Goal: Task Accomplishment & Management: Manage account settings

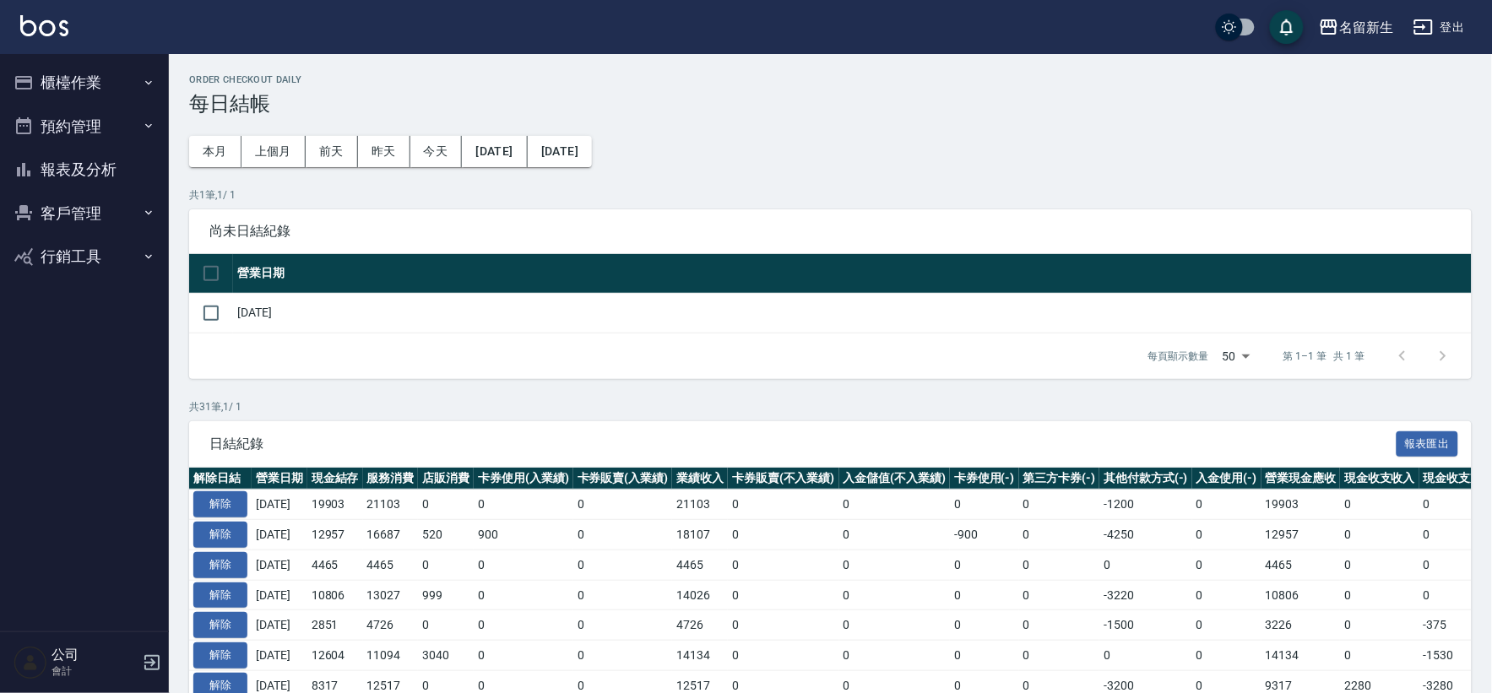
click at [53, 95] on button "櫃檯作業" at bounding box center [84, 83] width 155 height 44
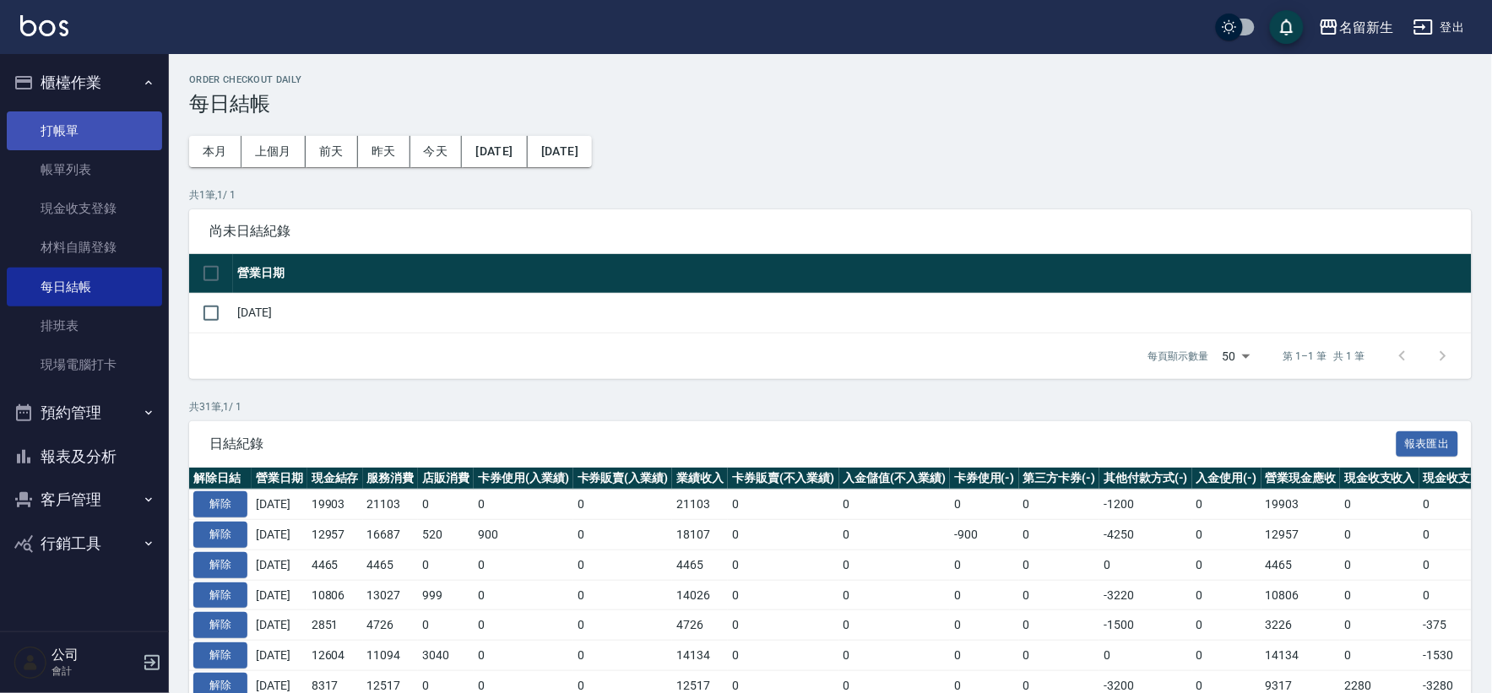
click at [105, 124] on link "打帳單" at bounding box center [84, 130] width 155 height 39
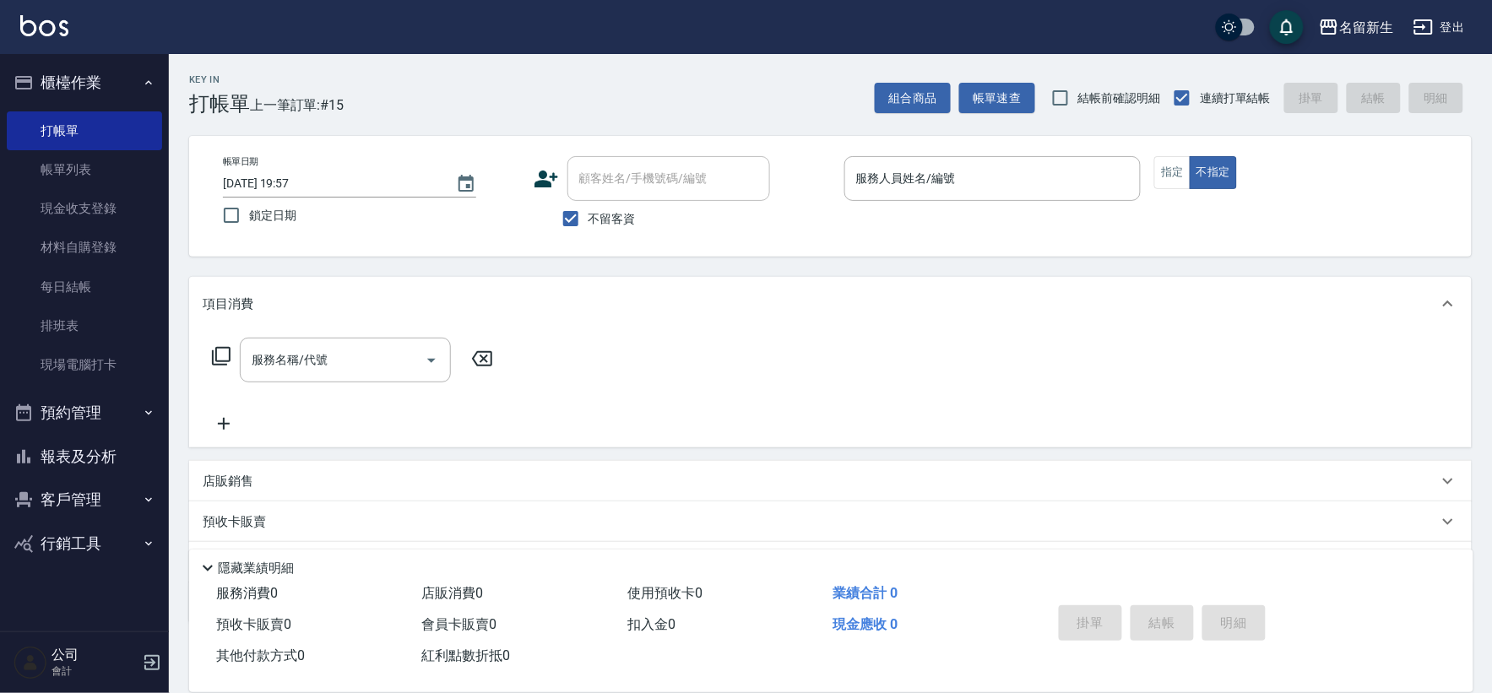
click at [626, 223] on span "不留客資" at bounding box center [612, 219] width 47 height 18
click at [589, 223] on input "不留客資" at bounding box center [570, 218] width 35 height 35
checkbox input "false"
click at [556, 169] on icon at bounding box center [546, 178] width 25 height 25
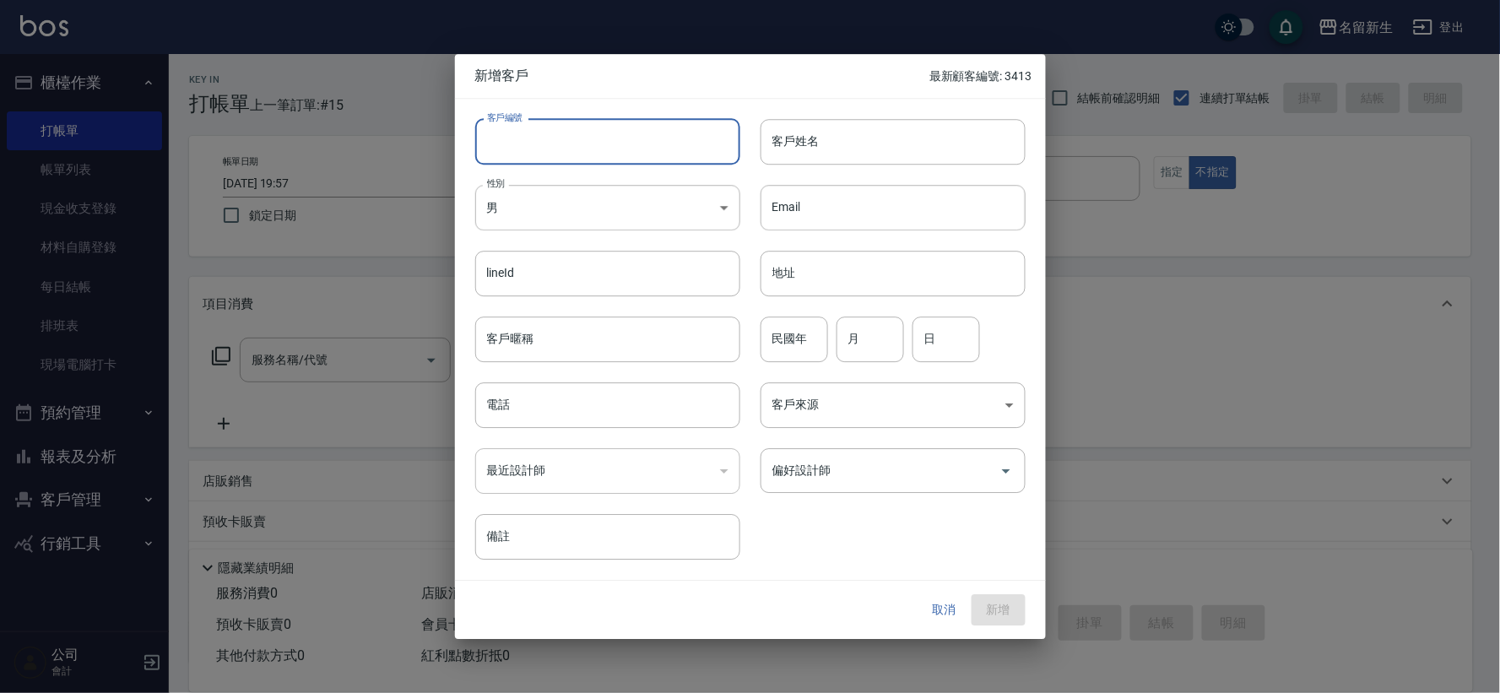
click at [579, 119] on input "客戶編號" at bounding box center [607, 142] width 265 height 46
type input "3415"
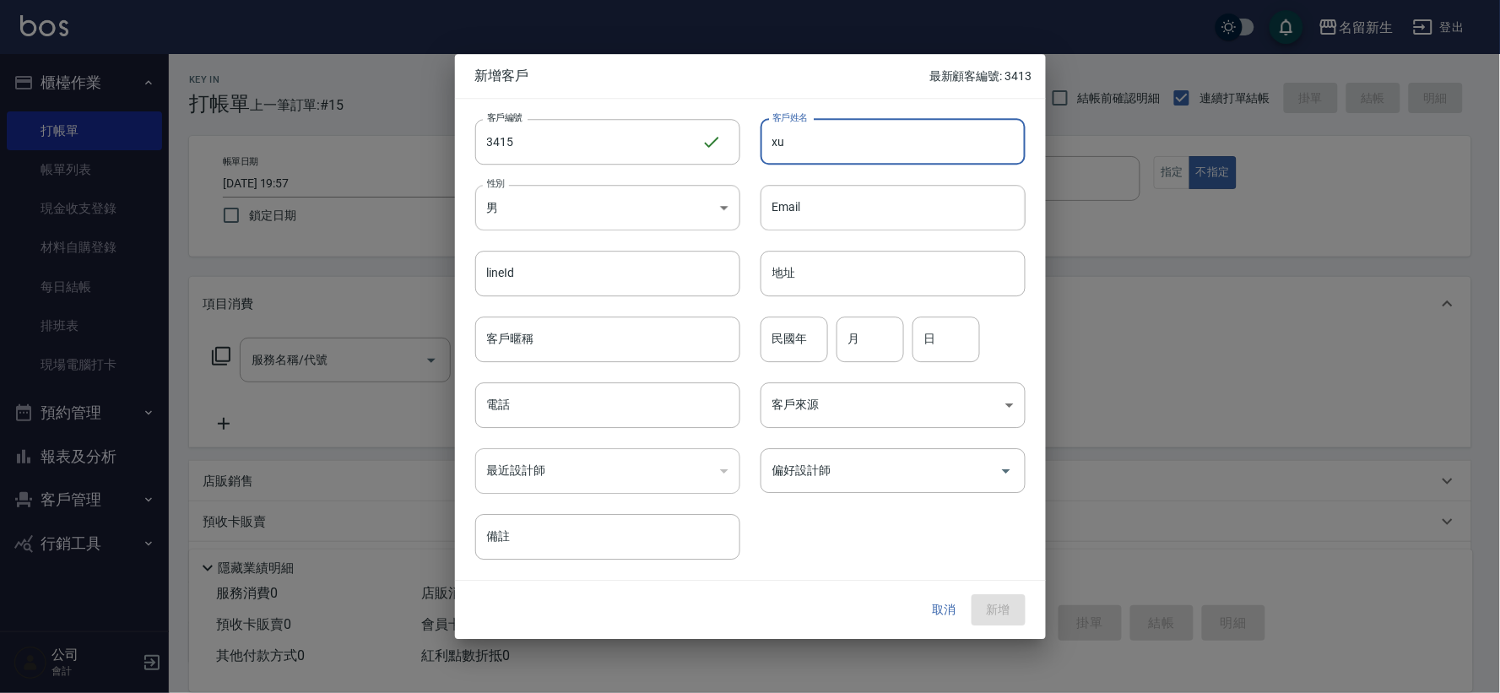
type input "x"
type input "ㄏ"
type input "[PERSON_NAME]"
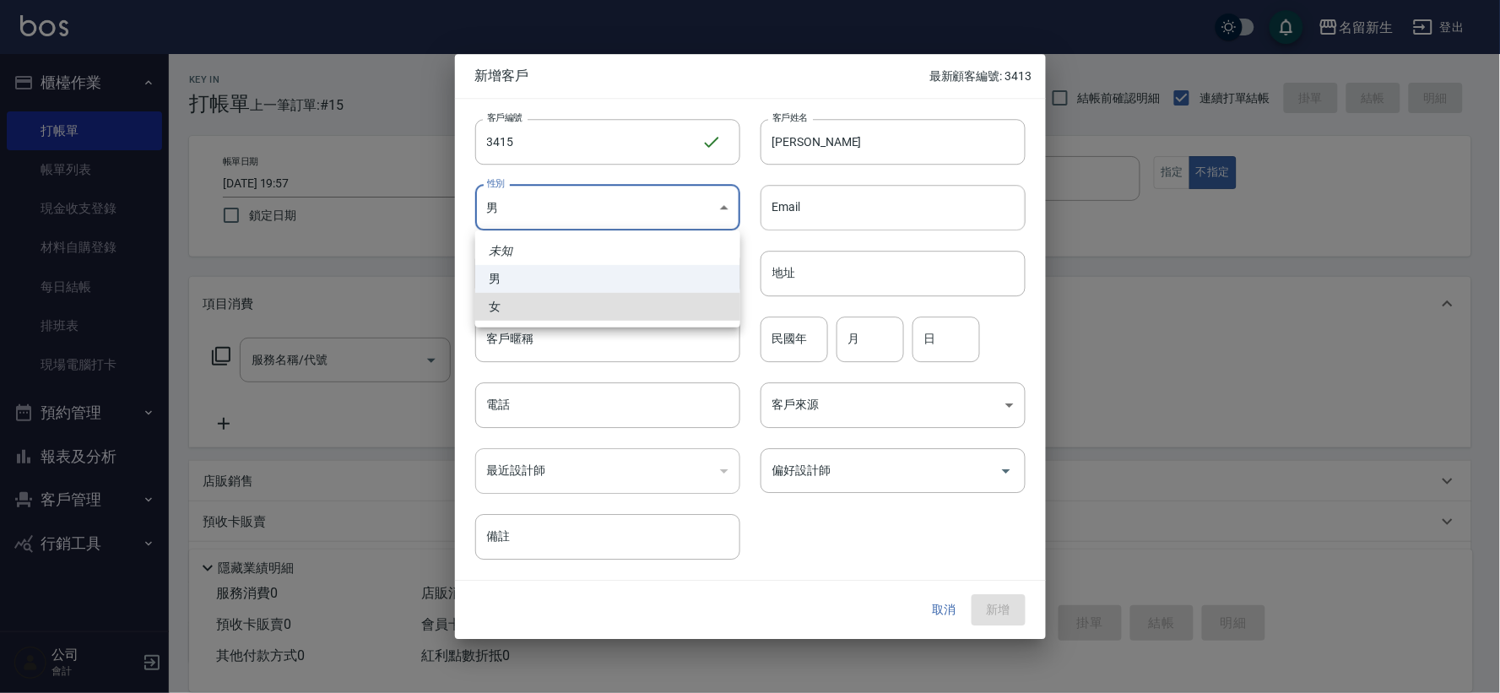
type input "[DEMOGRAPHIC_DATA]"
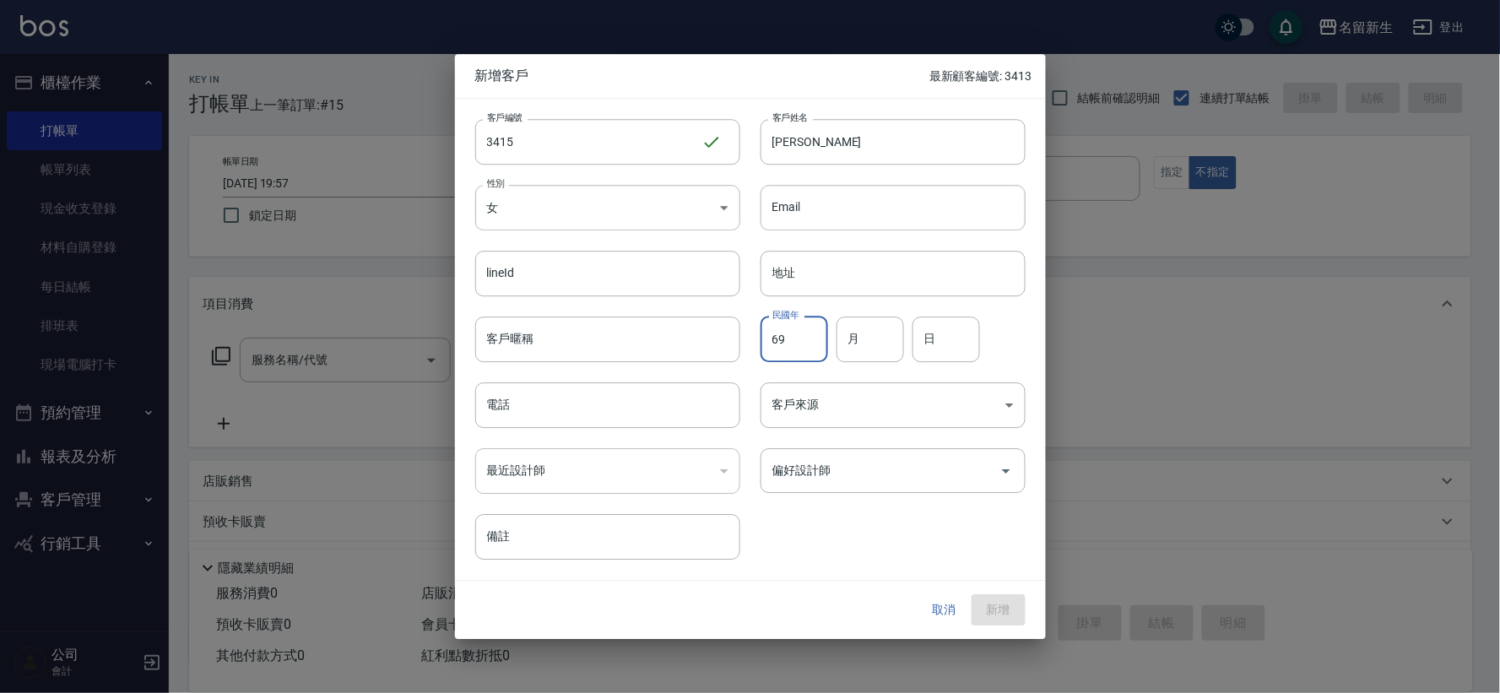
type input "69"
type input "06"
type input "07"
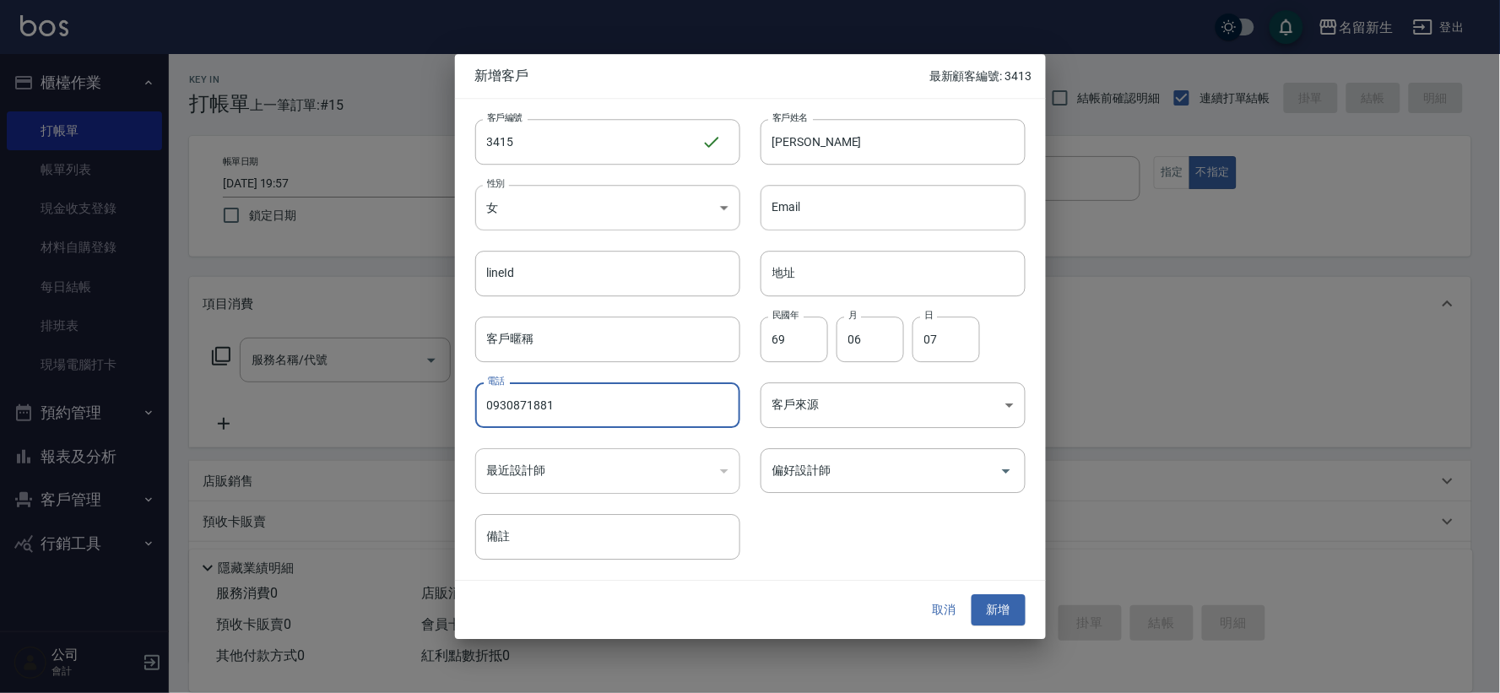
type input "0930871881"
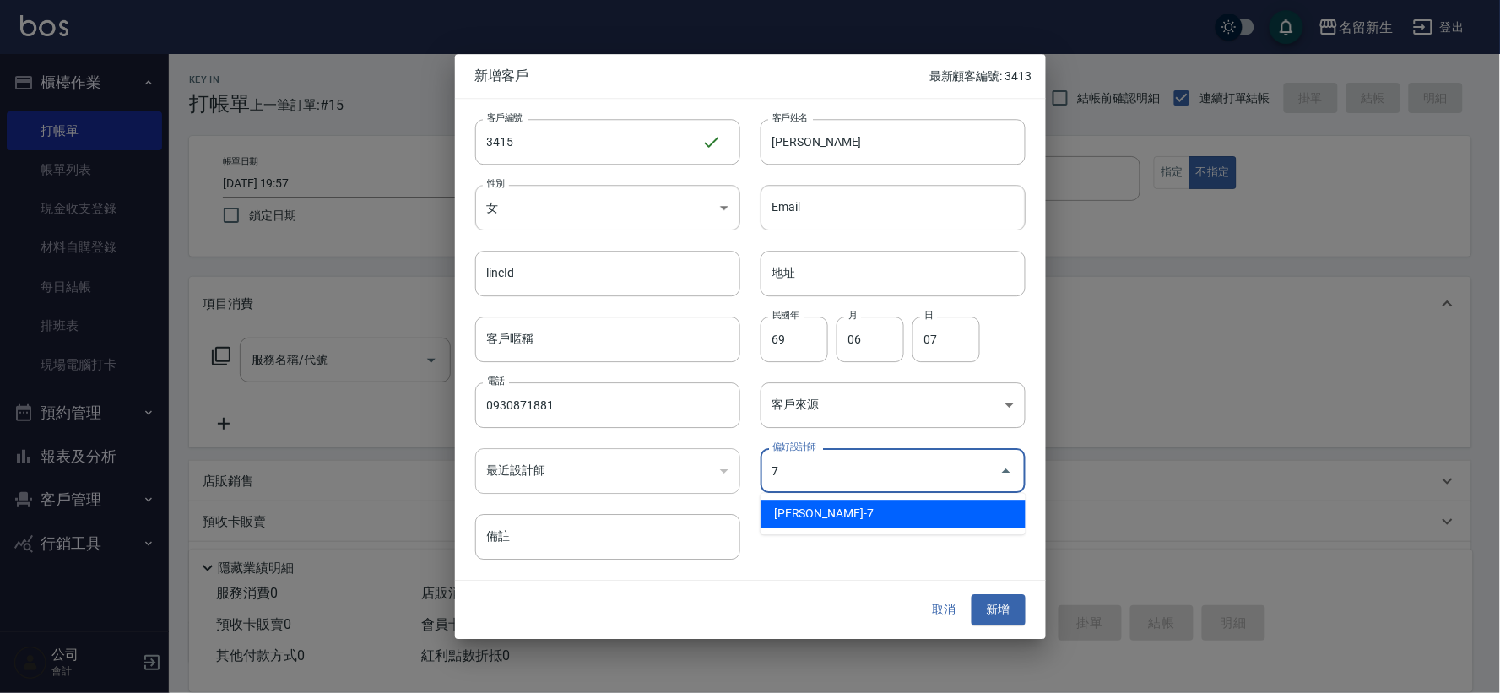
type input "[PERSON_NAME]"
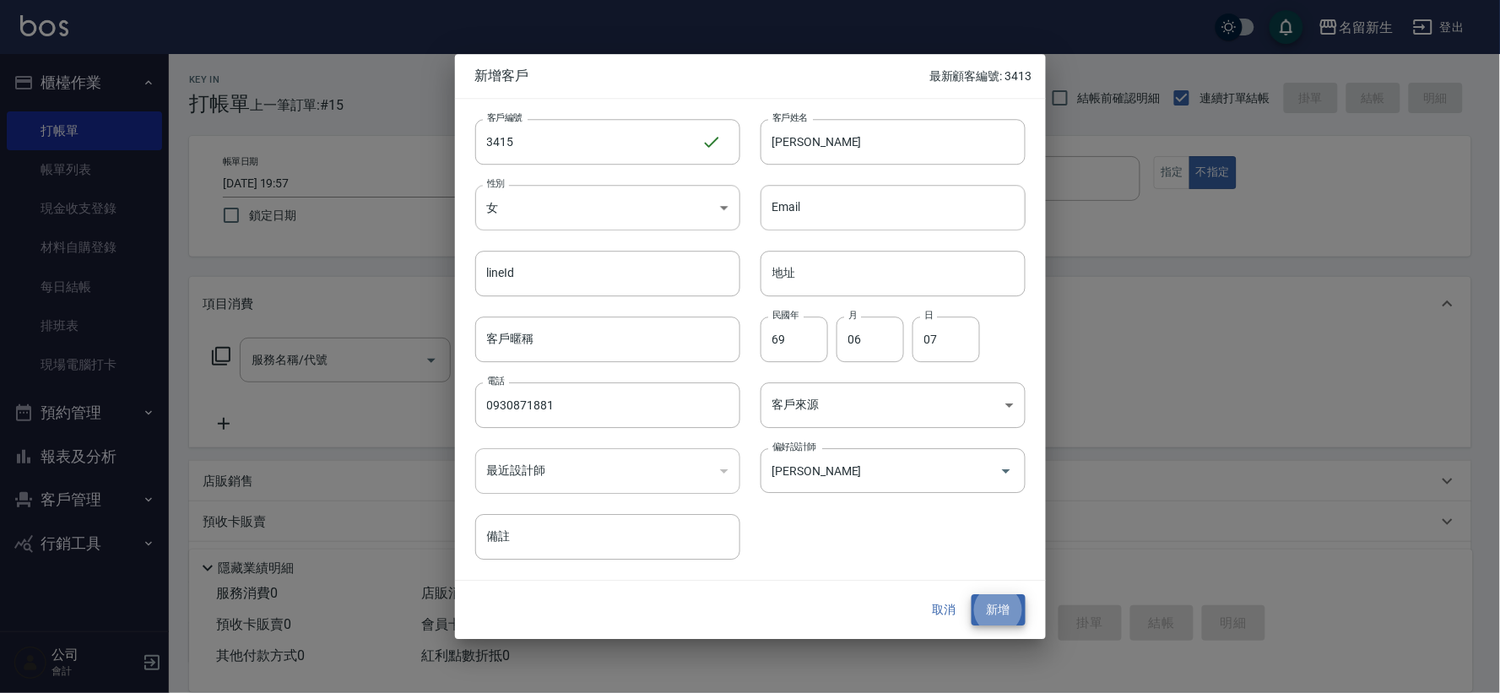
click at [972, 595] on button "新增" at bounding box center [999, 610] width 54 height 31
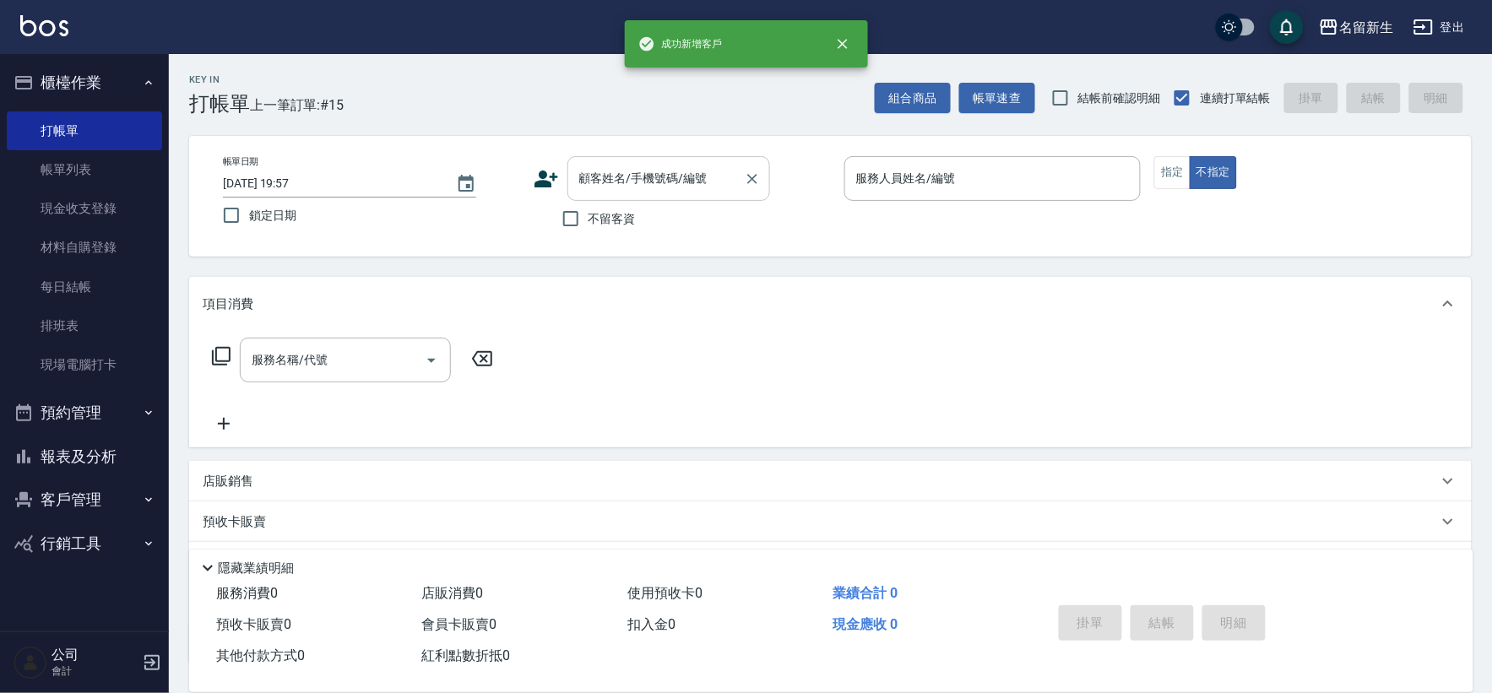
click at [660, 188] on input "顧客姓名/手機號碼/編號" at bounding box center [656, 179] width 162 height 30
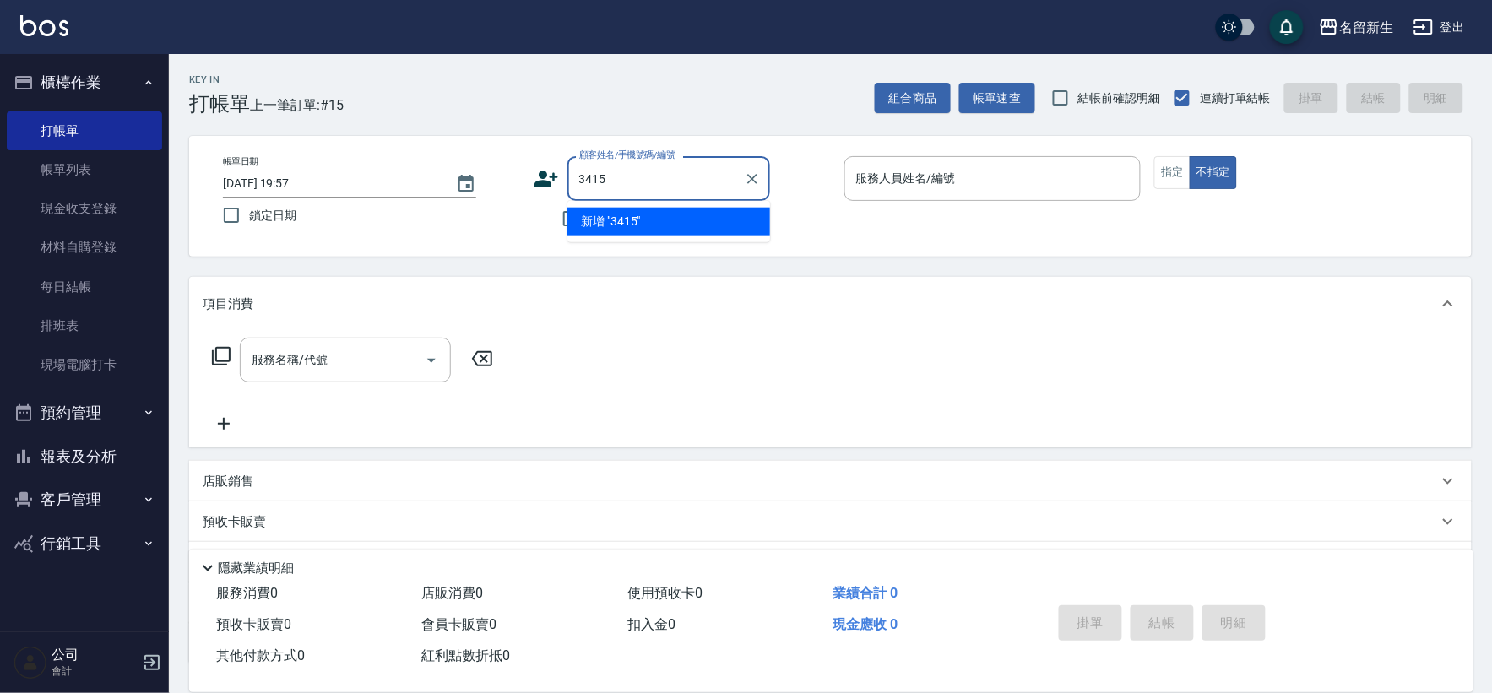
type input "3415"
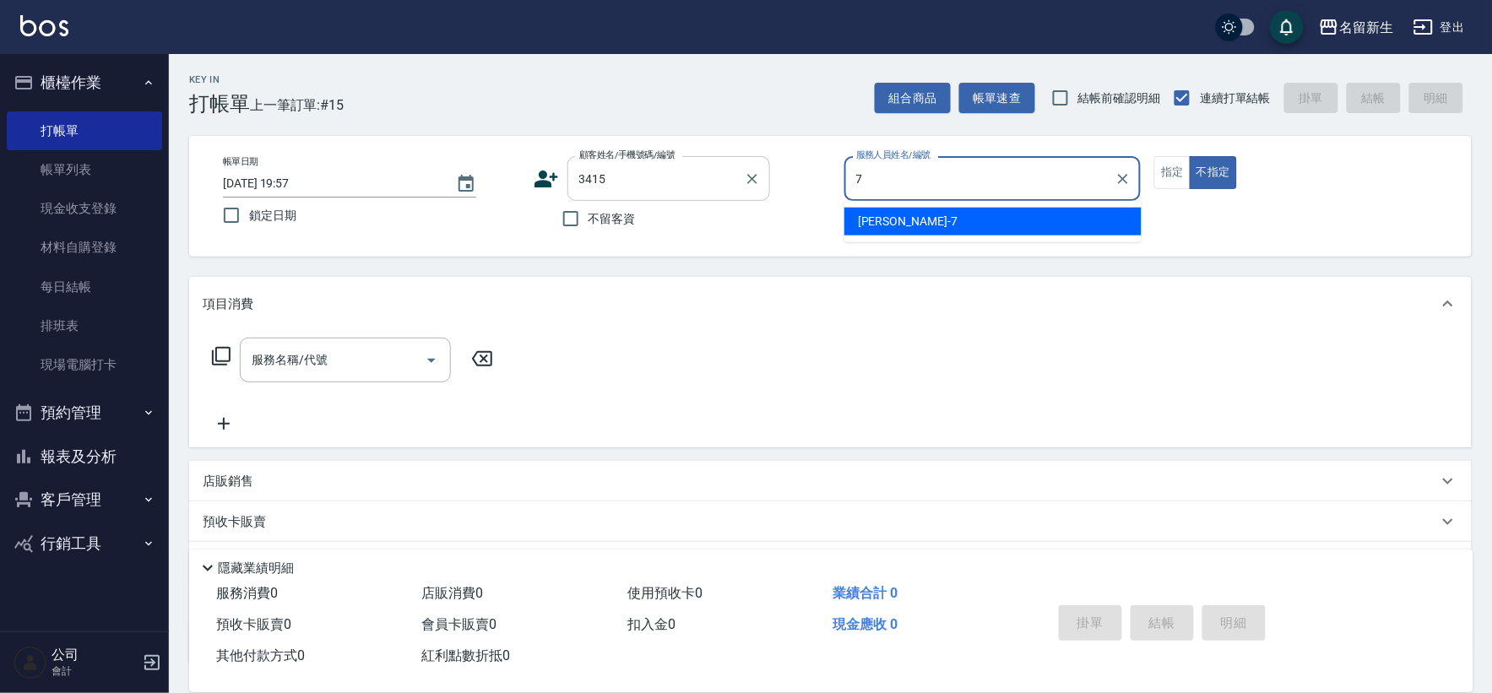
type input "7"
type button "false"
type input "[PERSON_NAME]-7"
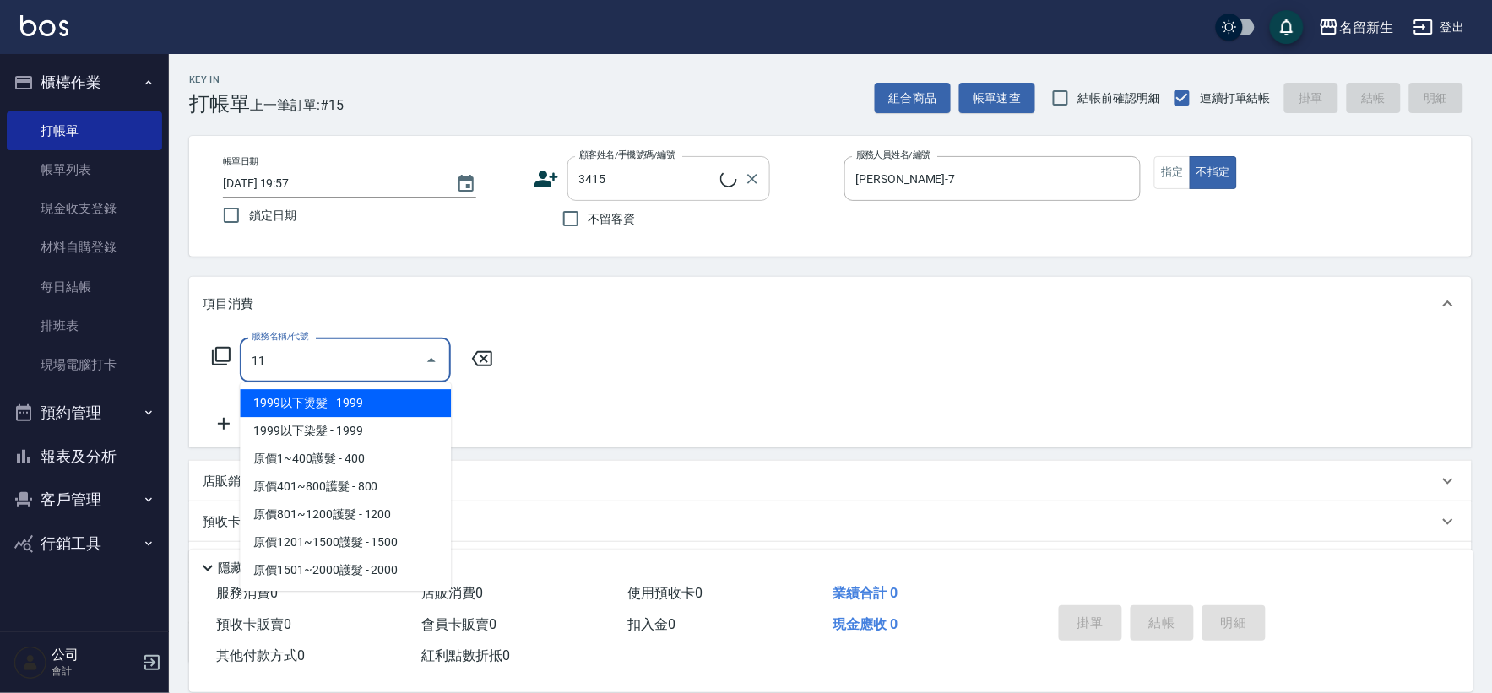
type input "118"
type input "[PERSON_NAME]/0930871881/3415"
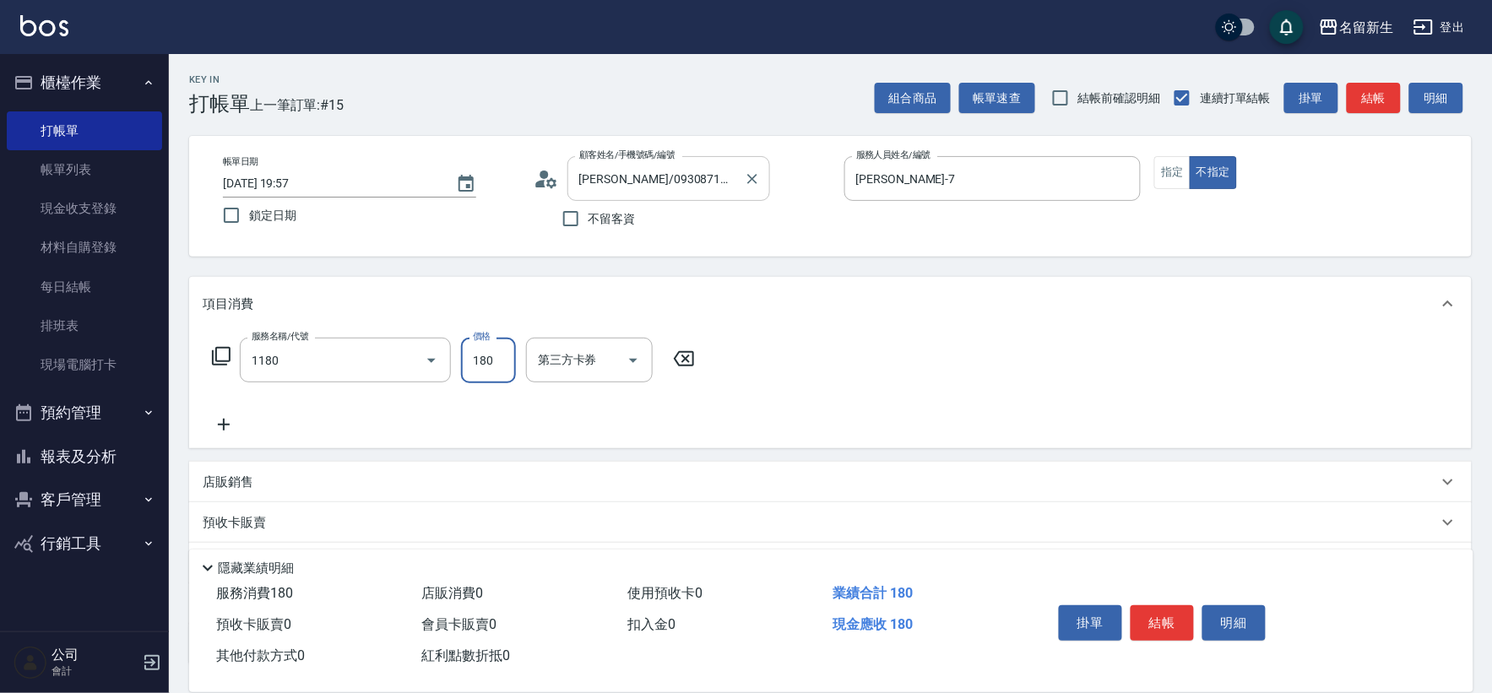
type input "洗髮(不指定活動)(1180)"
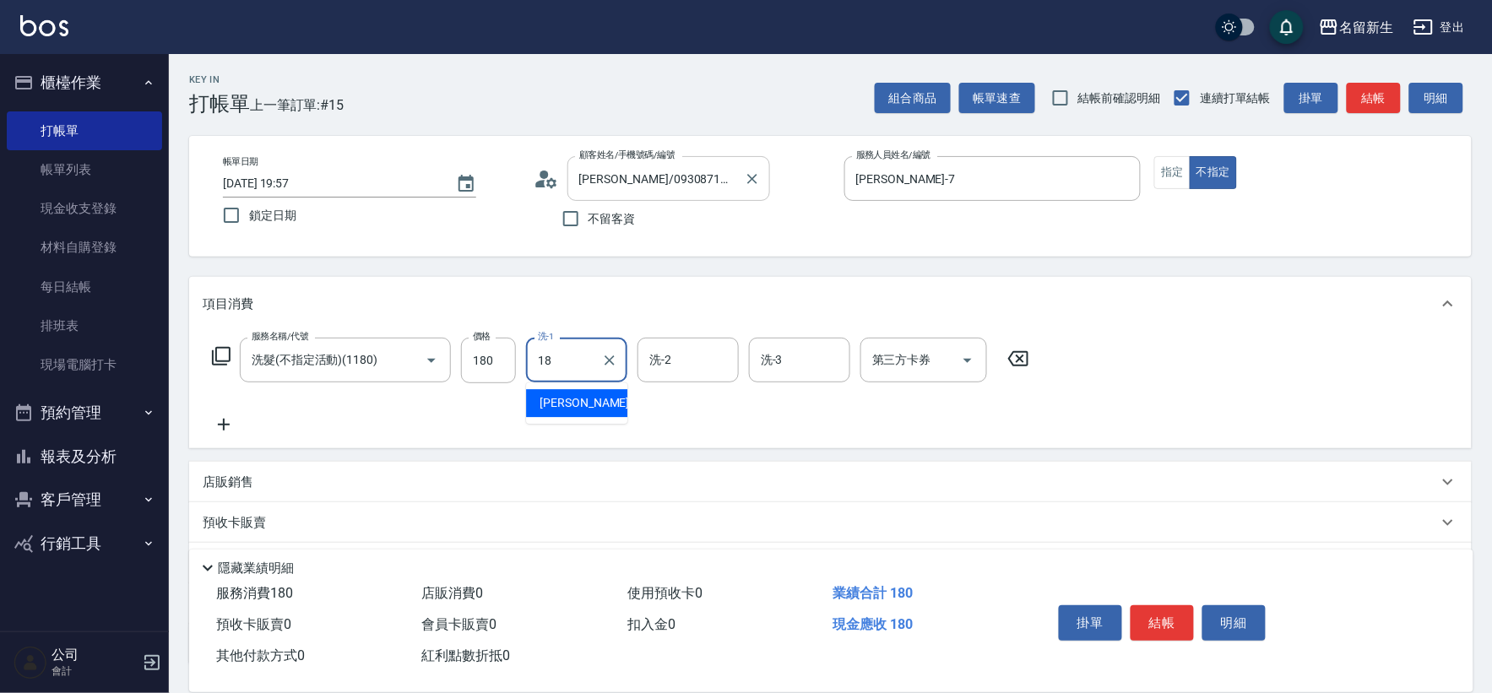
type input "[PERSON_NAME]-18"
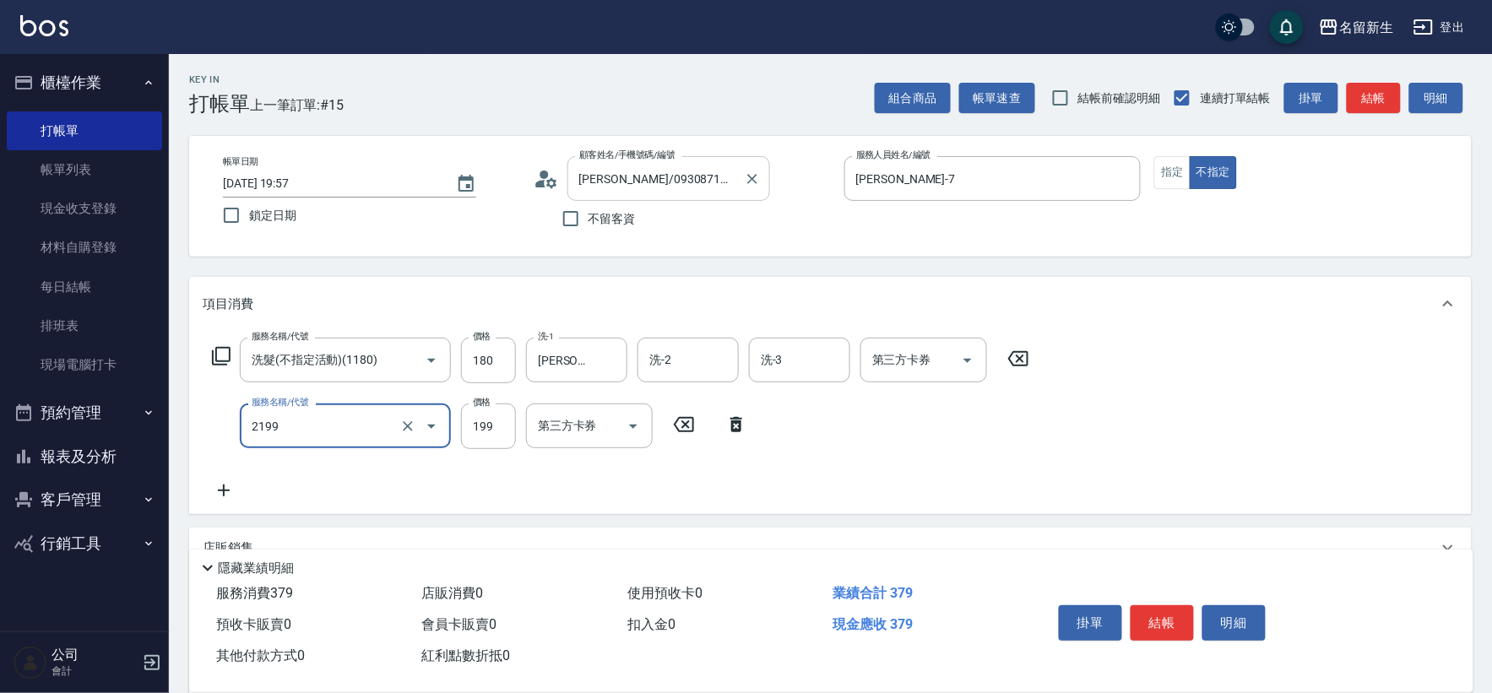
type input "不指定剪髮活動(2199)"
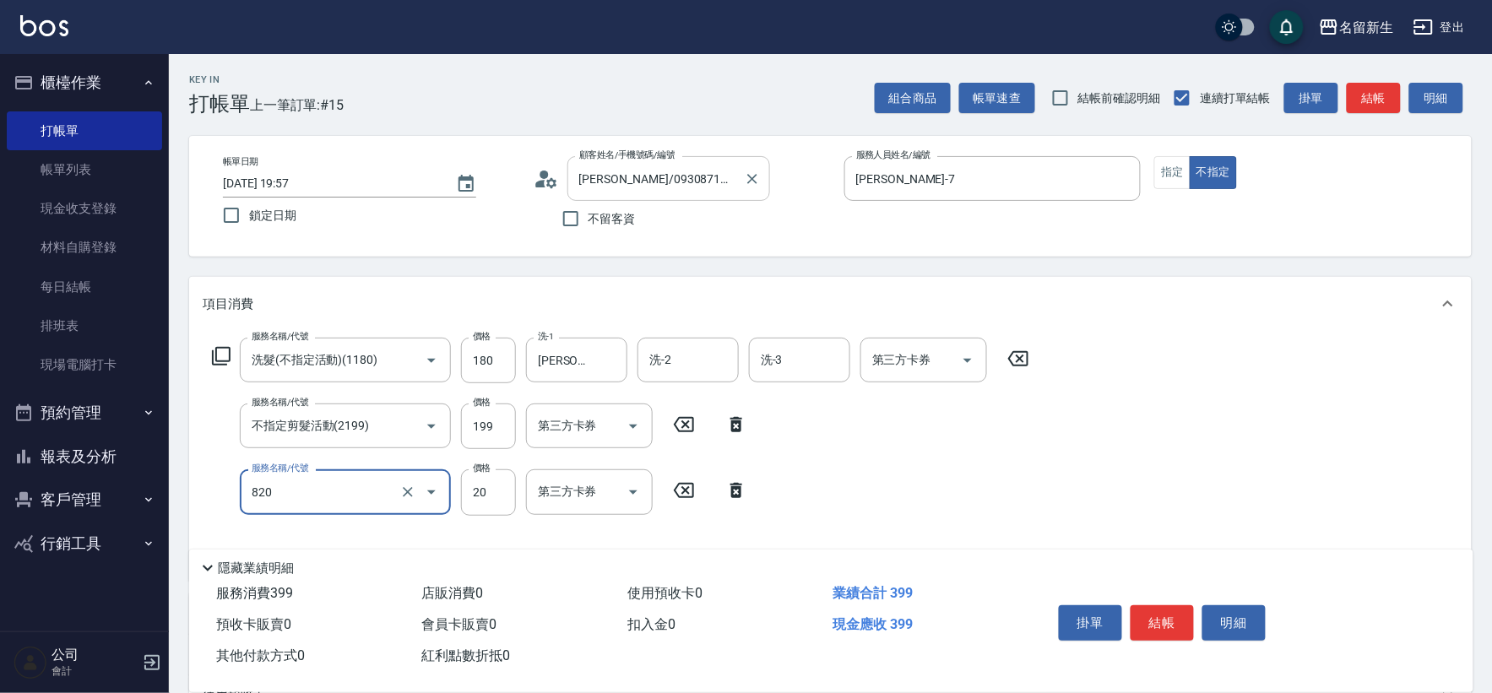
type input "潤絲(820)"
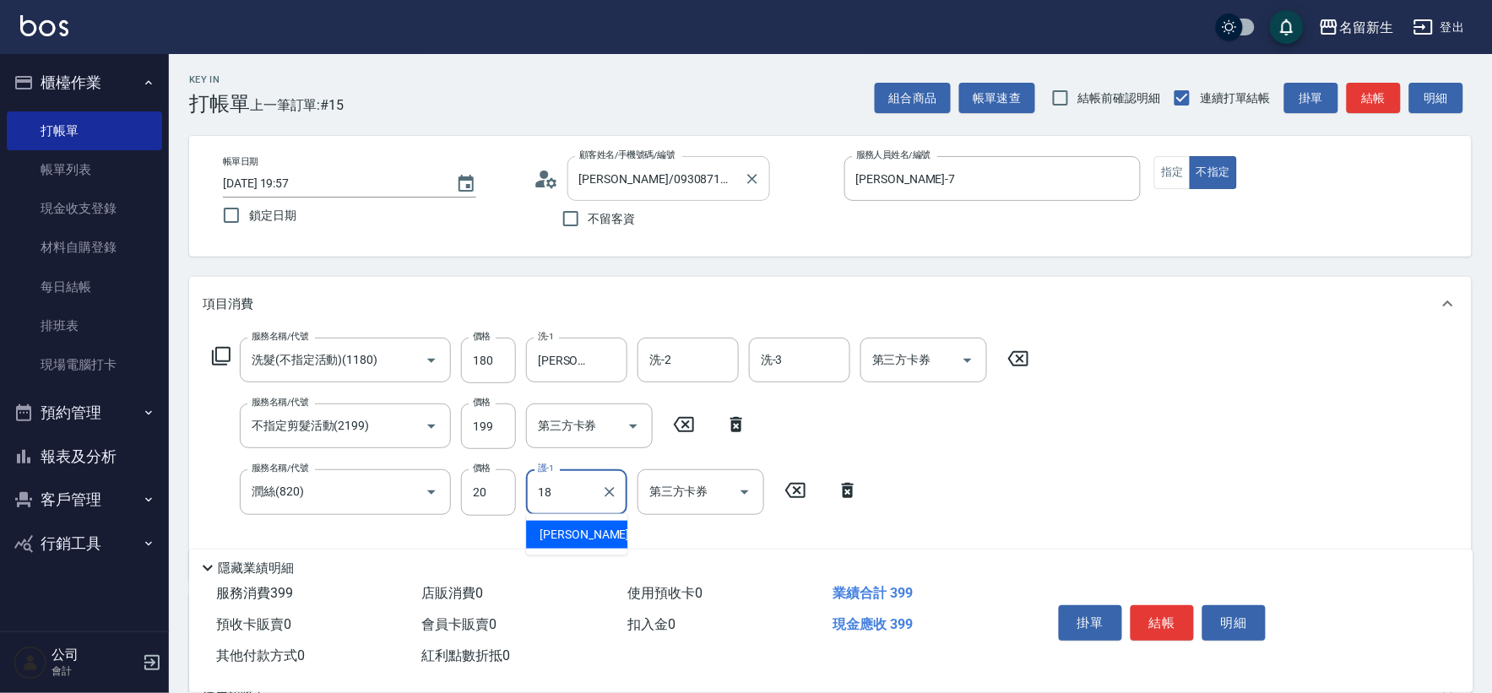
type input "[PERSON_NAME]-18"
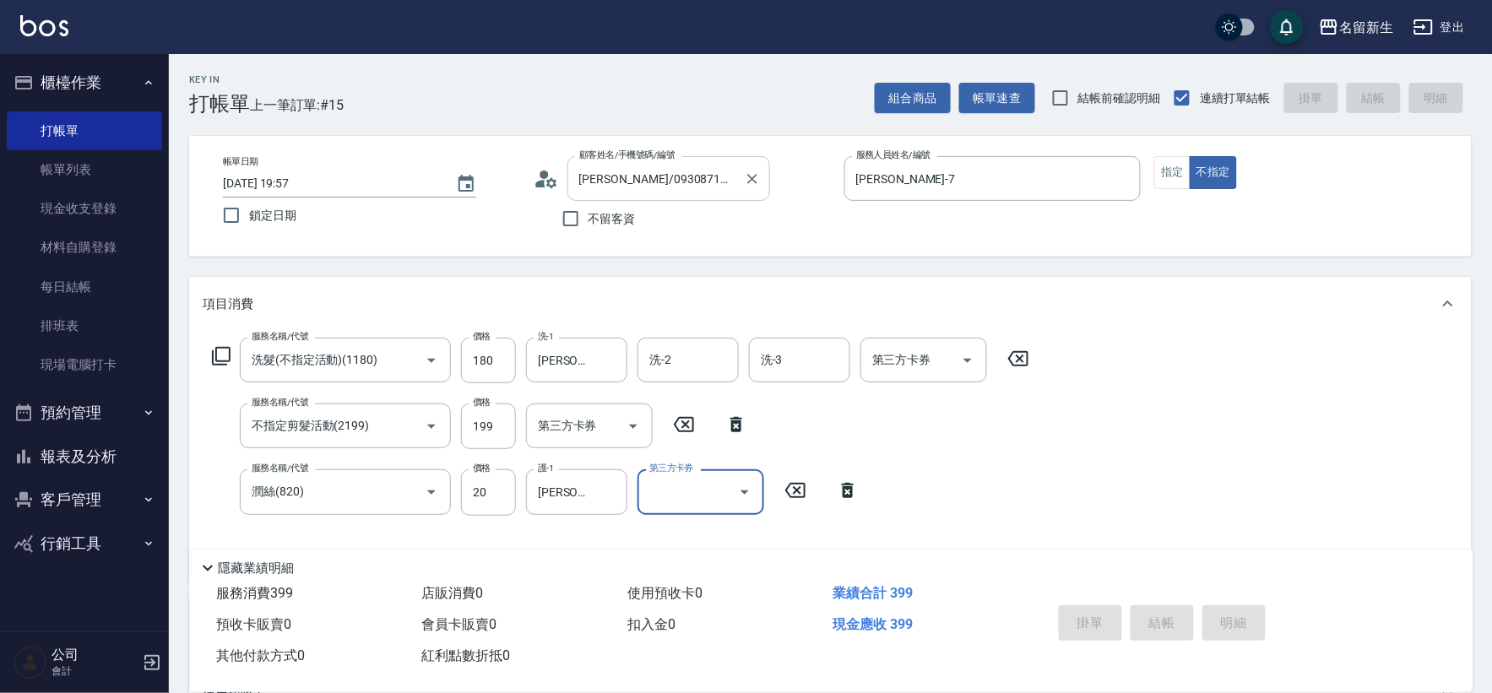
type input "[DATE] 19:58"
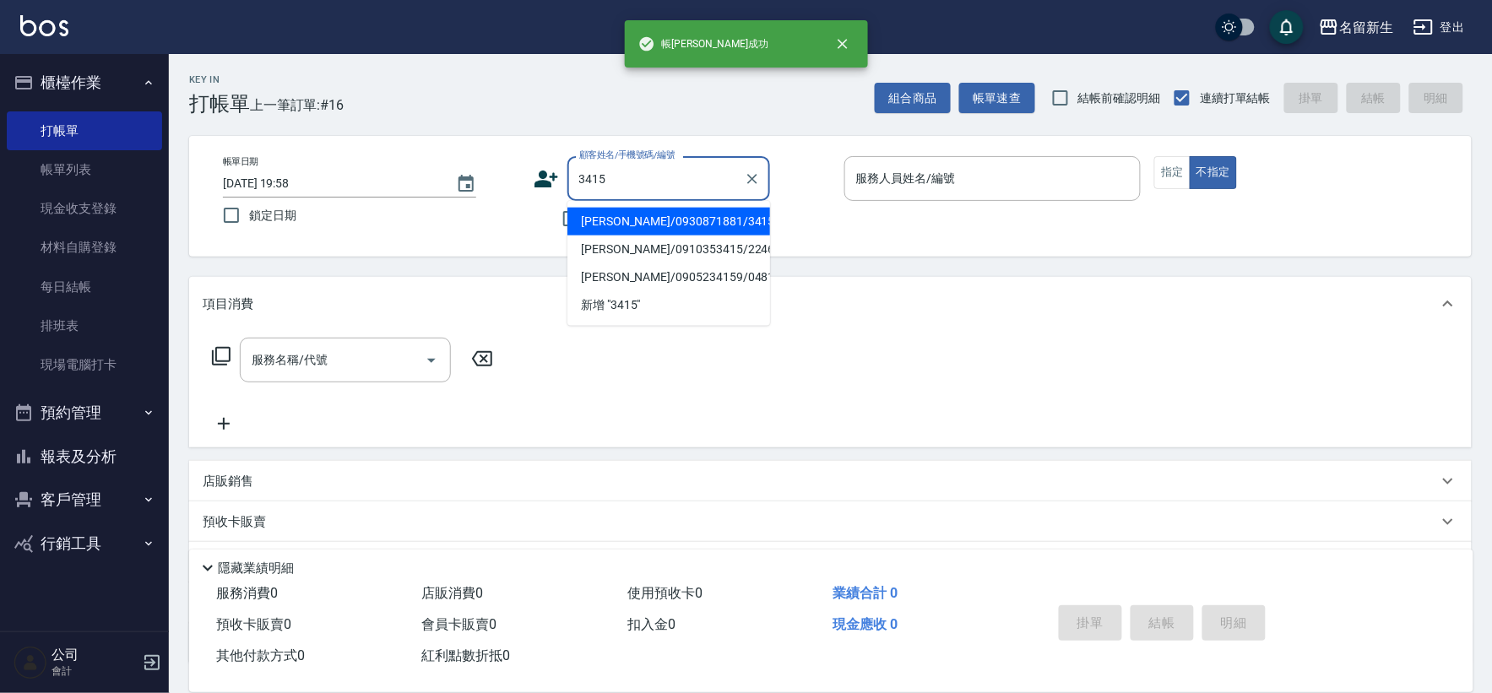
type input "3415"
type input "8"
type input "[PERSON_NAME]/0930871881/3415"
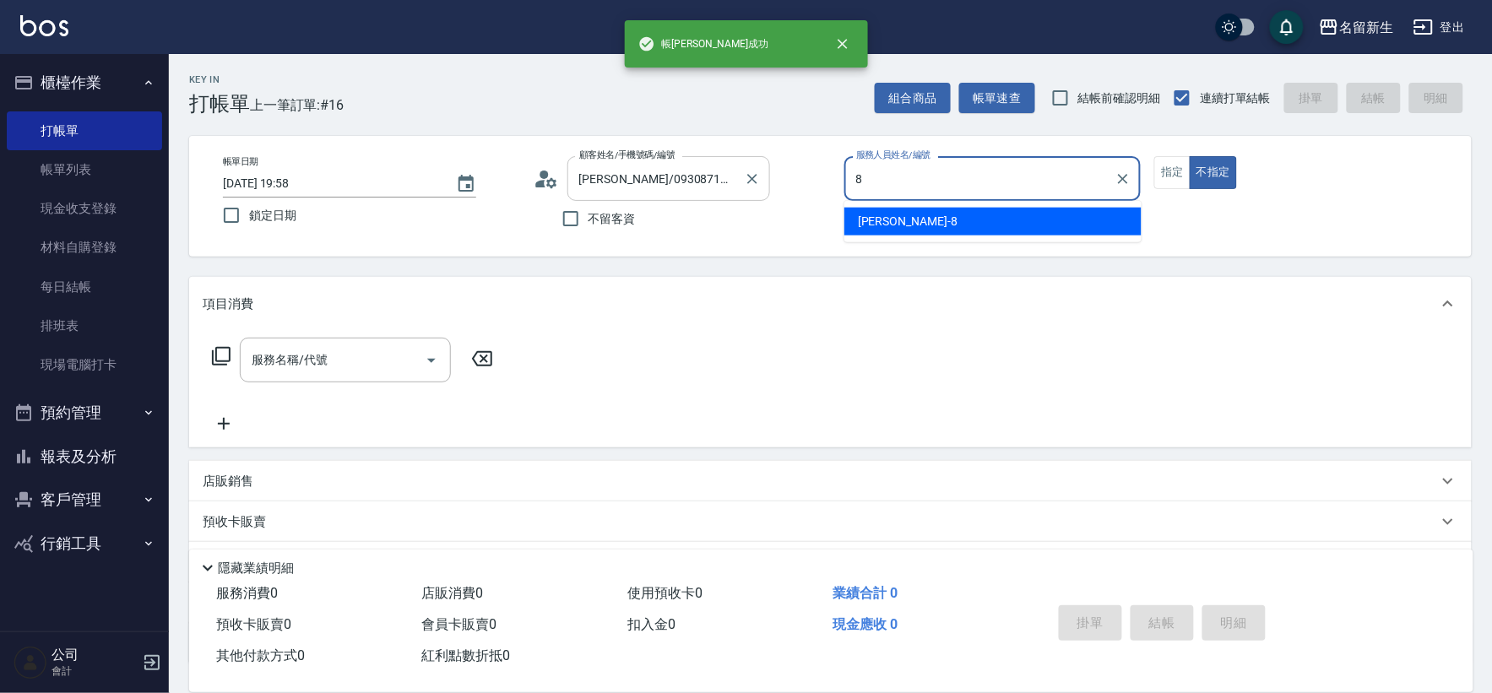
type input "[PERSON_NAME]-8"
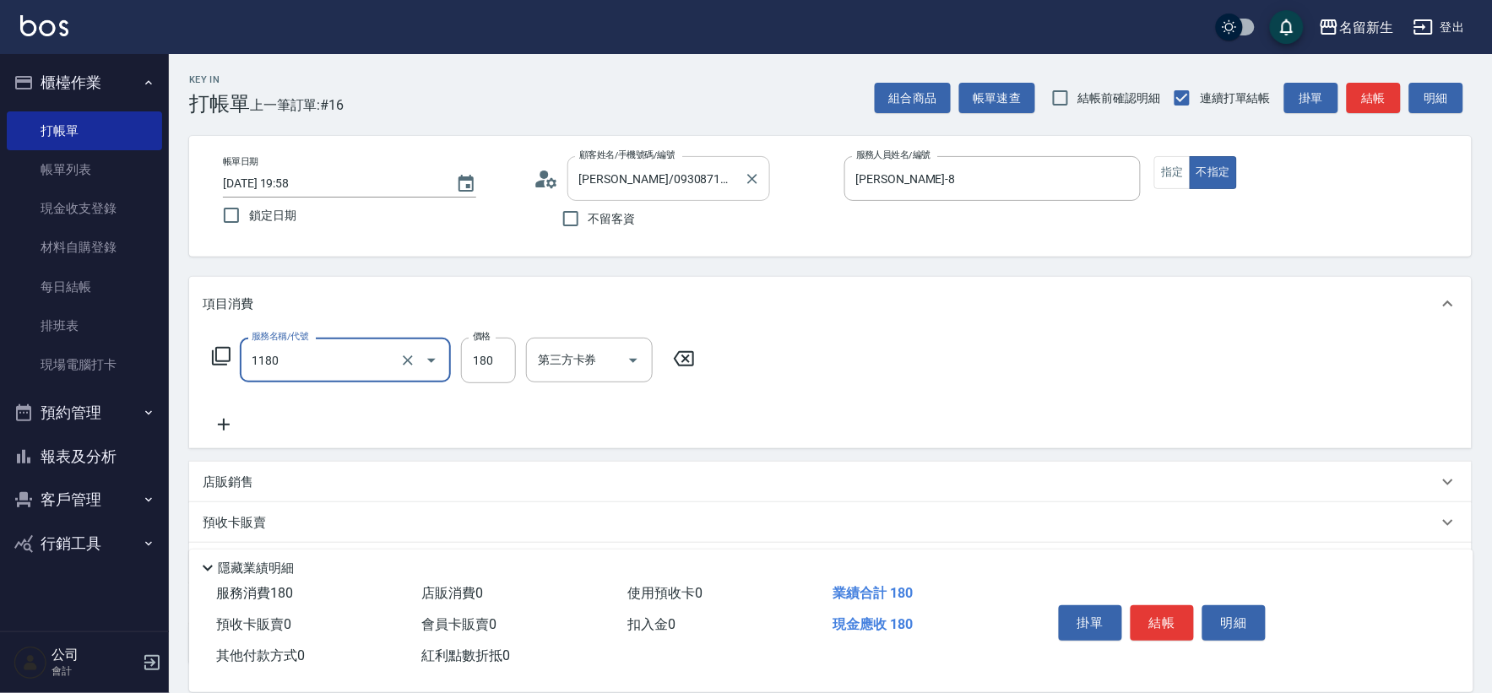
type input "洗髮(不指定活動)(1180)"
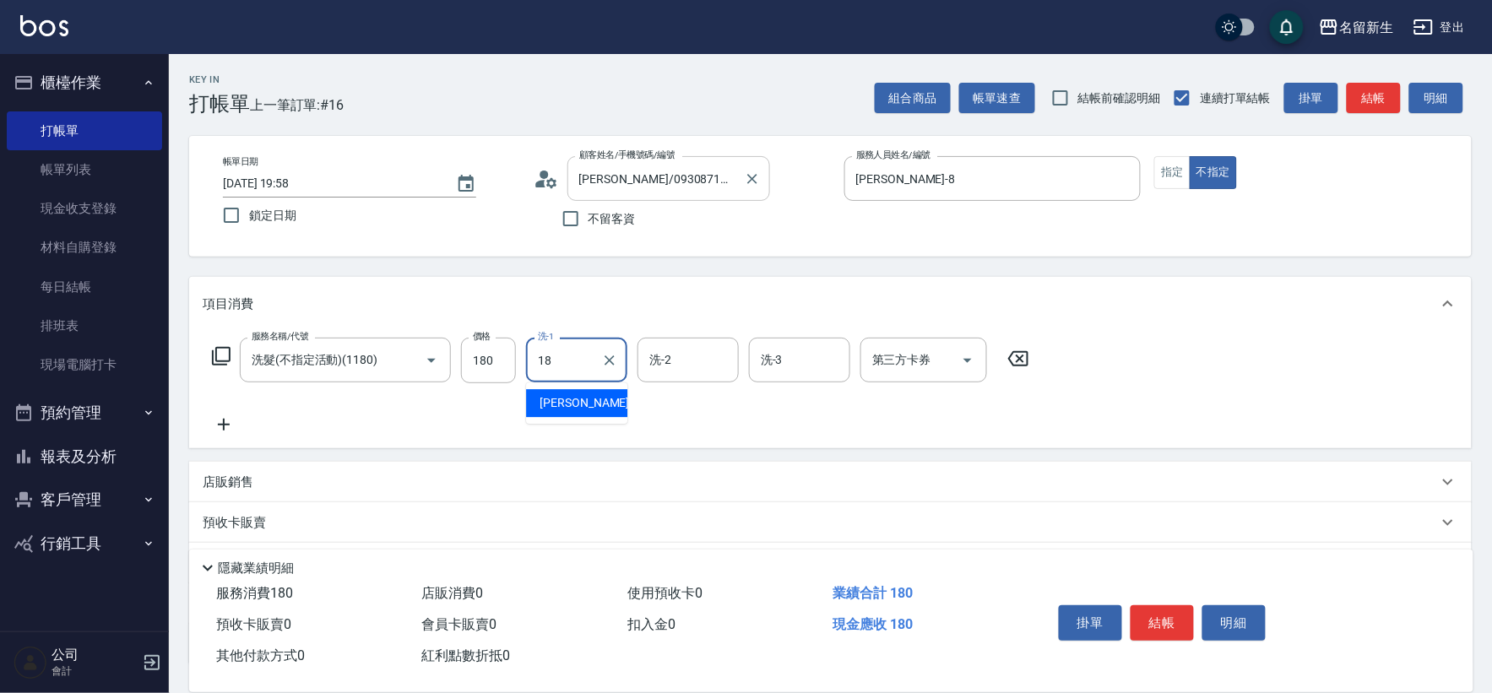
type input "[PERSON_NAME]-18"
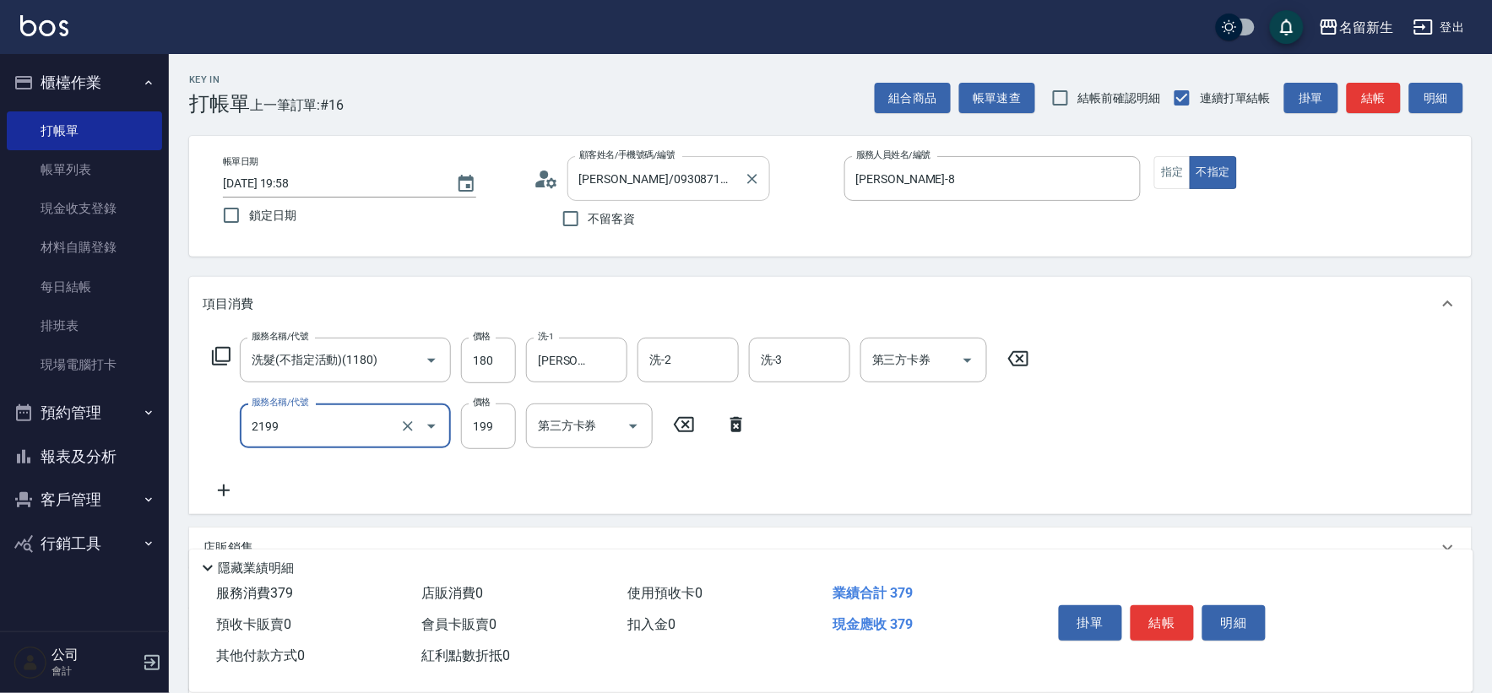
type input "不指定剪髮活動(2199)"
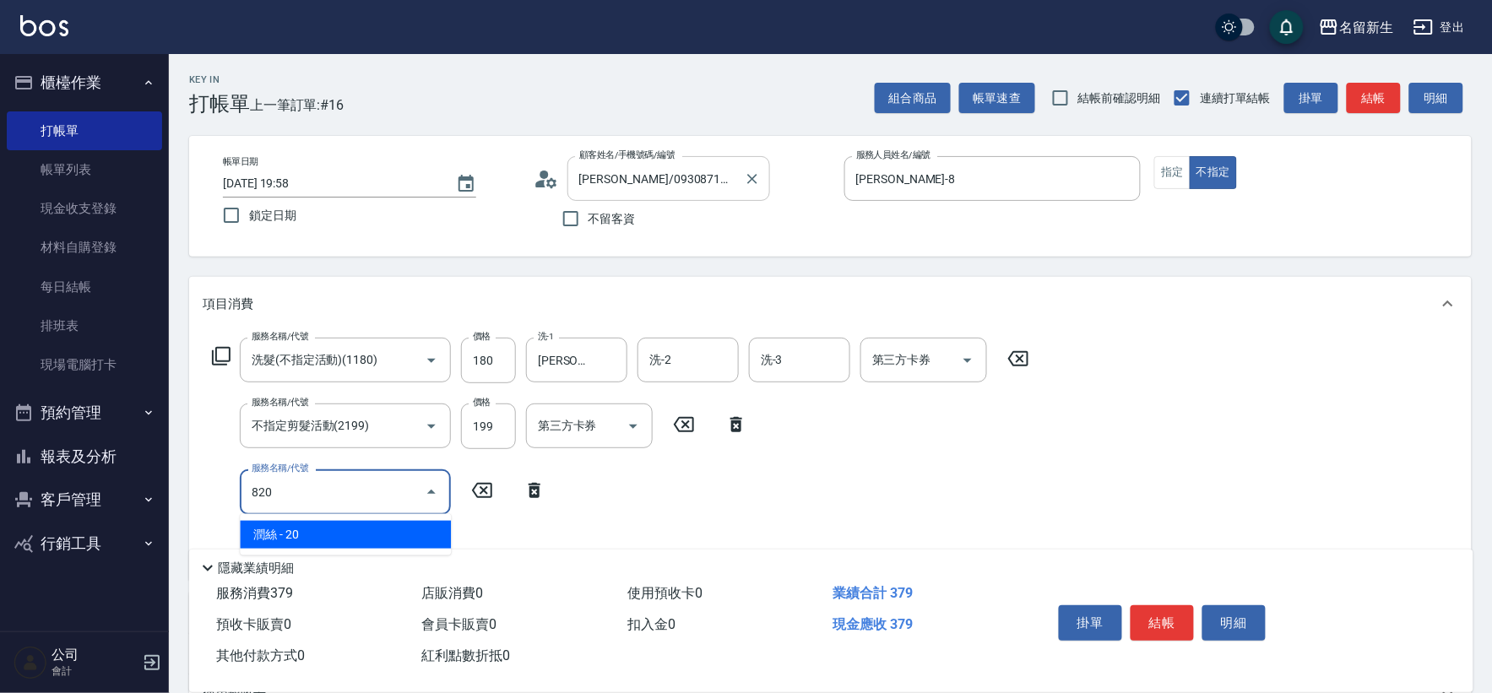
type input "潤絲(820)"
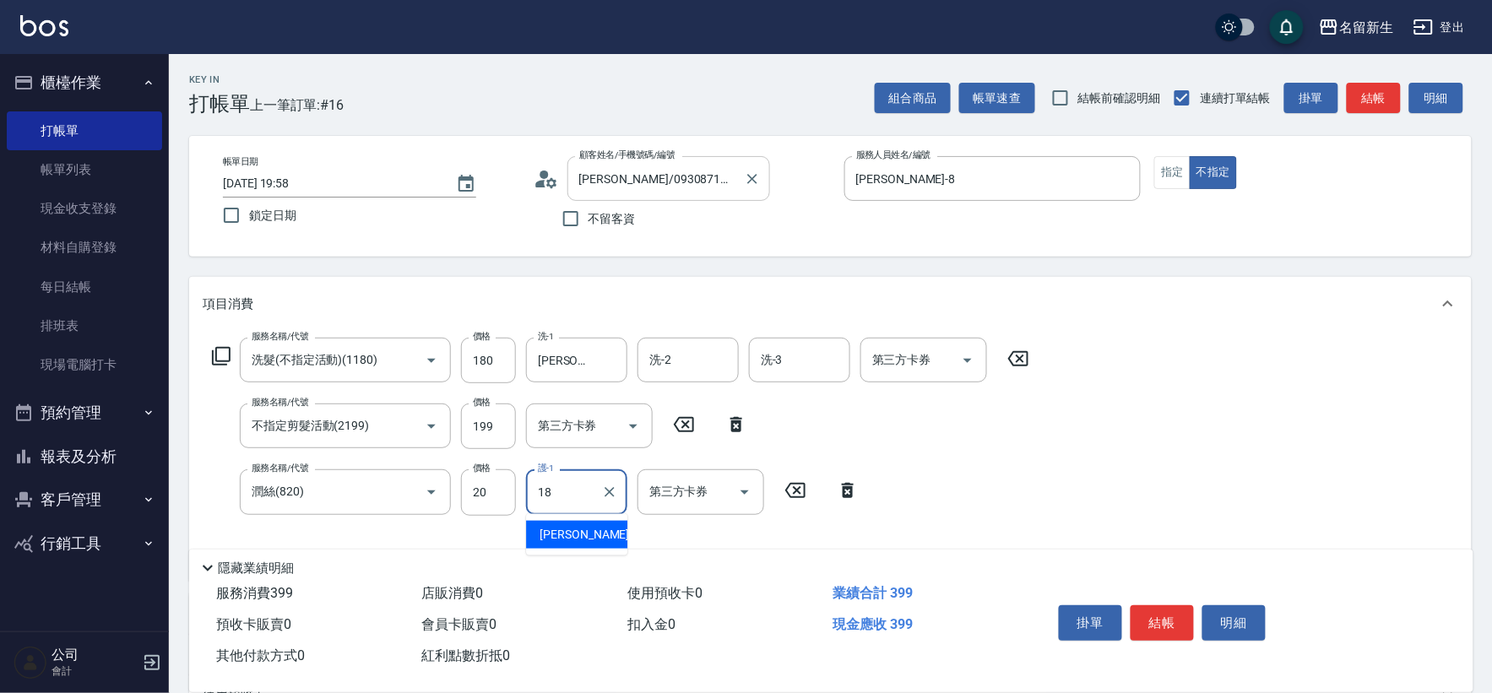
type input "[PERSON_NAME]-18"
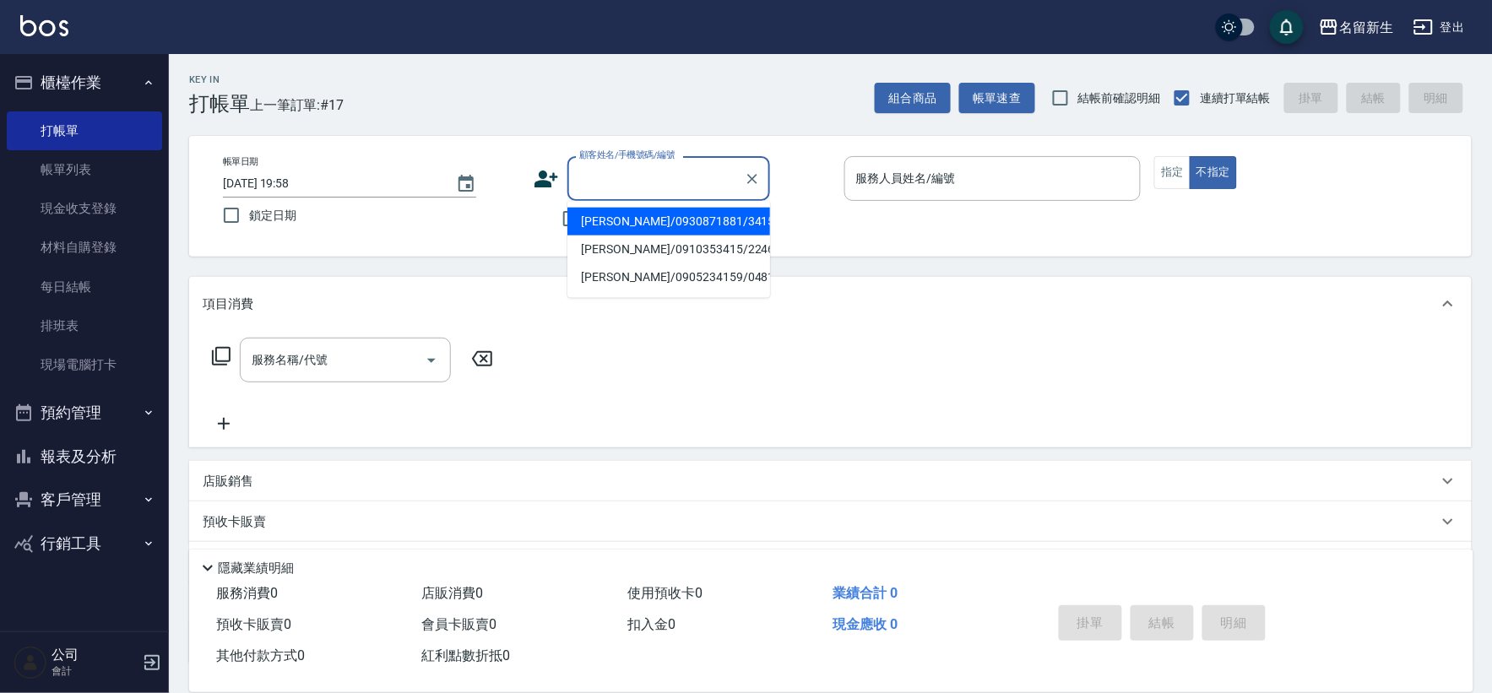
click at [660, 188] on input "顧客姓名/手機號碼/編號" at bounding box center [656, 179] width 162 height 30
type input "3416"
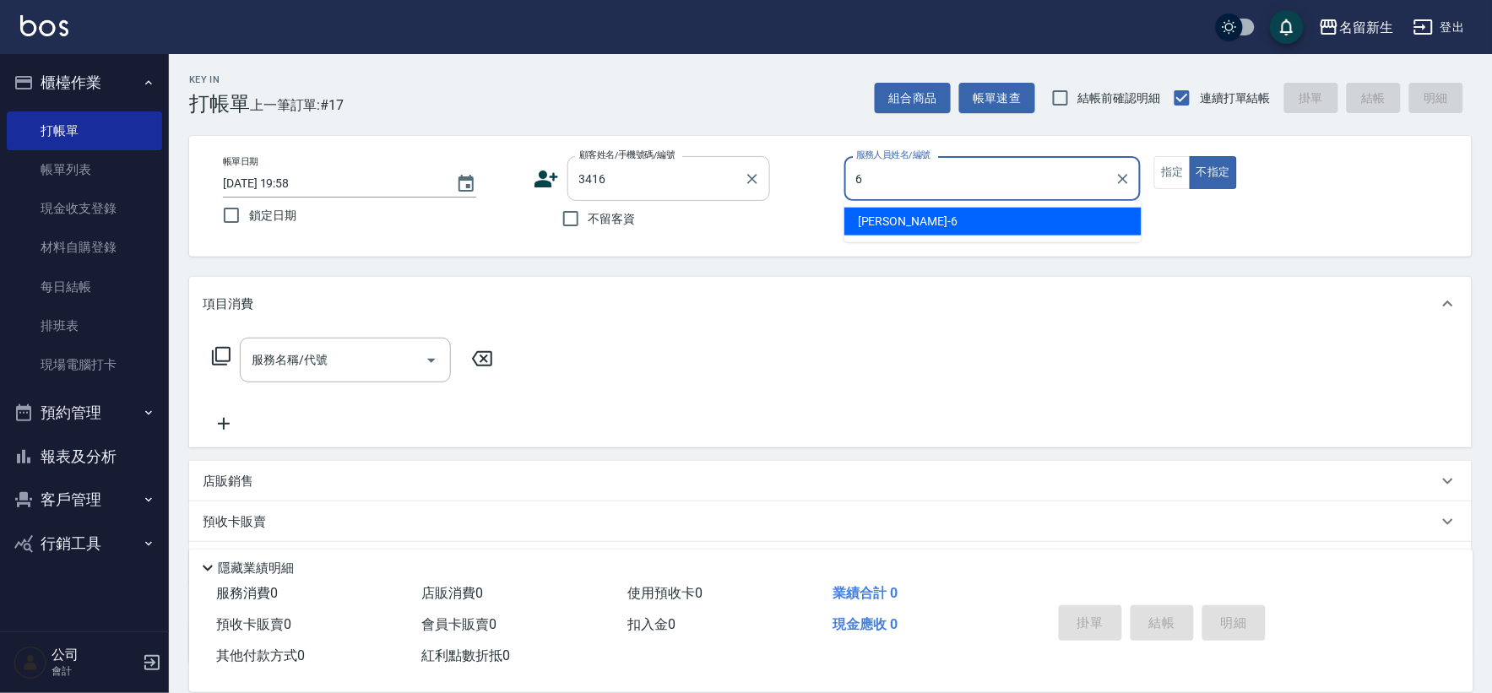
type input "[PERSON_NAME]-6"
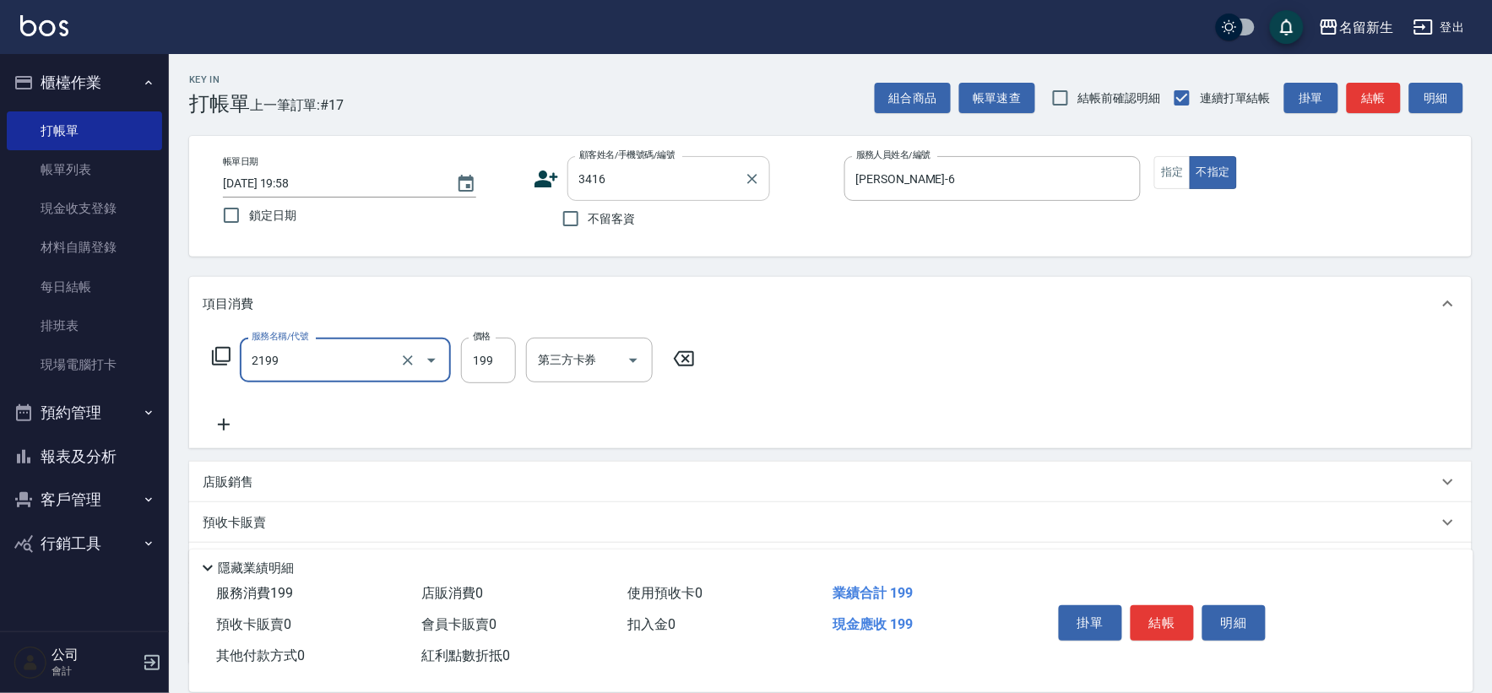
type input "不指定剪髮活動(2199)"
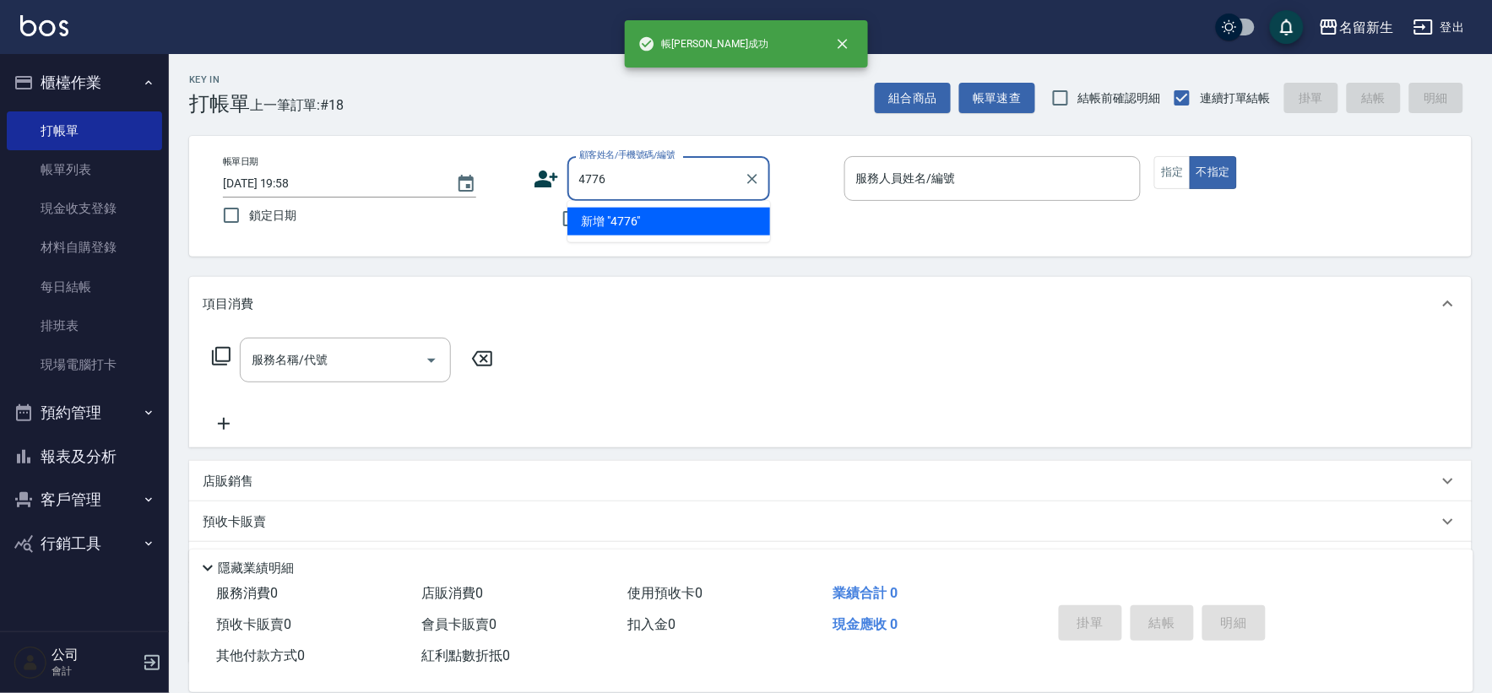
type input "4776"
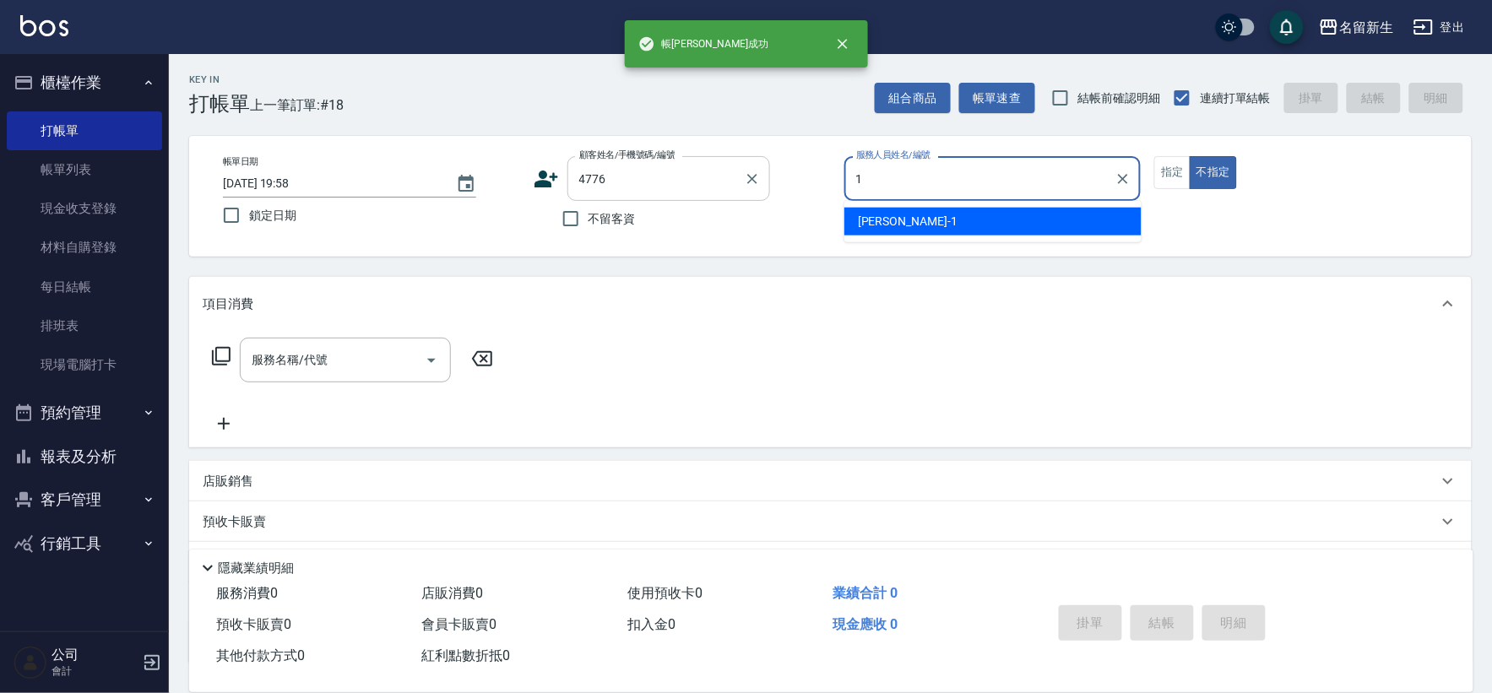
type input "[PERSON_NAME]-1"
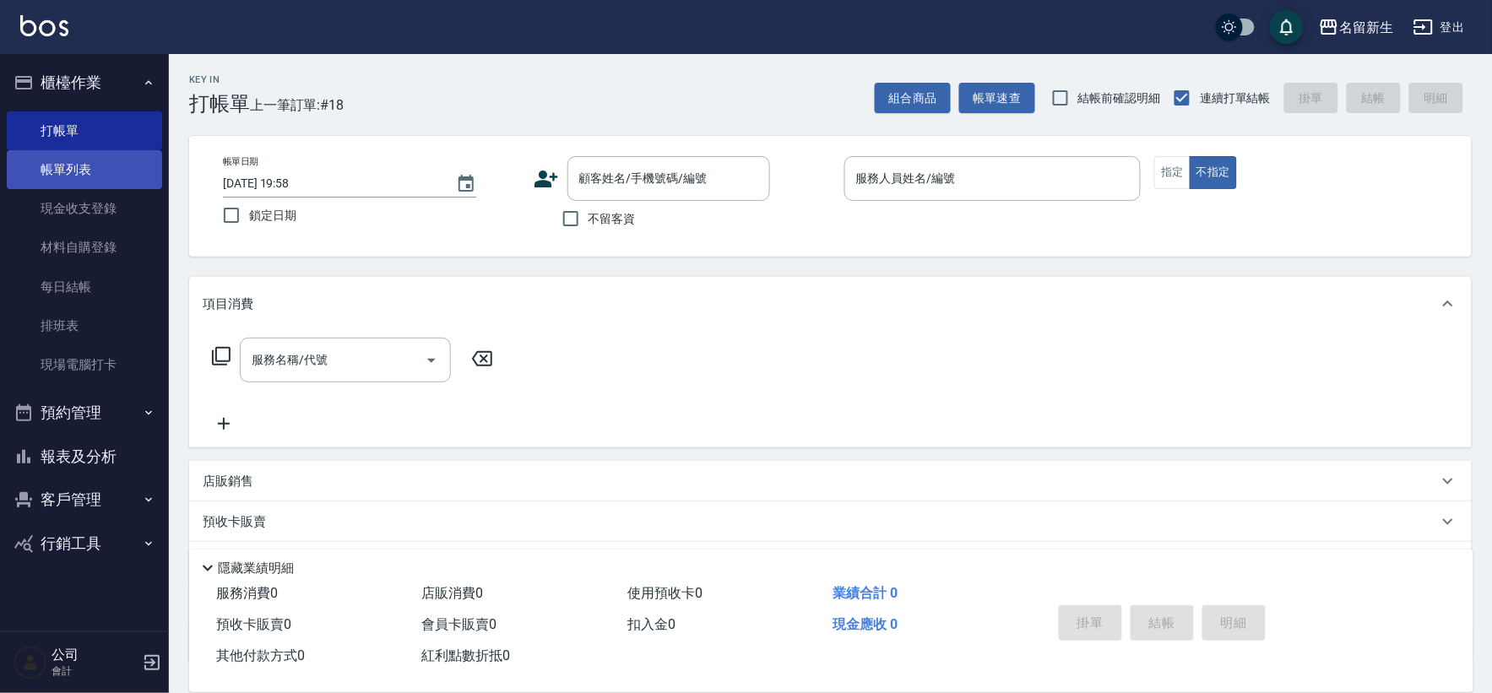
click at [137, 182] on link "帳單列表" at bounding box center [84, 169] width 155 height 39
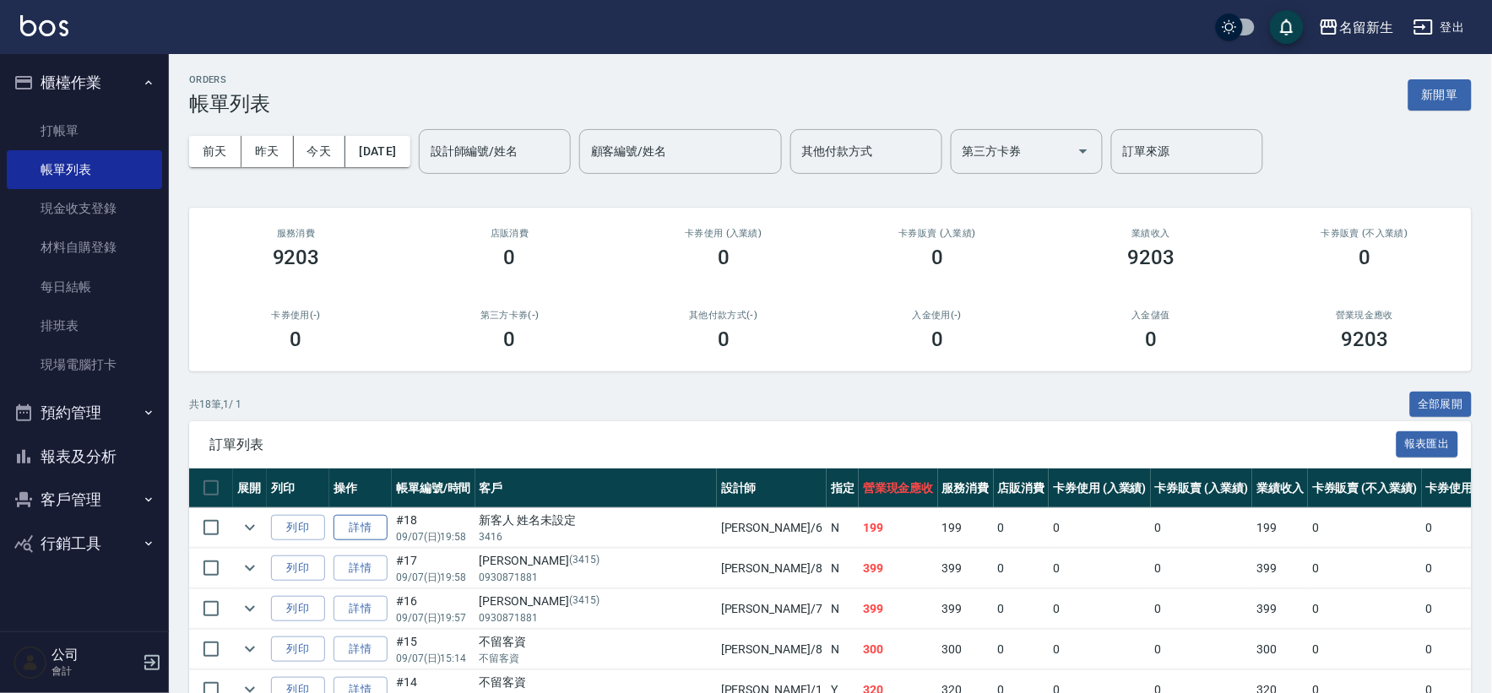
click at [374, 513] on td "詳情" at bounding box center [360, 528] width 62 height 40
click at [374, 522] on link "詳情" at bounding box center [361, 528] width 54 height 26
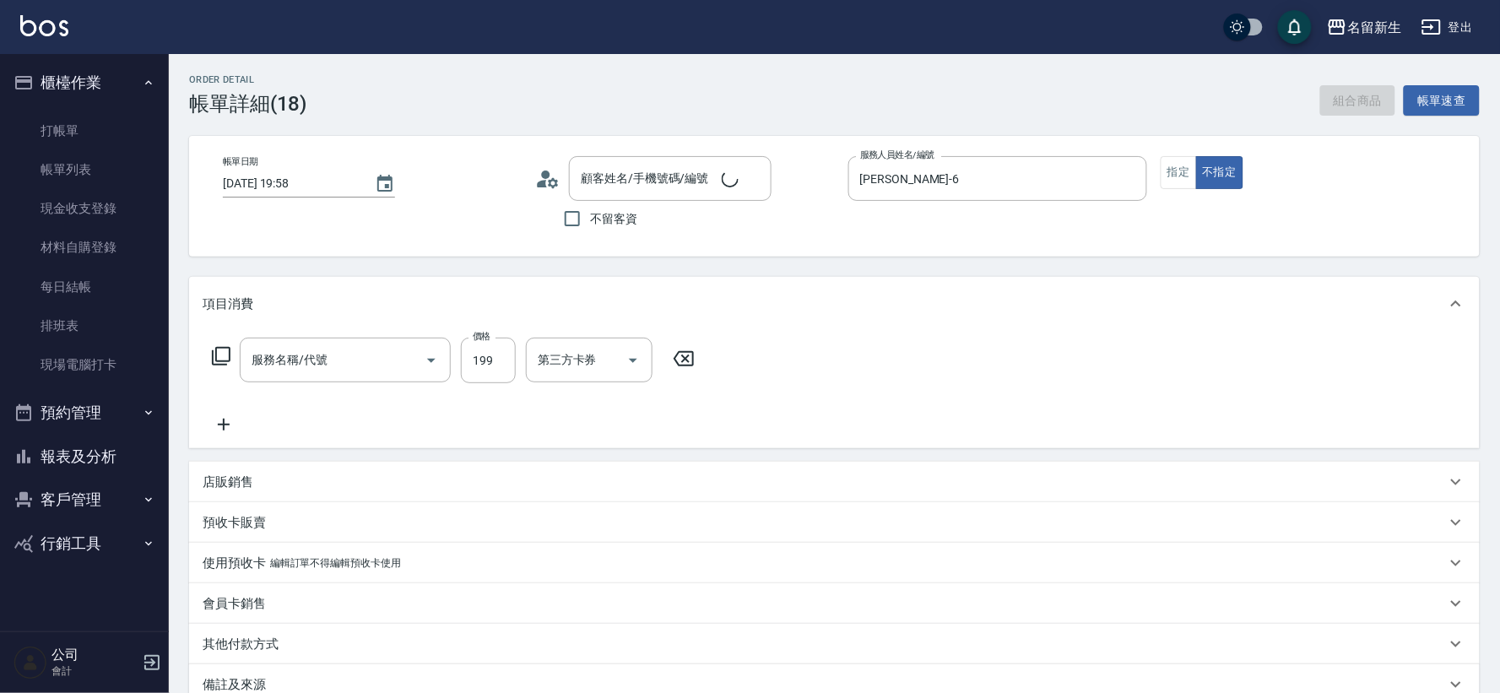
type input "[PERSON_NAME]-6"
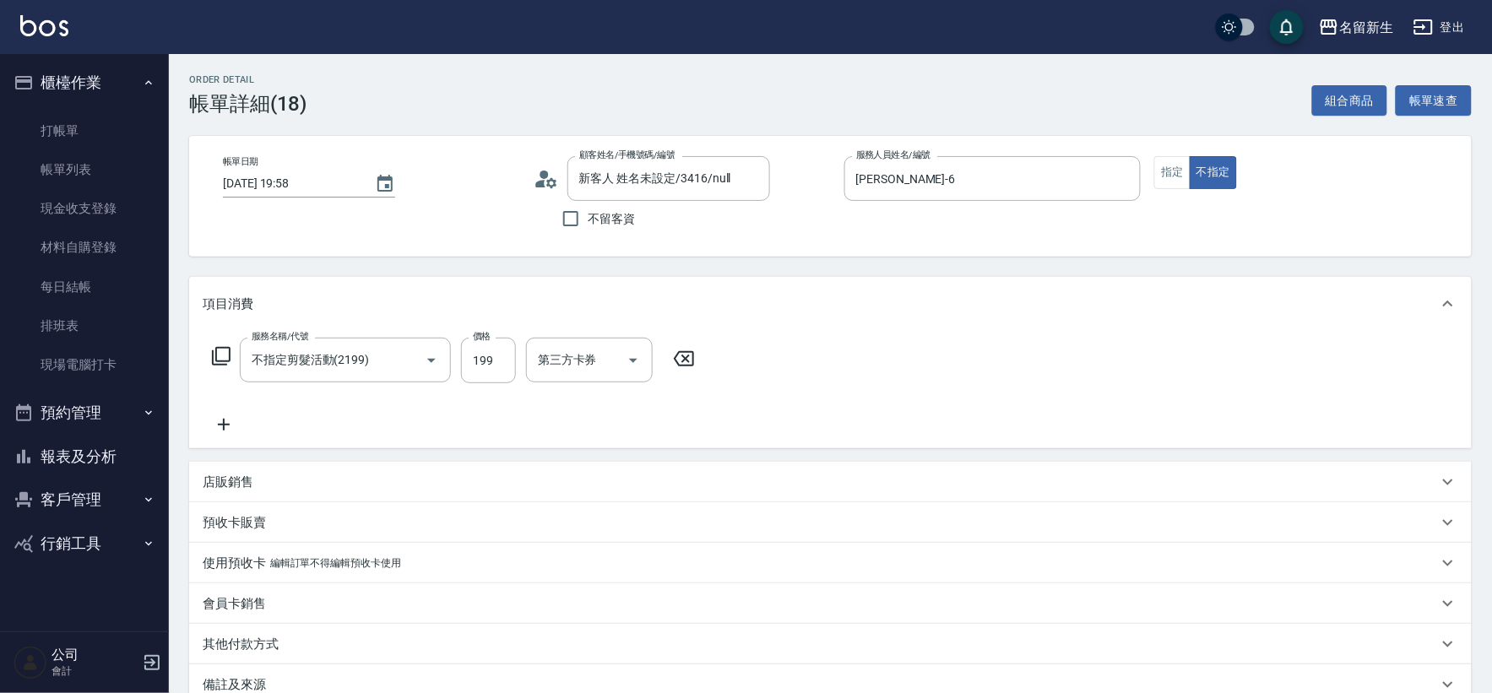
type input "新客人 姓名未設定/3416/null"
type input "不指定剪髮活動(2199)"
click at [554, 181] on icon at bounding box center [551, 182] width 10 height 10
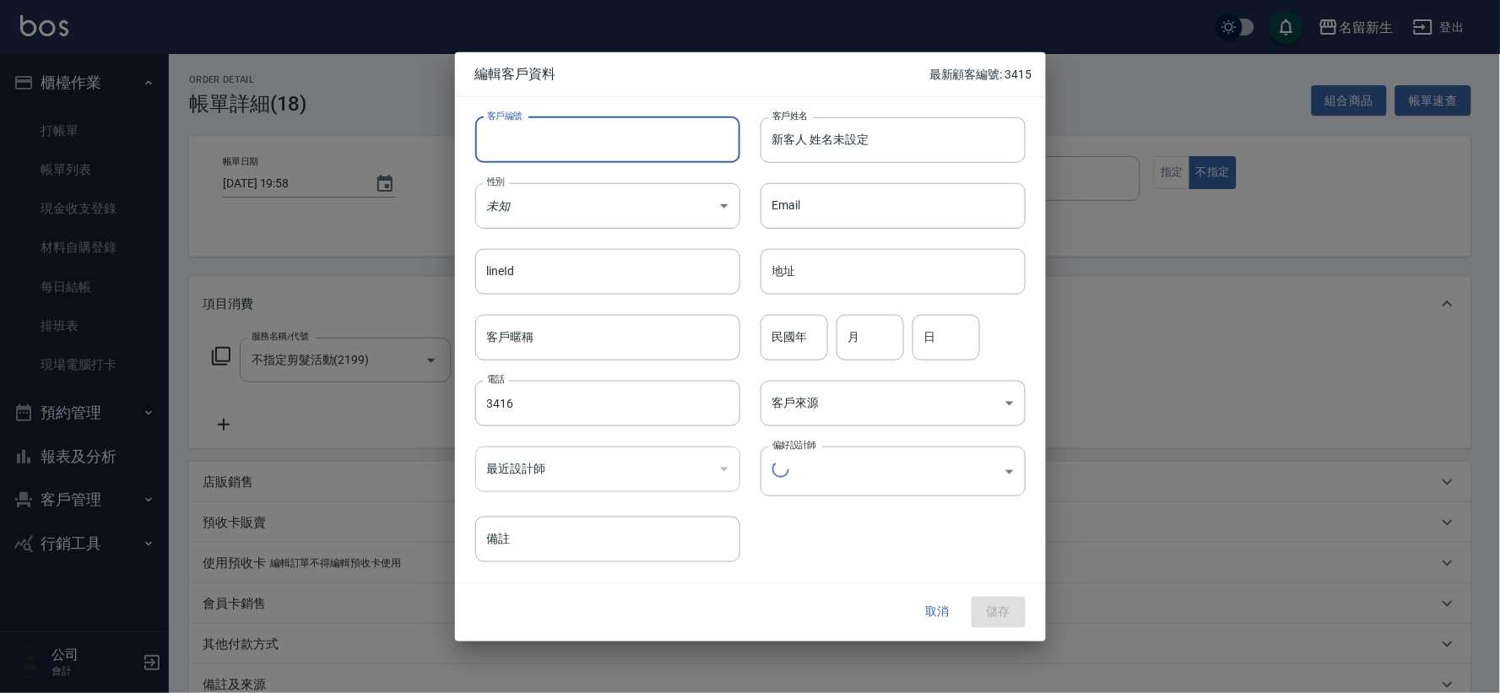
click at [558, 149] on input "客戶編號" at bounding box center [607, 140] width 265 height 46
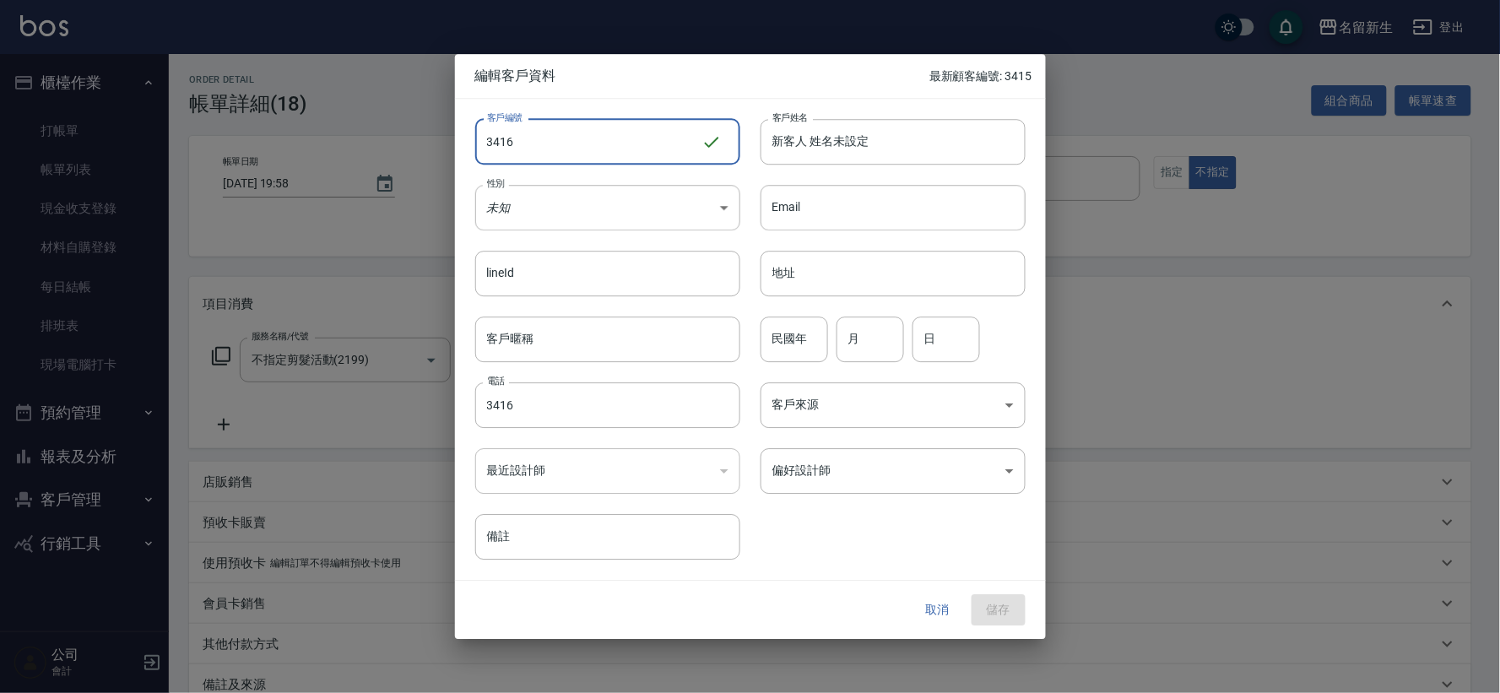
type input "3416"
click at [787, 135] on input "新客人 姓名未設定" at bounding box center [893, 142] width 265 height 46
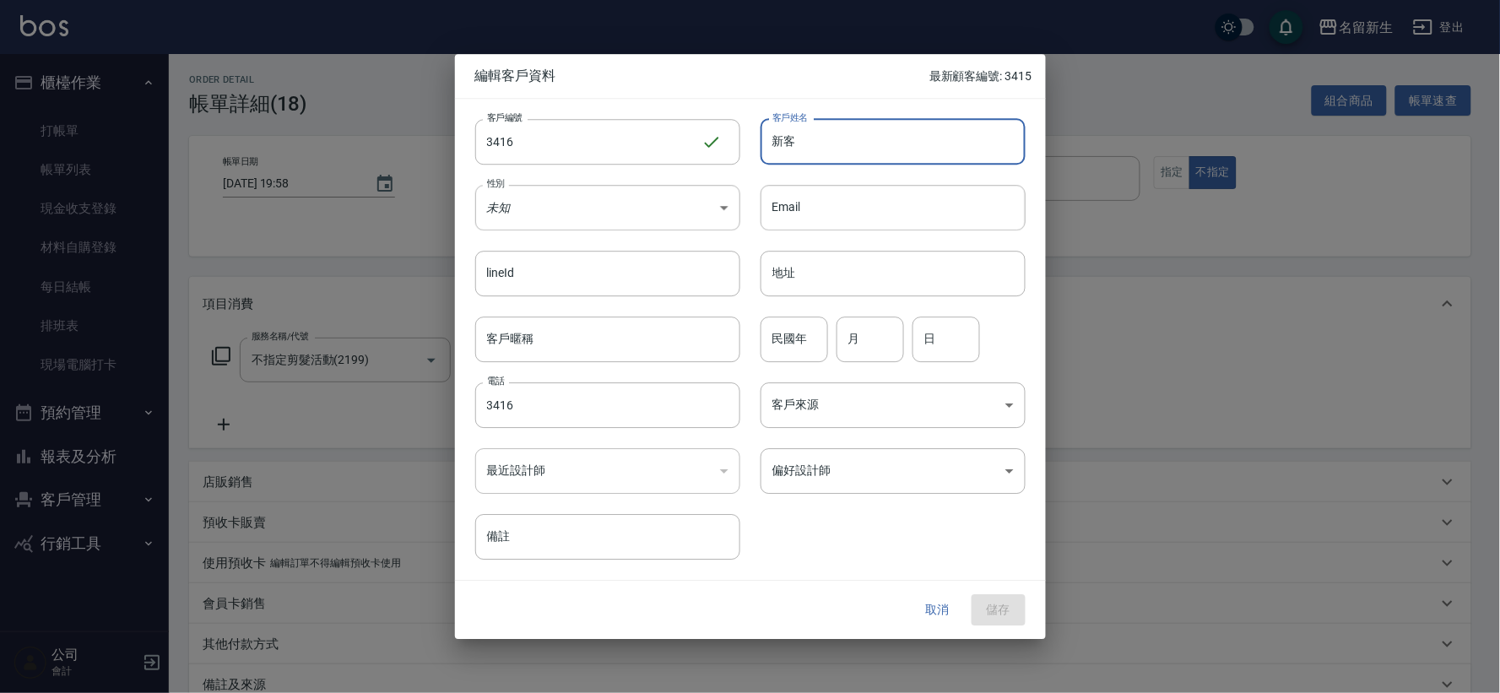
type input "新"
type input "李蕙芳"
click at [615, 223] on body "名留新生 登出 櫃檯作業 打帳單 帳單列表 現金收支登錄 材料自購登錄 每日結帳 排班表 現場電腦打卡 預約管理 預約管理 單日預約紀錄 單週預約紀錄 報表及…" at bounding box center [750, 440] width 1500 height 880
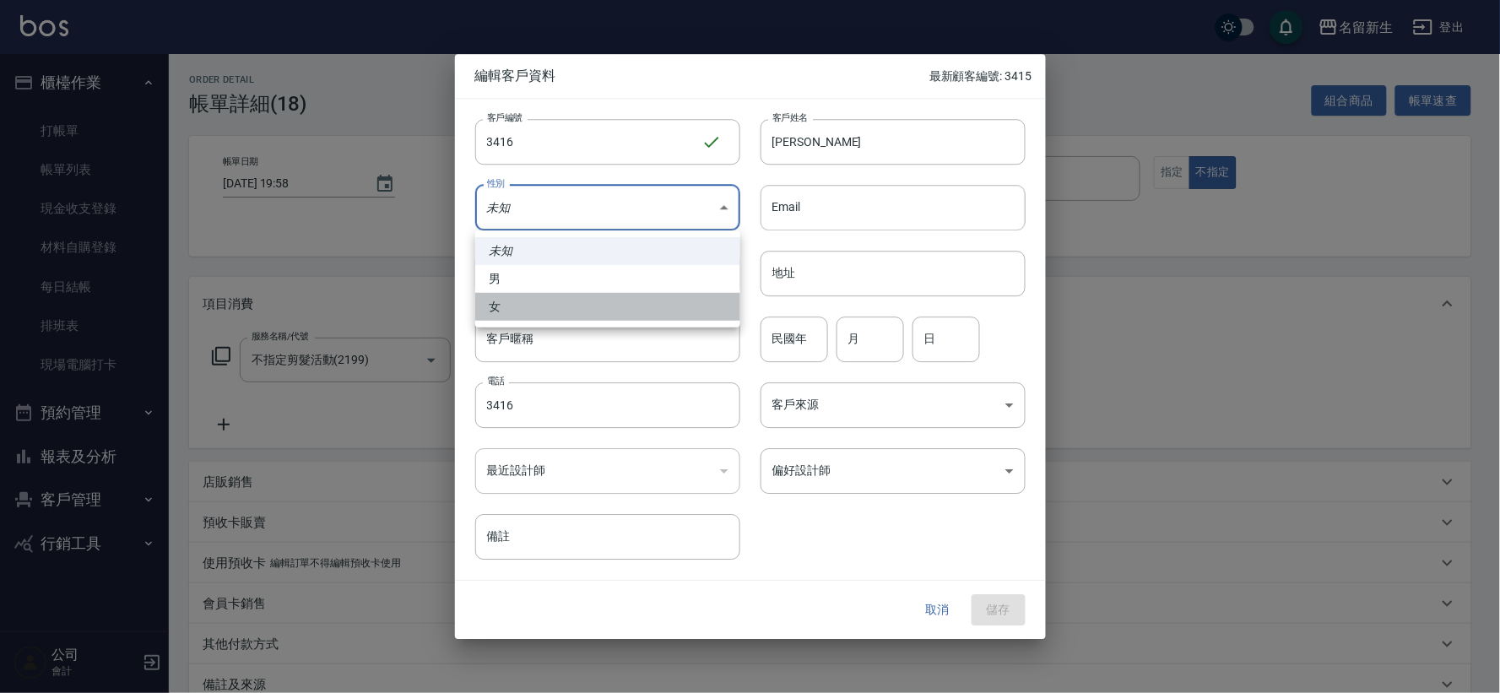
drag, startPoint x: 601, startPoint y: 307, endPoint x: 791, endPoint y: 321, distance: 190.5
click at [601, 307] on li "女" at bounding box center [607, 307] width 265 height 28
type input "[DEMOGRAPHIC_DATA]"
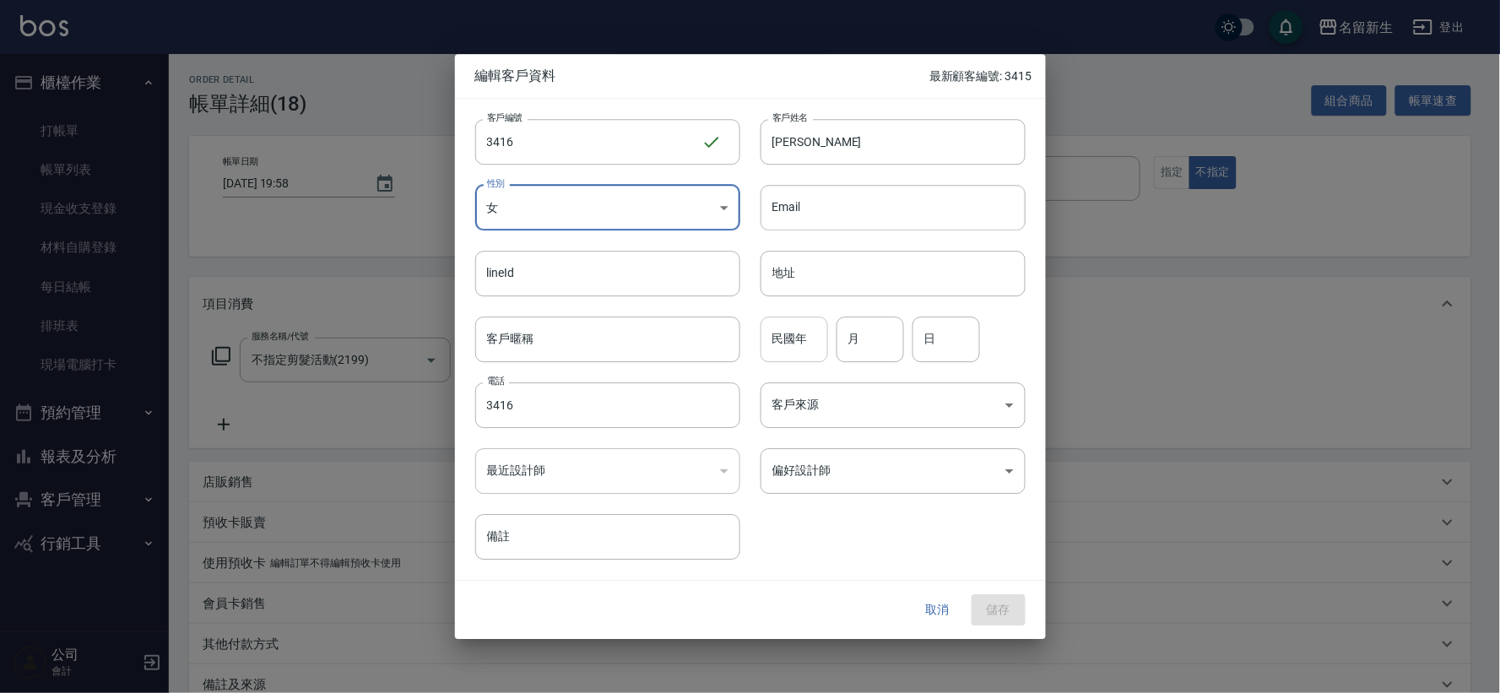
click at [795, 342] on input "民國年" at bounding box center [795, 340] width 68 height 46
type input "55"
click at [899, 355] on input "月" at bounding box center [871, 340] width 68 height 46
type input "03"
click at [976, 342] on input "日" at bounding box center [947, 340] width 68 height 46
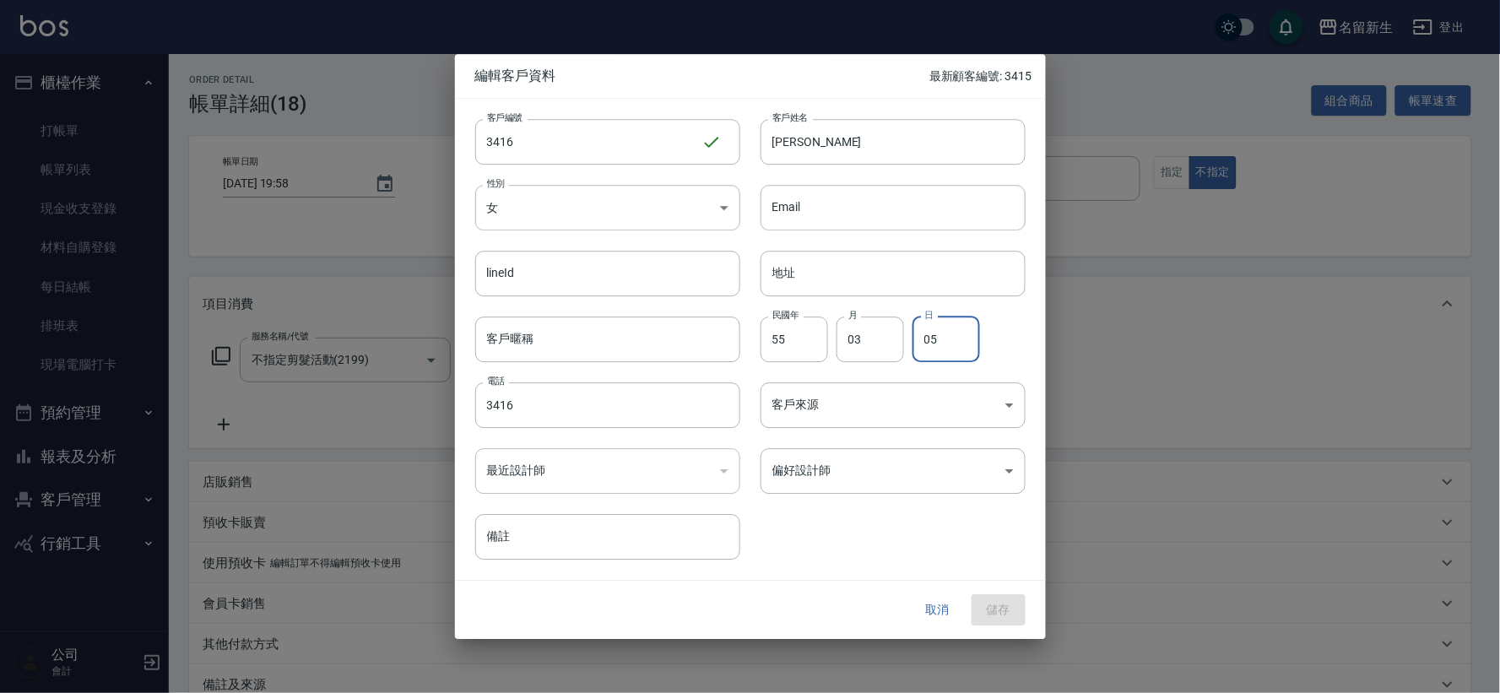
type input "05"
drag, startPoint x: 575, startPoint y: 418, endPoint x: 0, endPoint y: 410, distance: 575.1
click at [31, 408] on div "編輯客戶資料 最新顧客編號: 3415 客戶編號 3416 ​ 客戶編號 客戶姓名 李蕙芳 客戶姓名 性別 女 FEMALE 性別 Email Email l…" at bounding box center [750, 346] width 1500 height 693
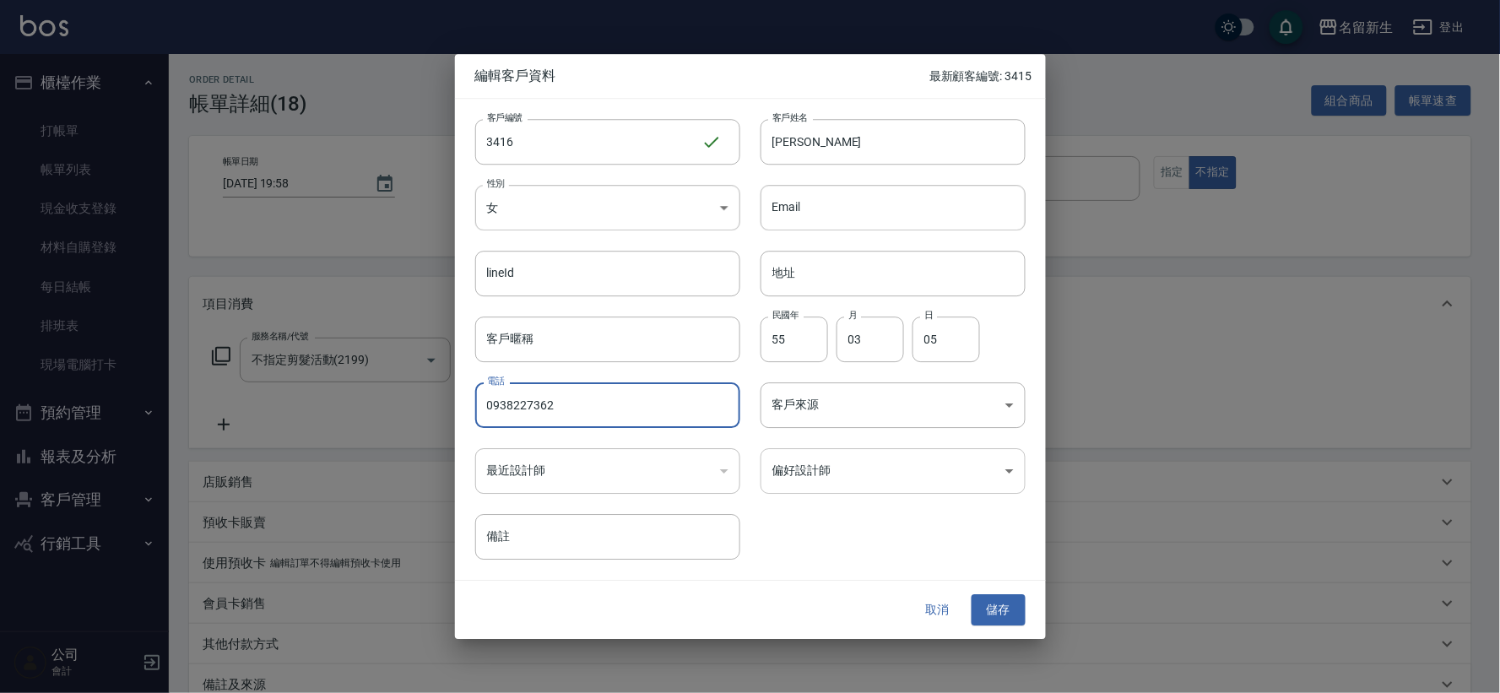
type input "0938227362"
click at [905, 465] on body "名留新生 登出 櫃檯作業 打帳單 帳單列表 現金收支登錄 材料自購登錄 每日結帳 排班表 現場電腦打卡 預約管理 預約管理 單日預約紀錄 單週預約紀錄 報表及…" at bounding box center [750, 440] width 1500 height 880
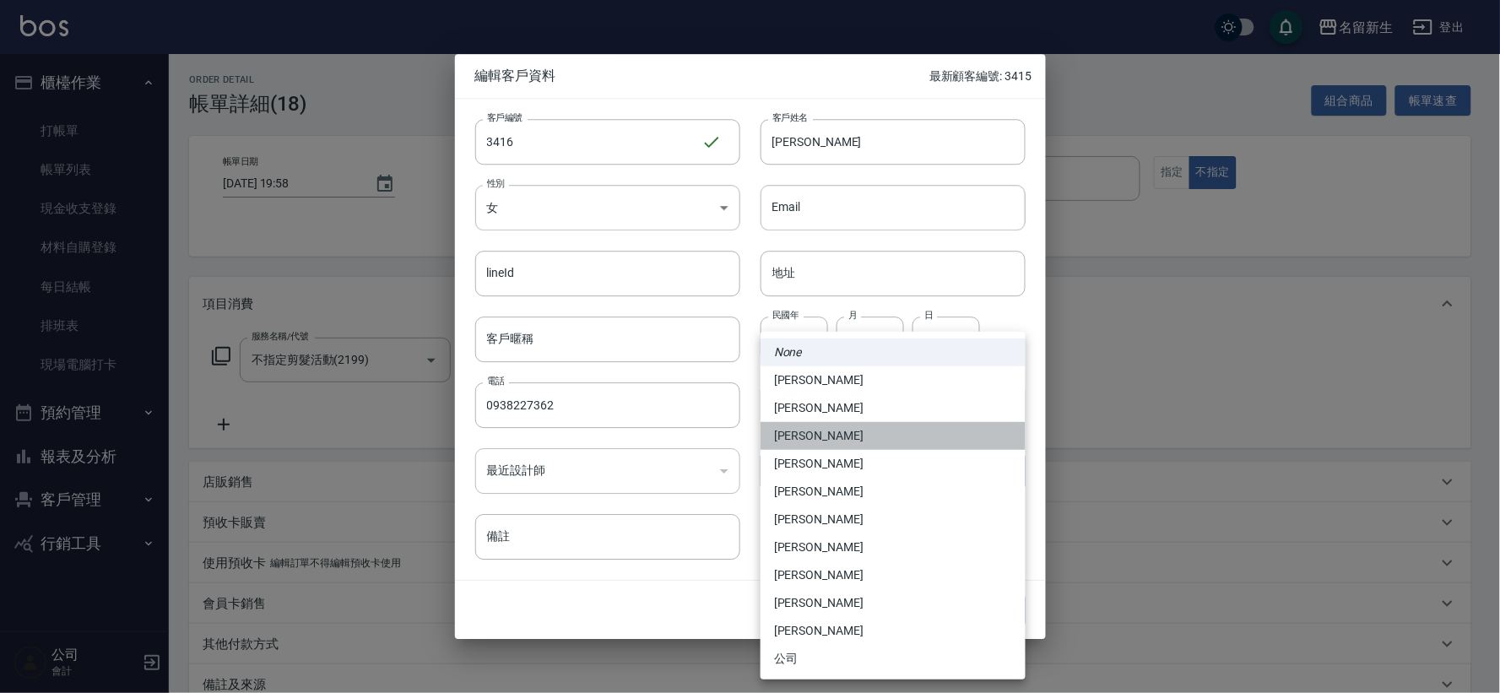
click at [830, 442] on li "[PERSON_NAME]" at bounding box center [893, 436] width 265 height 28
type input "3e22ce53-8268-4287-86a2-75db21ba1ad6"
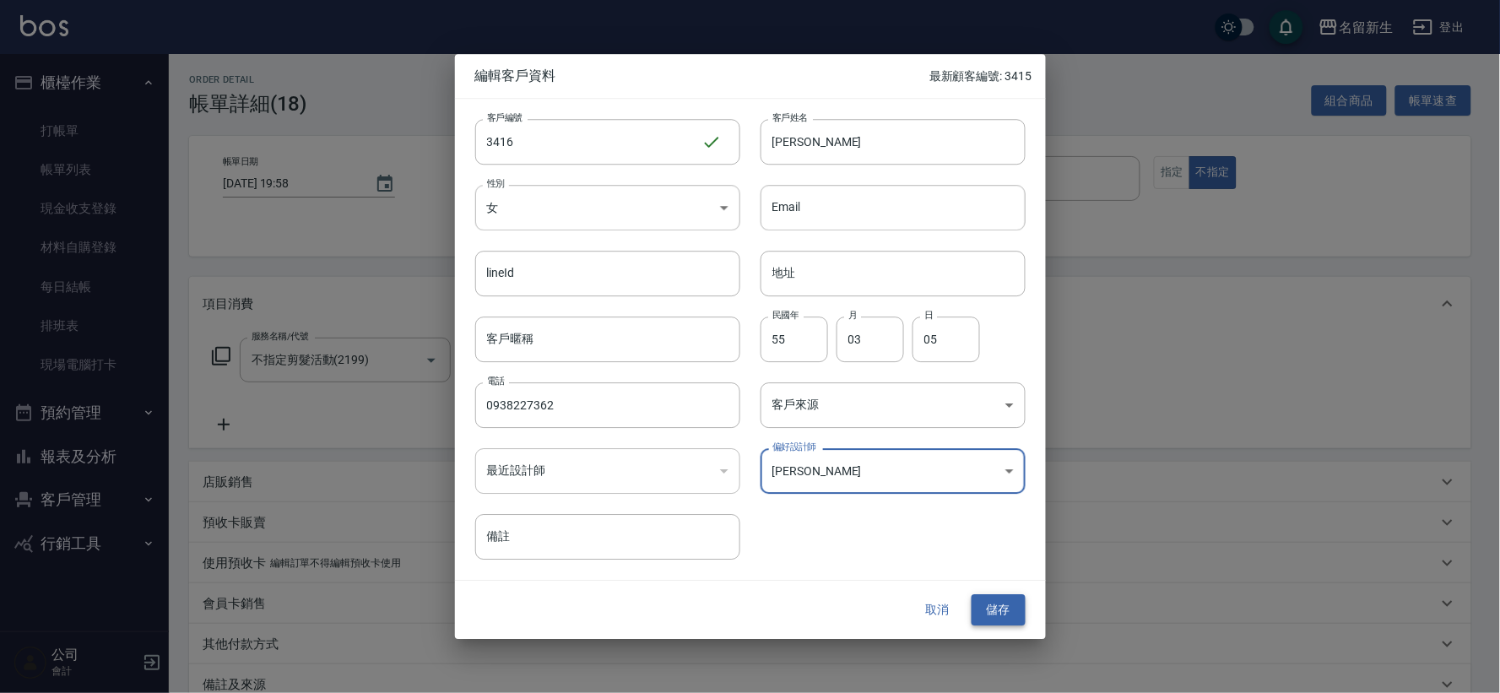
click at [989, 603] on button "儲存" at bounding box center [999, 610] width 54 height 31
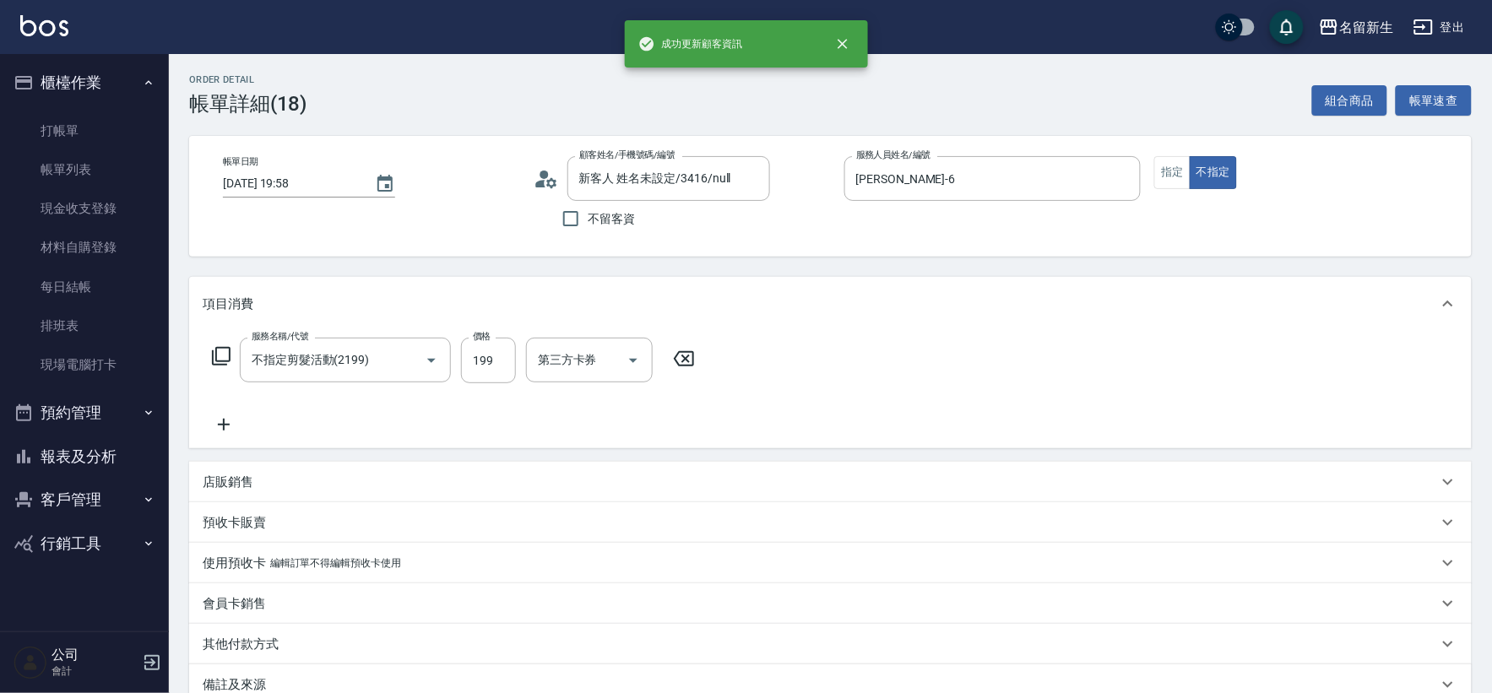
type input "李蕙芳/0938227362/3416"
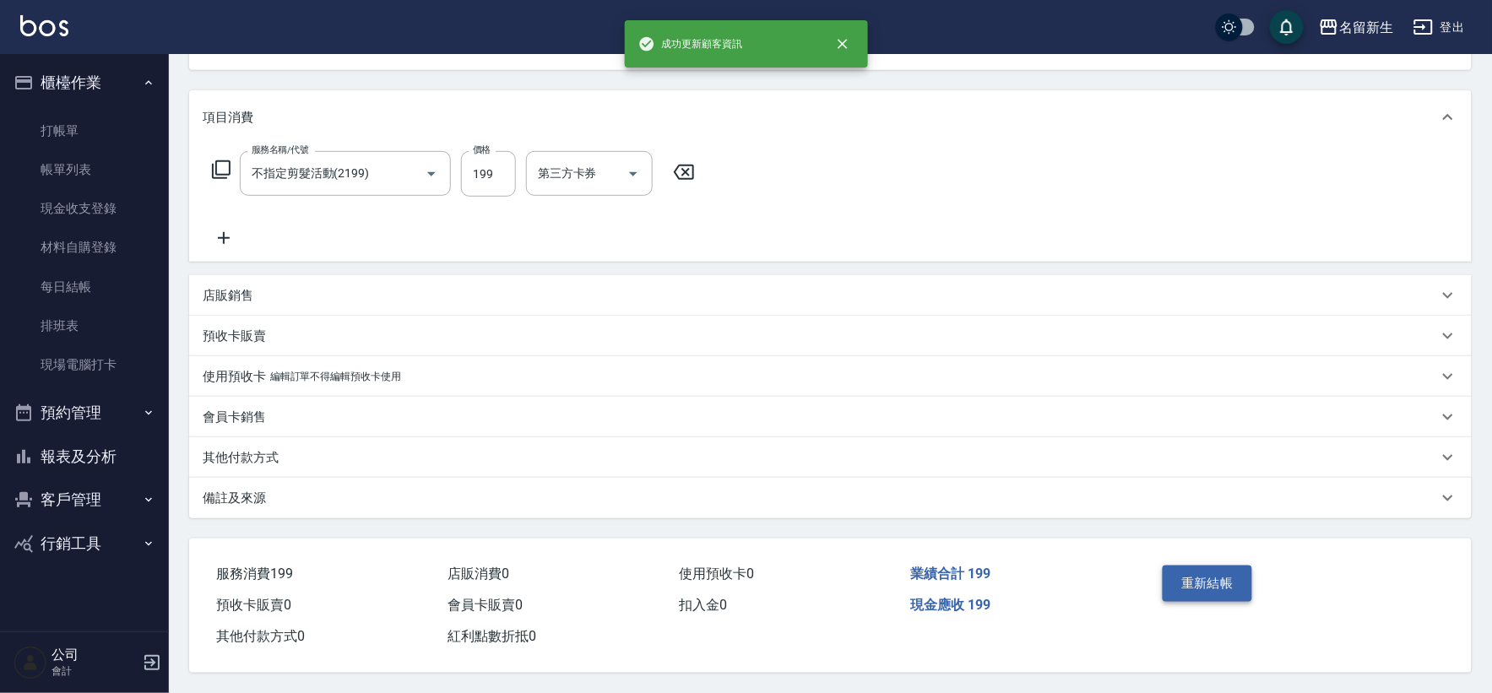
click at [1227, 579] on button "重新結帳" at bounding box center [1208, 583] width 90 height 35
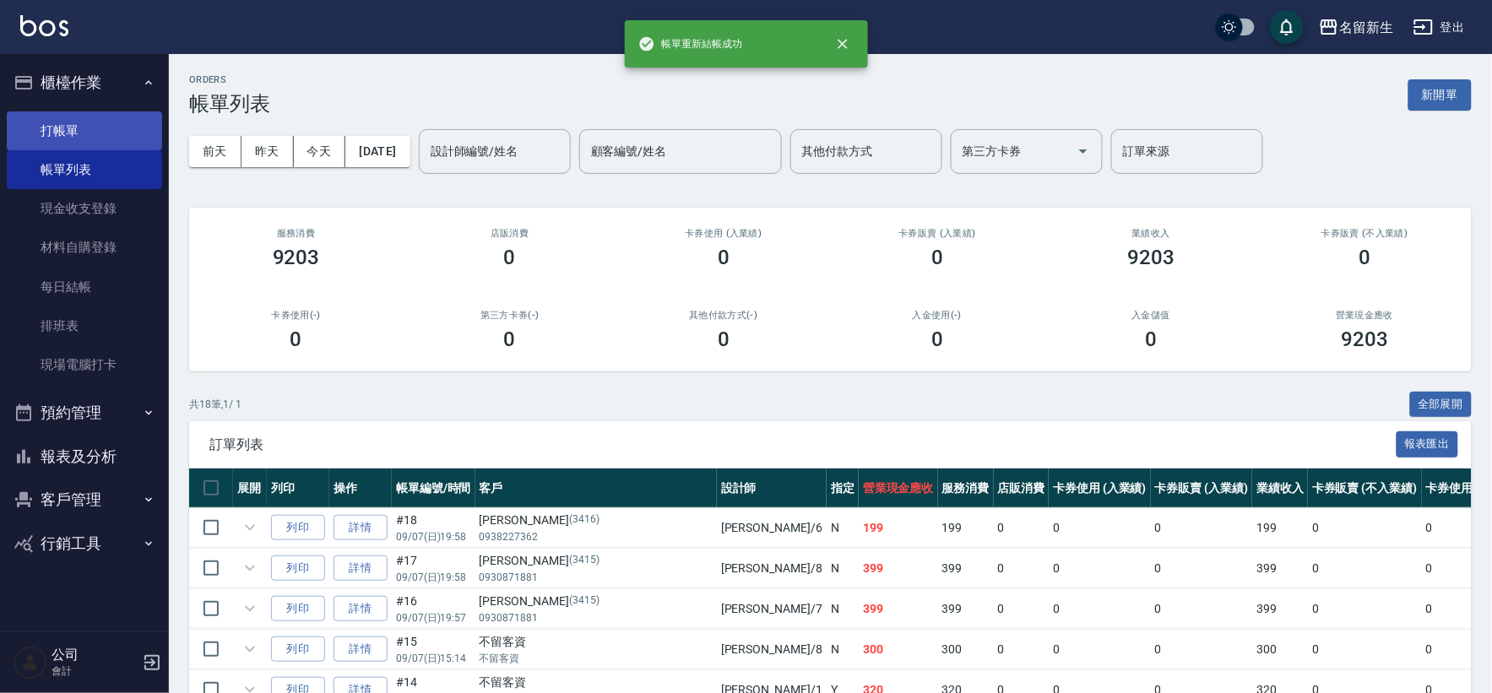
click at [96, 138] on link "打帳單" at bounding box center [84, 130] width 155 height 39
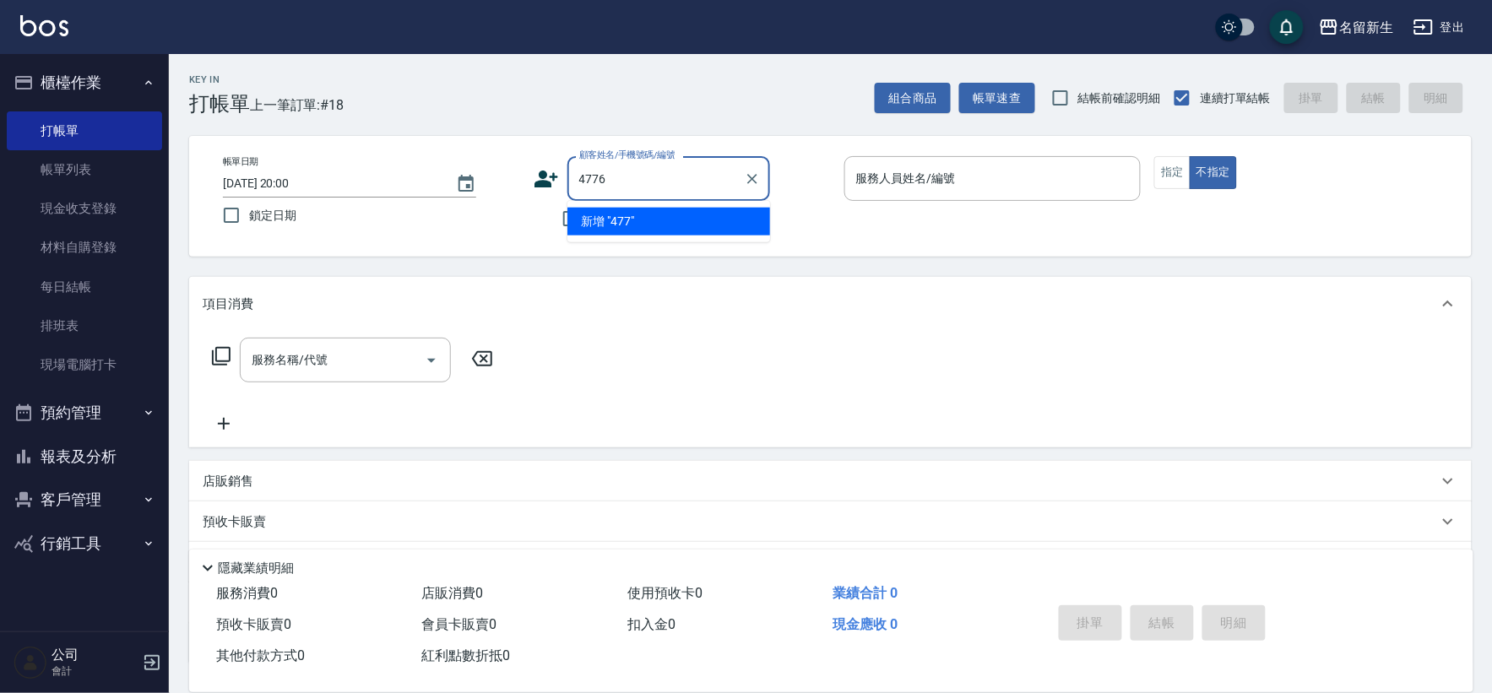
type input "4776"
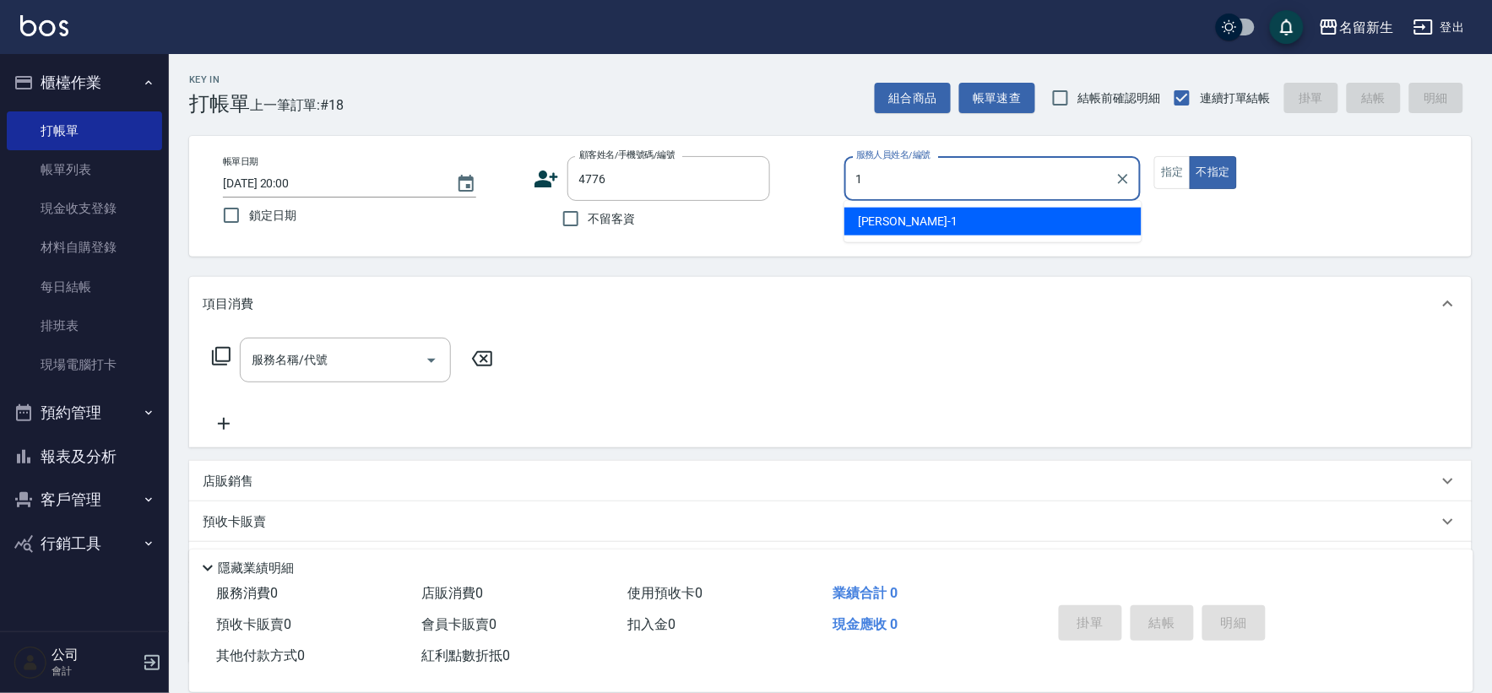
type input "[PERSON_NAME]-1"
type button "false"
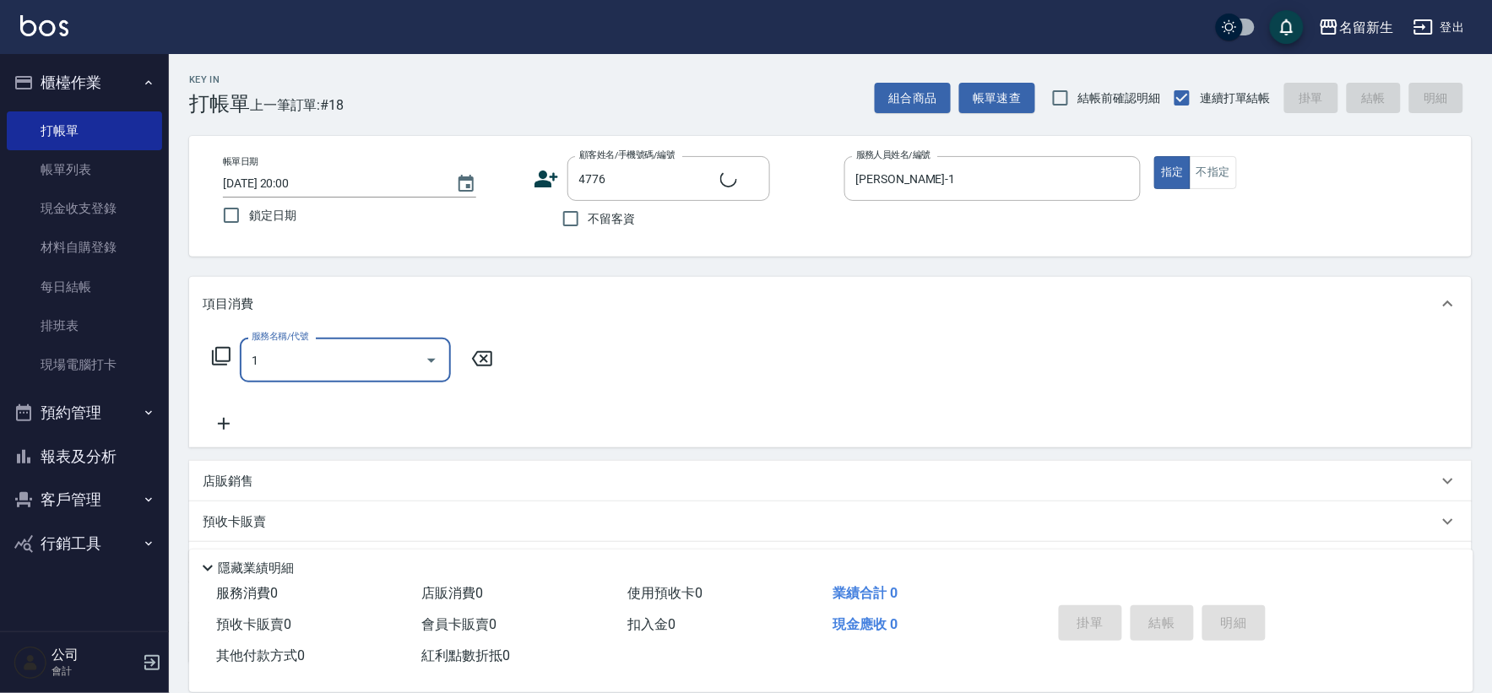
type input "12"
type input "黃珮君/0988608965/4776"
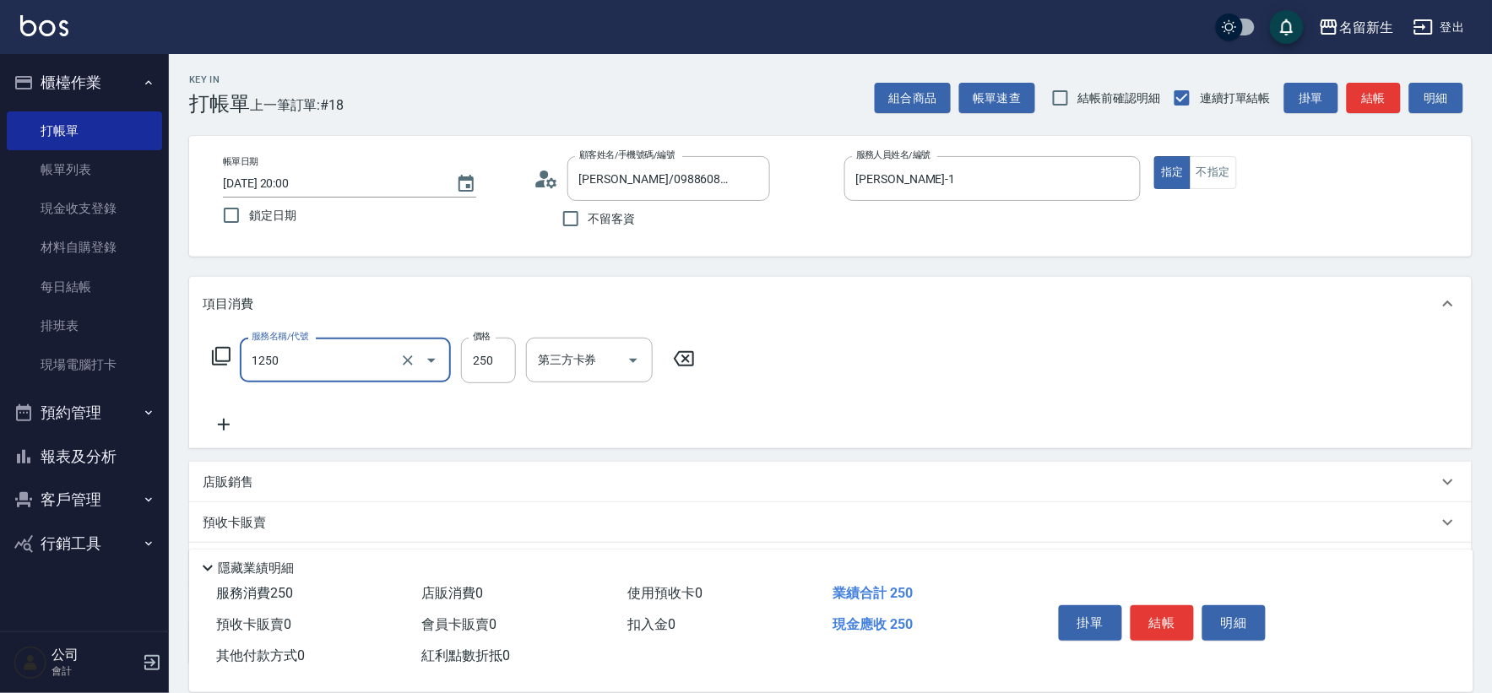
type input "洗髮250(1250)"
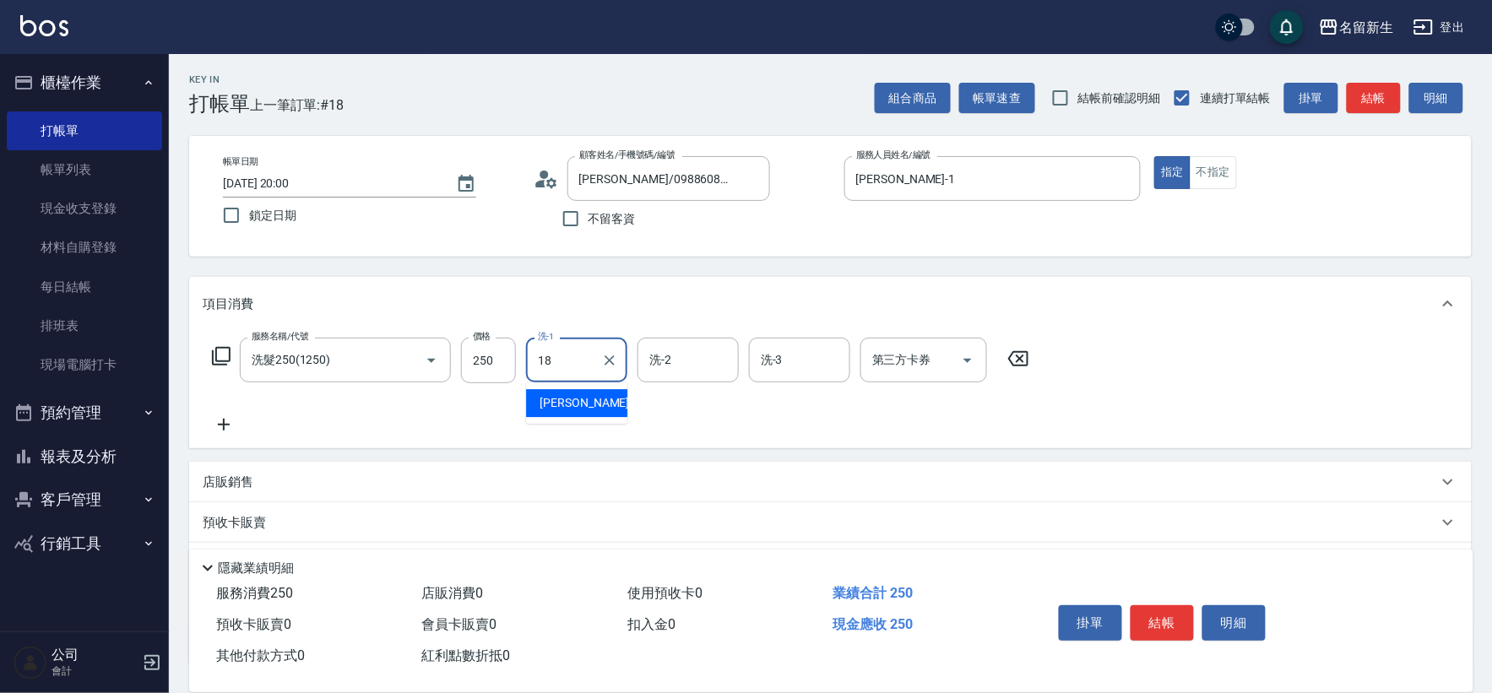
type input "[PERSON_NAME]-18"
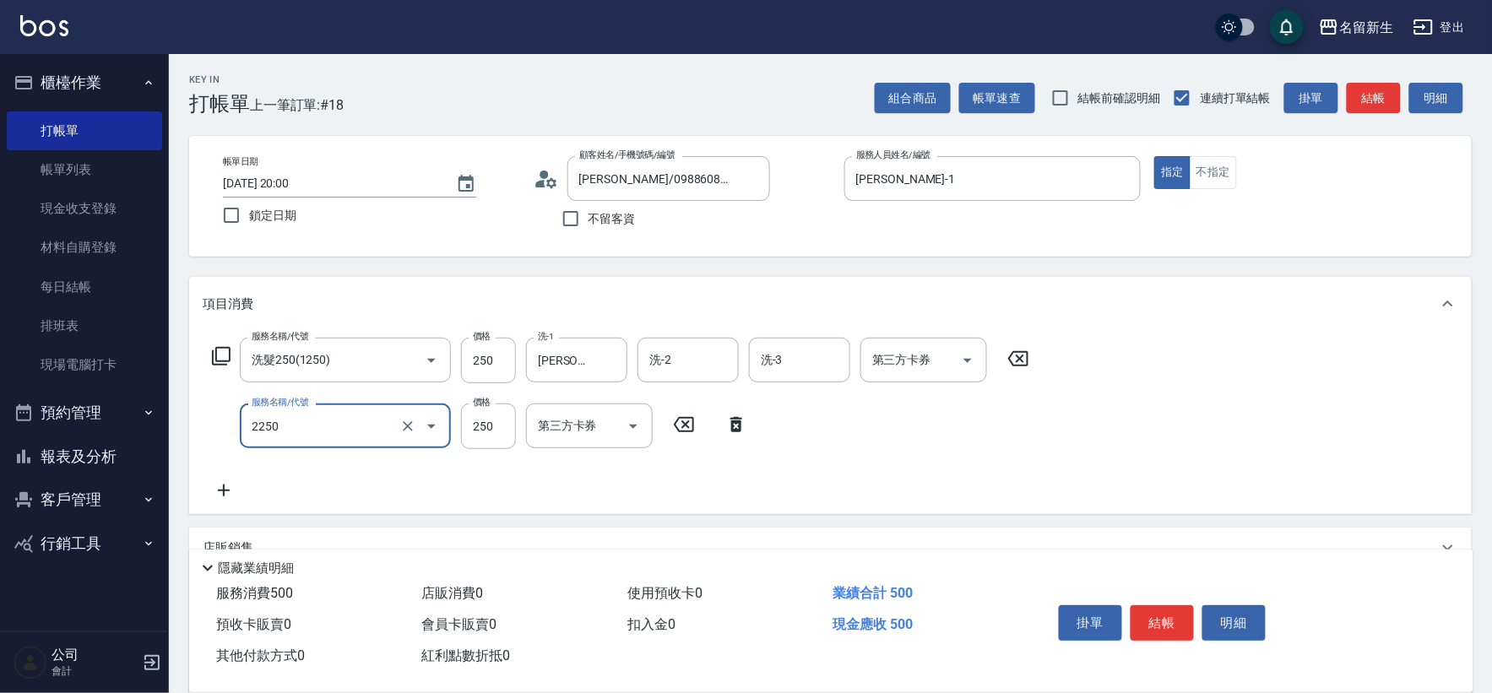
type input "剪髮(2250)"
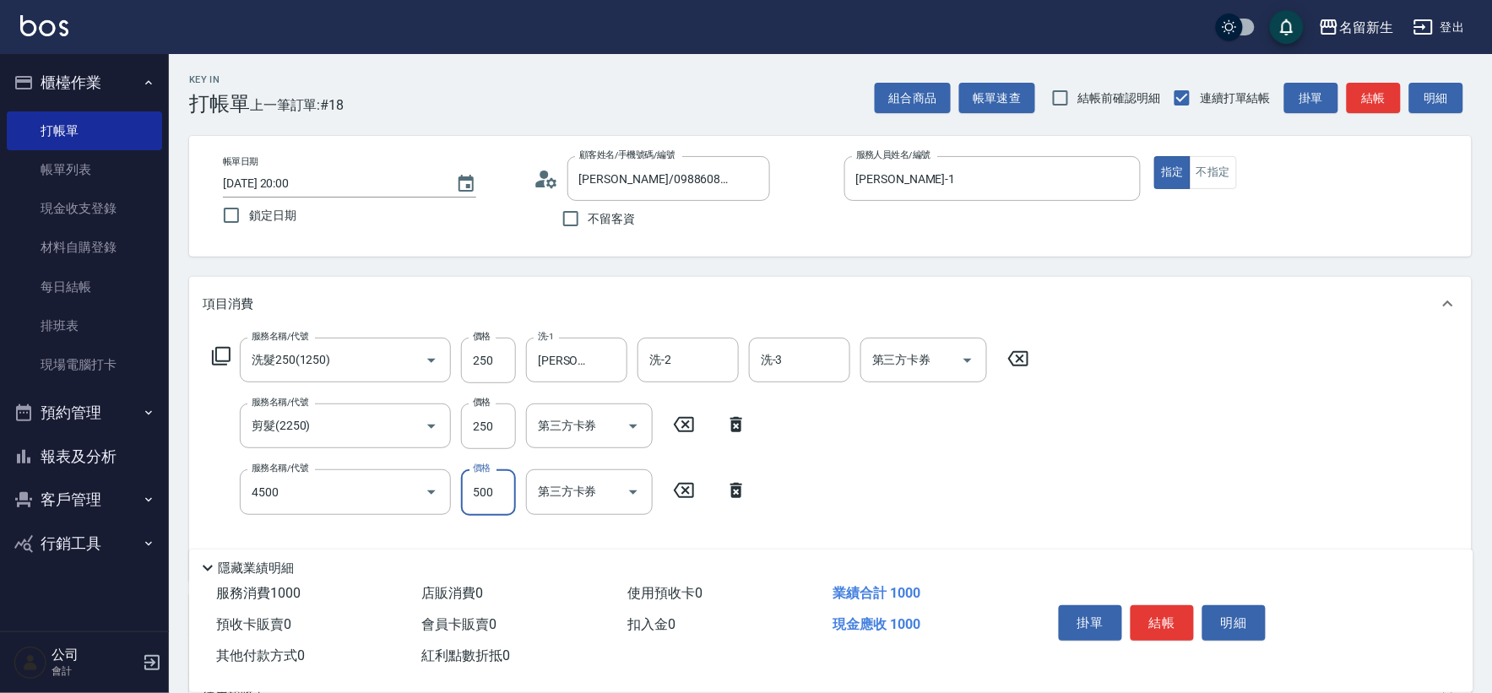
type input "補染(4500)"
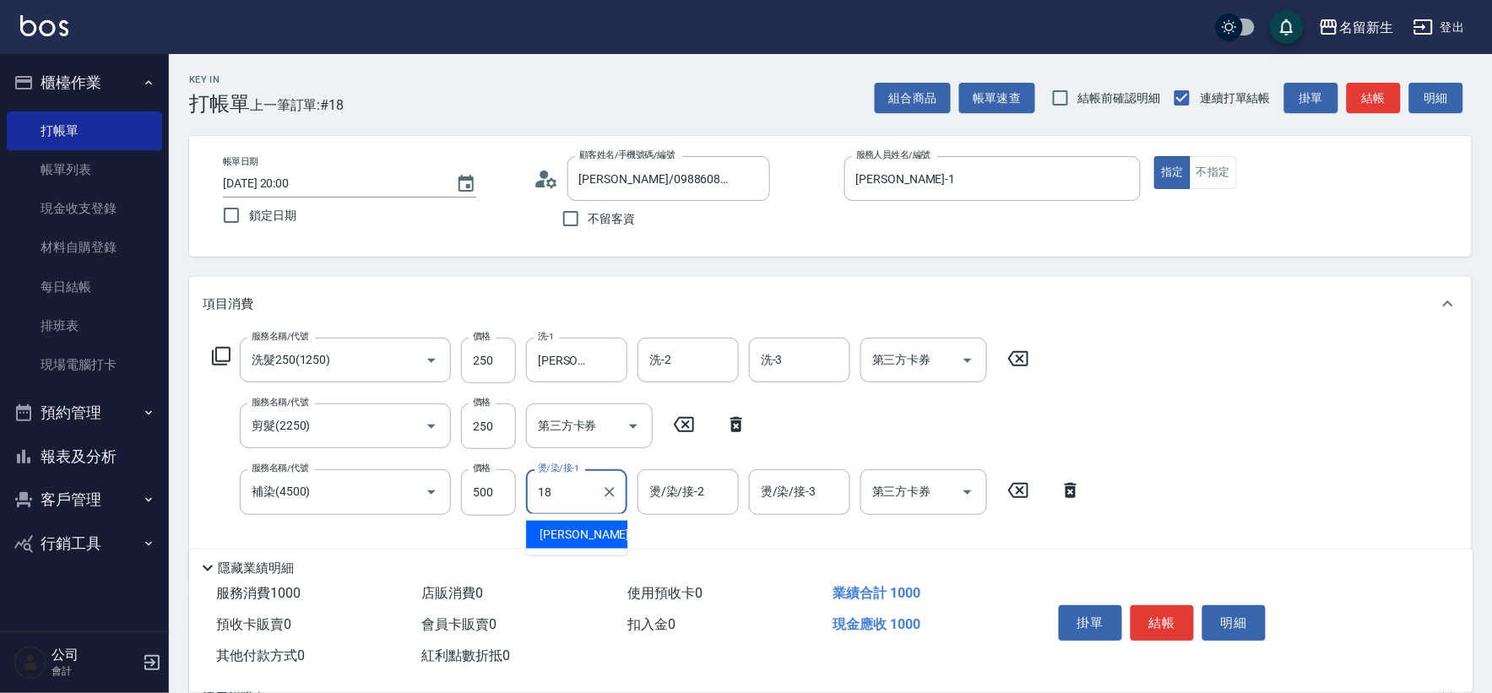
type input "[PERSON_NAME]-18"
type input "瞬護(11001)"
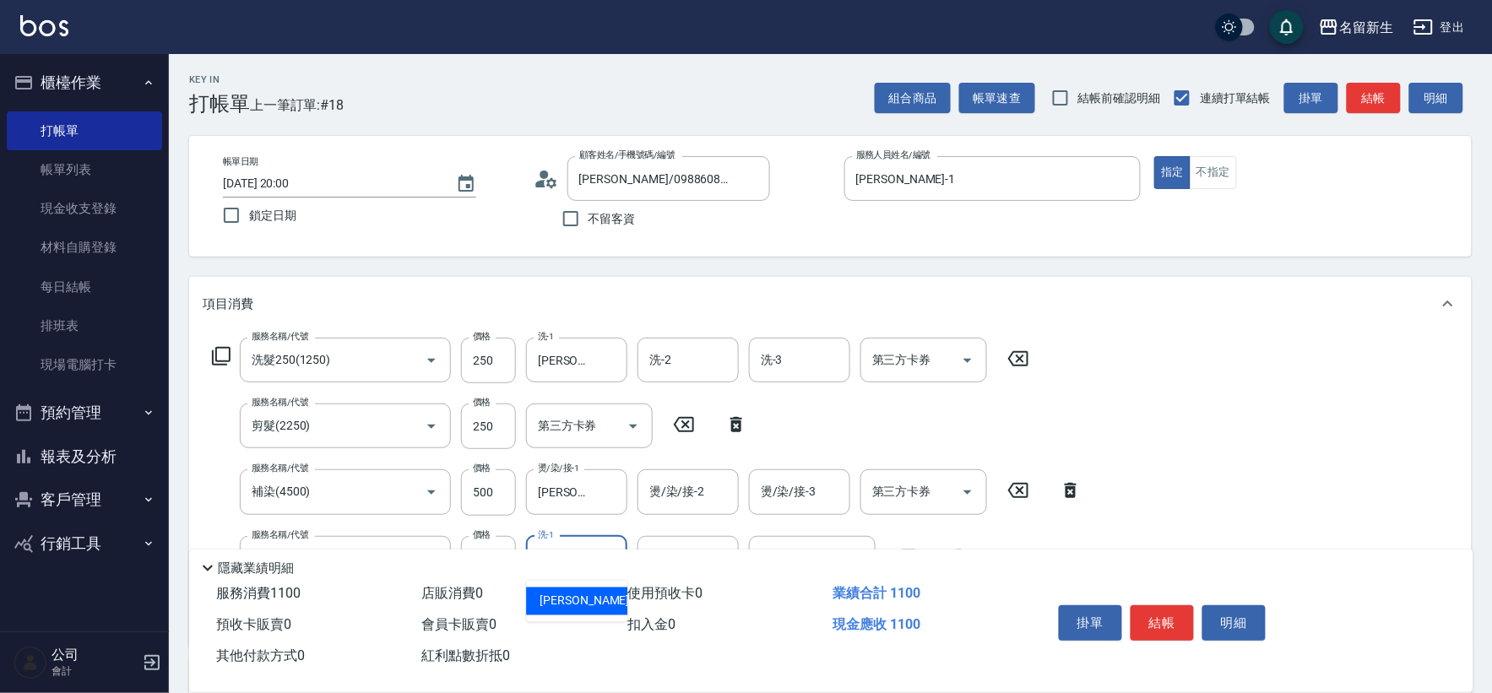
type input "[PERSON_NAME]-18"
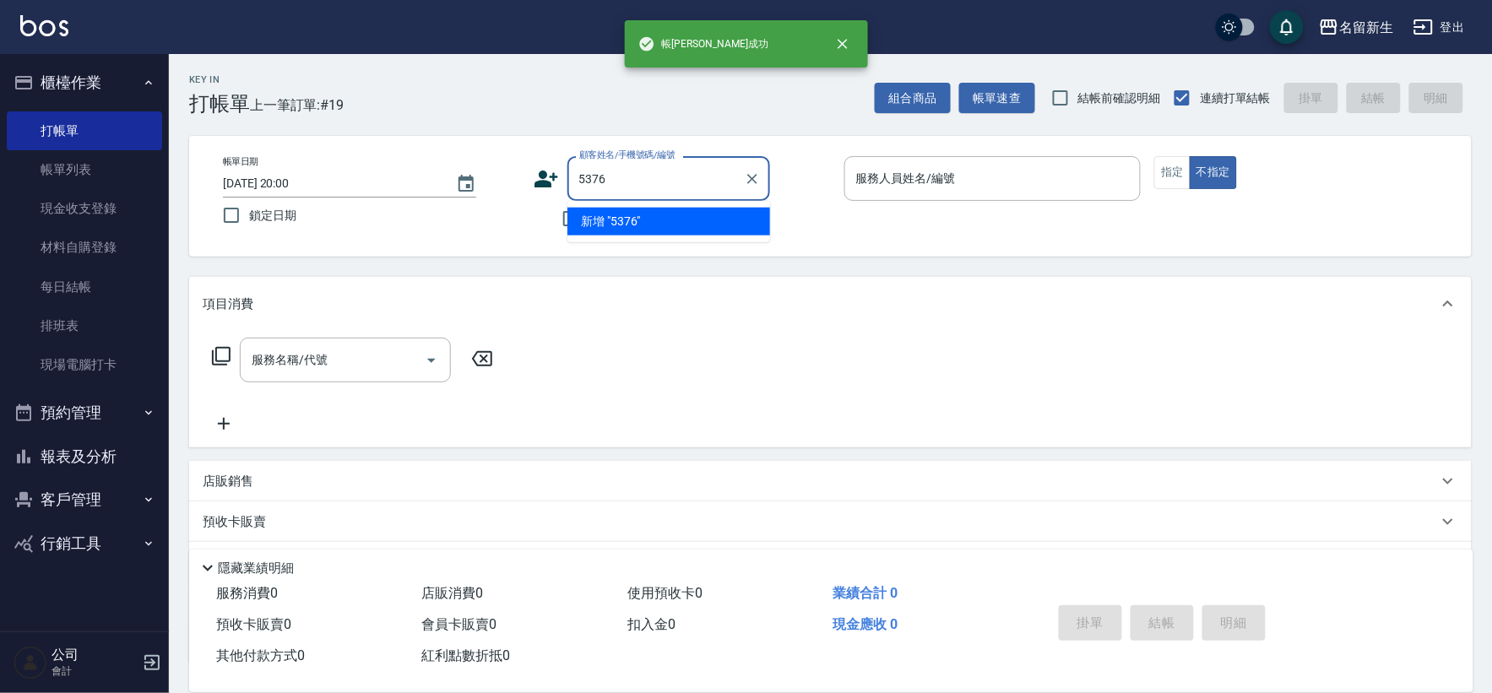
type input "5376"
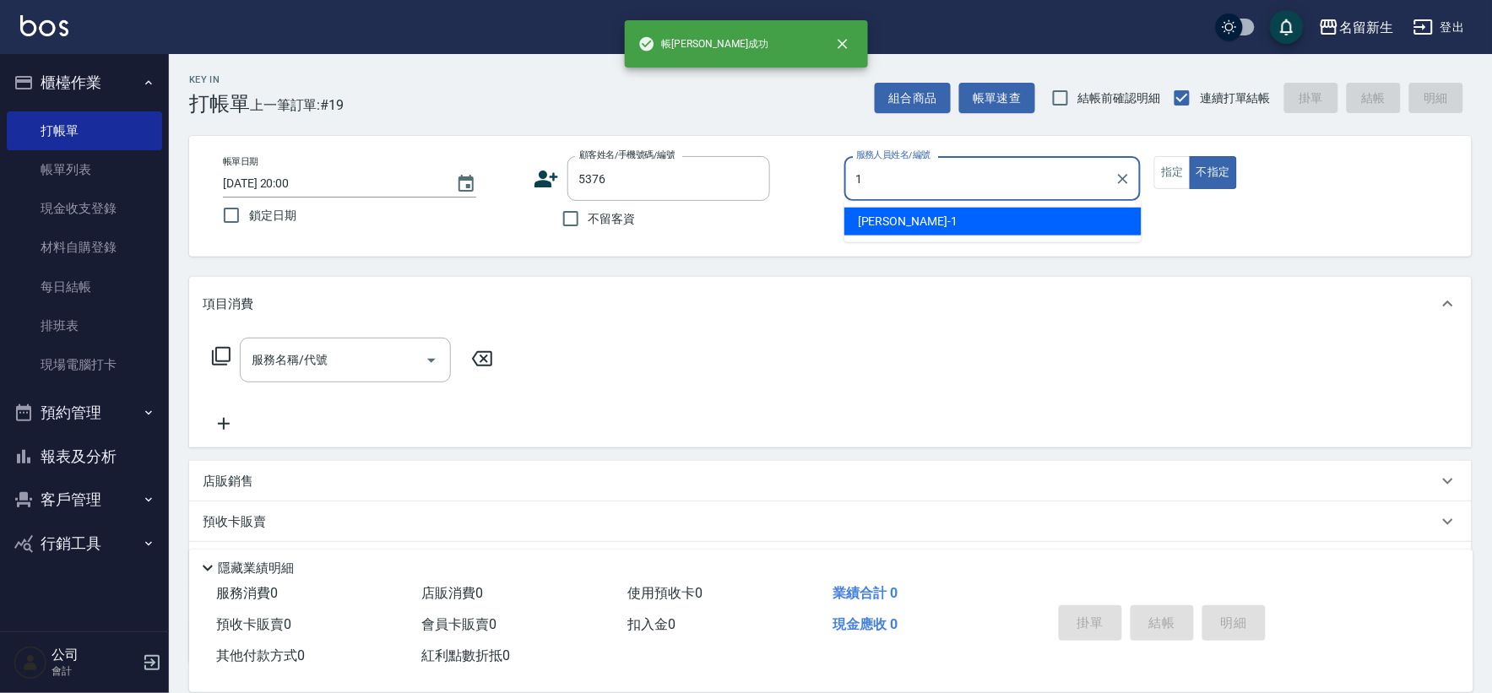
type input "[PERSON_NAME]-1"
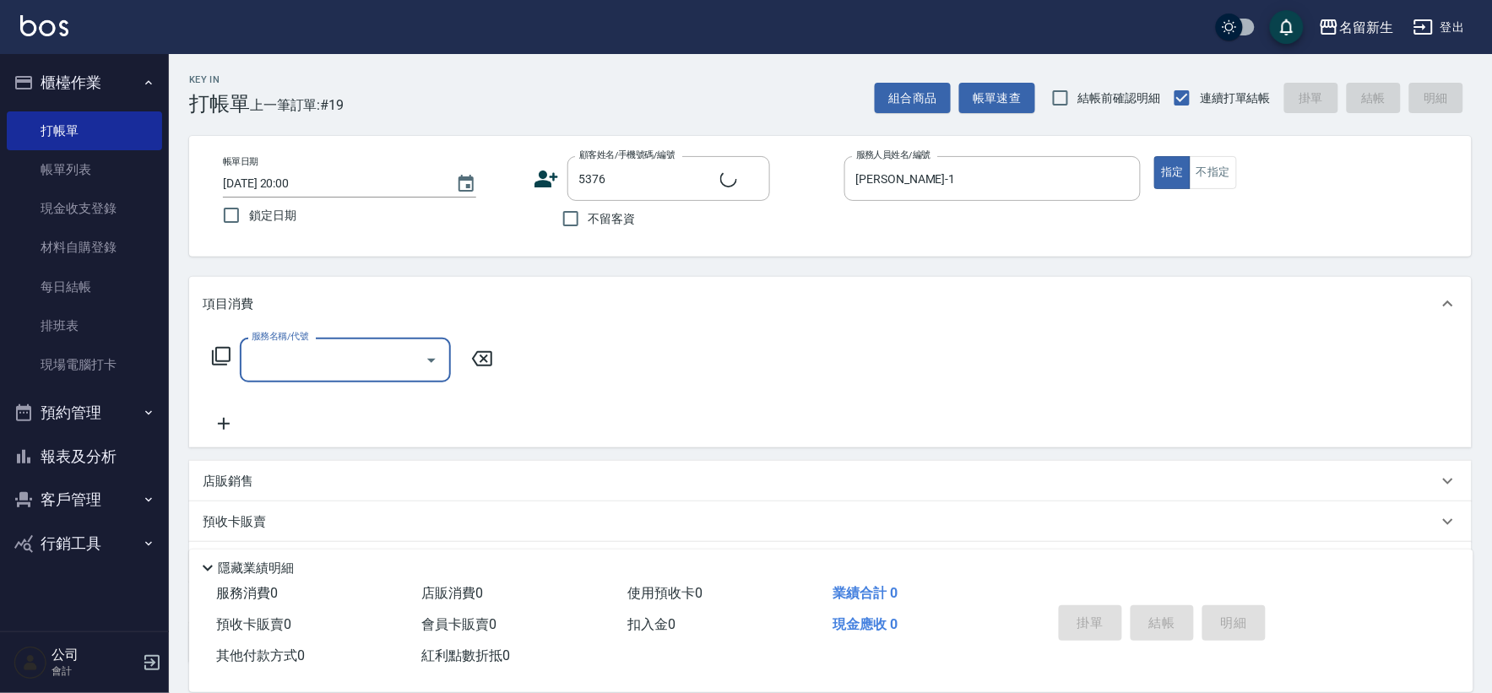
type input "廖慧美/0988023927/5376"
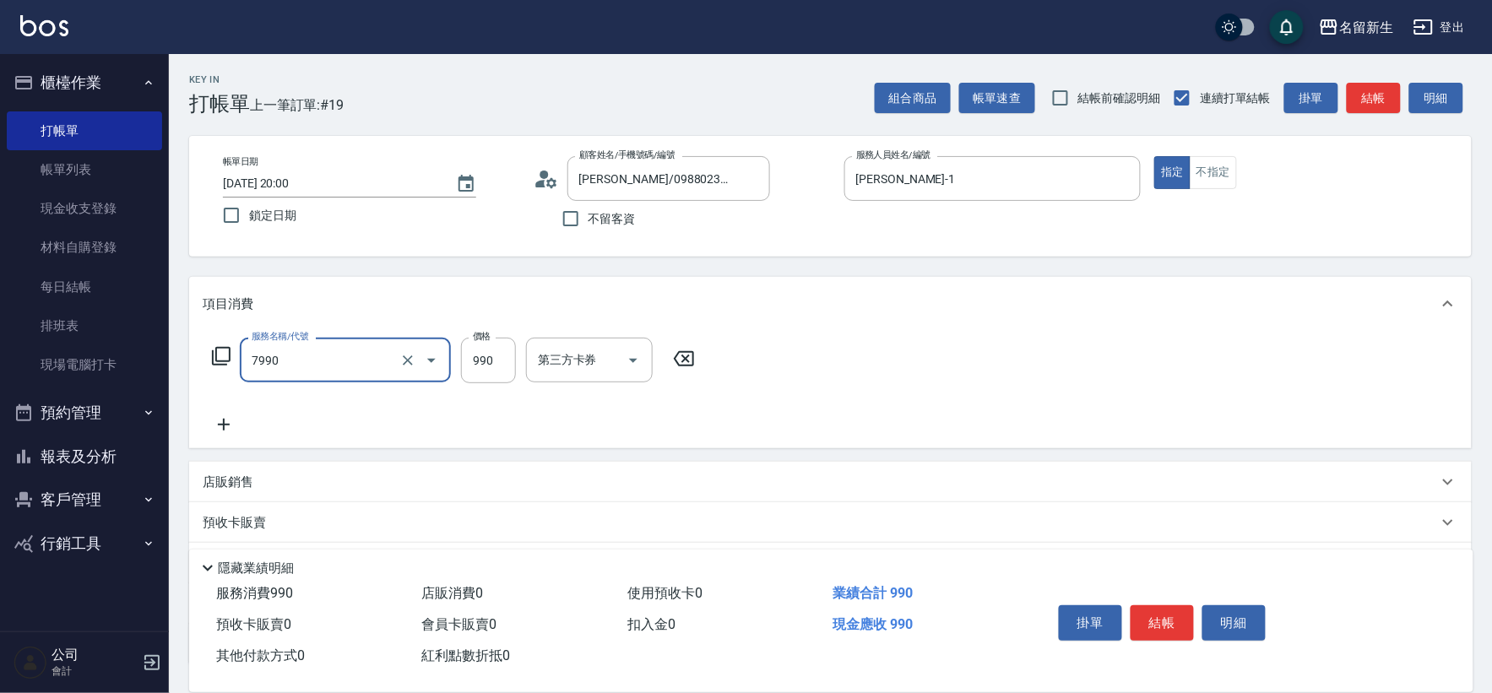
type input "髮原素頭皮養護-活動(7990)"
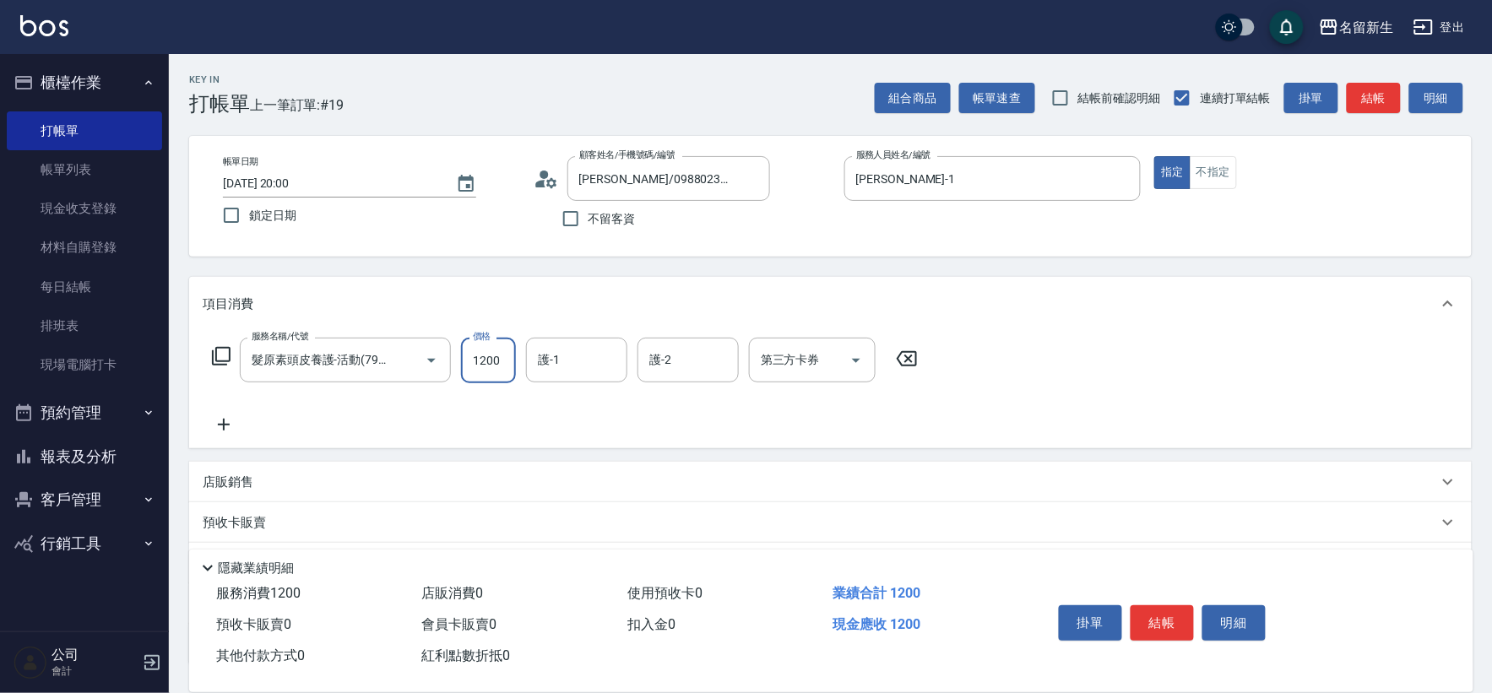
type input "1200"
type input "[PERSON_NAME]-18"
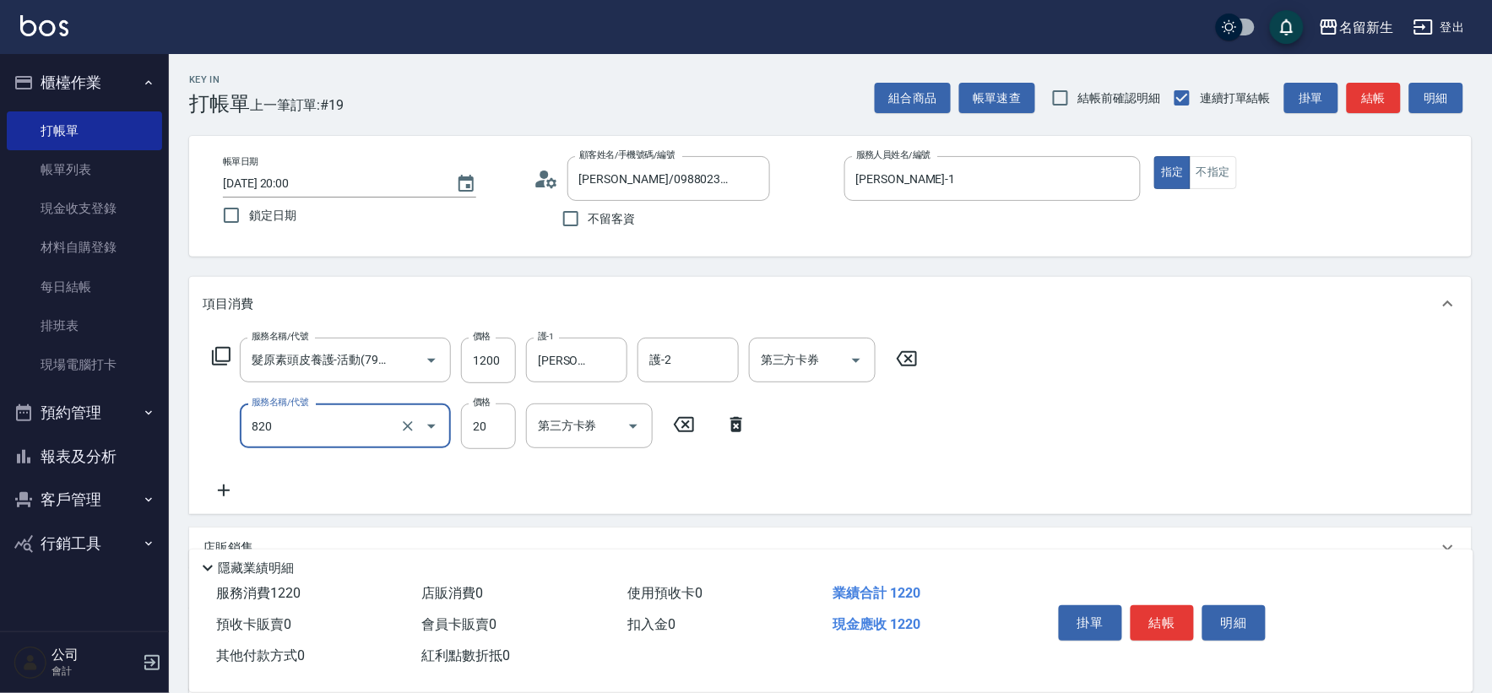
type input "潤絲(820)"
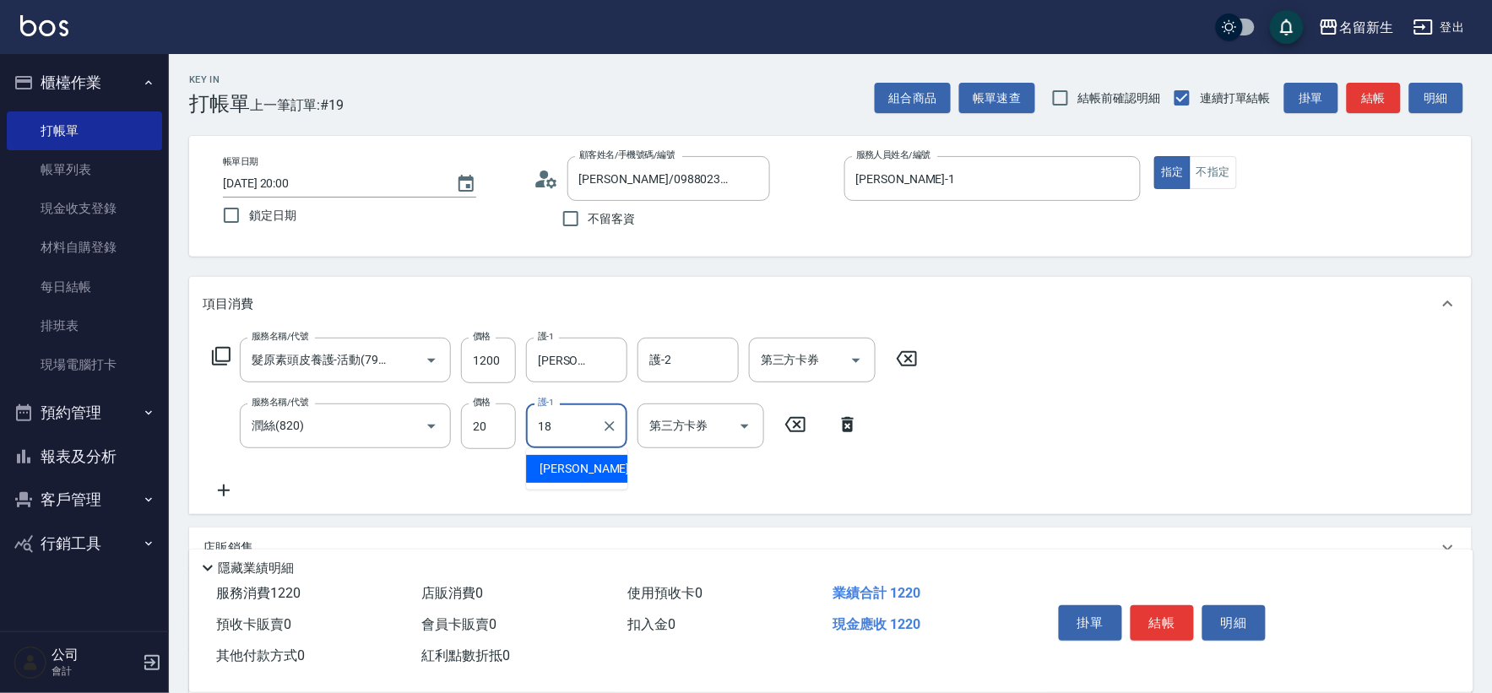
type input "[PERSON_NAME]-18"
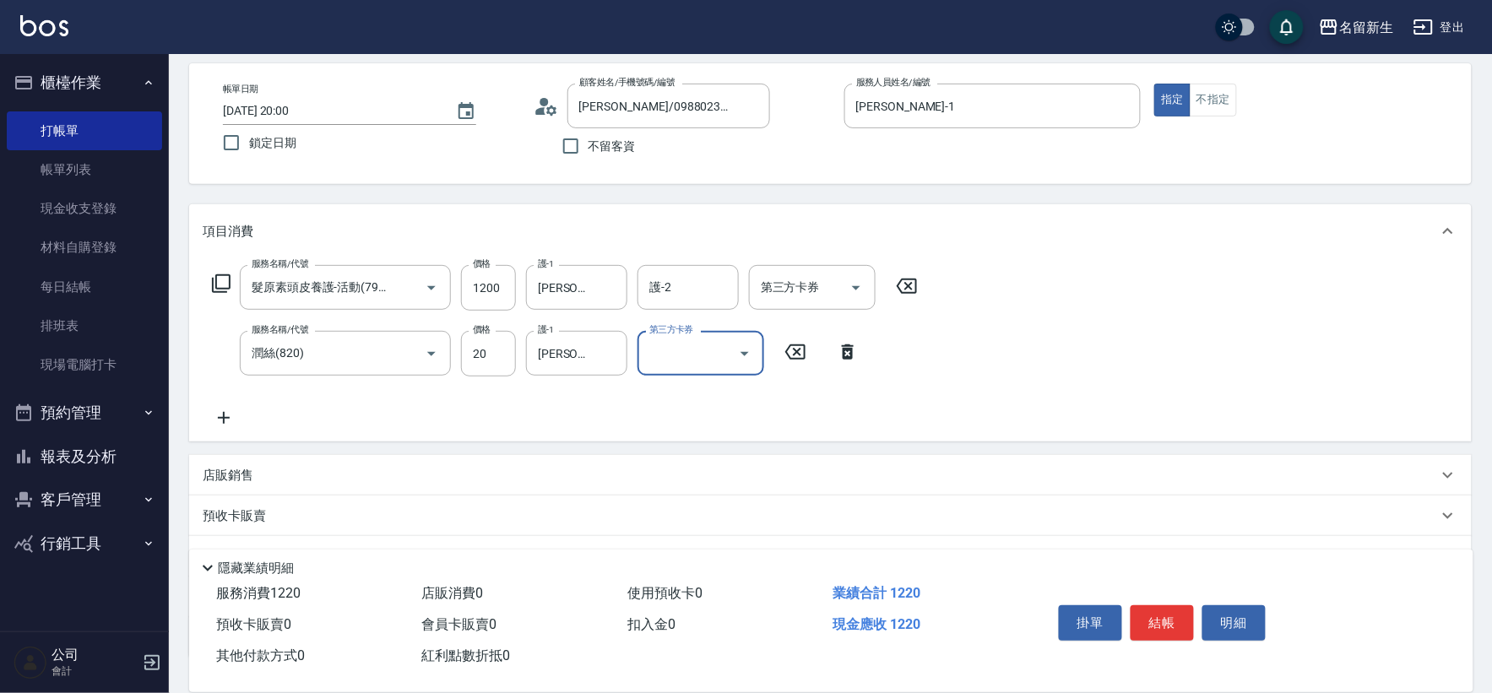
scroll to position [198, 0]
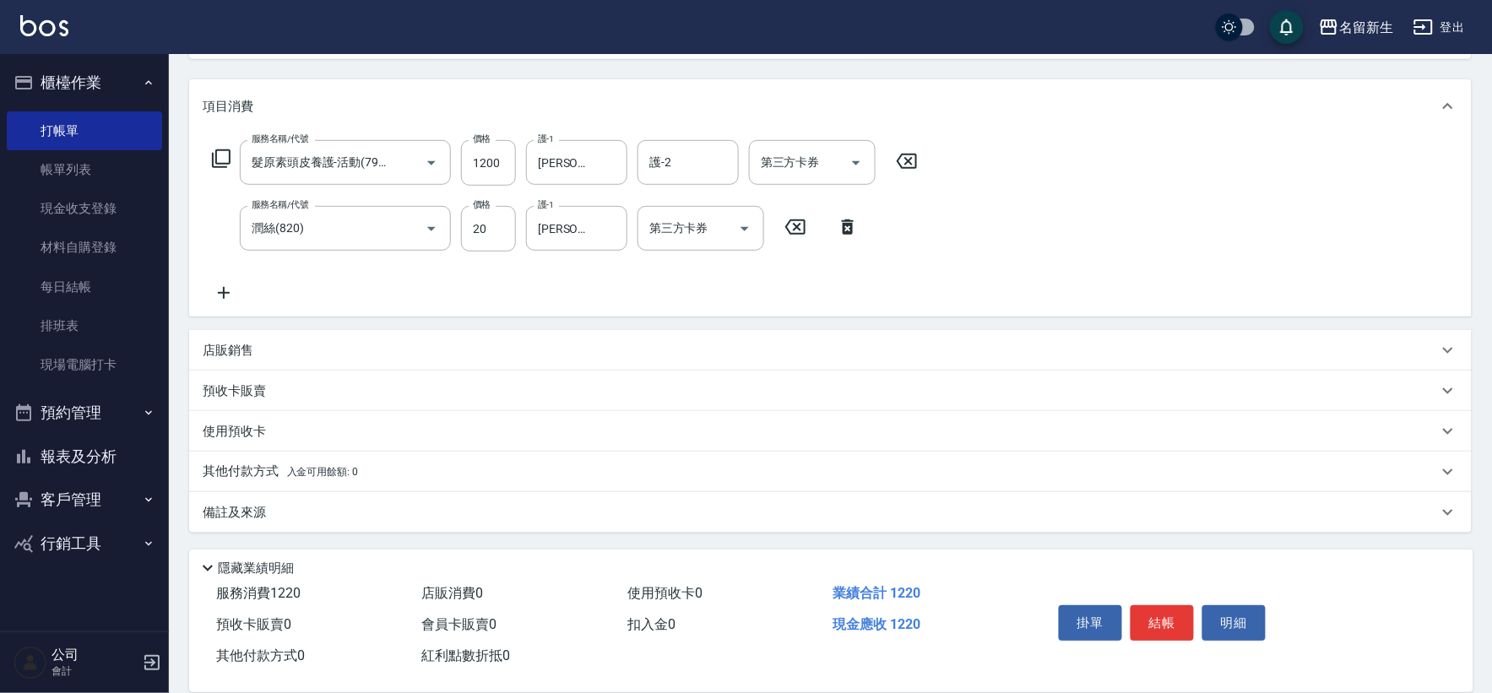
click at [231, 339] on div "店販銷售" at bounding box center [830, 350] width 1283 height 41
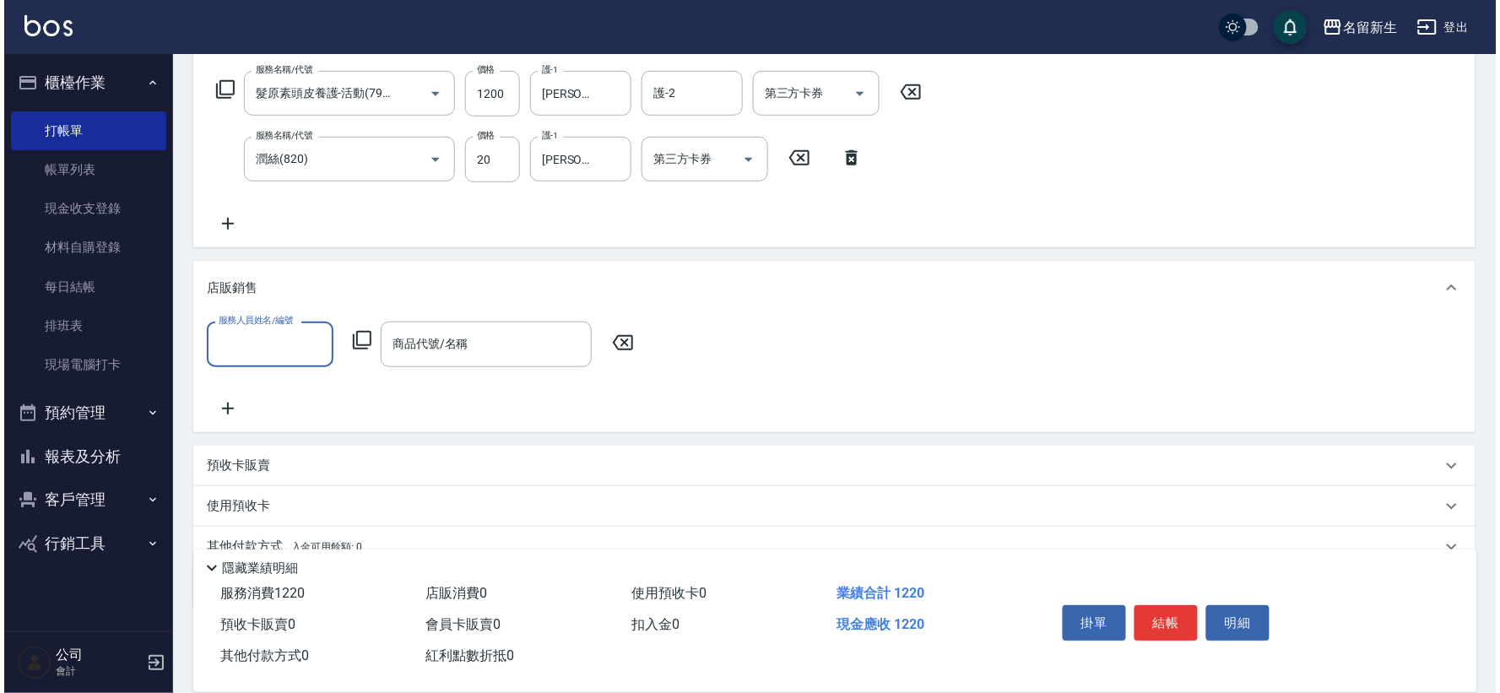
scroll to position [317, 0]
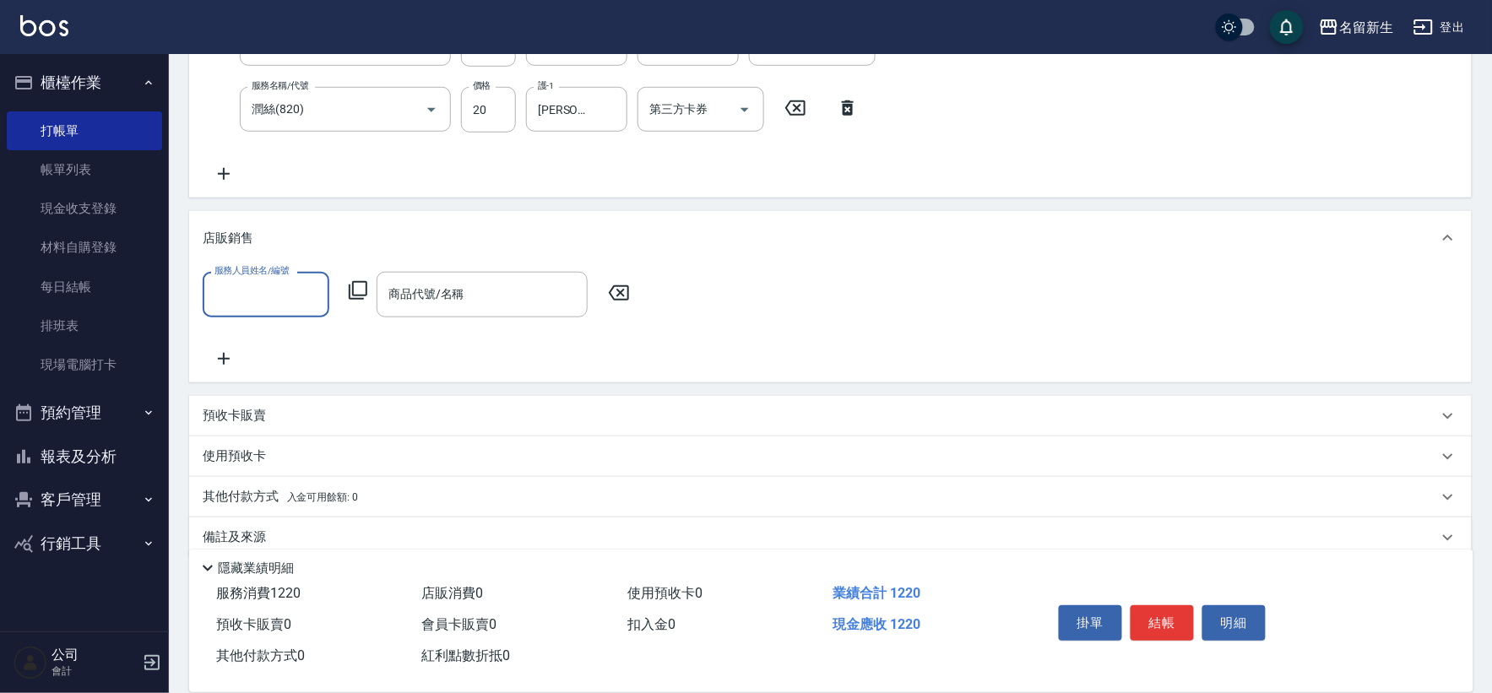
click at [265, 301] on input "服務人員姓名/編號" at bounding box center [265, 294] width 111 height 30
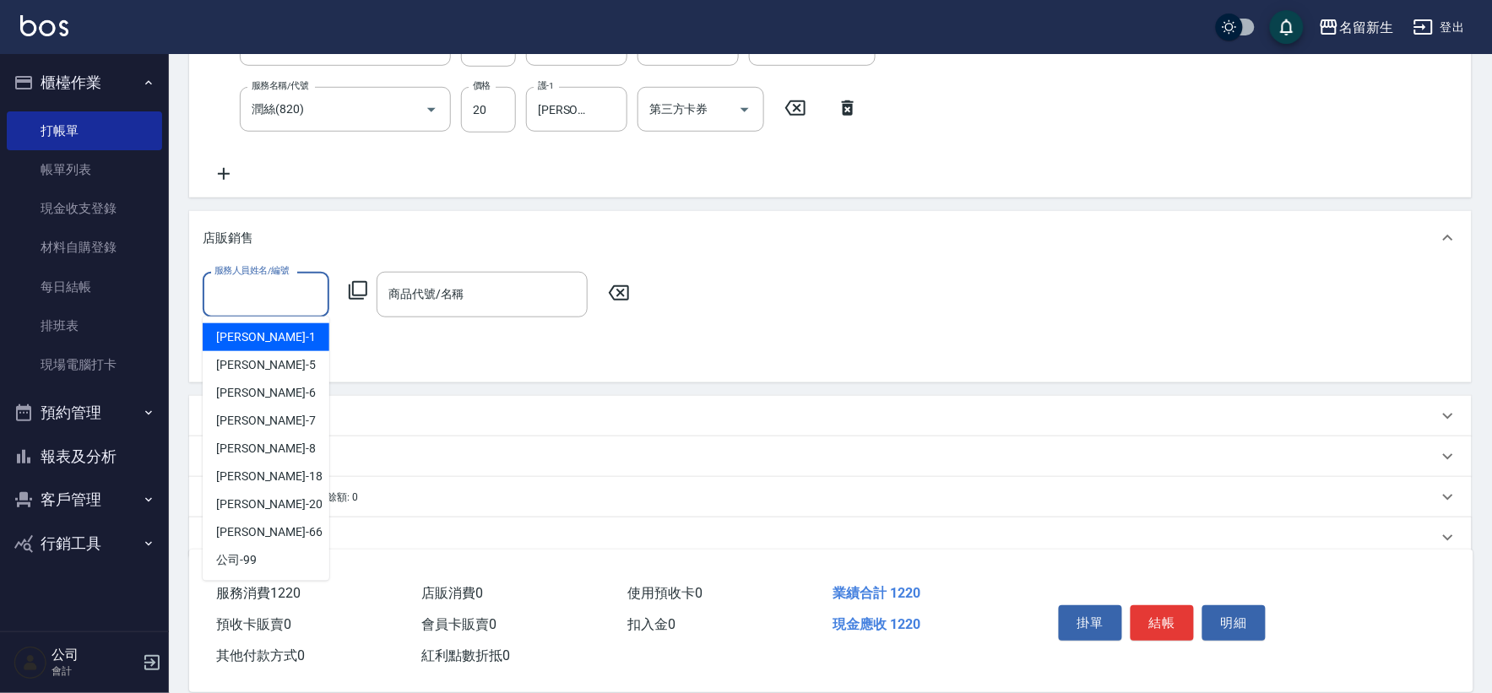
click at [288, 308] on input "服務人員姓名/編號" at bounding box center [265, 294] width 111 height 30
click at [283, 336] on div "王玉芳 -1" at bounding box center [266, 337] width 127 height 28
type input "[PERSON_NAME]-1"
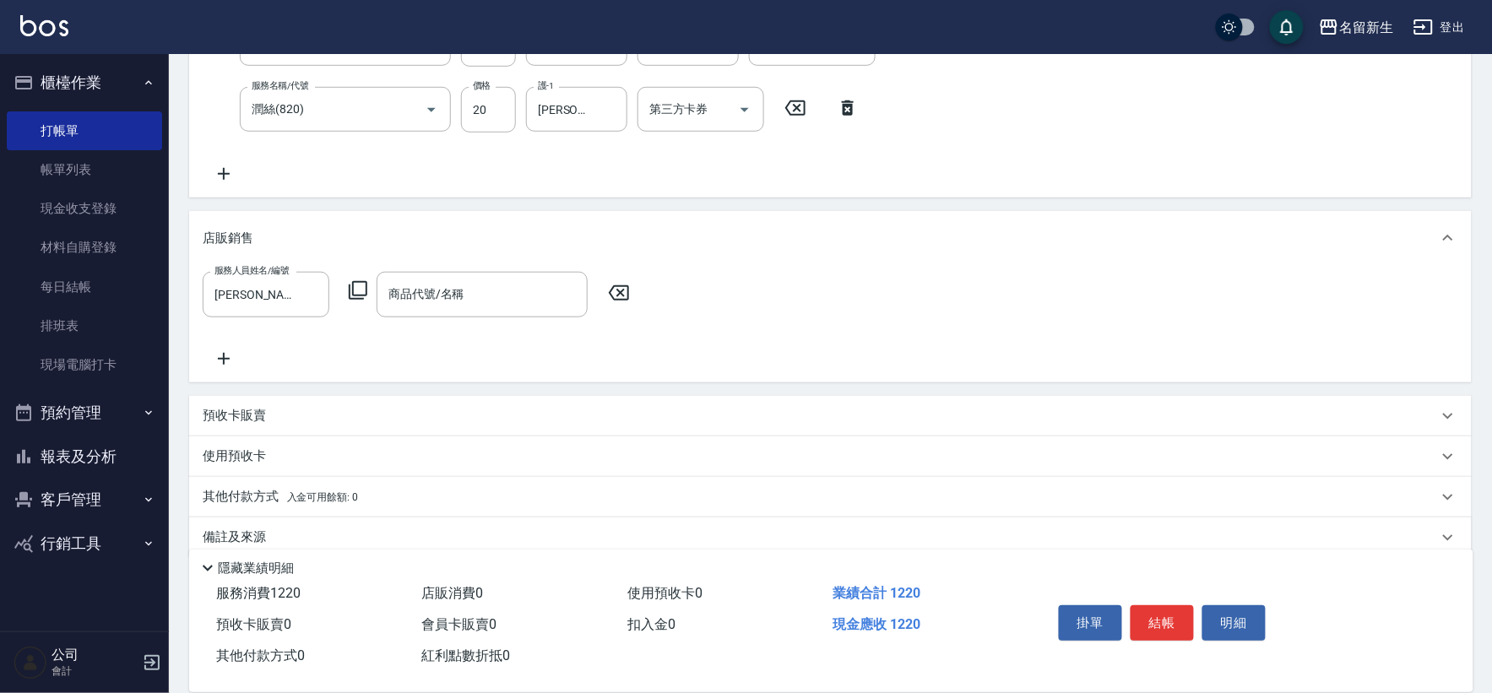
click at [355, 284] on icon at bounding box center [358, 290] width 20 height 20
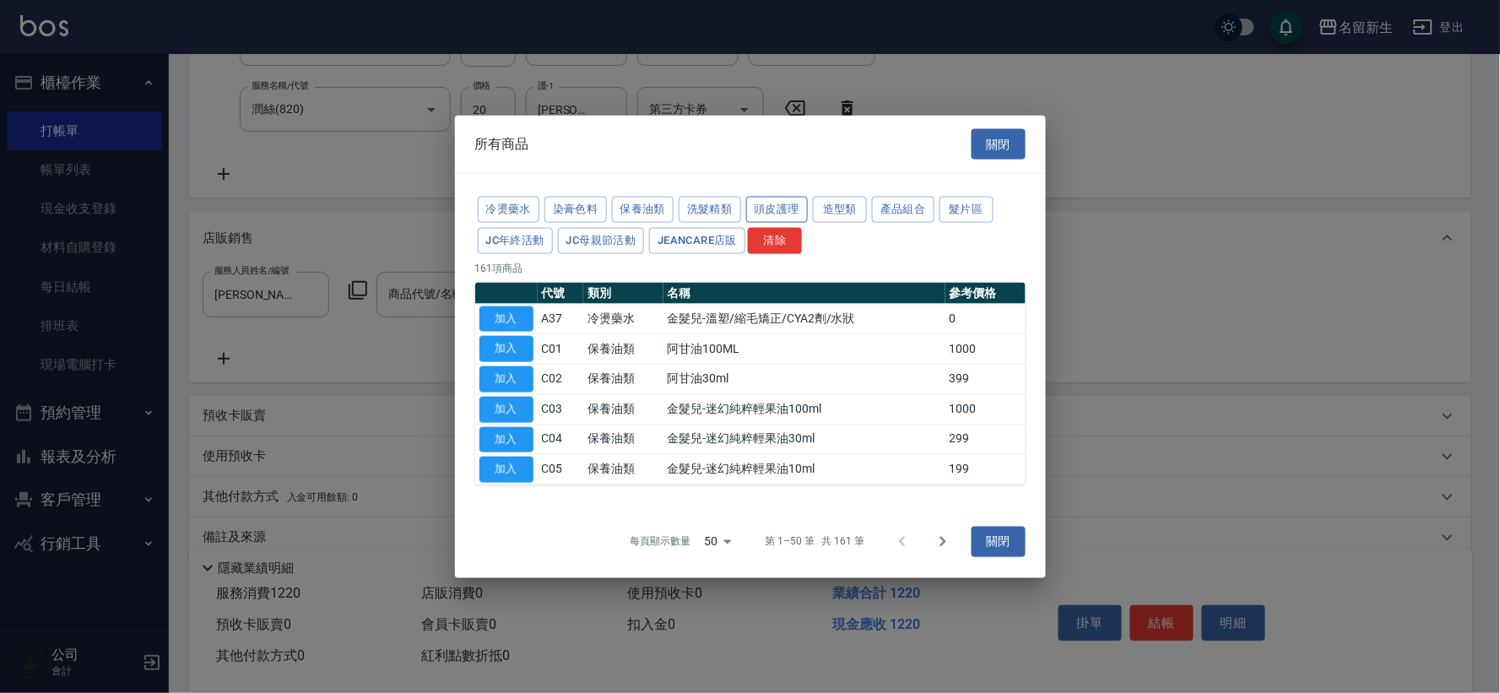
click at [778, 209] on button "頭皮護理" at bounding box center [777, 210] width 62 height 26
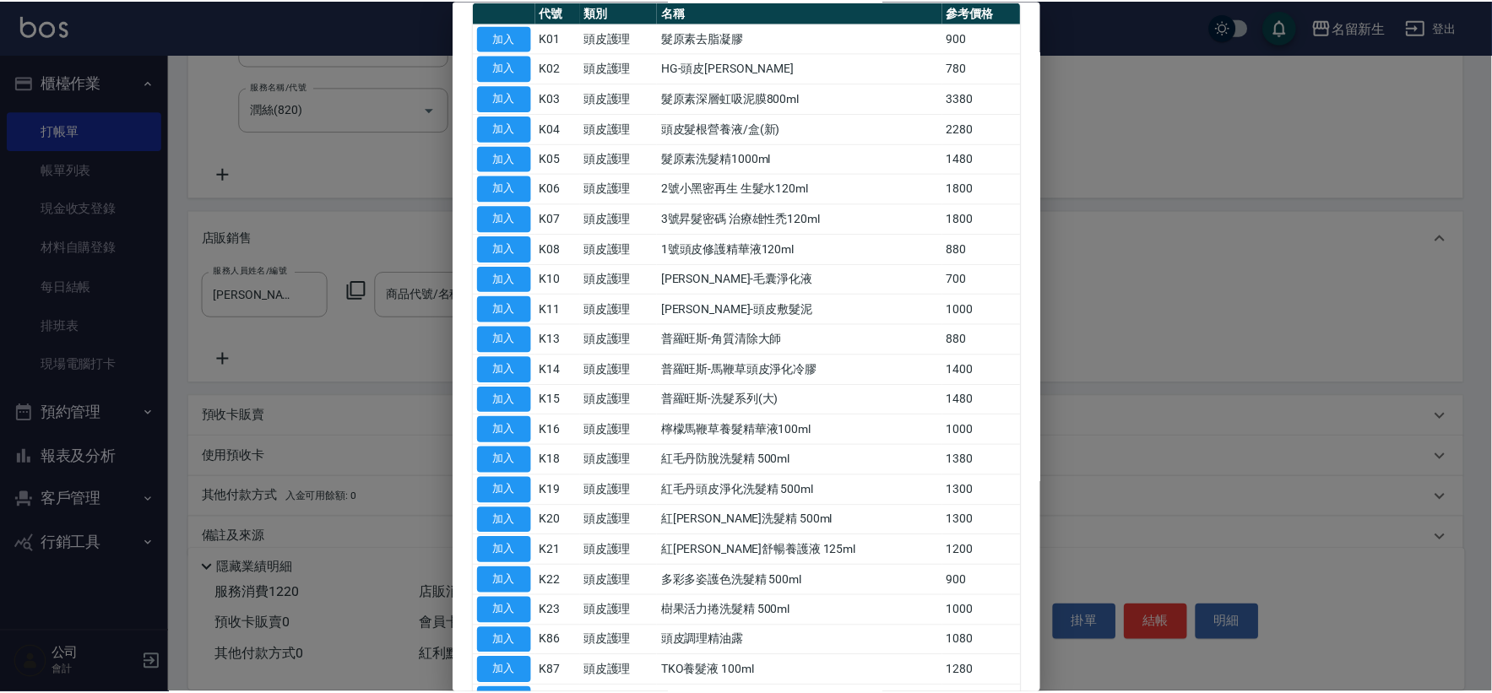
scroll to position [315, 0]
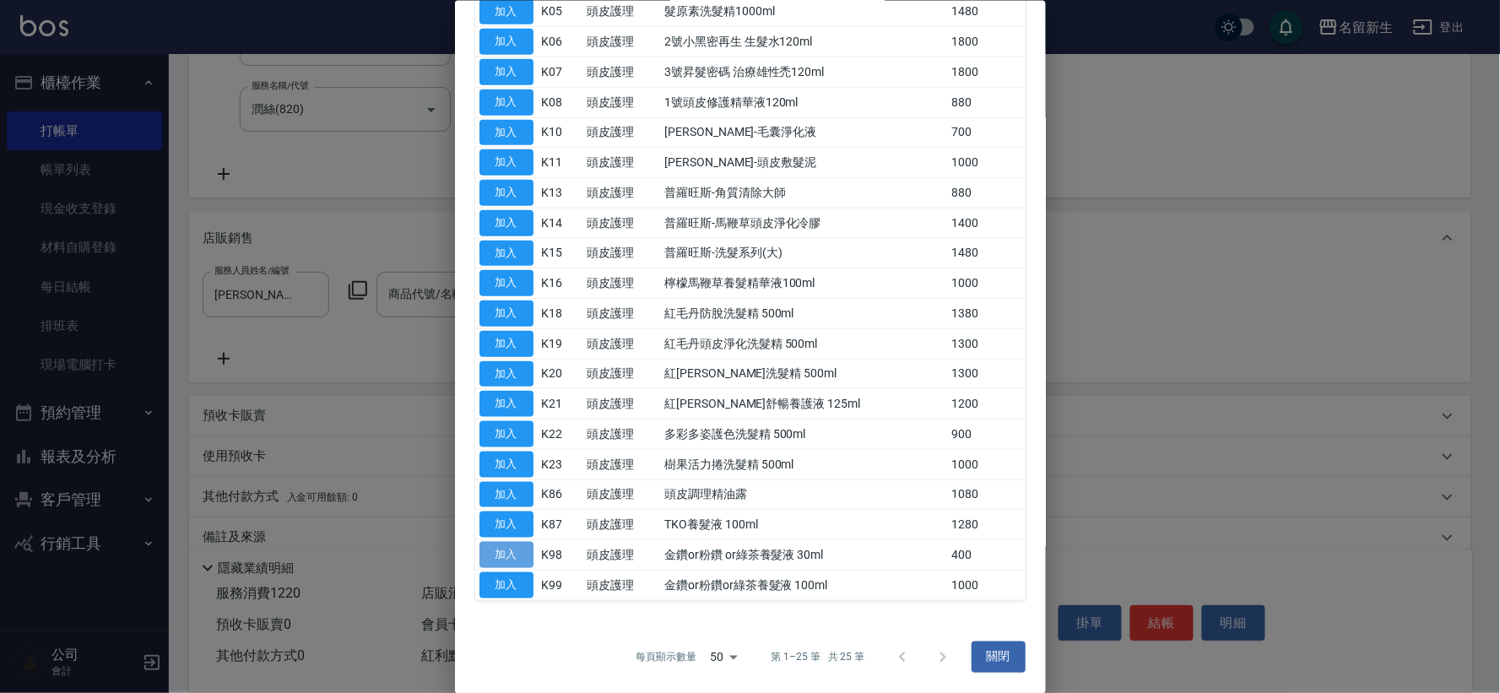
click at [504, 556] on button "加入" at bounding box center [507, 555] width 54 height 26
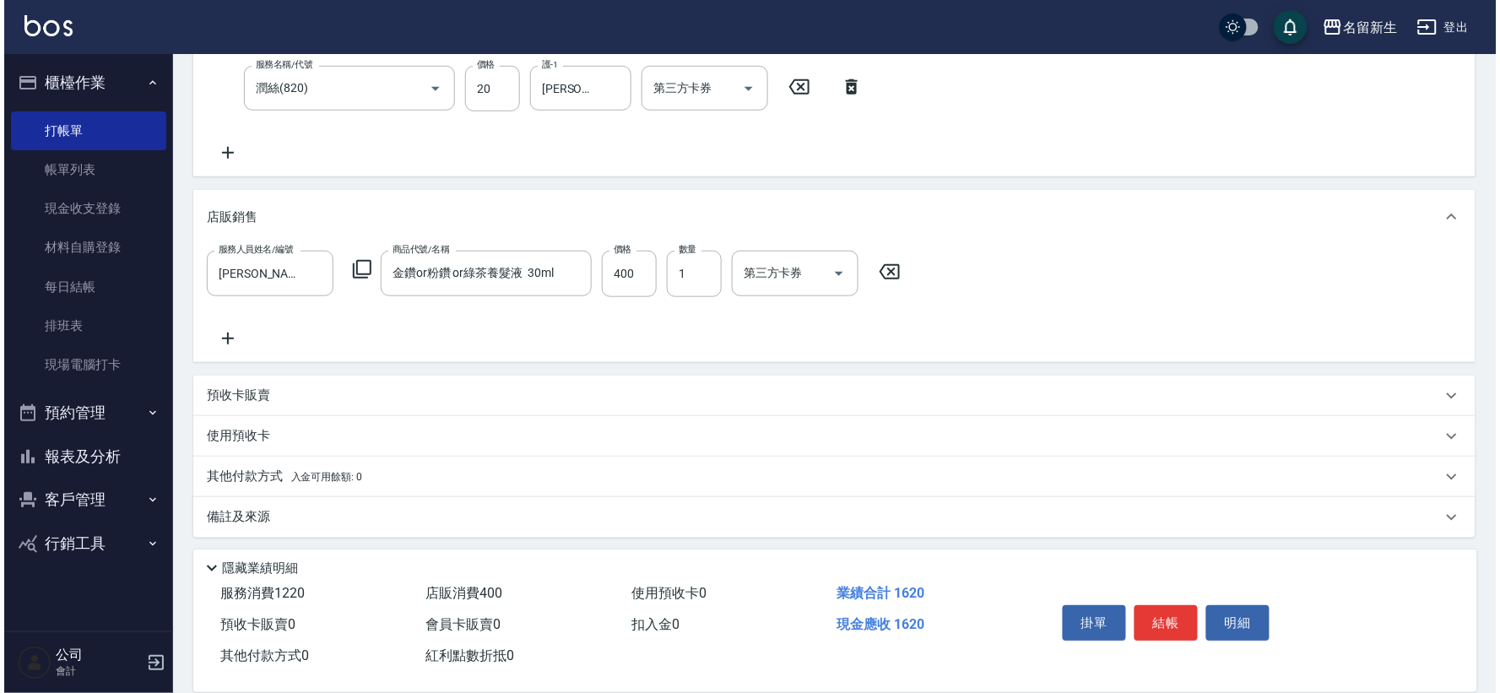
scroll to position [342, 0]
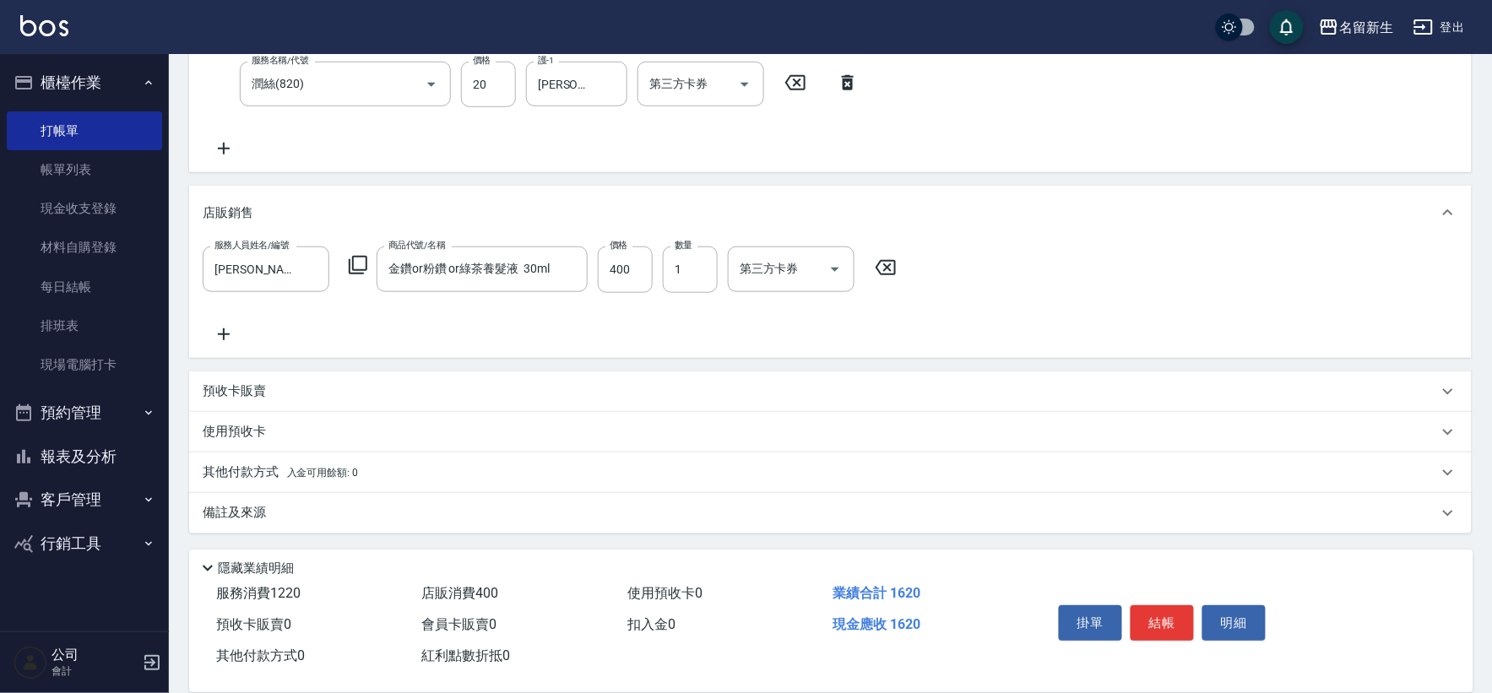
click at [356, 268] on icon at bounding box center [358, 265] width 20 height 20
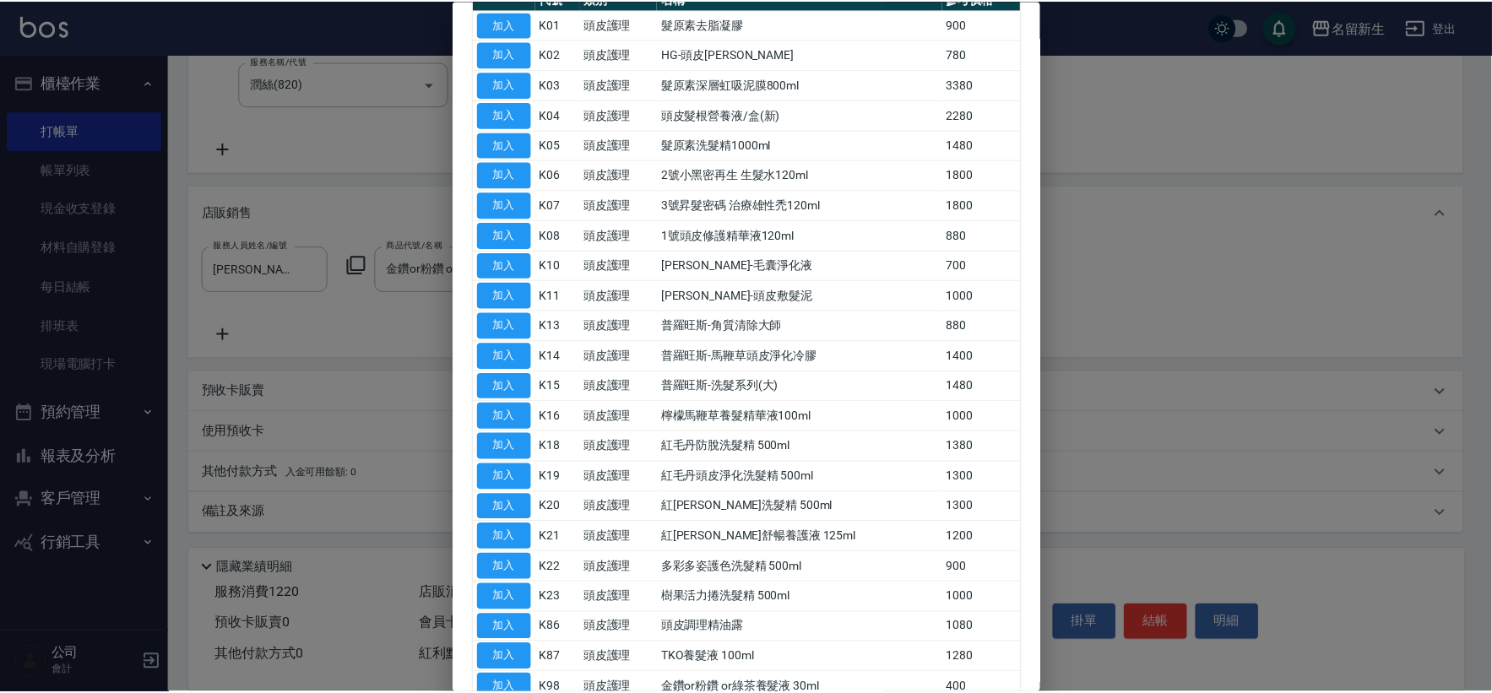
scroll to position [315, 0]
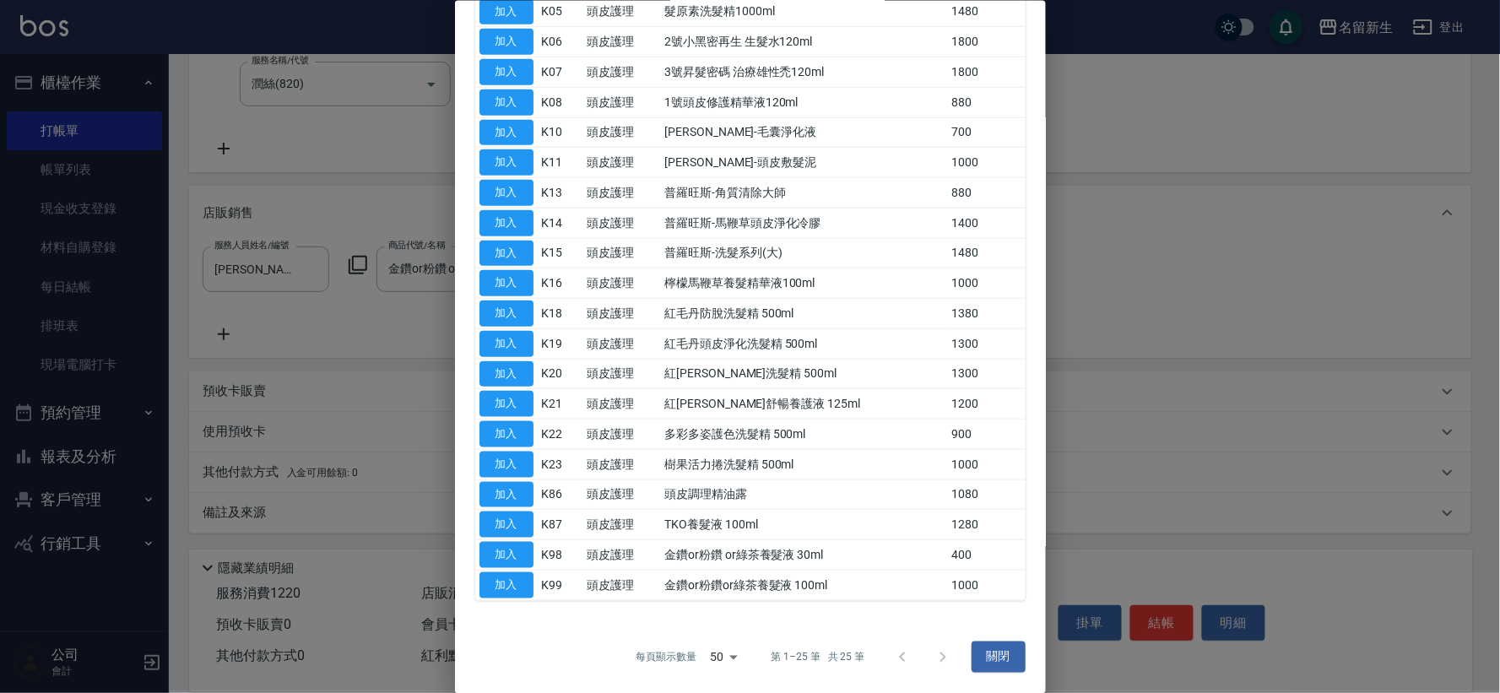
click at [507, 553] on button "加入" at bounding box center [507, 555] width 54 height 26
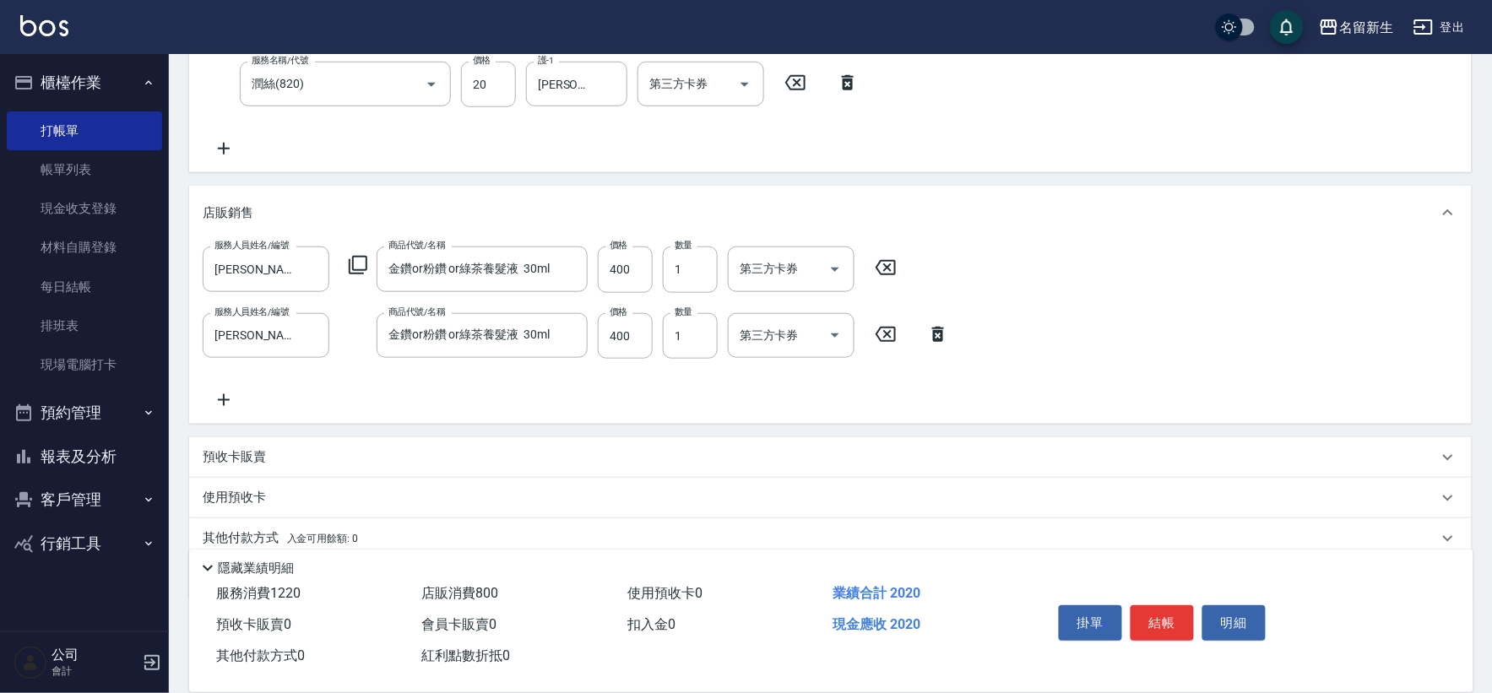
click at [922, 327] on icon at bounding box center [938, 334] width 42 height 20
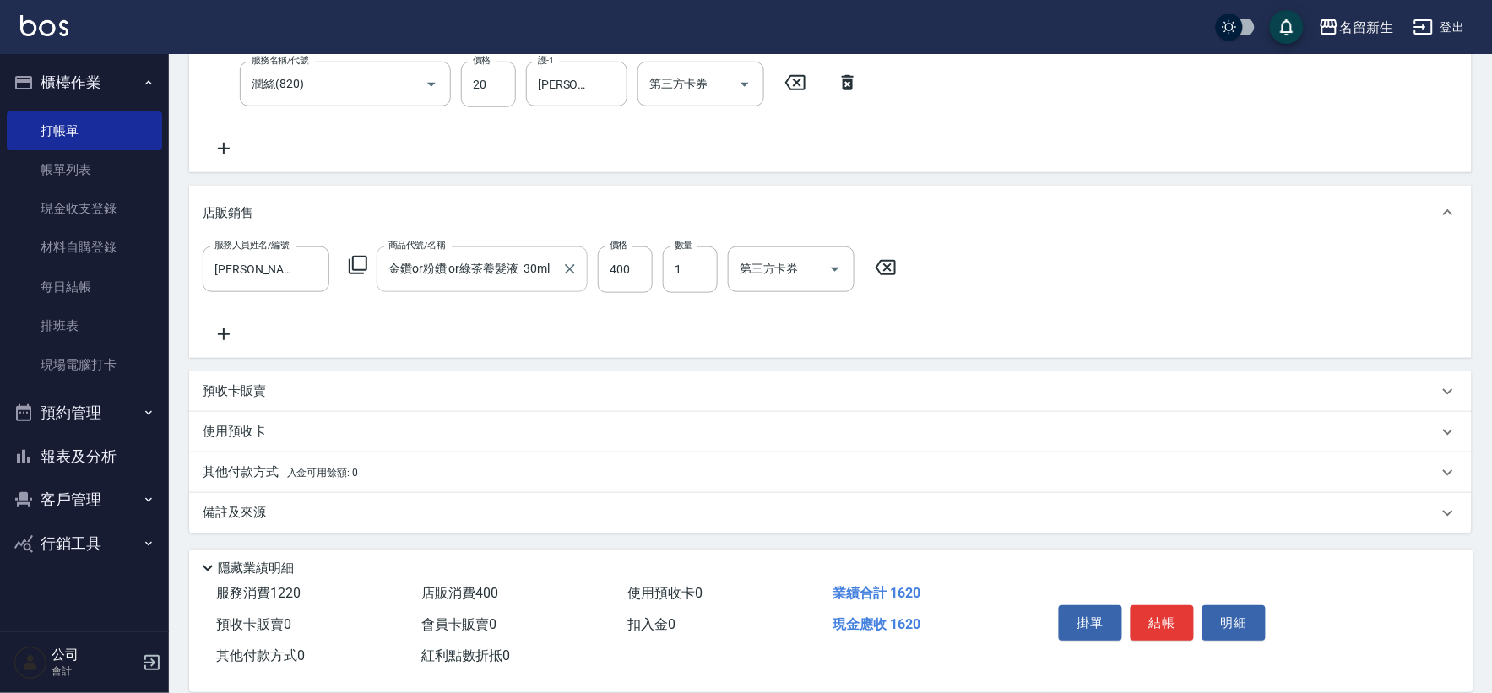
click at [419, 262] on input "金鑽or粉鑽 or綠茶養髮液 30ml" at bounding box center [469, 269] width 171 height 30
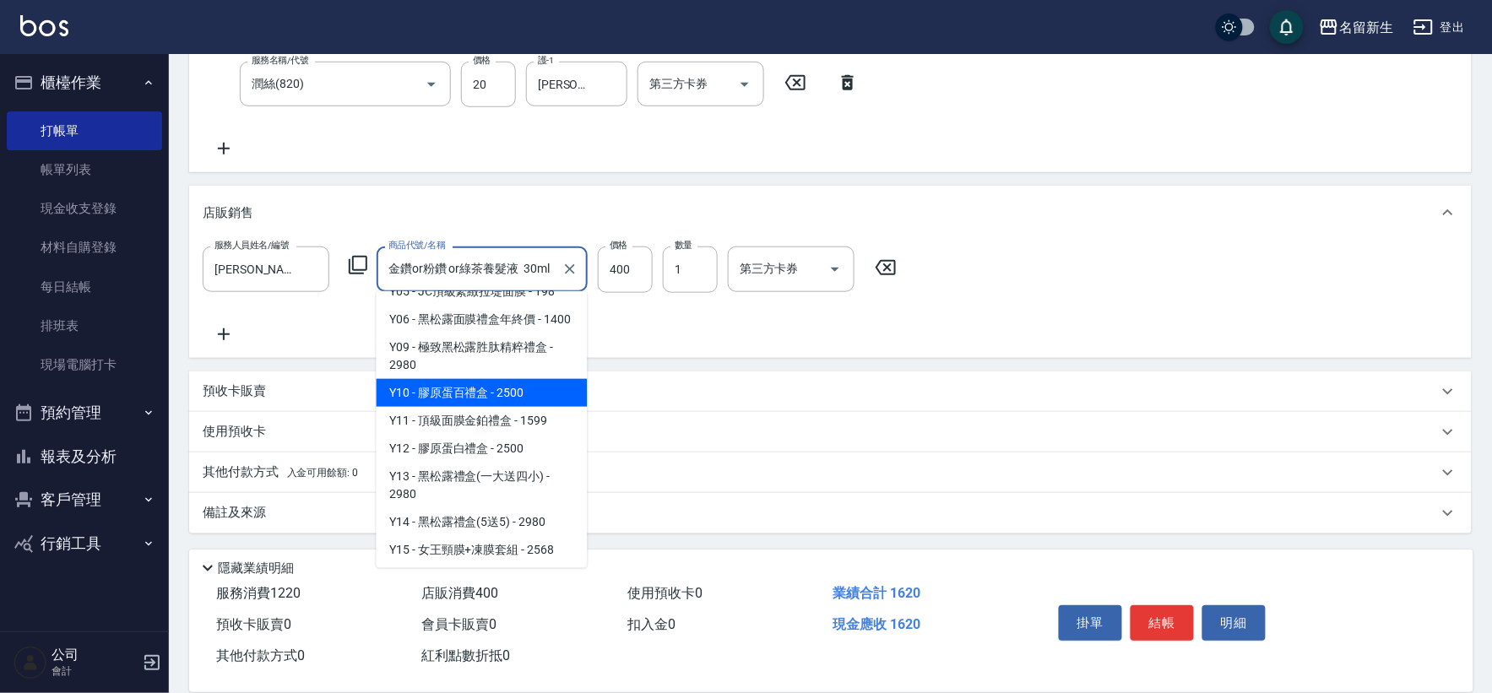
scroll to position [3610, 0]
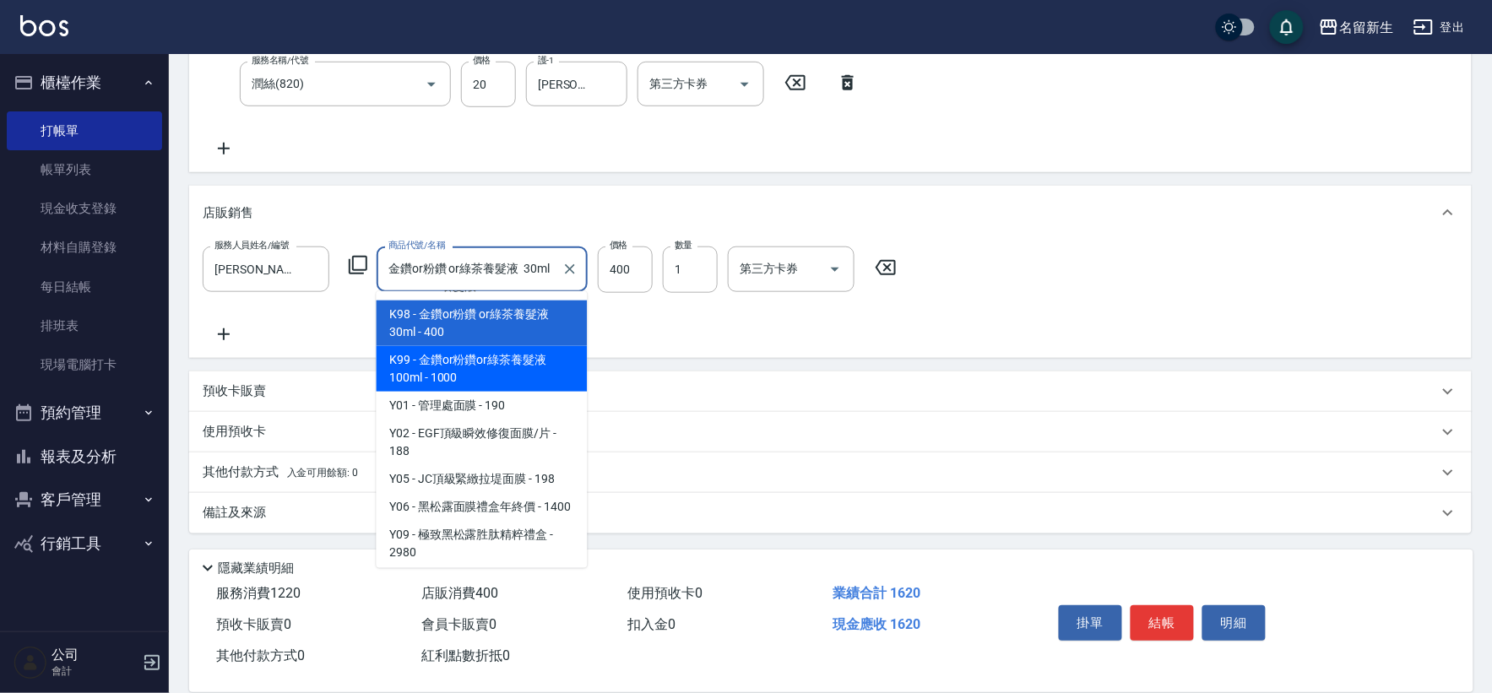
click at [529, 392] on span "K99 - 金鑽or粉鑽or綠茶養髮液 100ml - 1000" at bounding box center [482, 369] width 211 height 46
type input "金鑽or粉鑽or綠茶養髮液 100ml"
type input "1000"
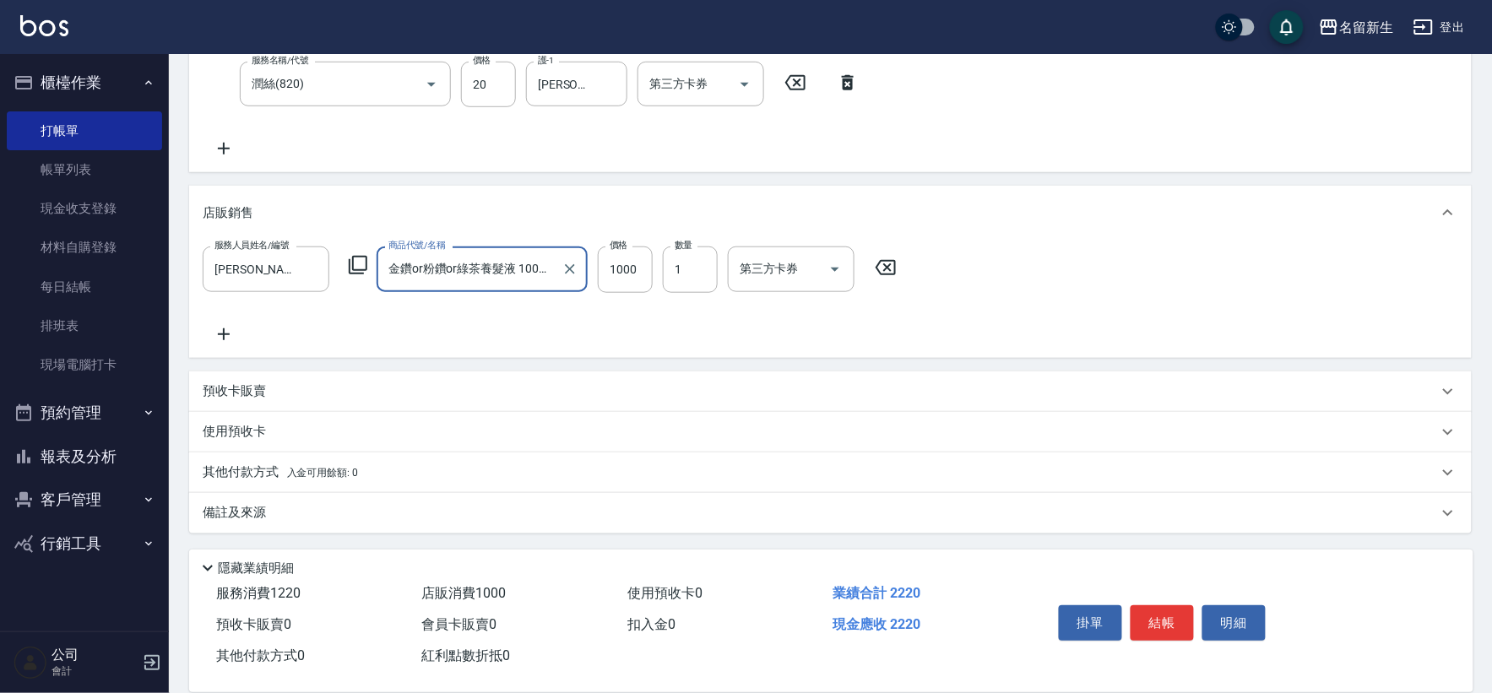
click at [603, 344] on div "服務人員姓名/編號 王玉芳-1 服務人員姓名/編號 商品代號/名稱 金鑽or粉鑽or綠茶養髮液 100ml 商品代號/名稱 價格 1000 價格 數量 1 數…" at bounding box center [830, 298] width 1283 height 117
click at [361, 484] on div "其他付款方式 入金可用餘額: 0" at bounding box center [830, 473] width 1283 height 41
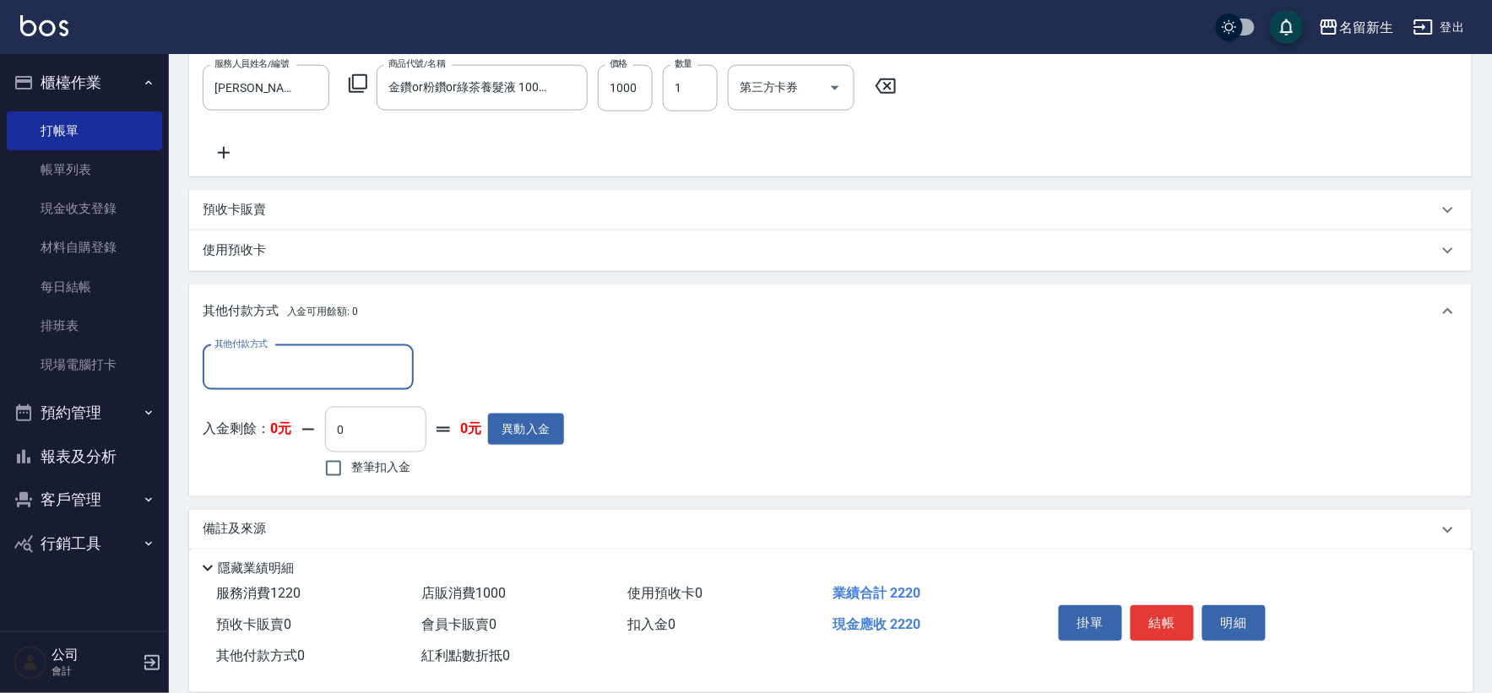
scroll to position [527, 0]
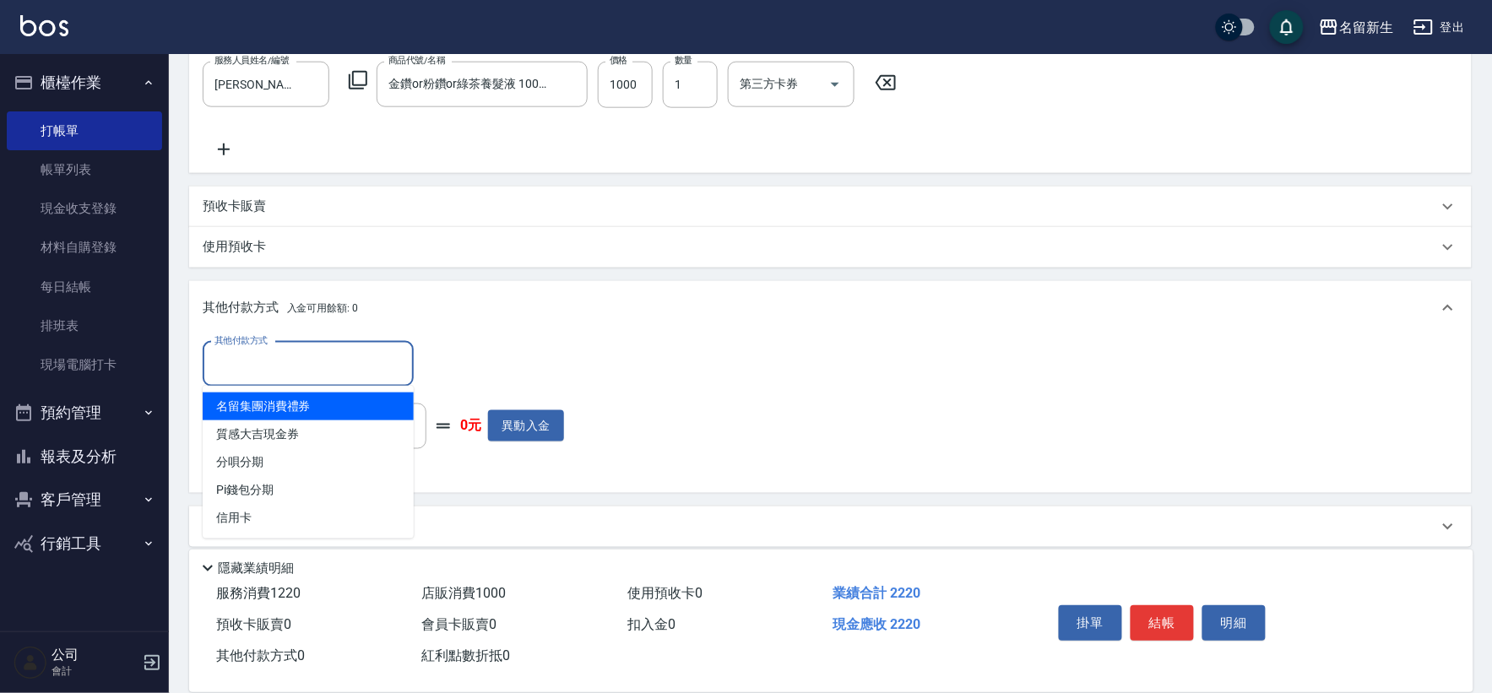
click at [339, 366] on input "其他付款方式" at bounding box center [308, 365] width 196 height 30
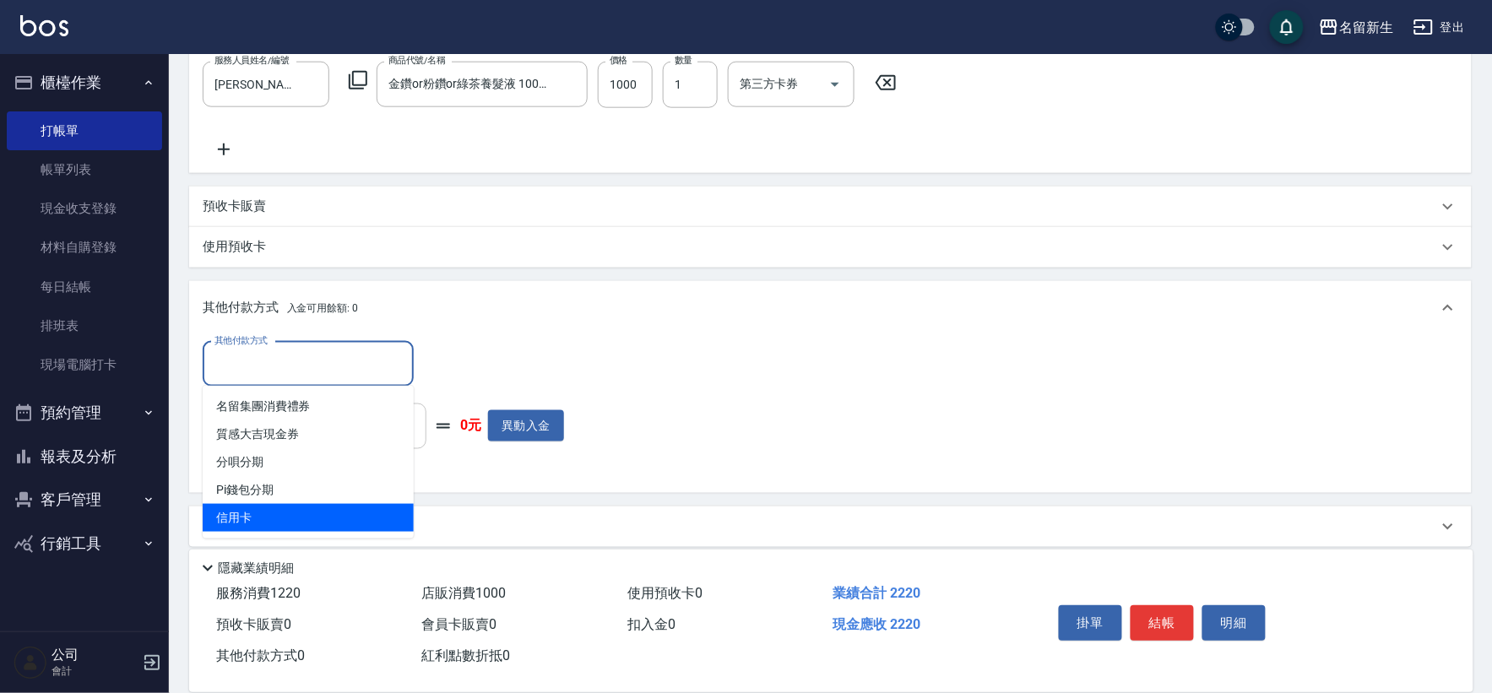
drag, startPoint x: 318, startPoint y: 513, endPoint x: 389, endPoint y: 442, distance: 100.3
click at [318, 513] on span "信用卡" at bounding box center [308, 518] width 211 height 28
type input "信用卡"
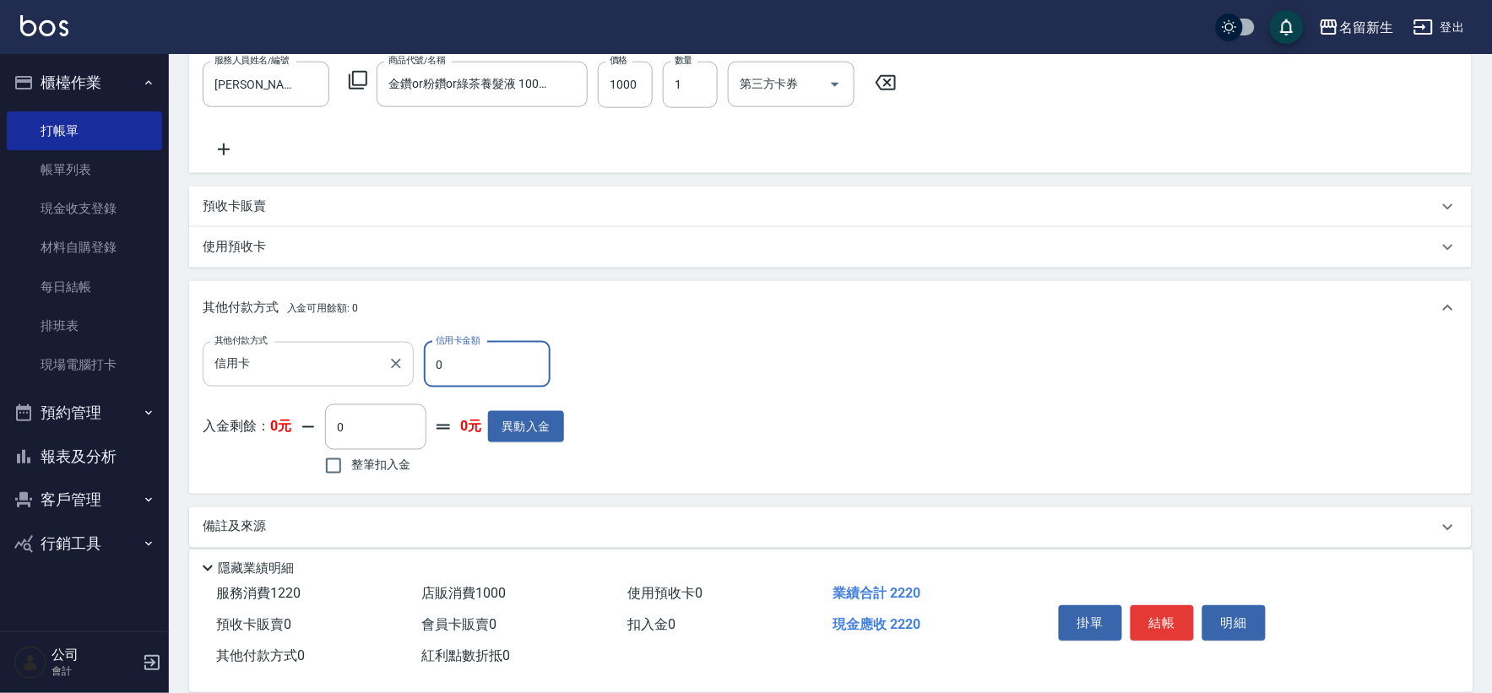
drag, startPoint x: 466, startPoint y: 358, endPoint x: 405, endPoint y: 380, distance: 64.6
click at [405, 380] on div "其他付款方式 信用卡 其他付款方式 信用卡金額 0 信用卡金額" at bounding box center [383, 365] width 361 height 46
type input "2220"
type input "2025/09/07 20:01"
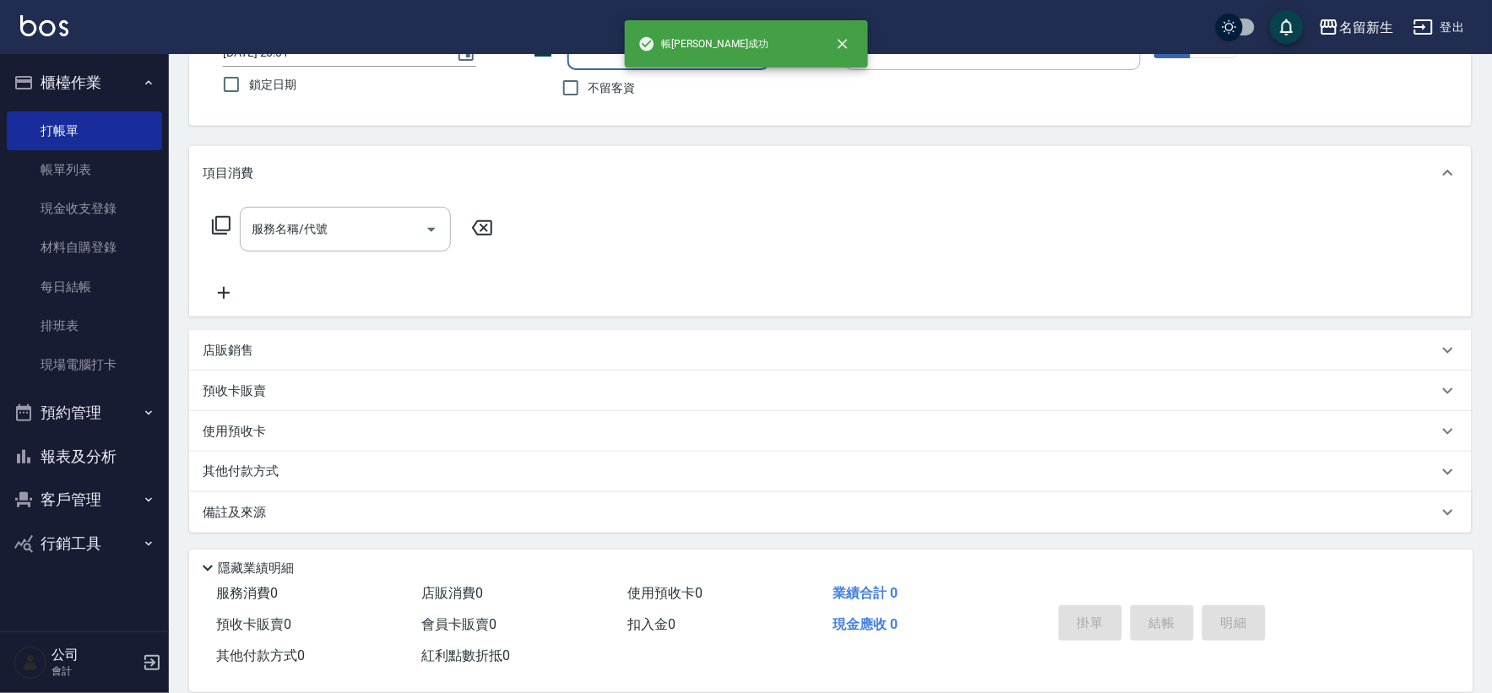
scroll to position [0, 0]
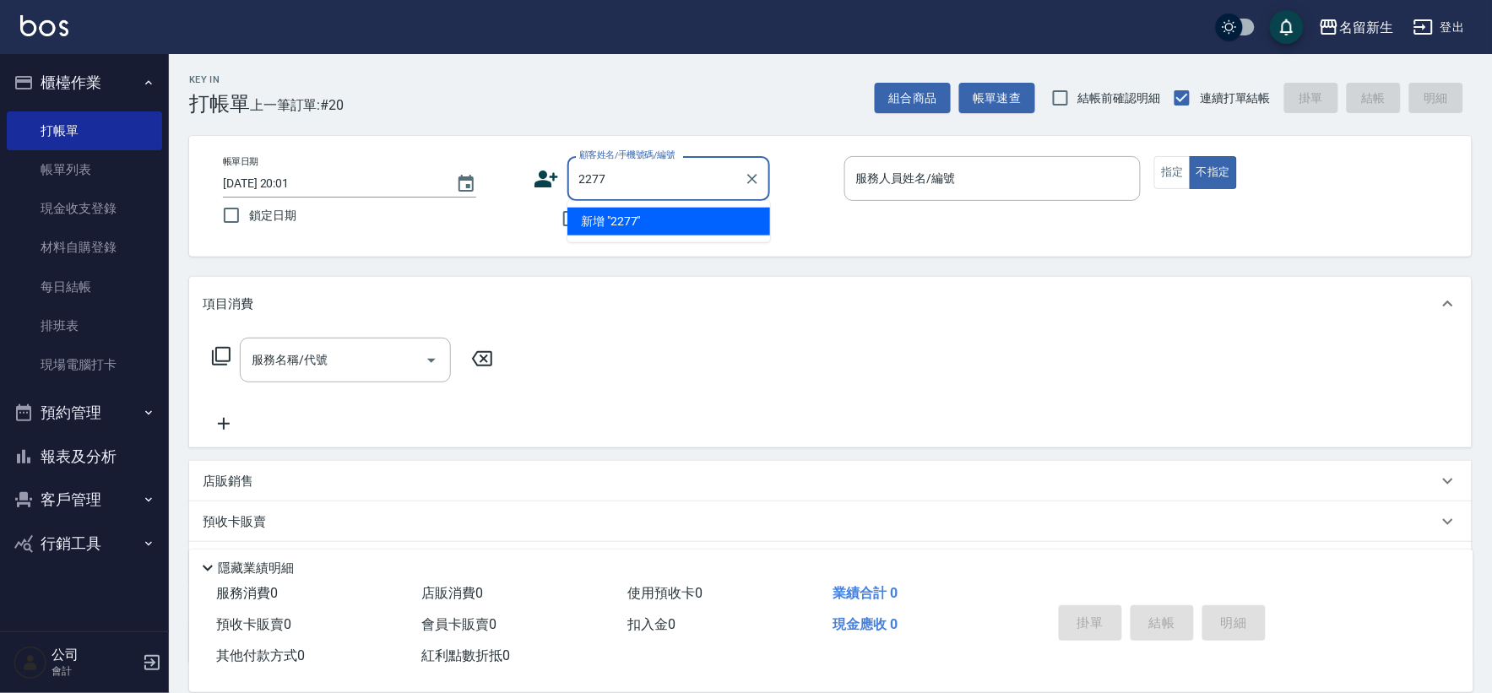
type input "2277"
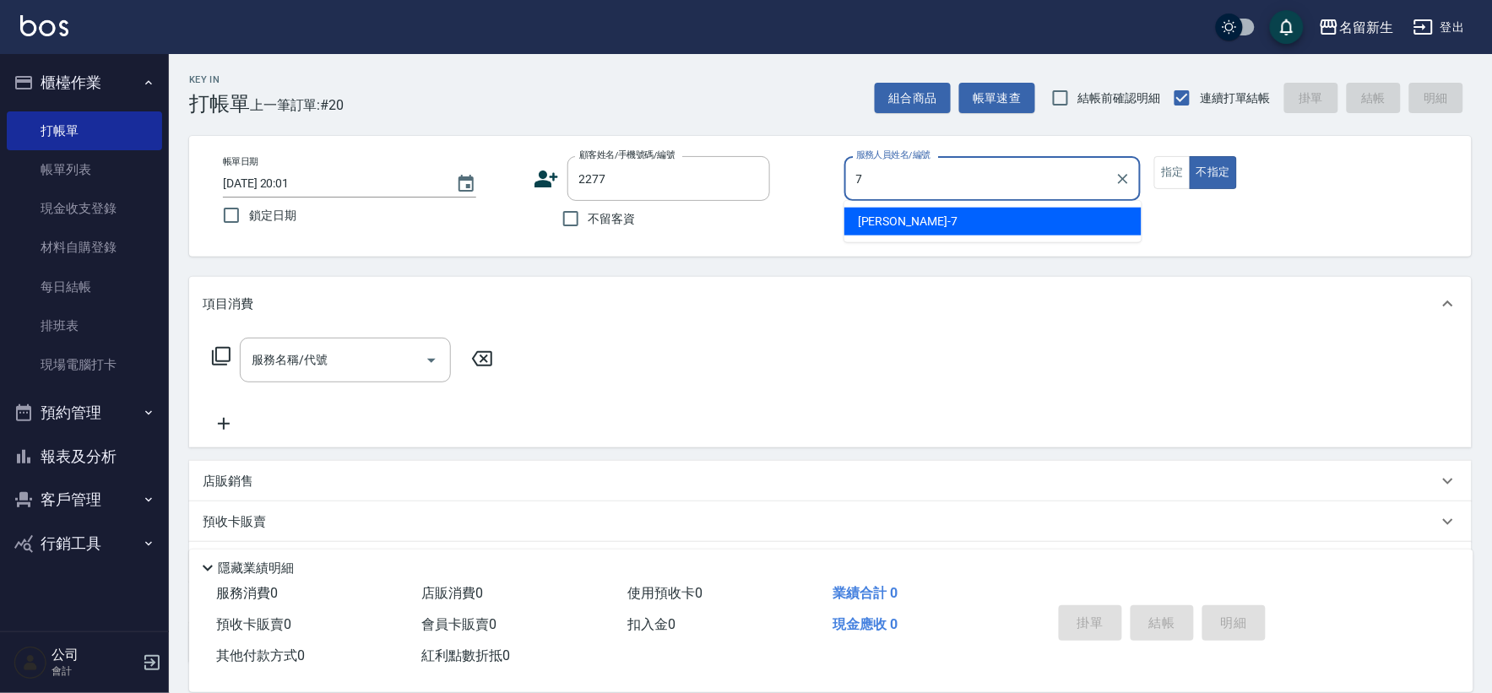
type input "[PERSON_NAME]-7"
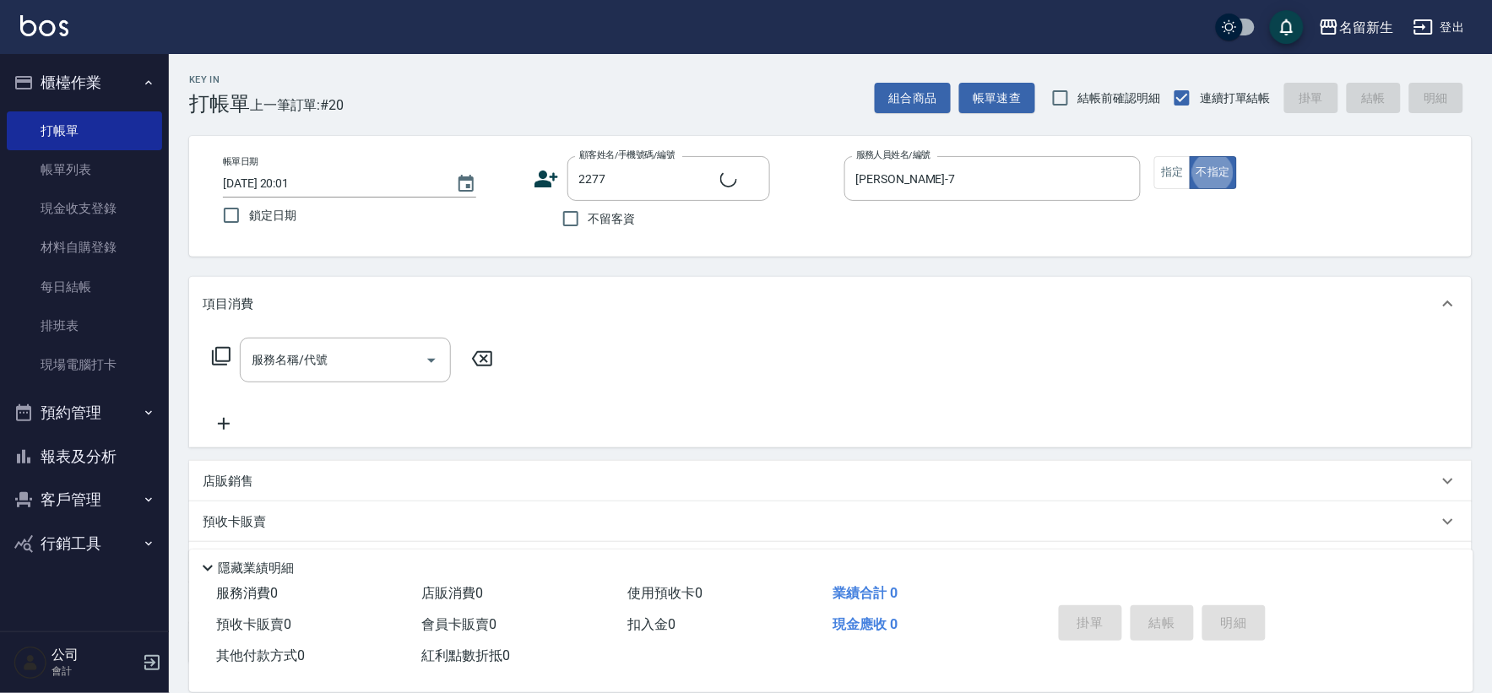
type input "陳韋伶/092321530/2277"
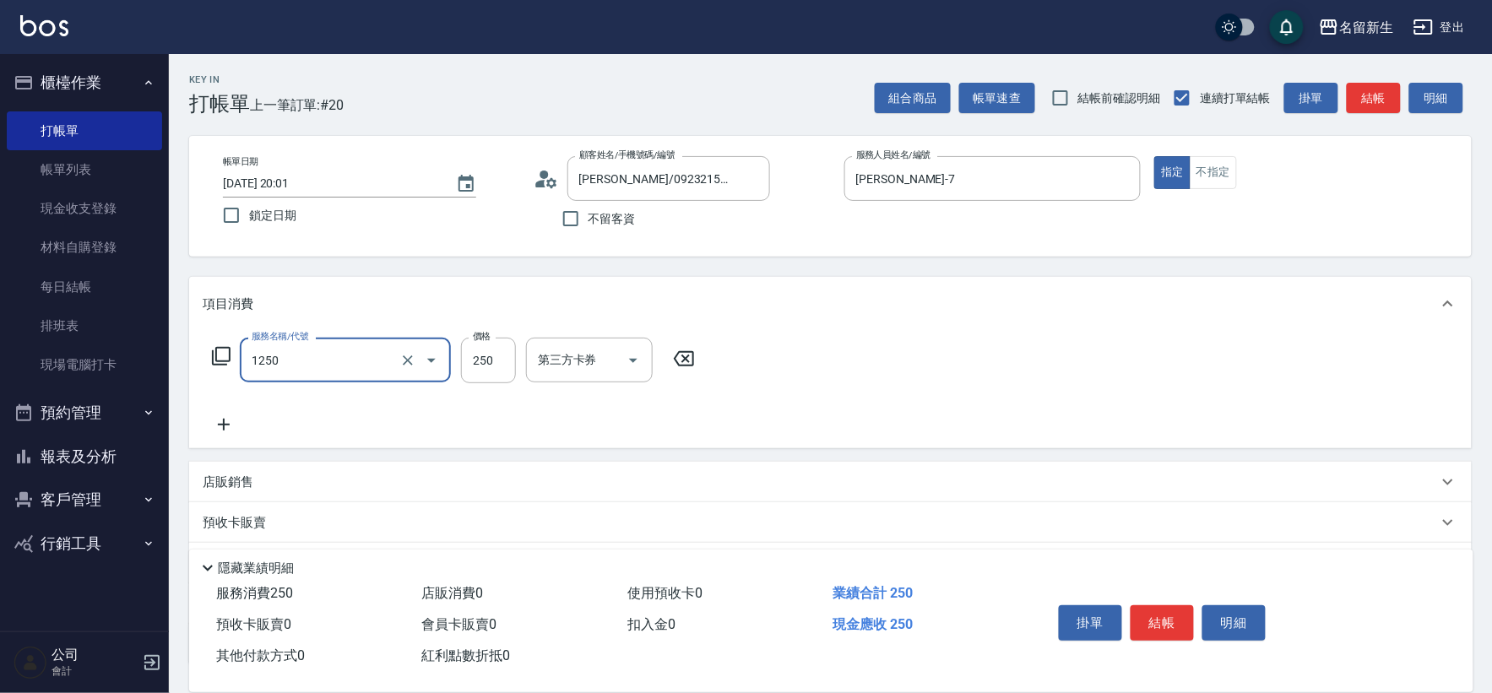
type input "洗髮250(1250)"
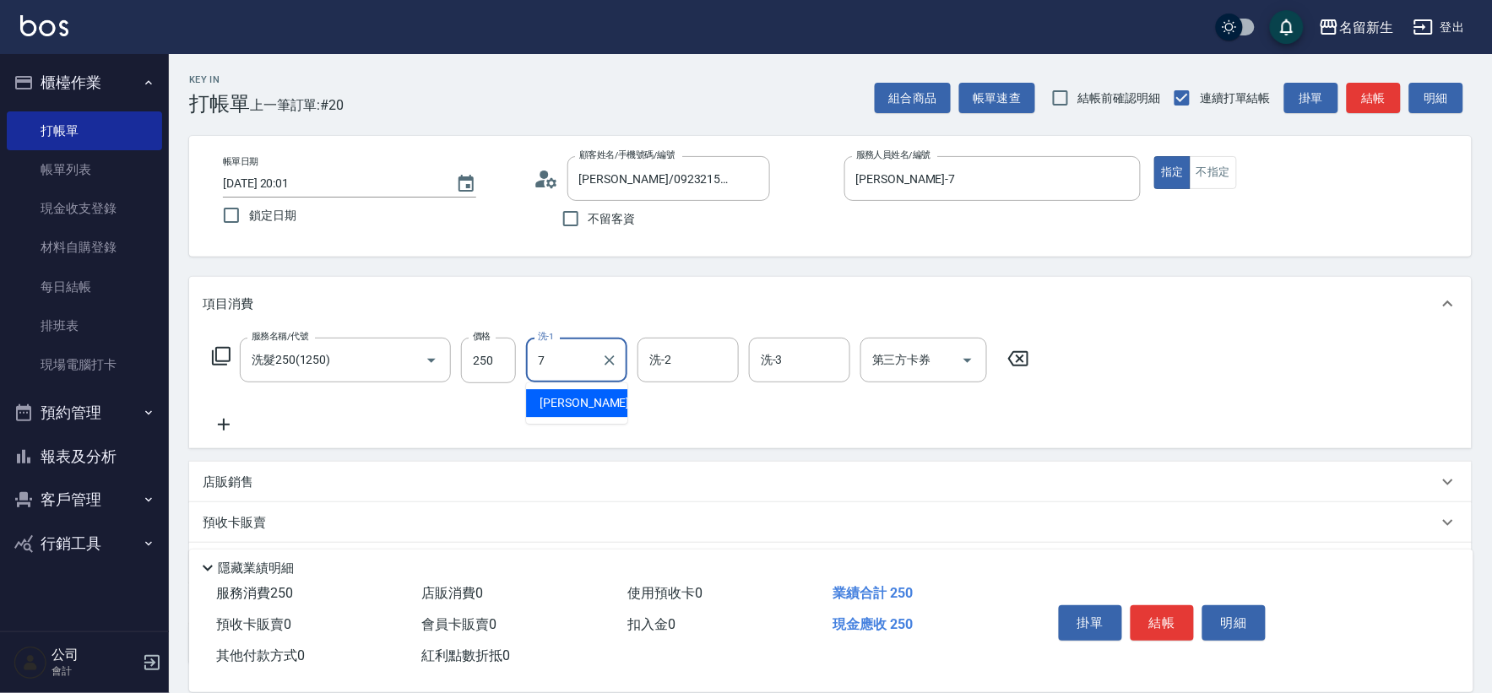
type input "[PERSON_NAME]-7"
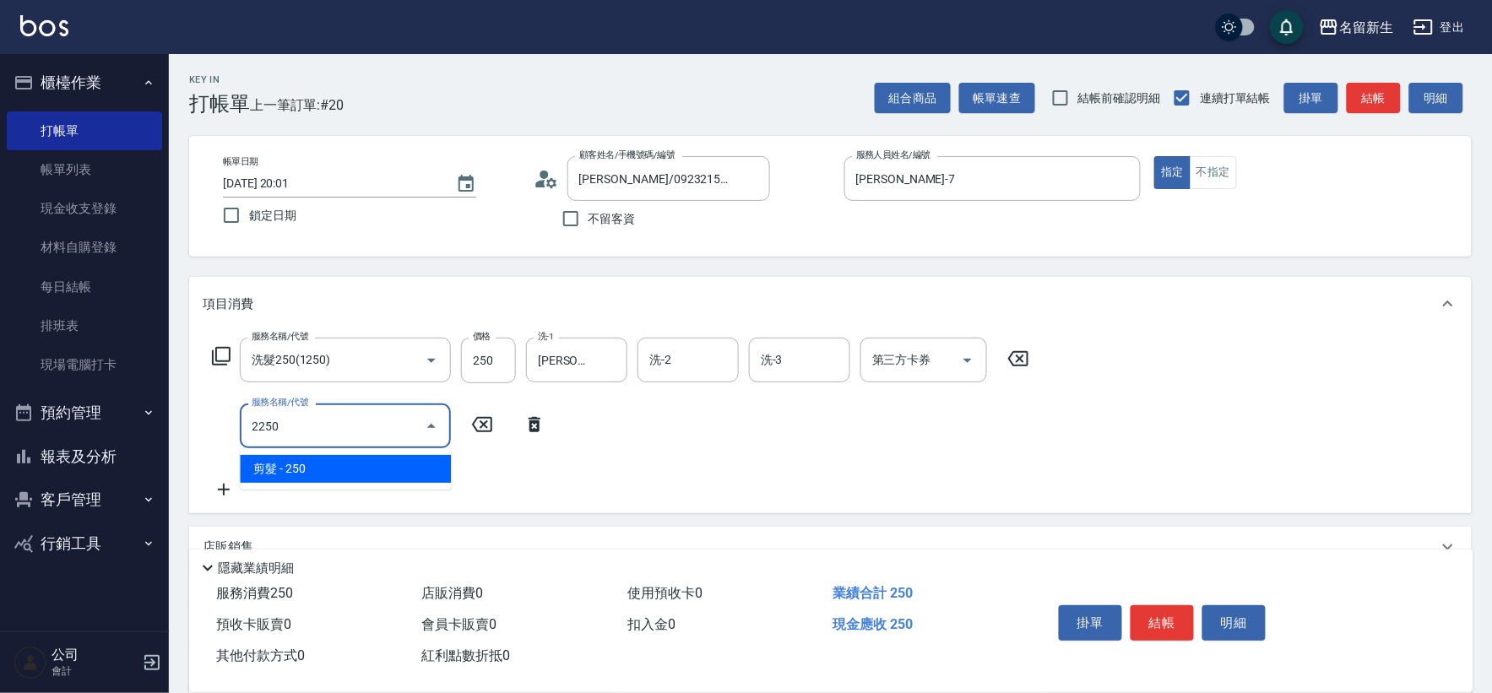
type input "剪髮(2250)"
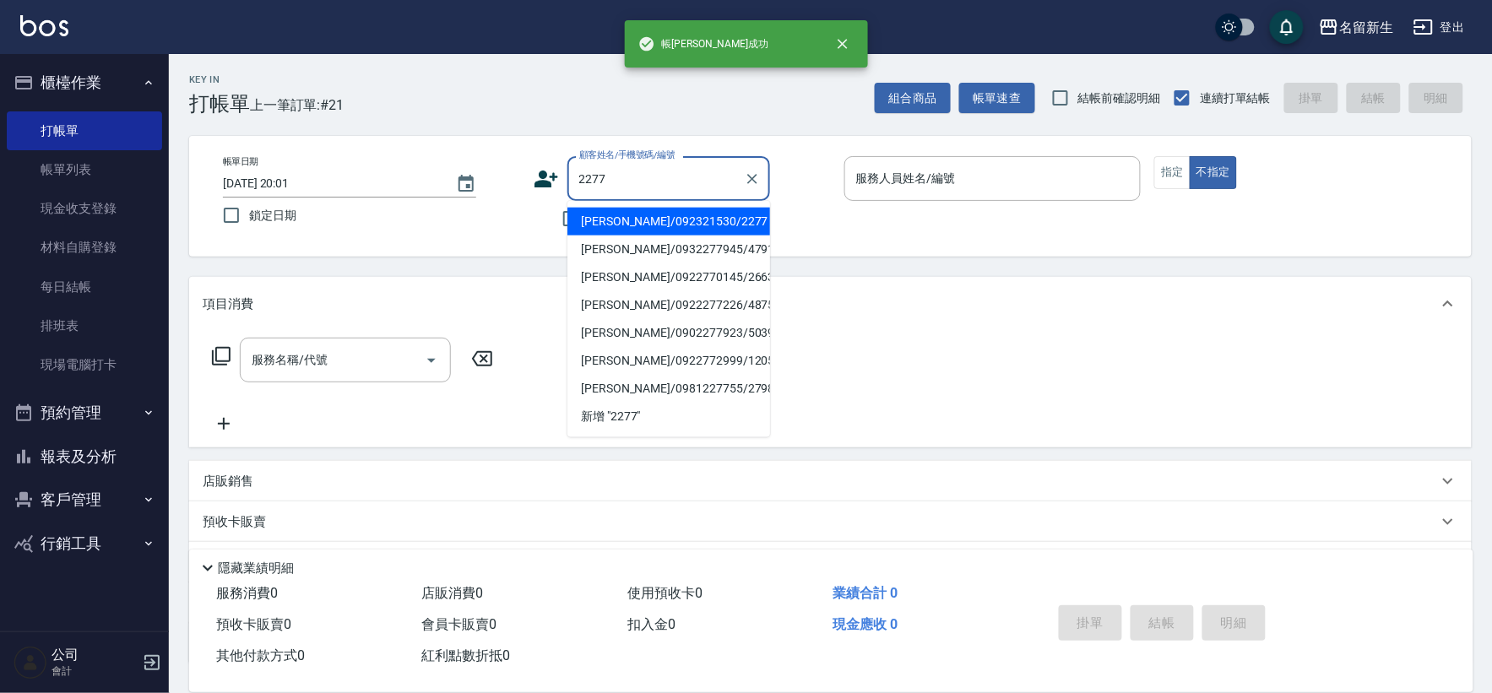
type input "陳韋伶/092321530/2277"
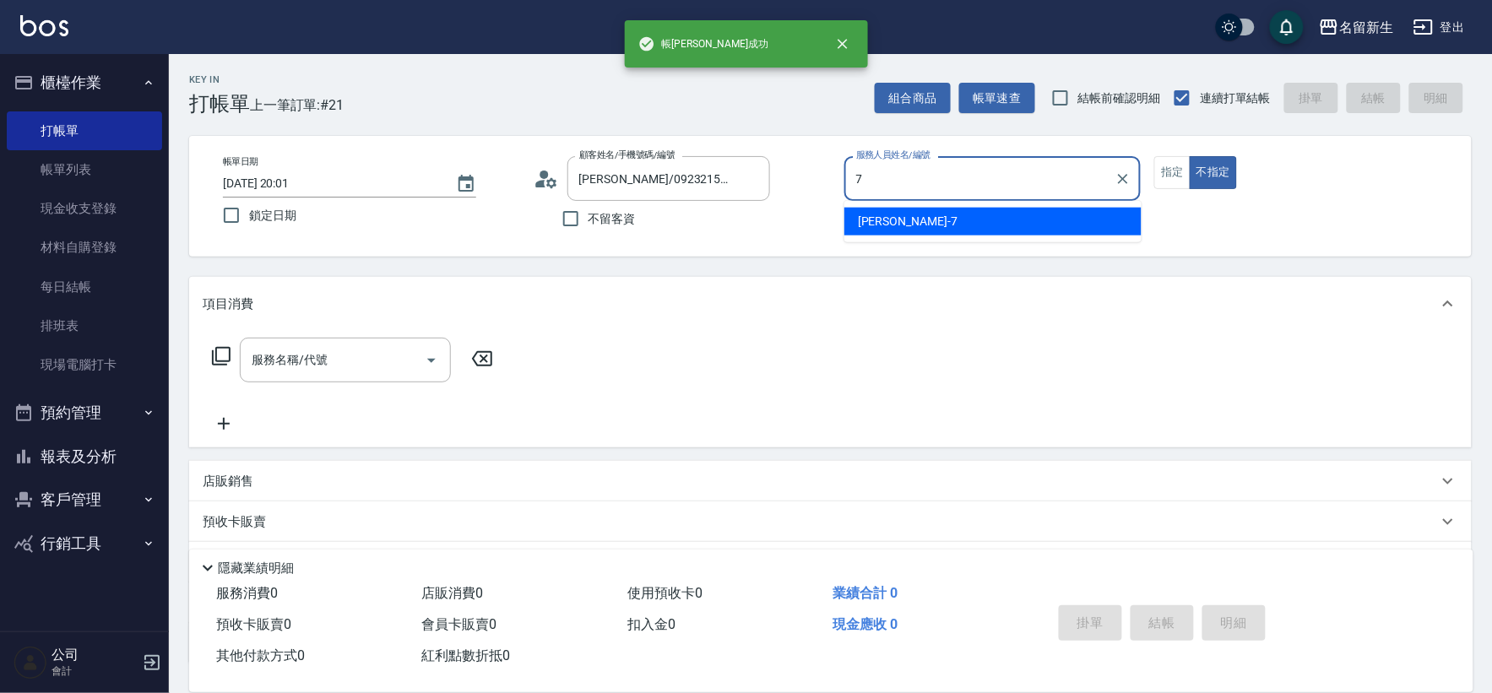
type input "[PERSON_NAME]-7"
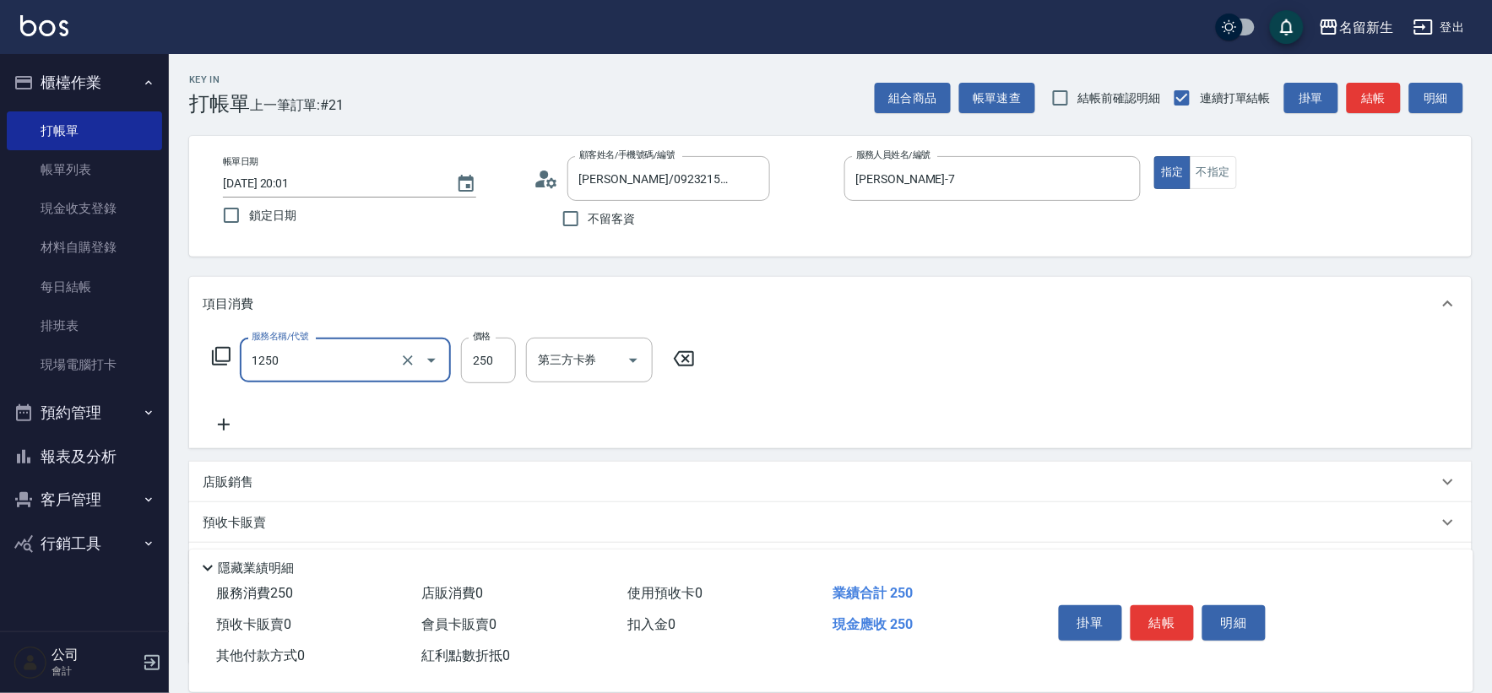
type input "洗髮250(1250)"
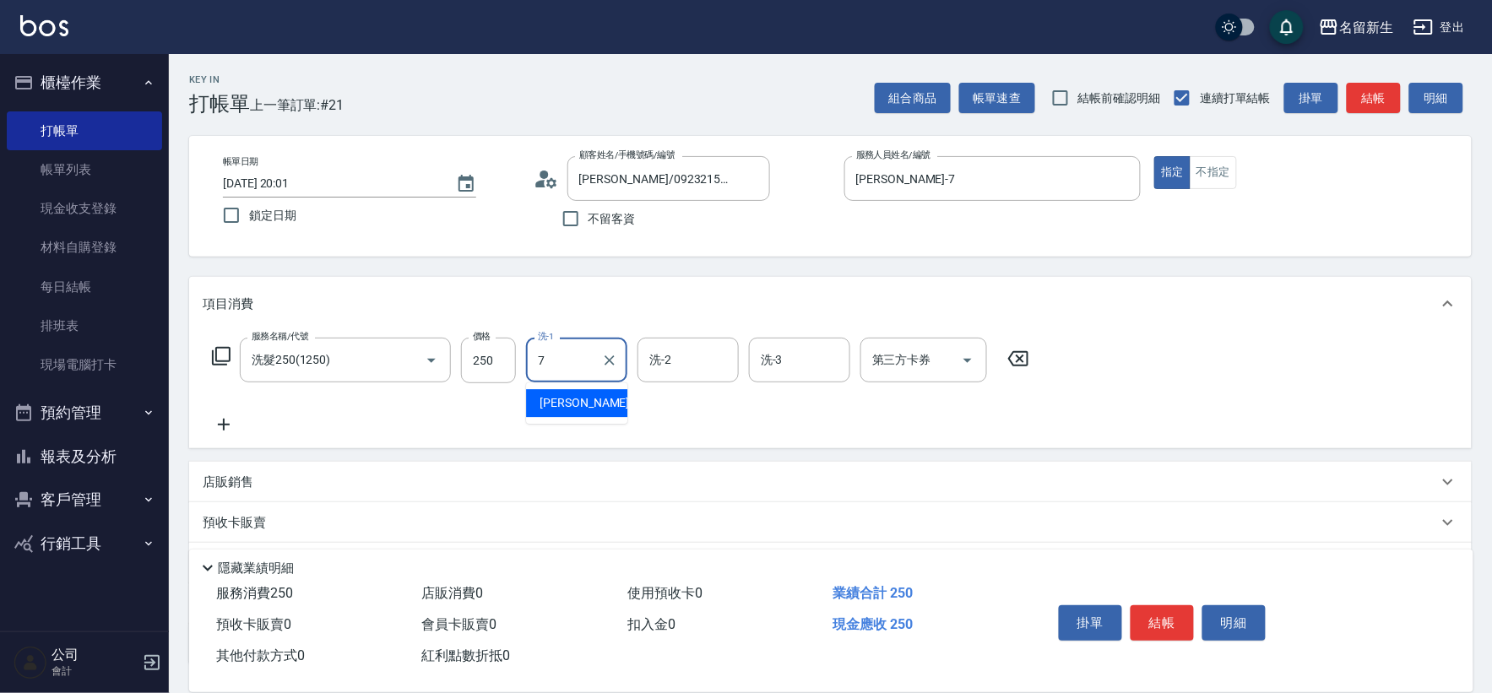
type input "[PERSON_NAME]-7"
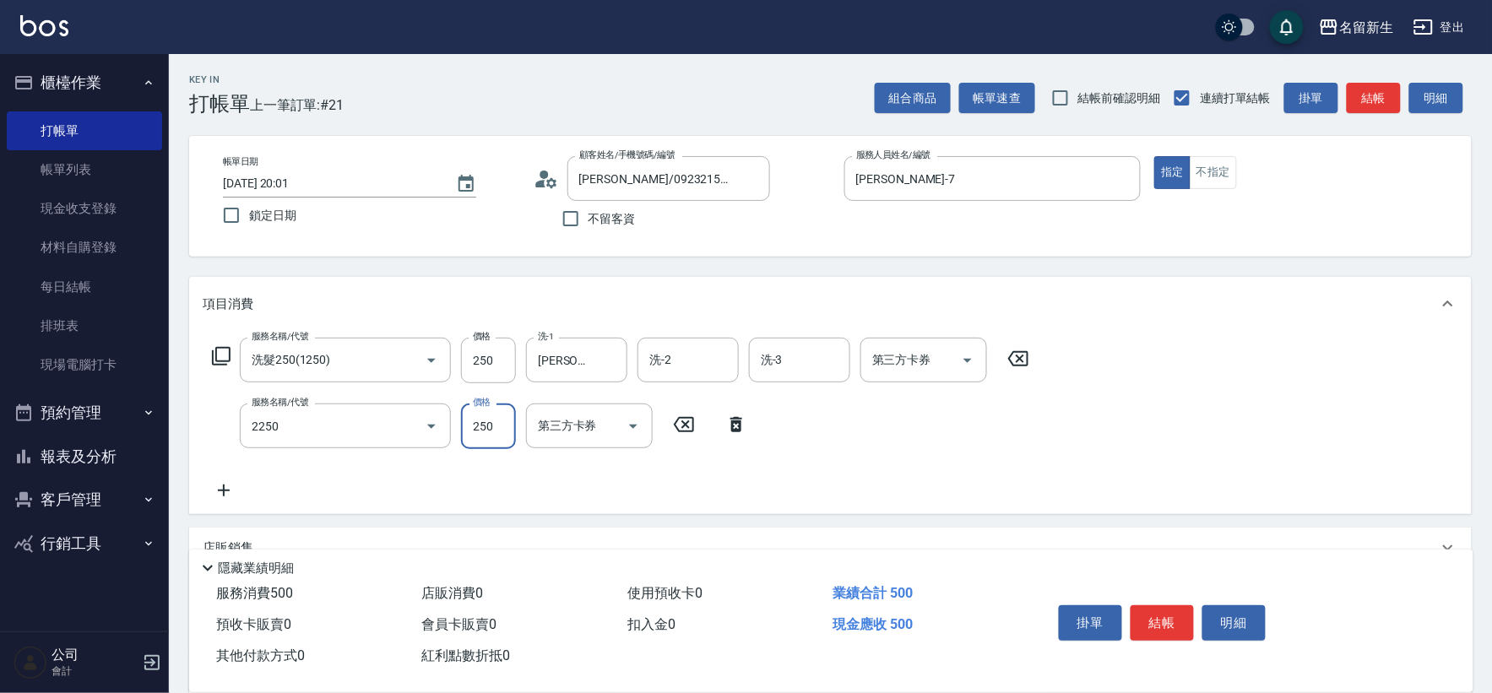
type input "剪髮(2250)"
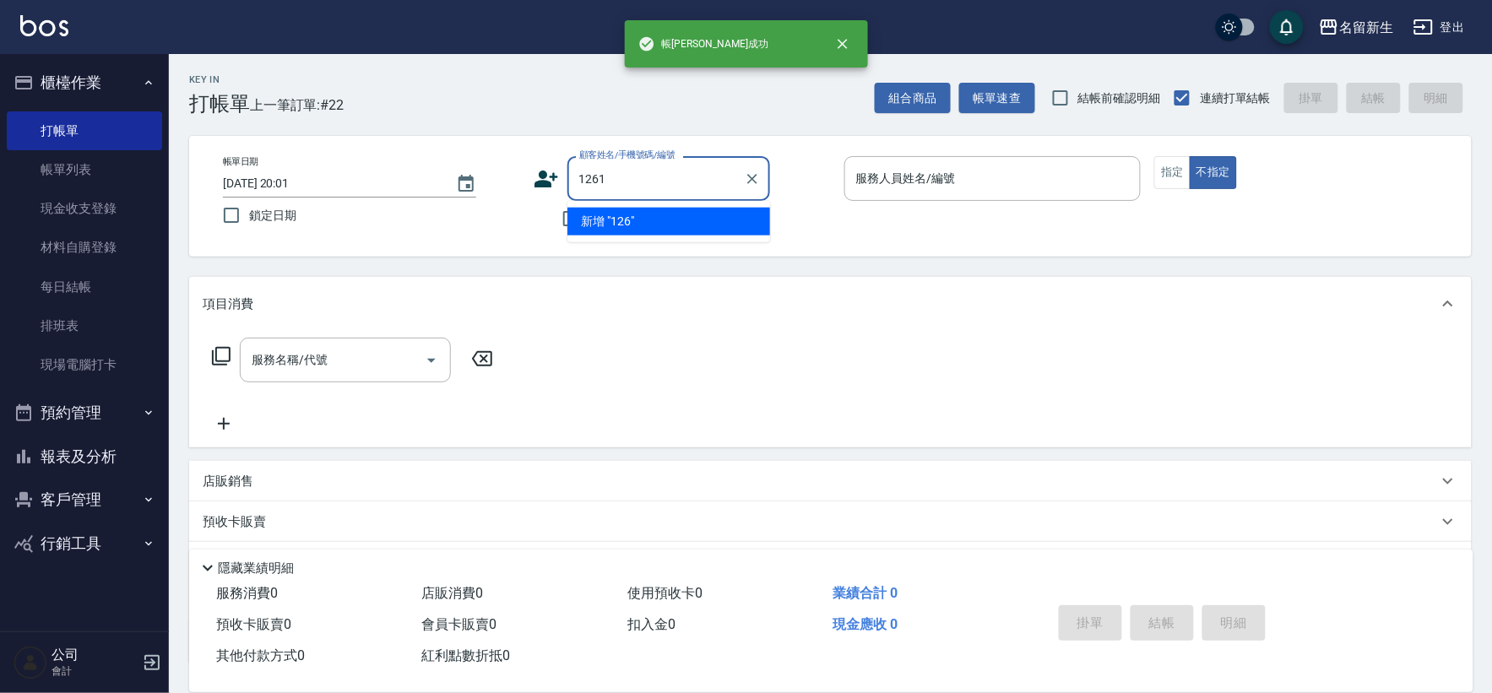
type input "1261"
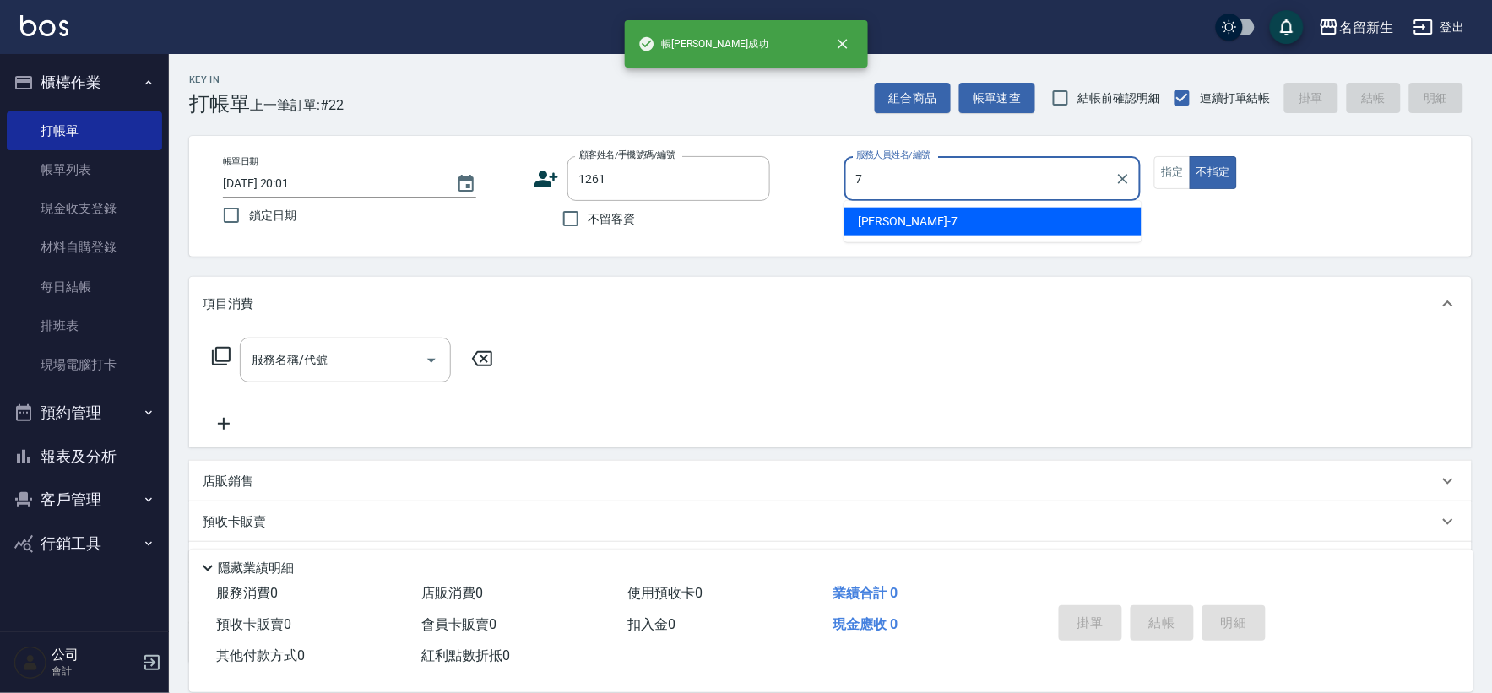
type input "[PERSON_NAME]-7"
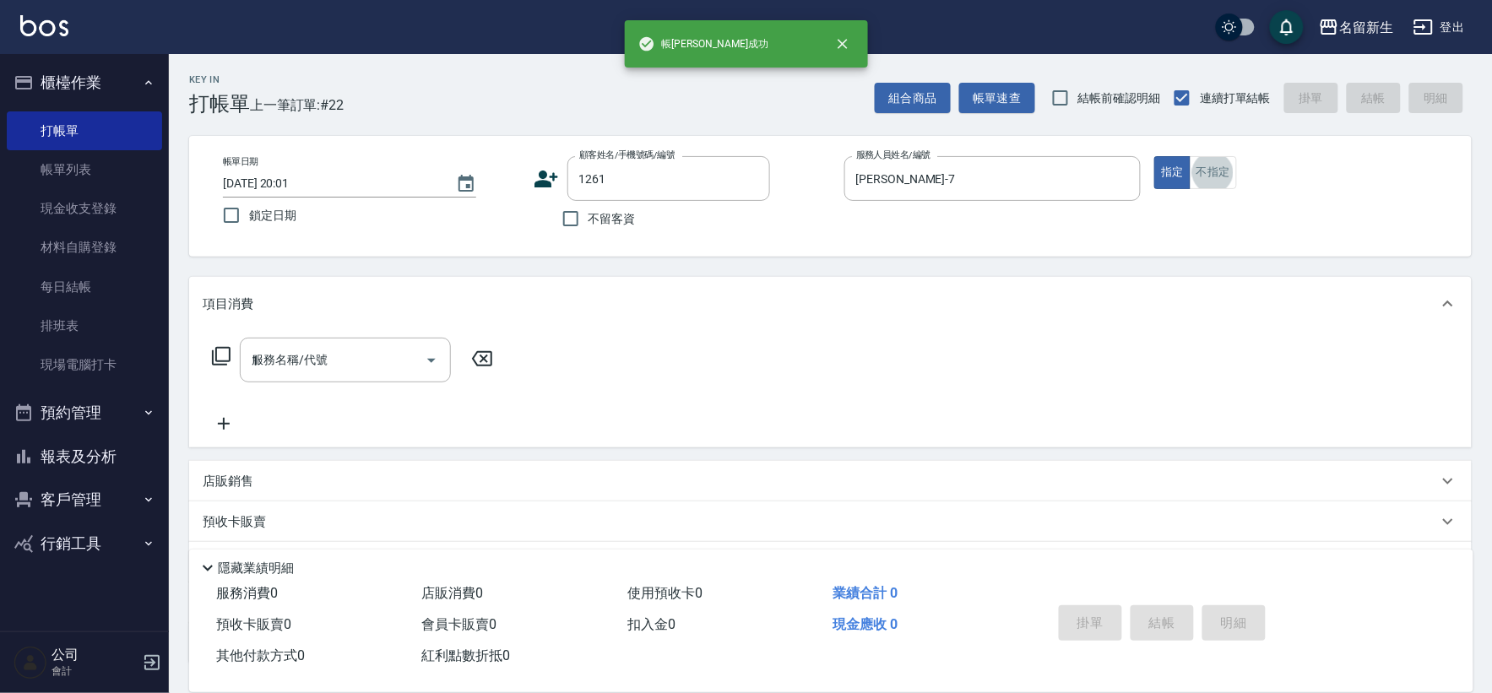
type input "12"
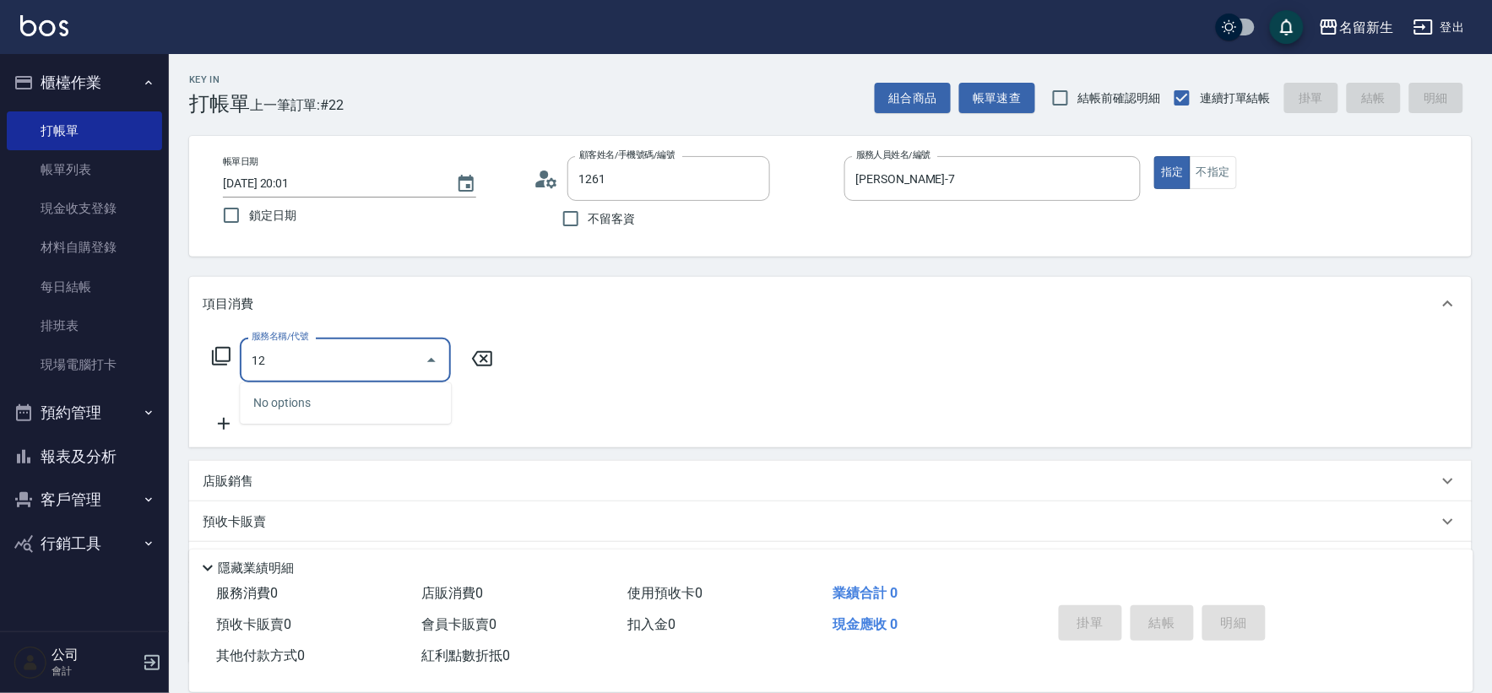
type input "呂佳晴/097590507/1261"
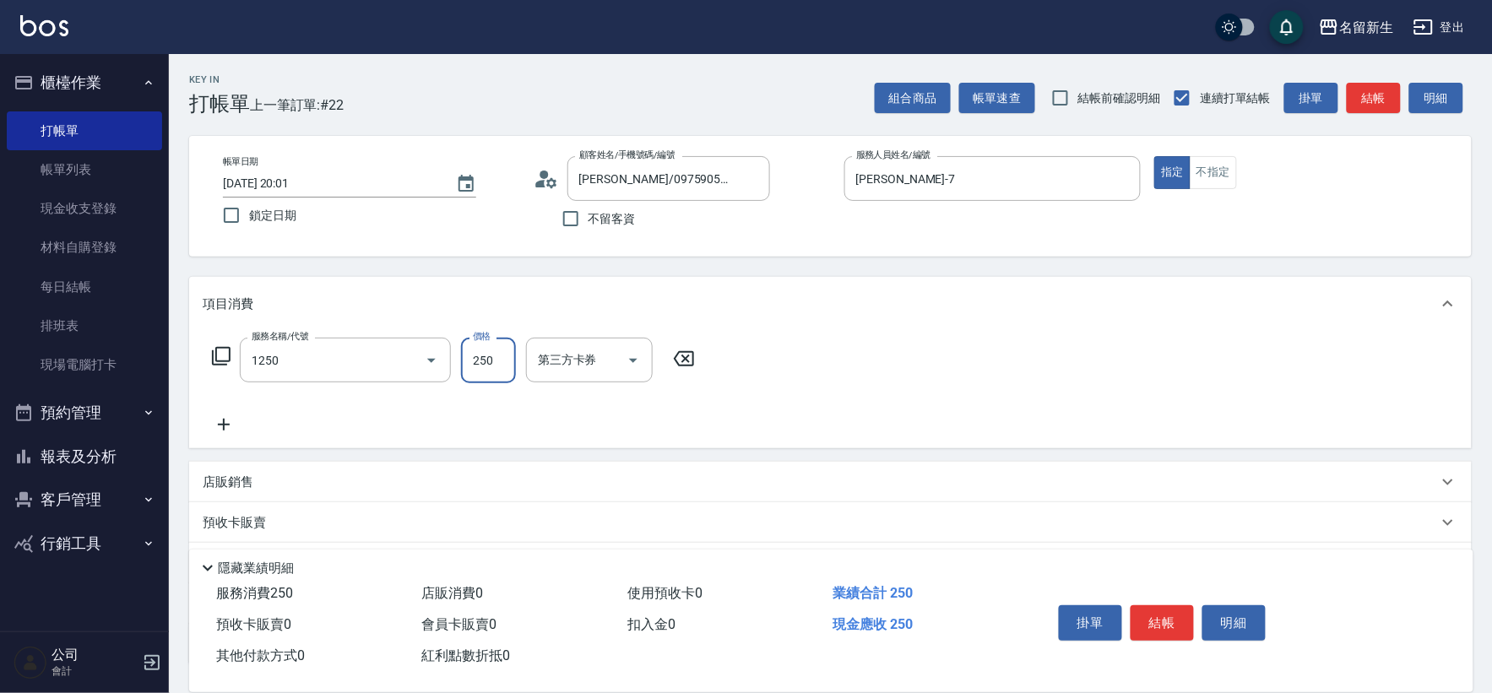
type input "洗髮250(1250)"
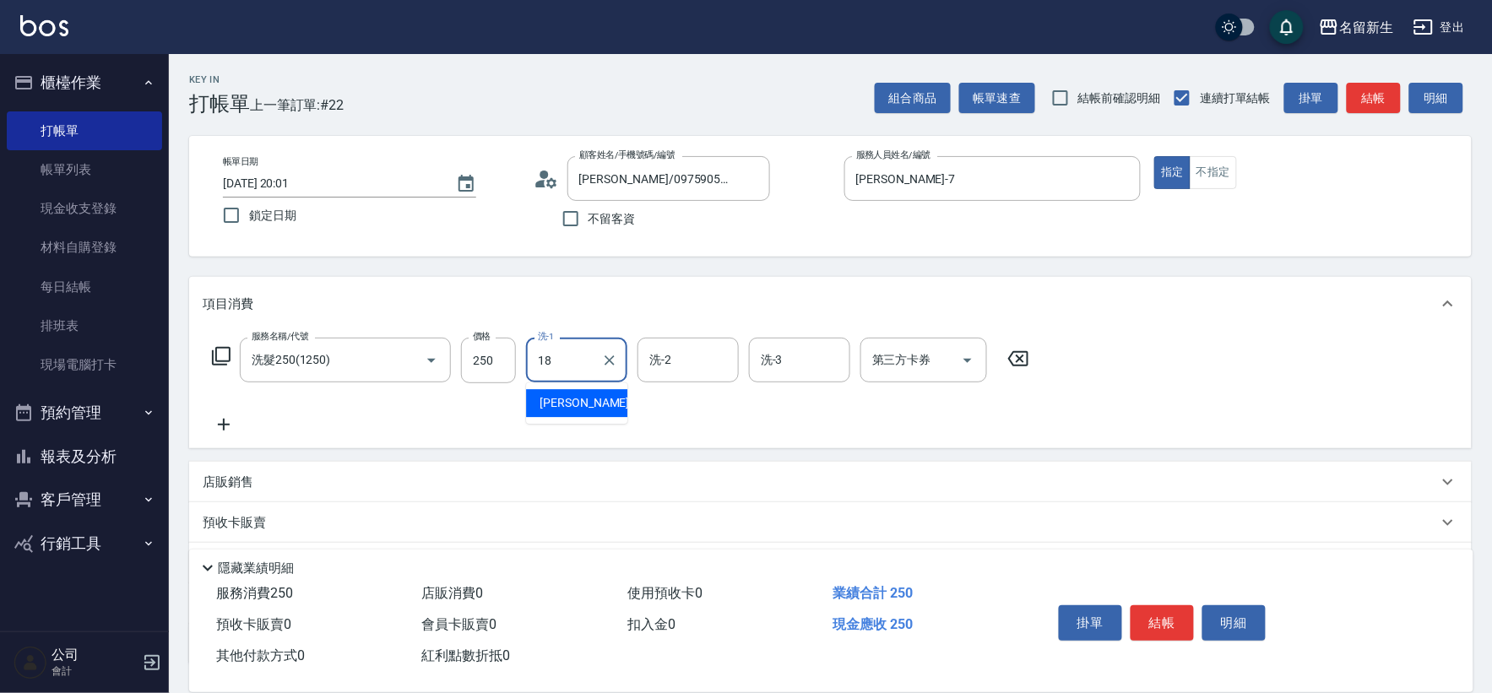
type input "[PERSON_NAME]-18"
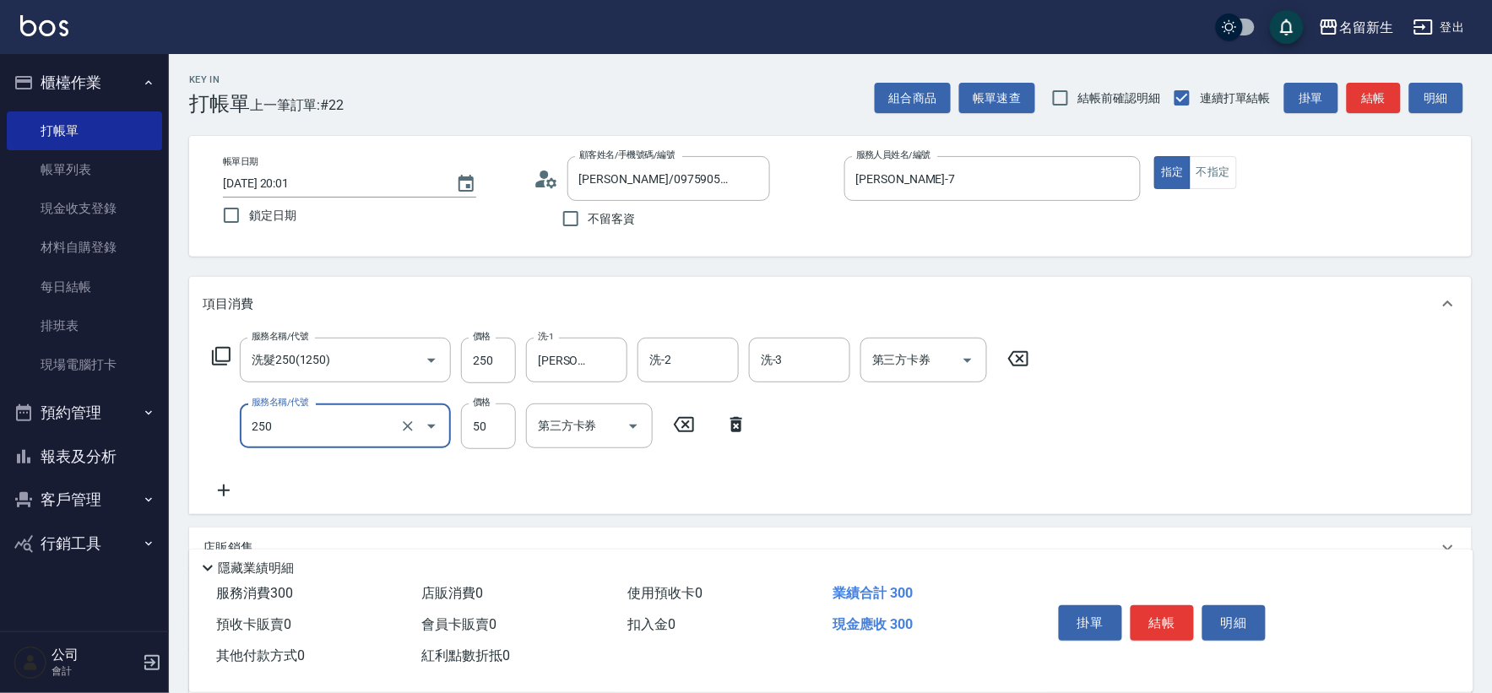
type input "剪瀏海(250)"
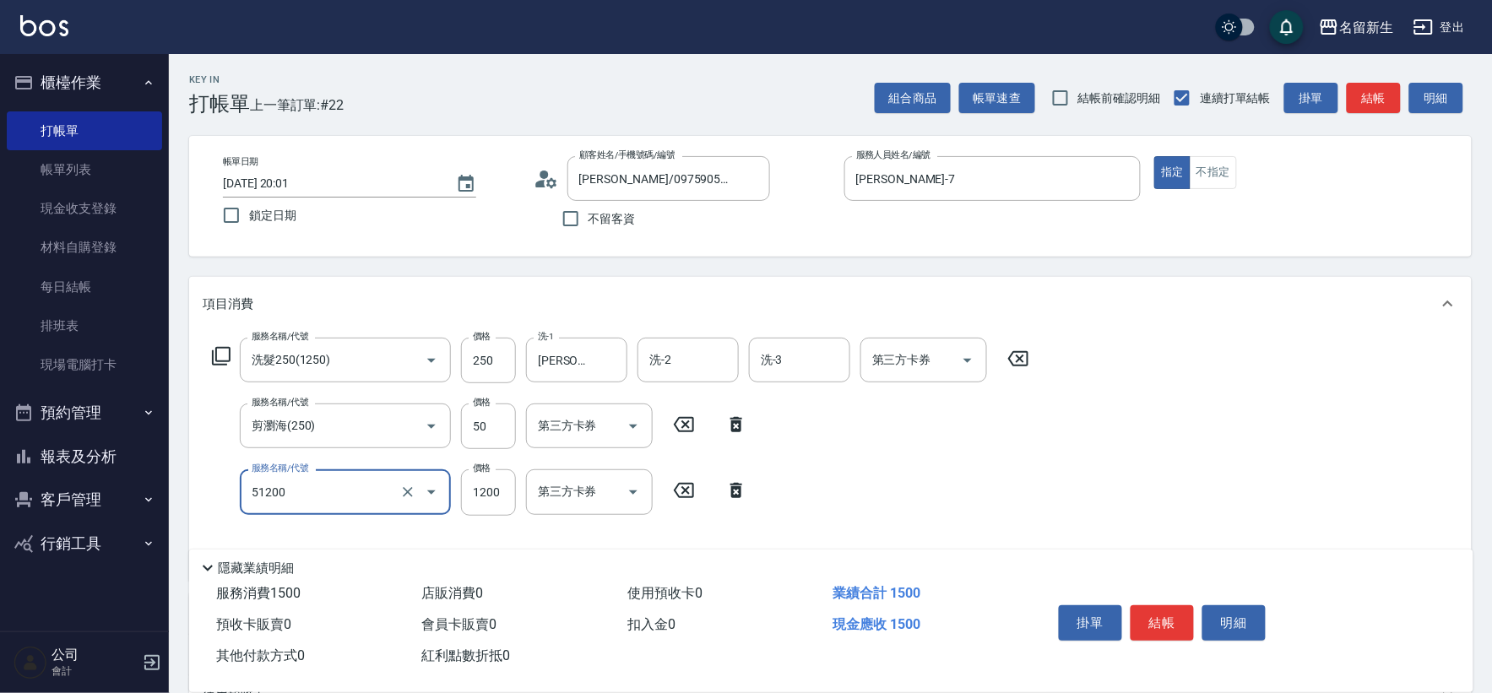
type input "原價801~1200護髮(51200)"
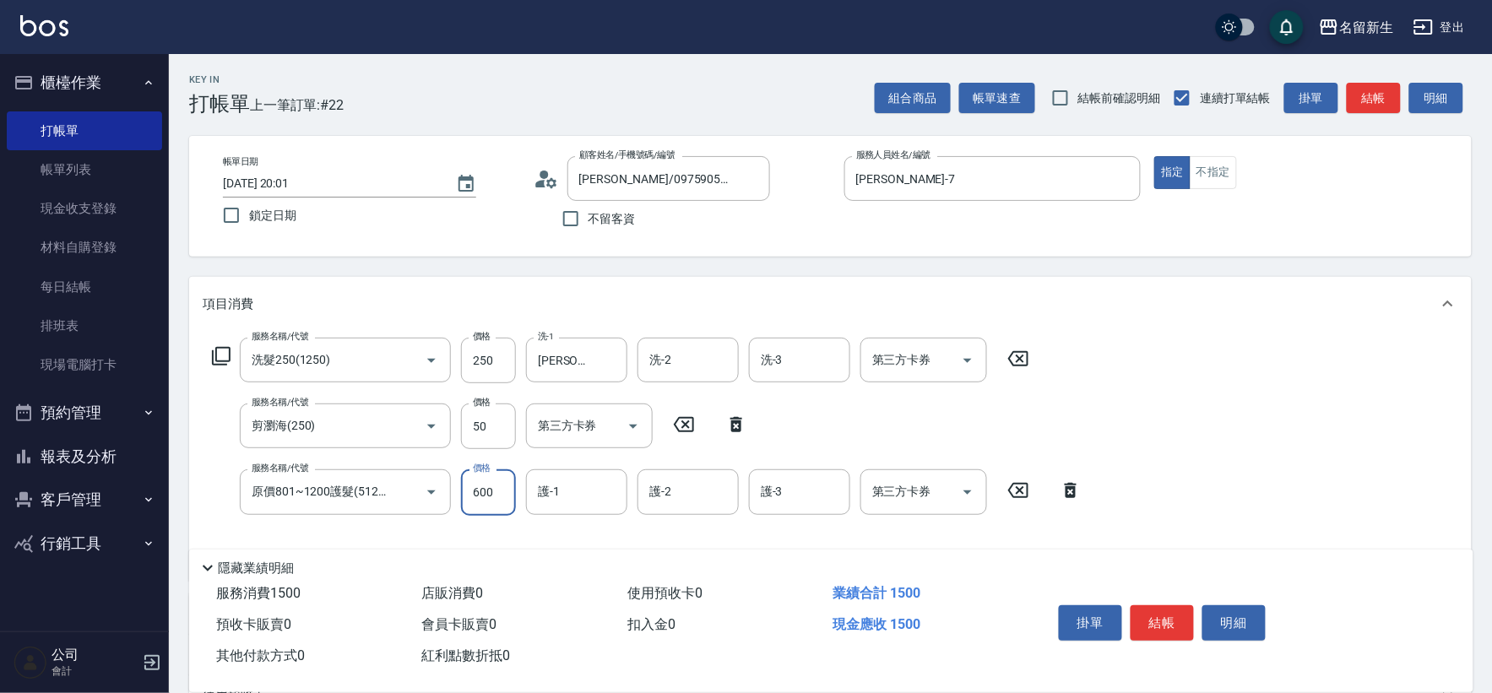
type input "600"
type input "[PERSON_NAME]-18"
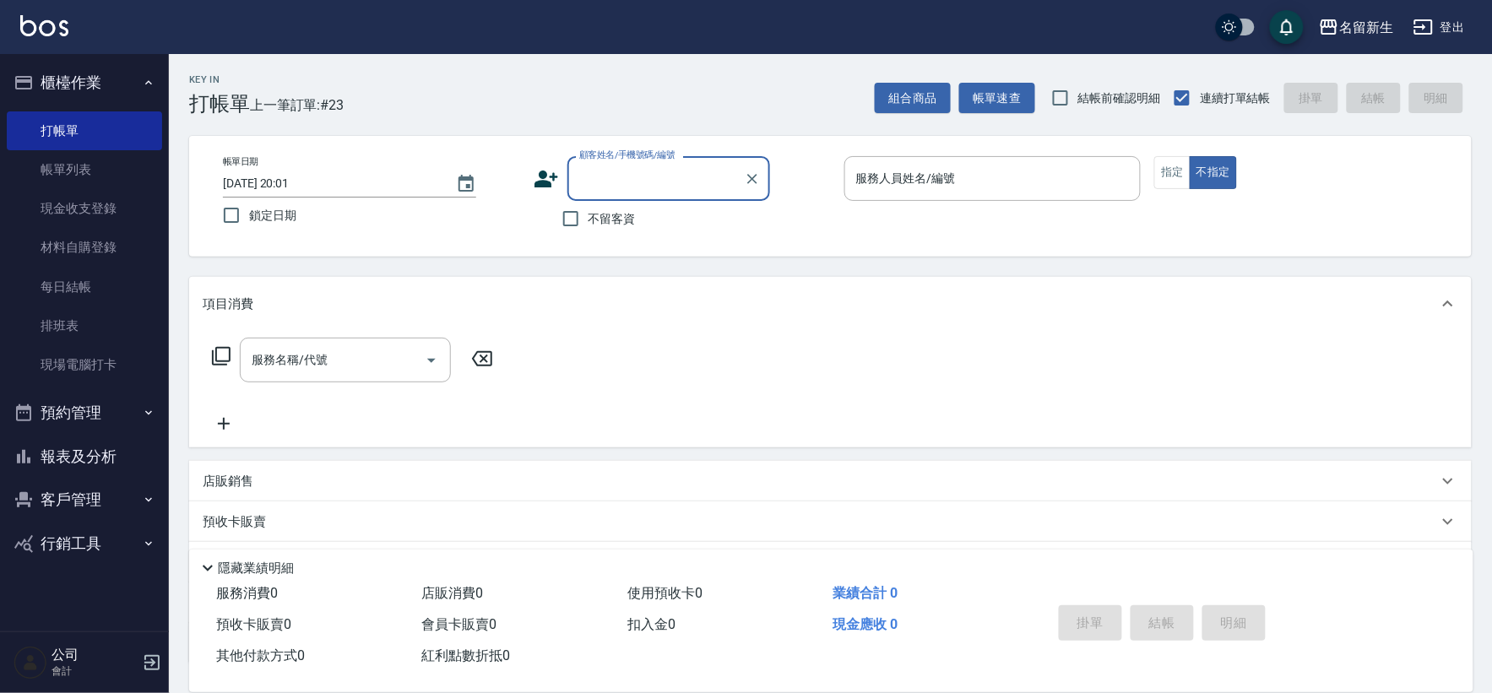
click at [613, 232] on label "不留客資" at bounding box center [594, 218] width 83 height 35
click at [589, 232] on input "不留客資" at bounding box center [570, 218] width 35 height 35
checkbox input "true"
type input "李詩婕/0976312613/"
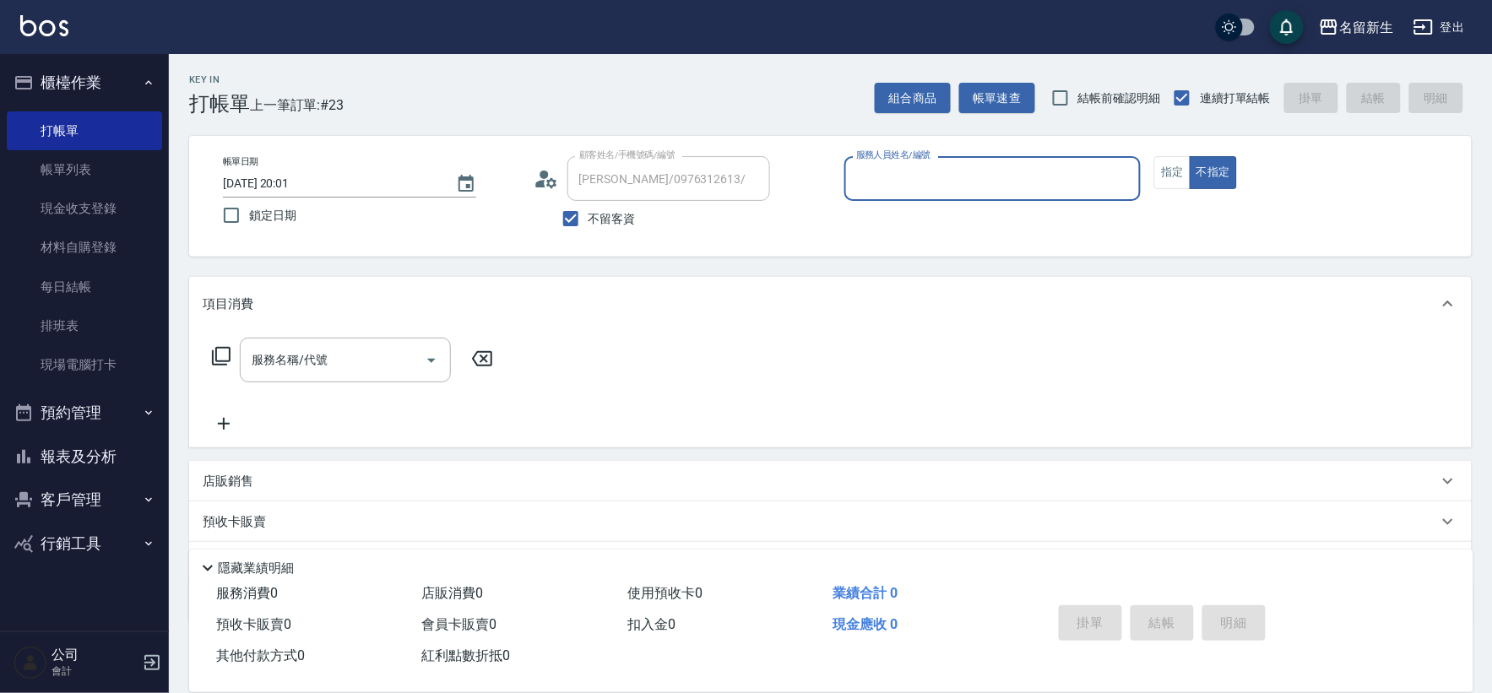
click at [613, 232] on label "不留客資" at bounding box center [594, 218] width 83 height 35
click at [589, 232] on input "不留客資" at bounding box center [570, 218] width 35 height 35
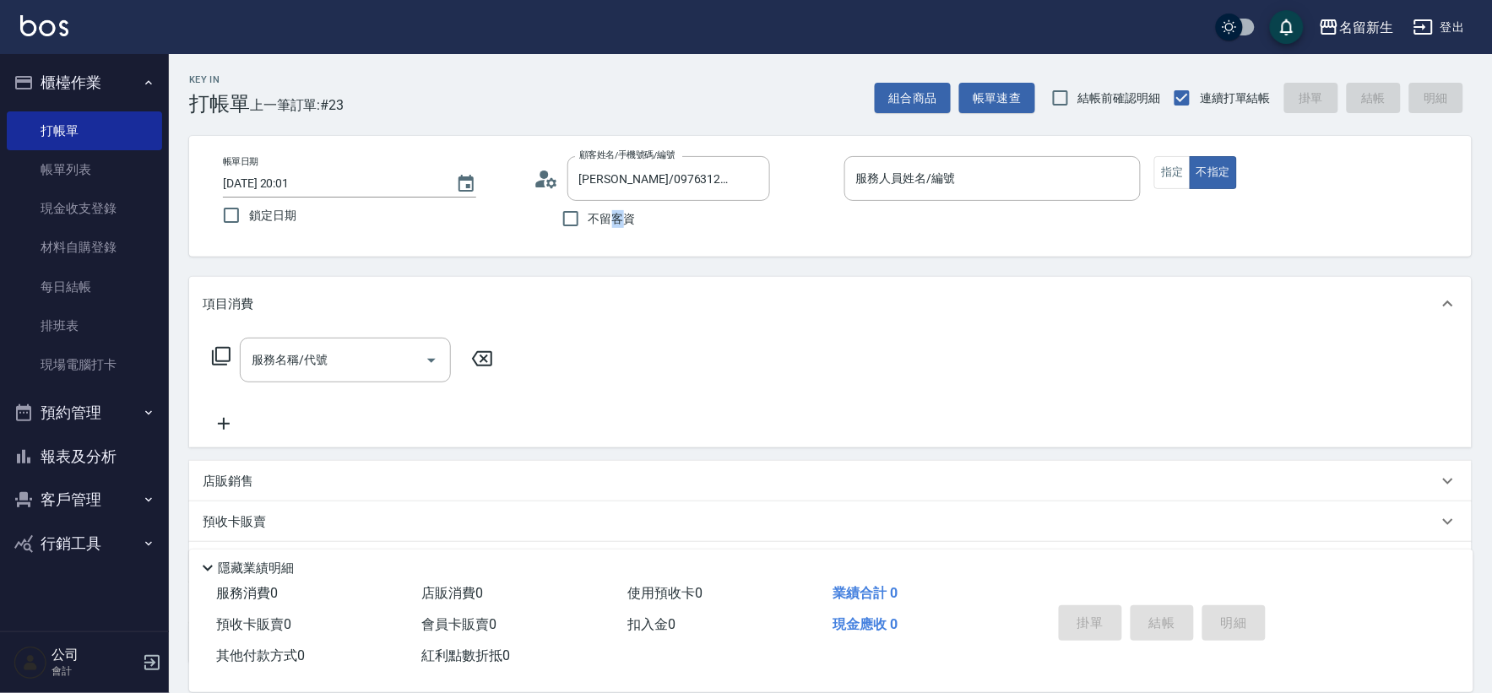
click at [613, 232] on label "不留客資" at bounding box center [594, 218] width 83 height 35
click at [589, 232] on input "不留客資" at bounding box center [570, 218] width 35 height 35
checkbox input "true"
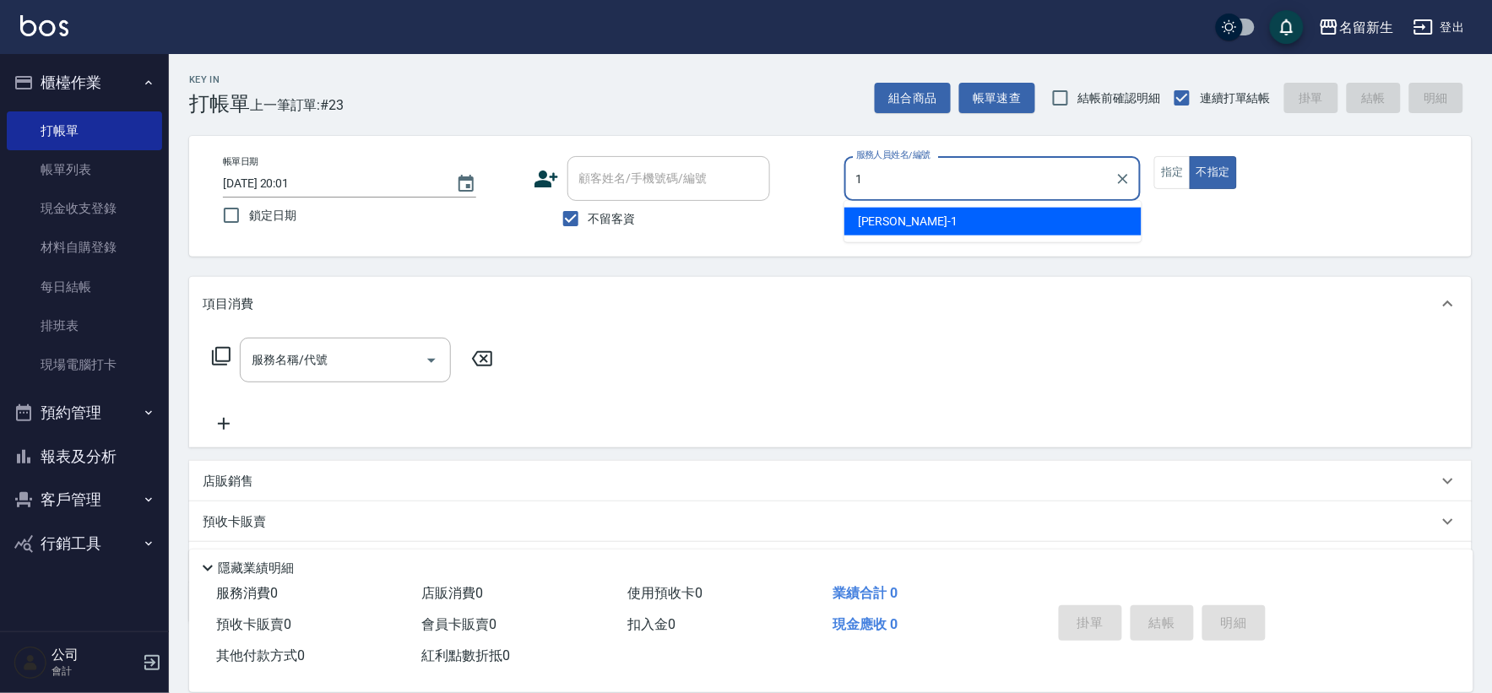
type input "[PERSON_NAME]-1"
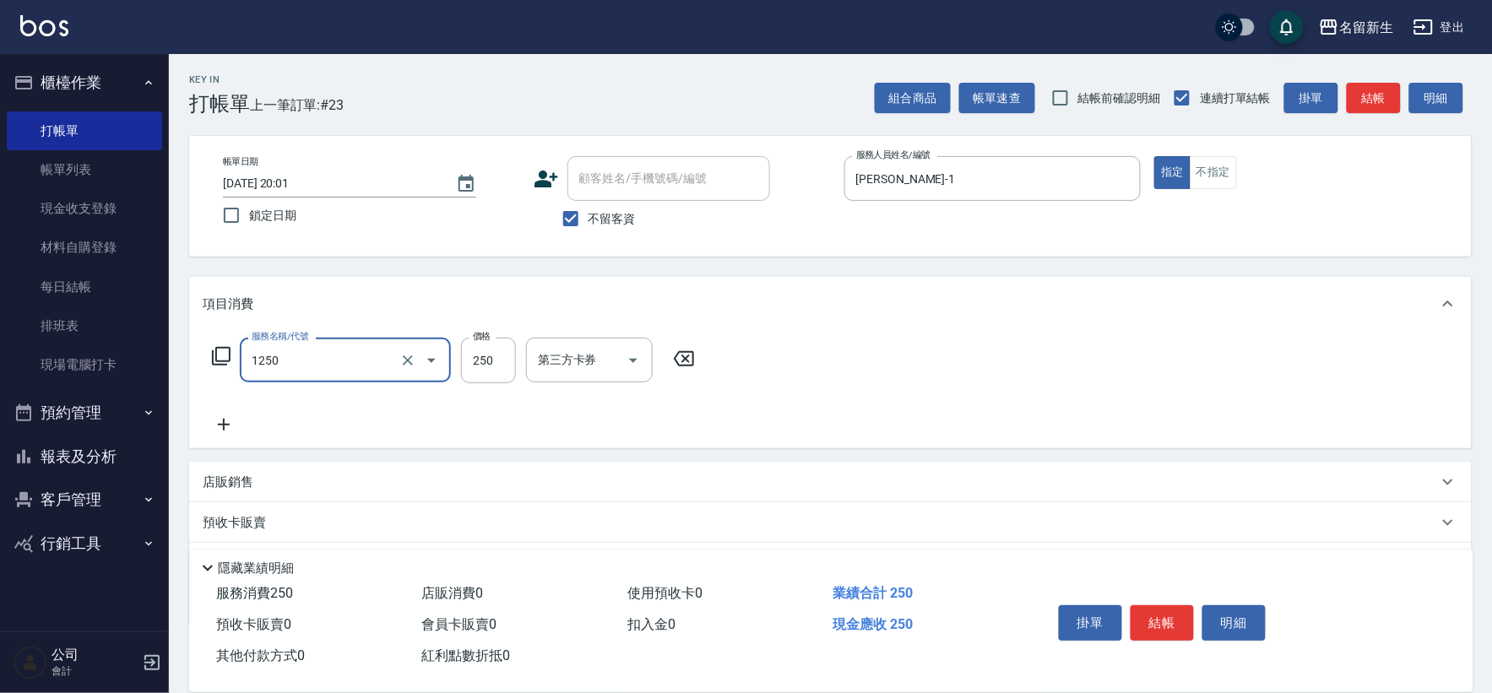
type input "洗髮250(1250)"
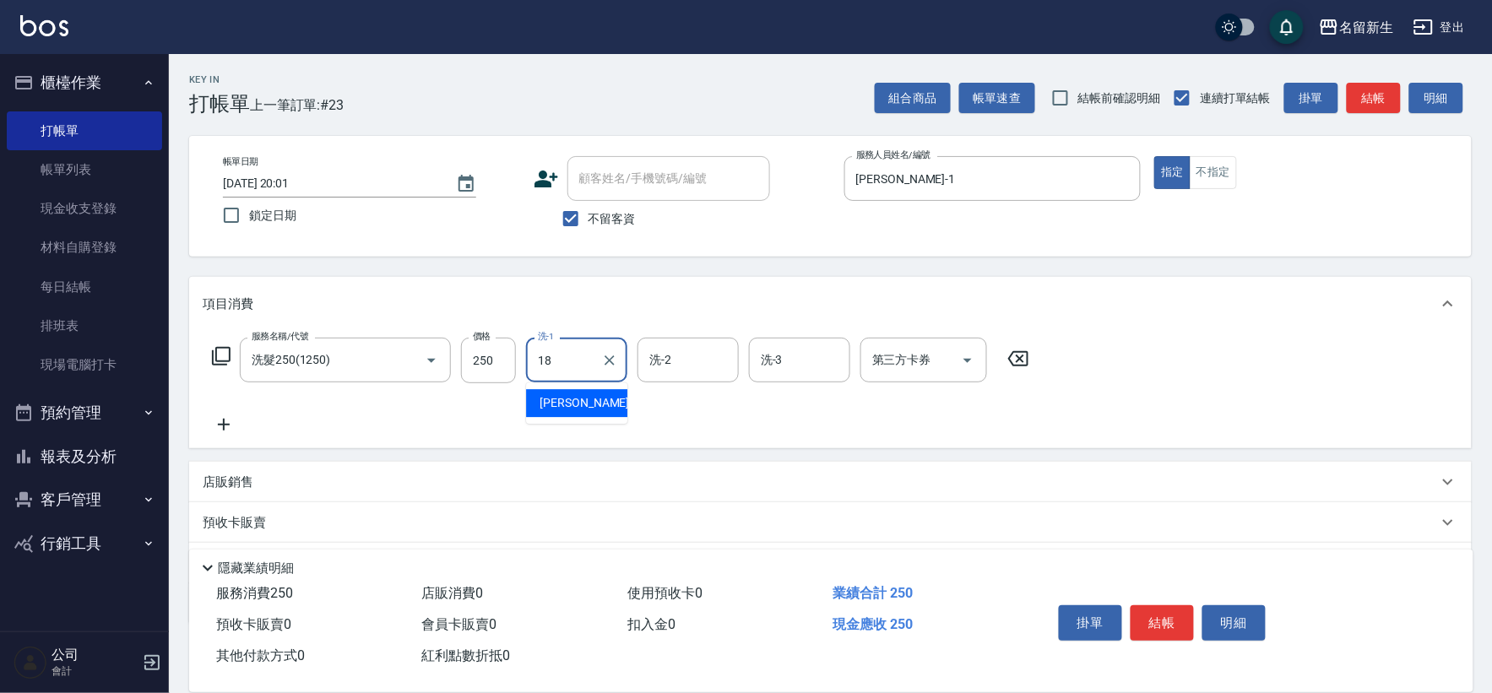
type input "[PERSON_NAME]-18"
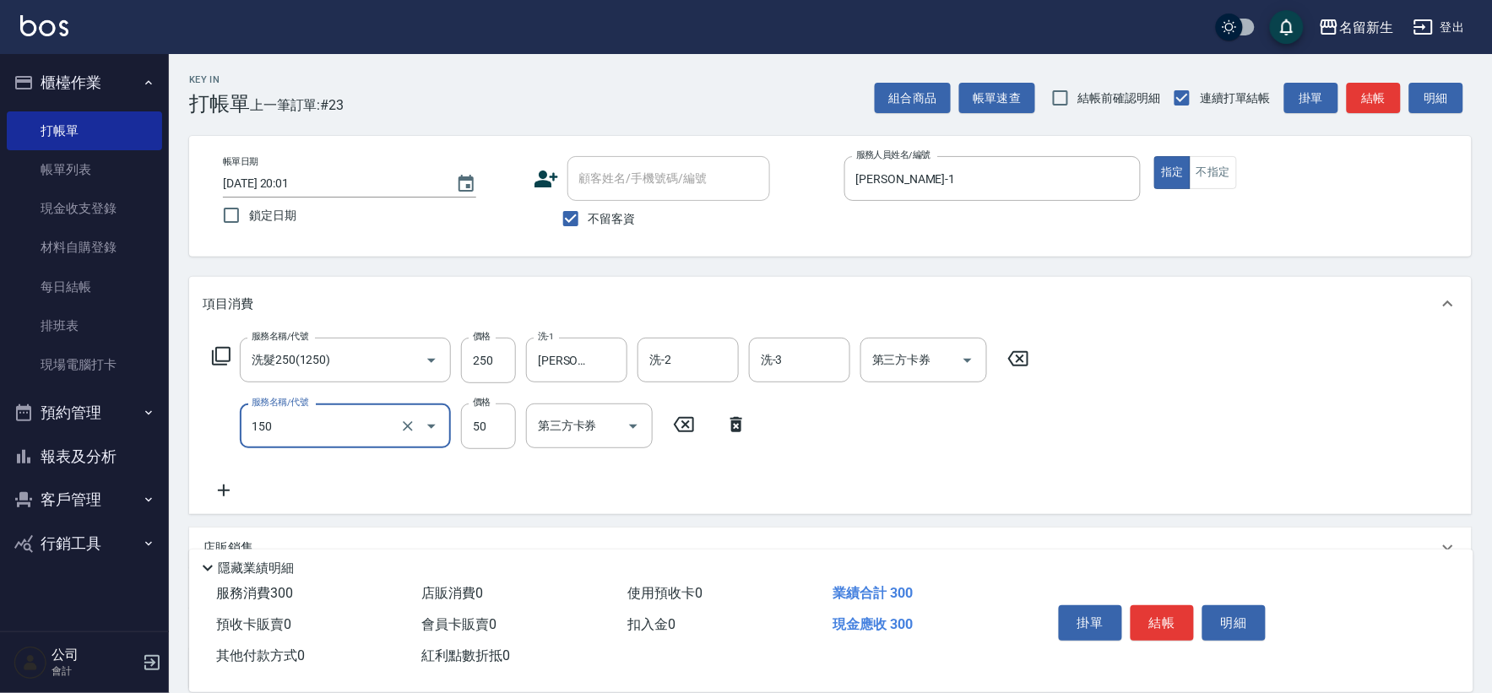
type input "精油(150)"
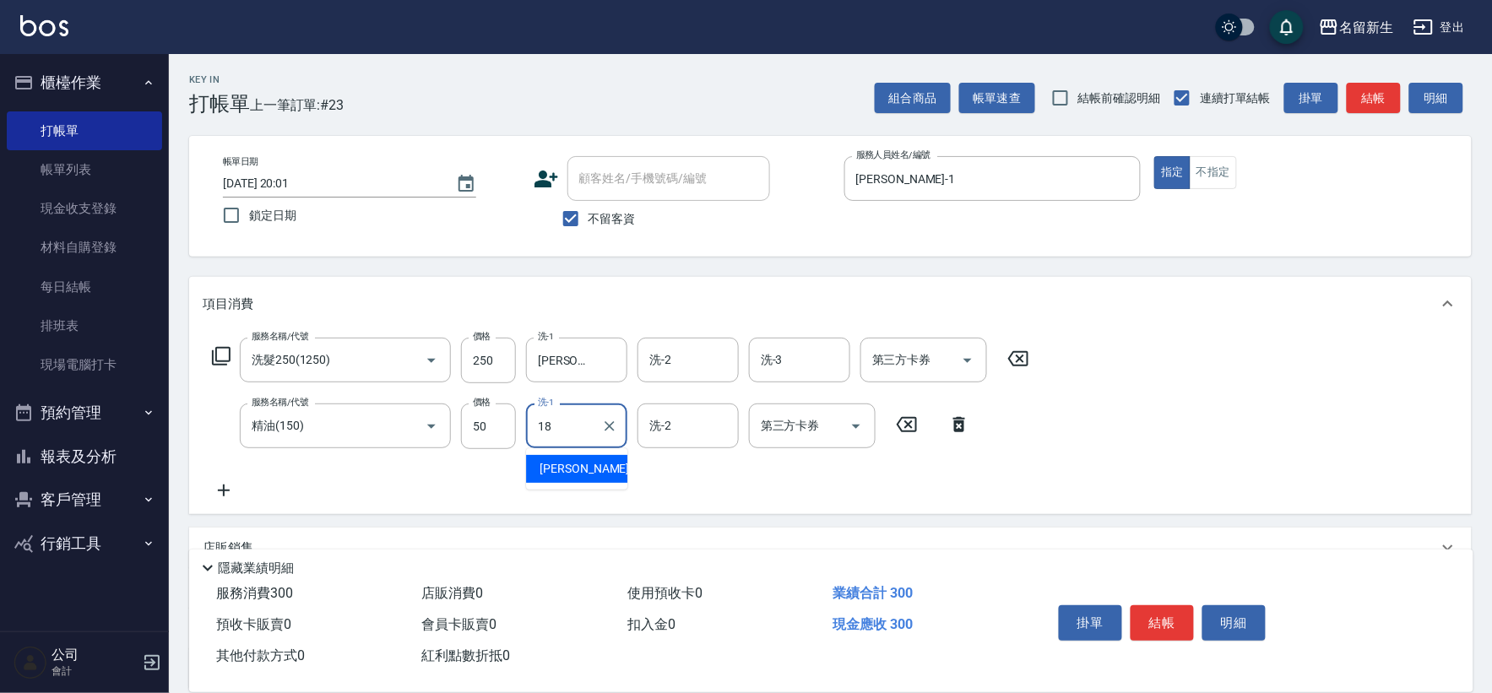
type input "[PERSON_NAME]-18"
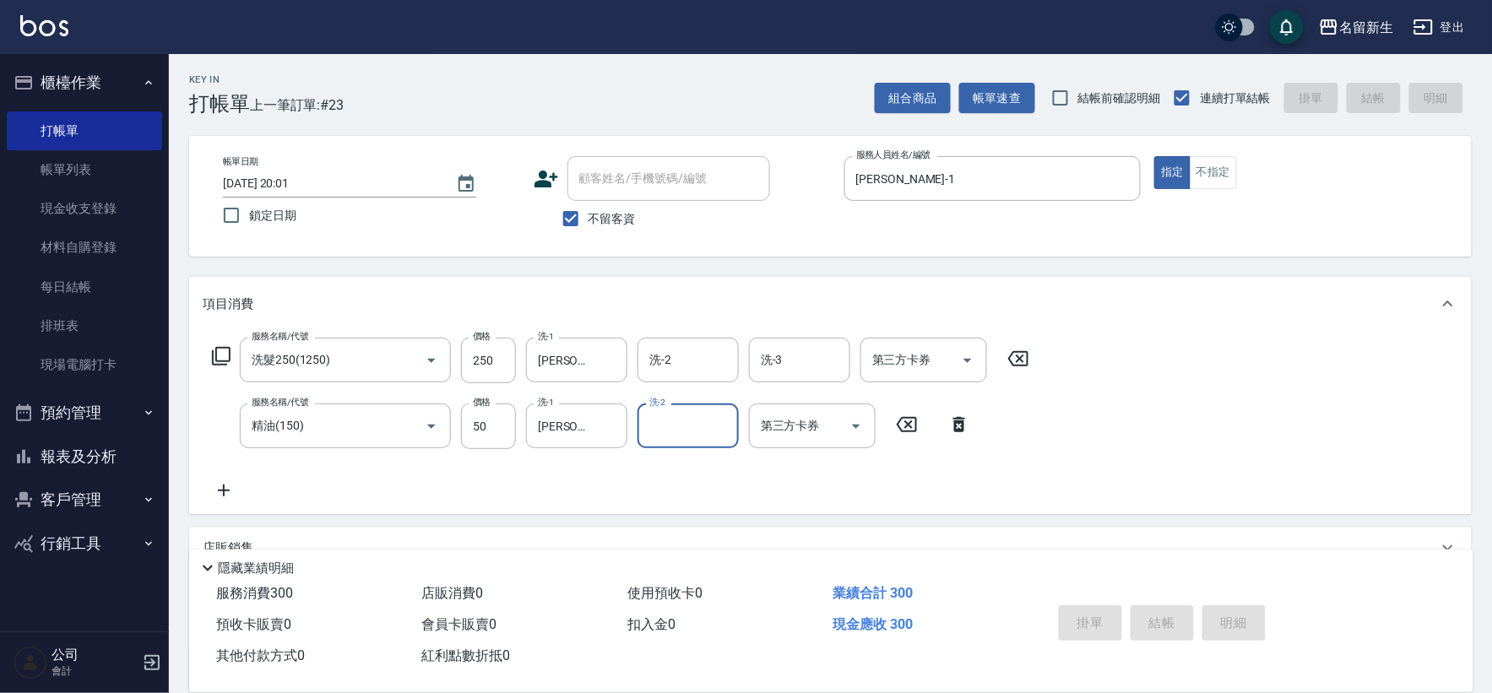
type input "2025/09/07 20:02"
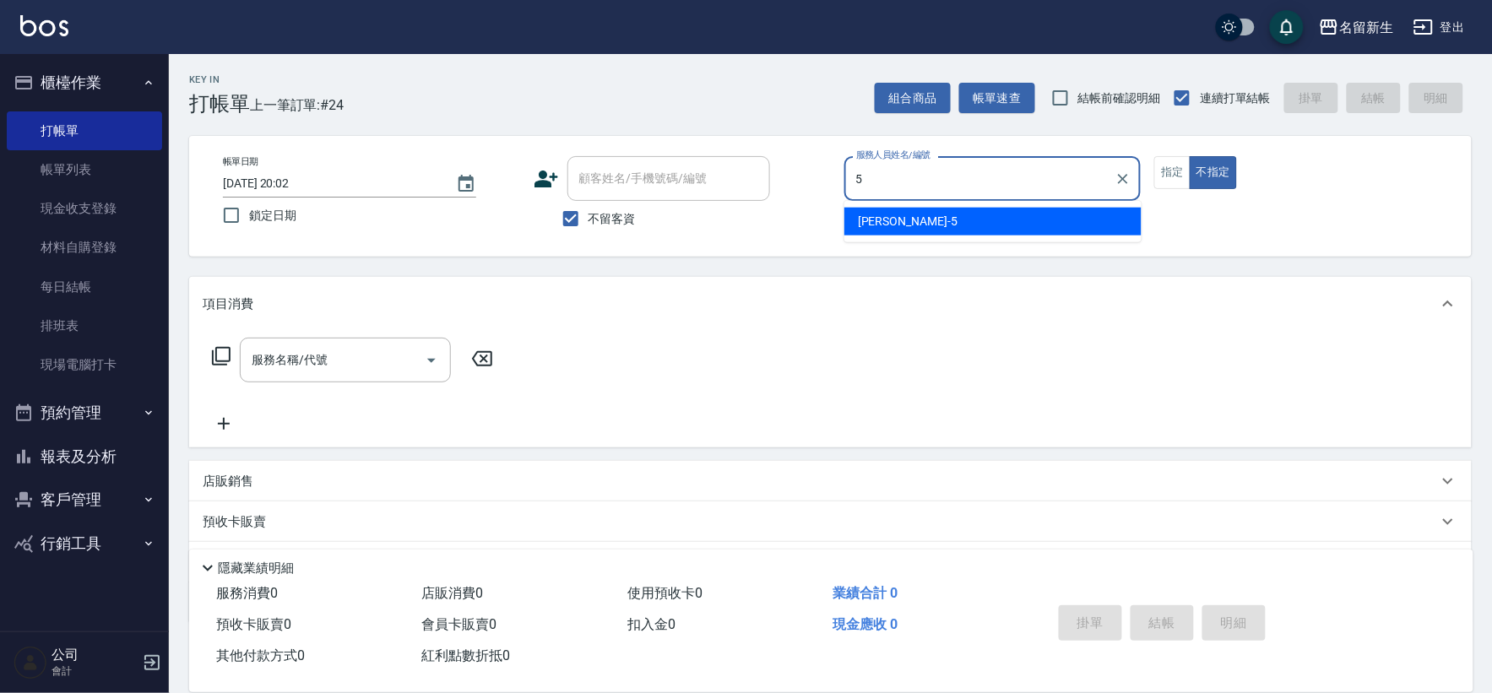
type input "葉艾玟-5"
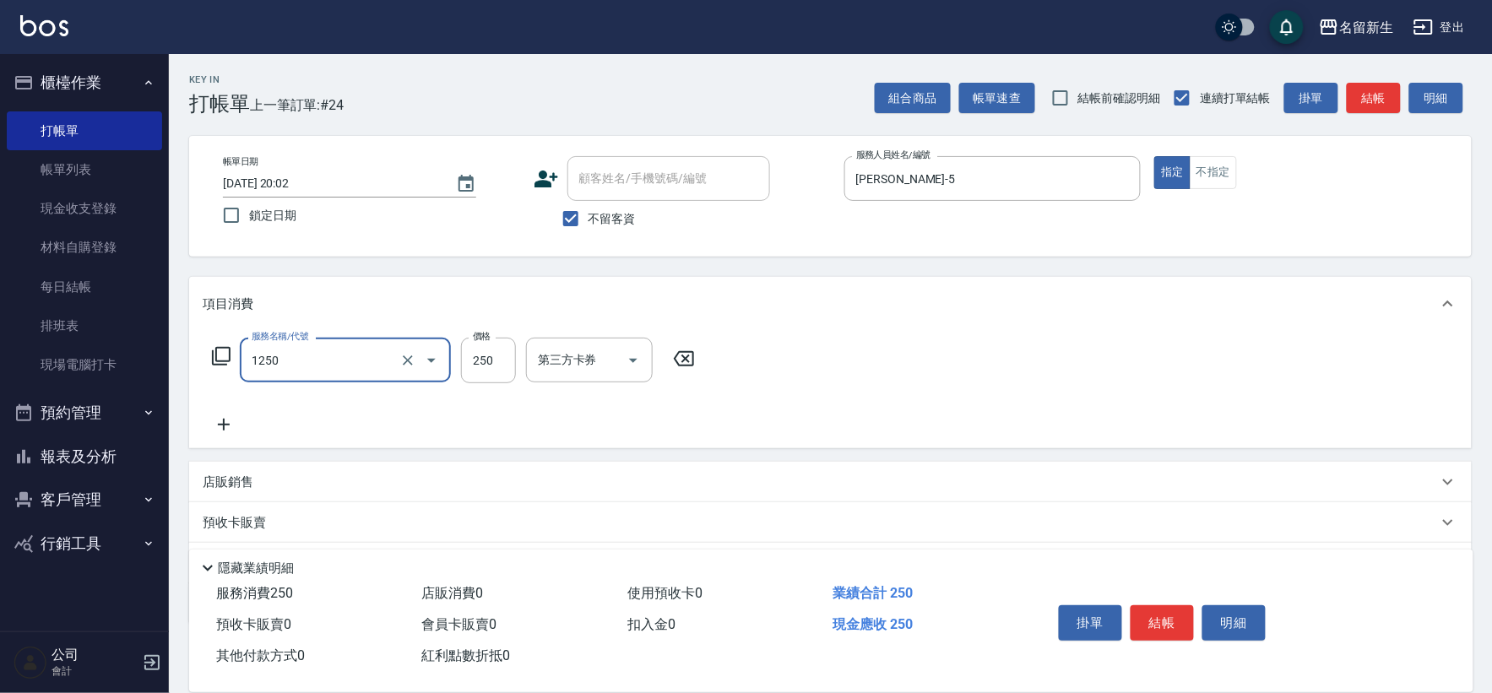
type input "洗髮250(1250)"
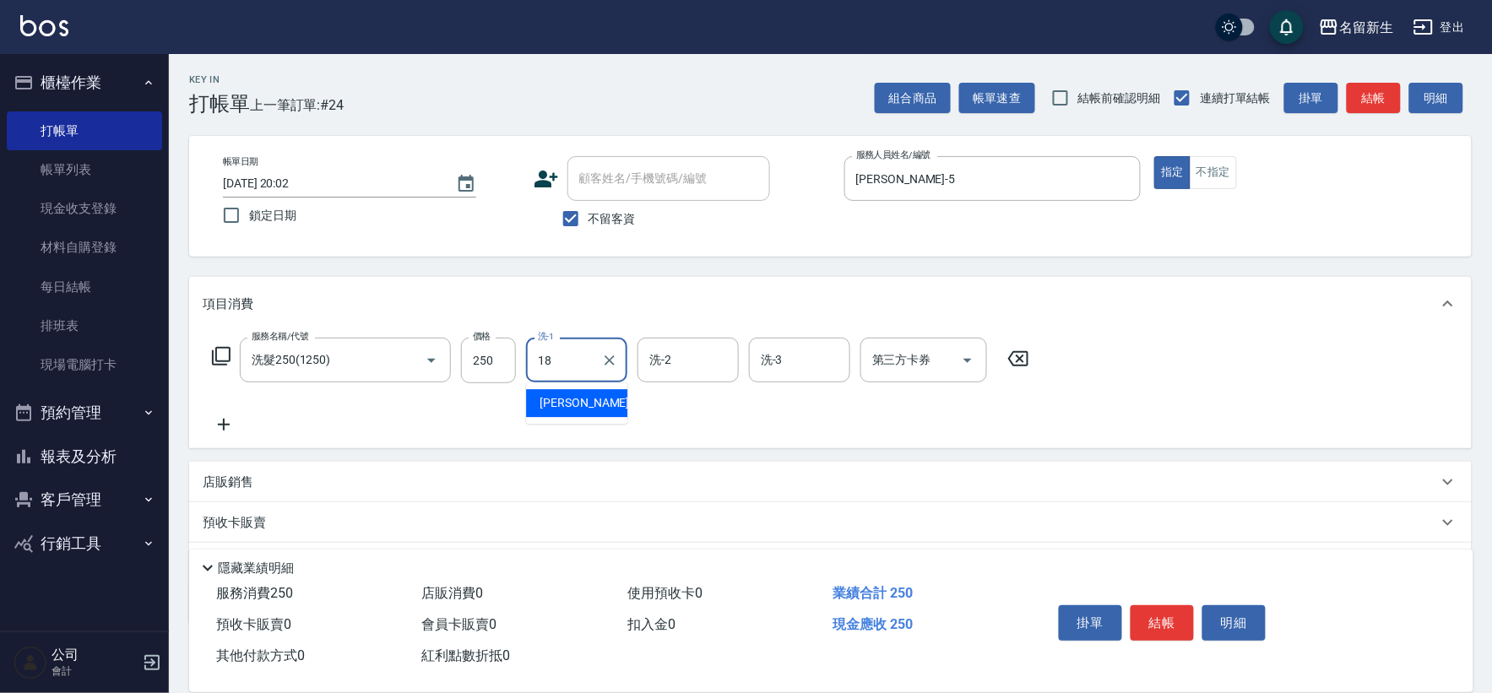
type input "[PERSON_NAME]-18"
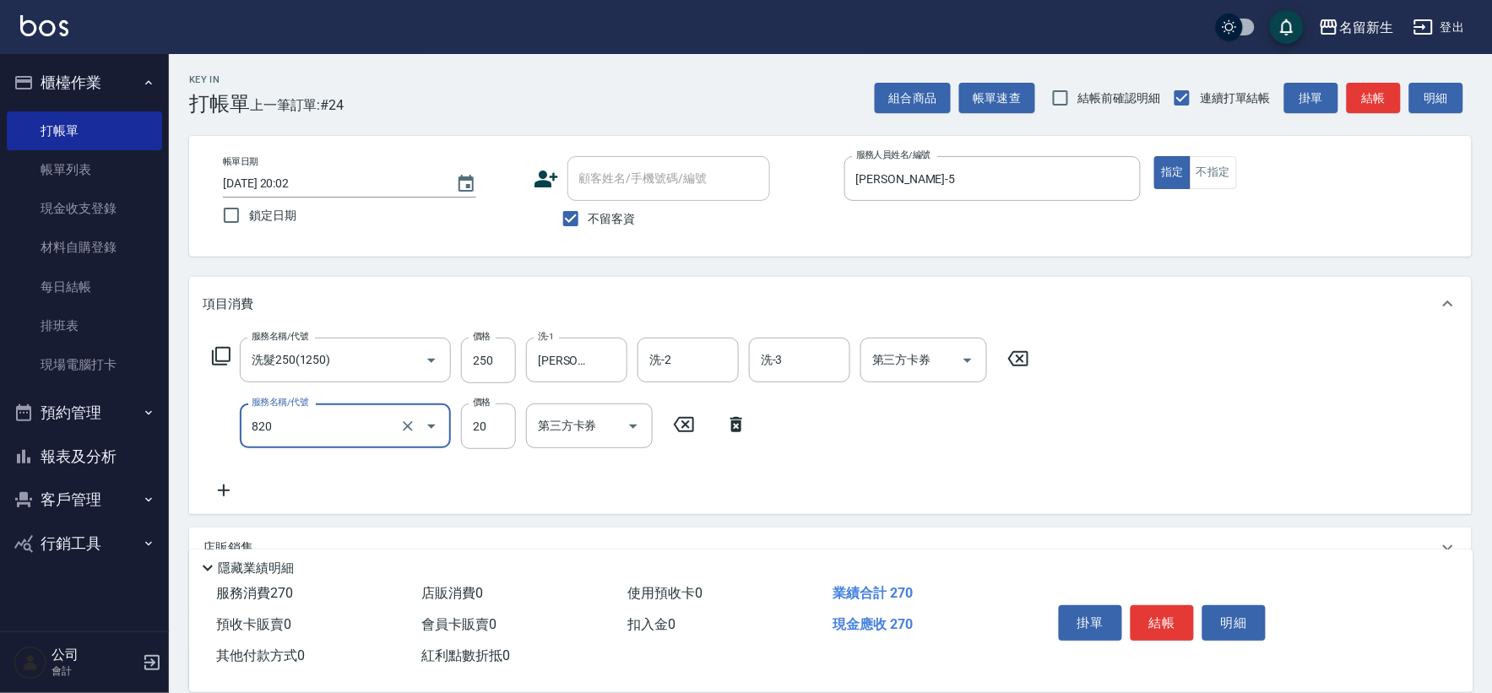
type input "潤絲(820)"
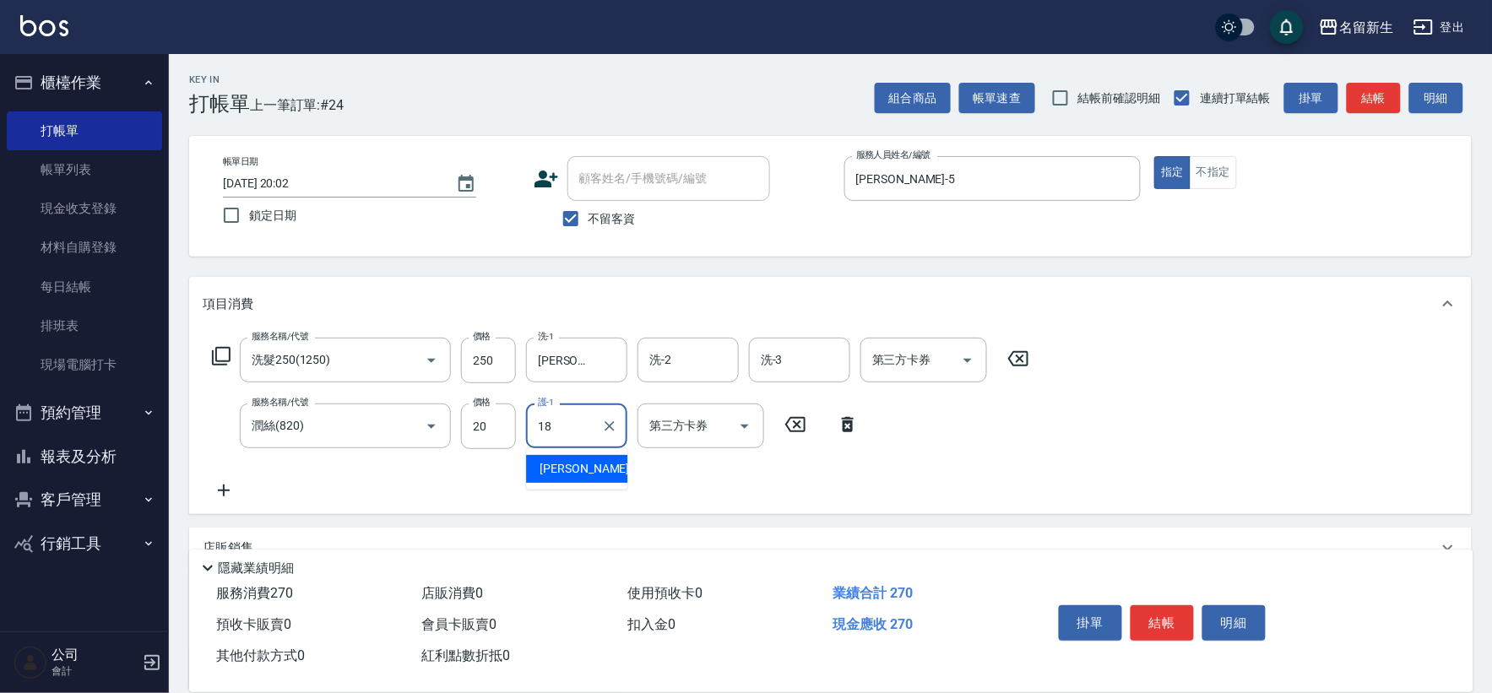
type input "[PERSON_NAME]-18"
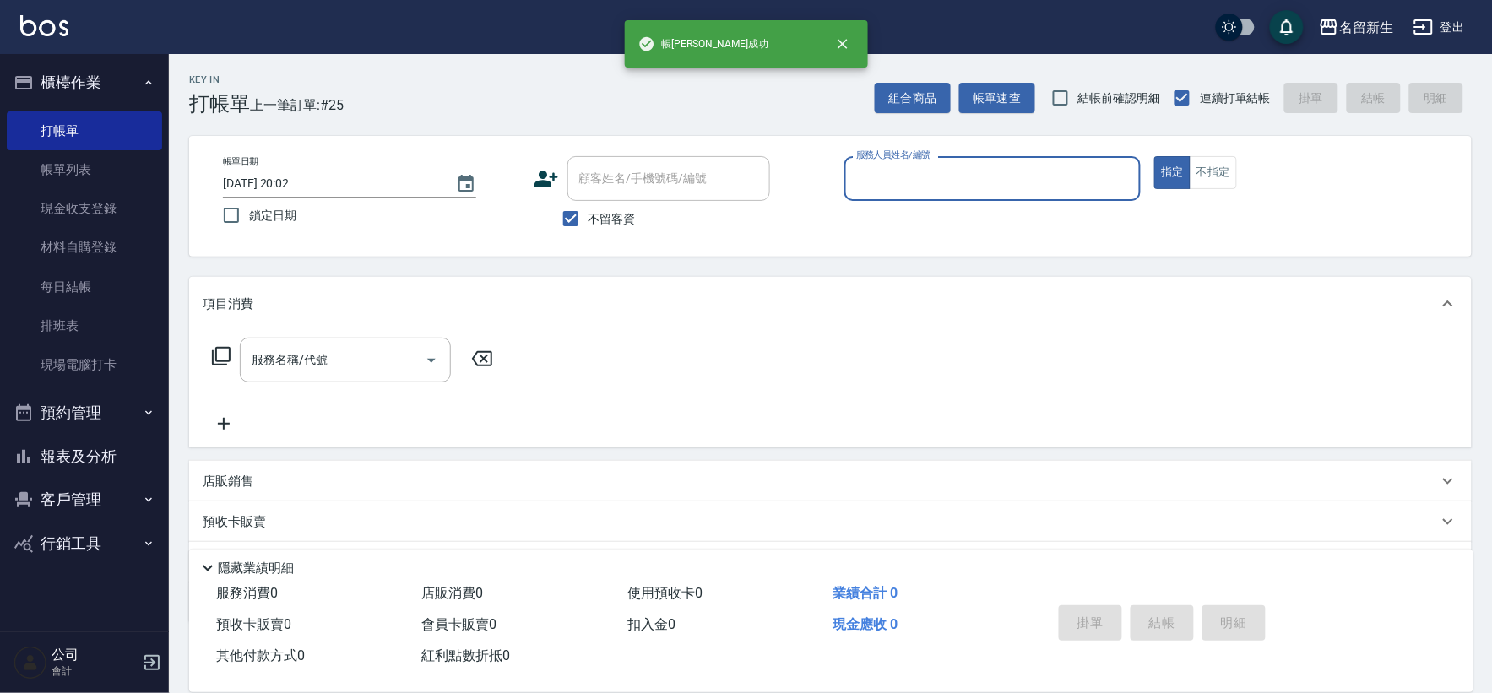
click at [107, 463] on button "報表及分析" at bounding box center [84, 457] width 155 height 44
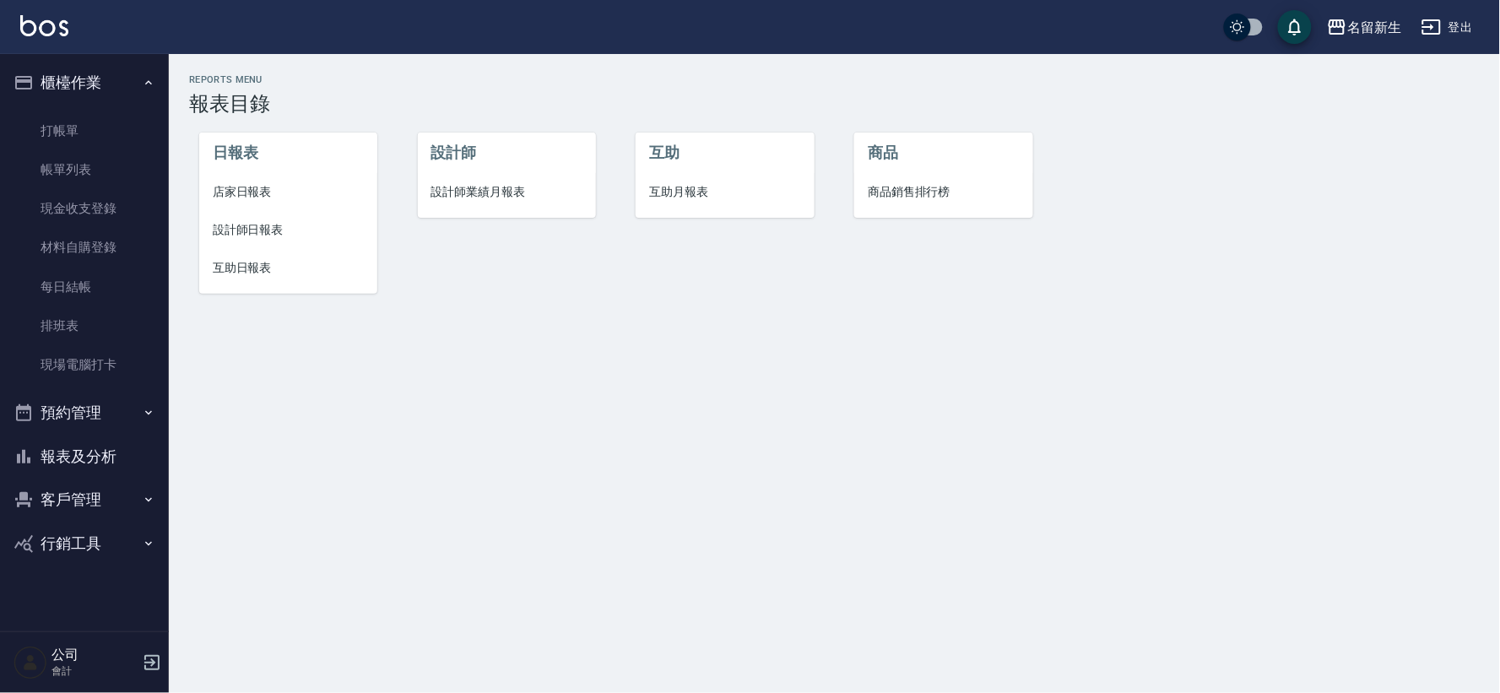
click at [664, 180] on li "互助月報表" at bounding box center [725, 192] width 178 height 38
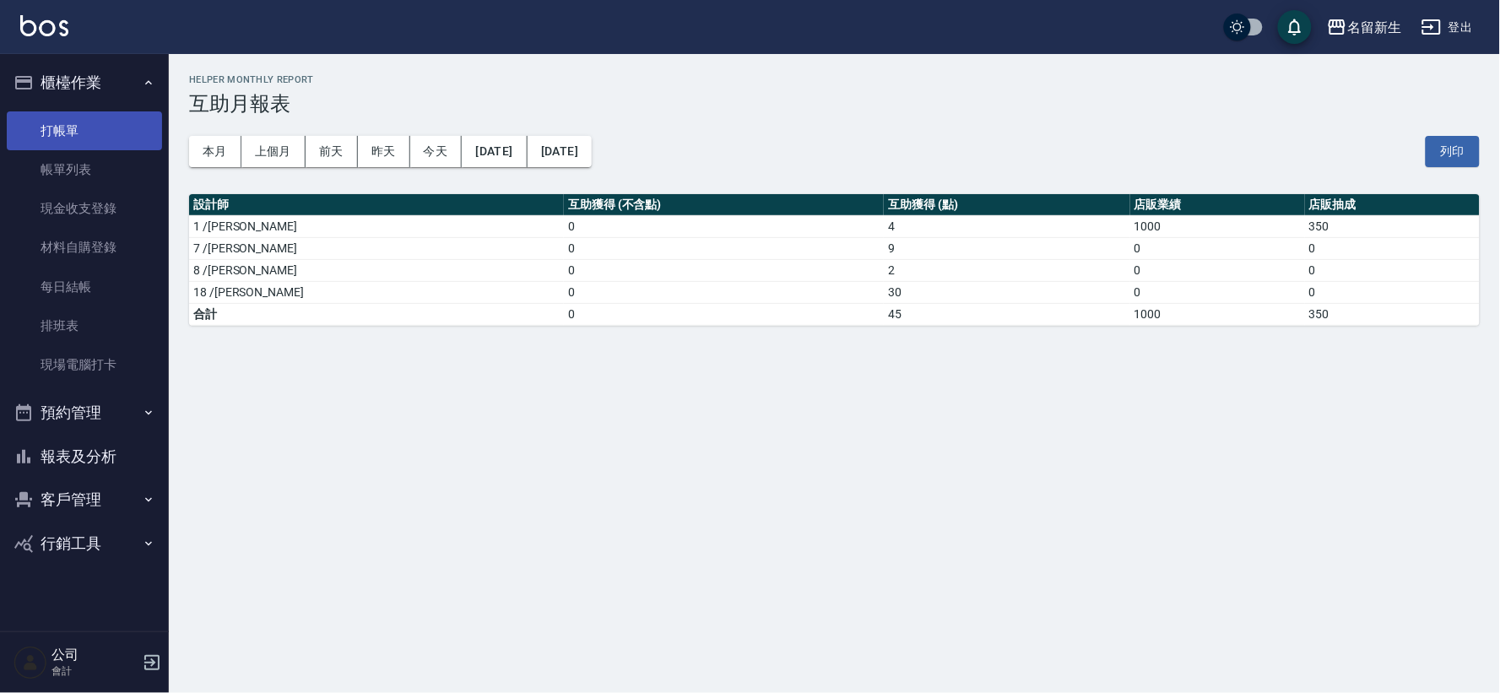
click at [108, 115] on link "打帳單" at bounding box center [84, 130] width 155 height 39
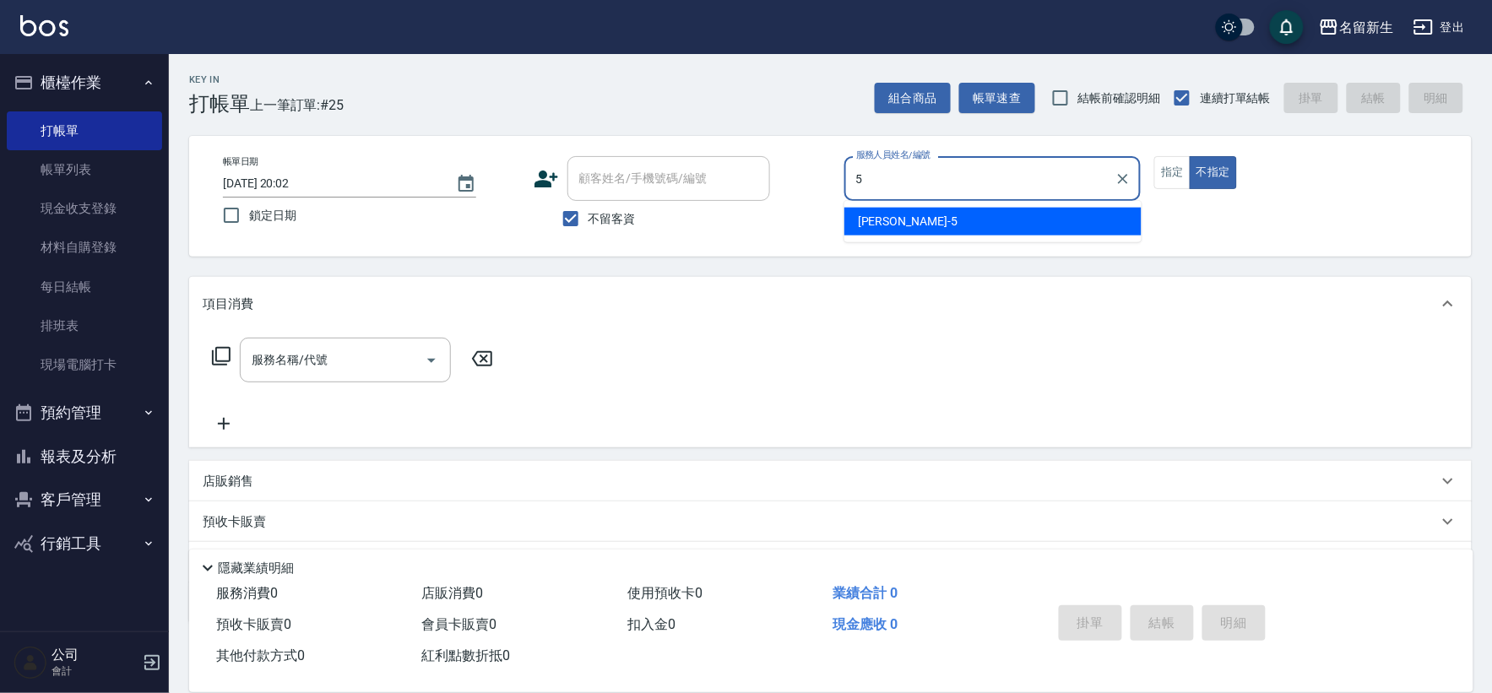
type input "5"
type button "false"
type input "葉艾玟-5"
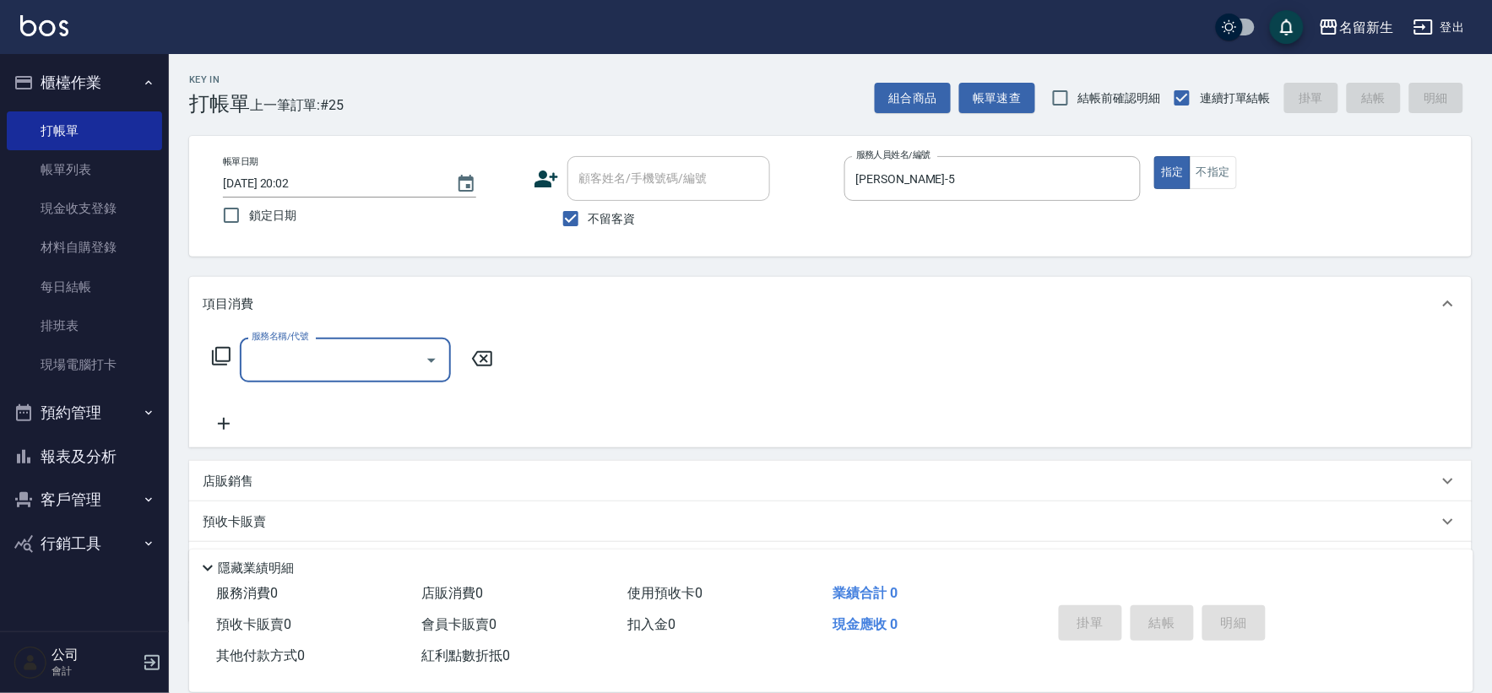
type input "1"
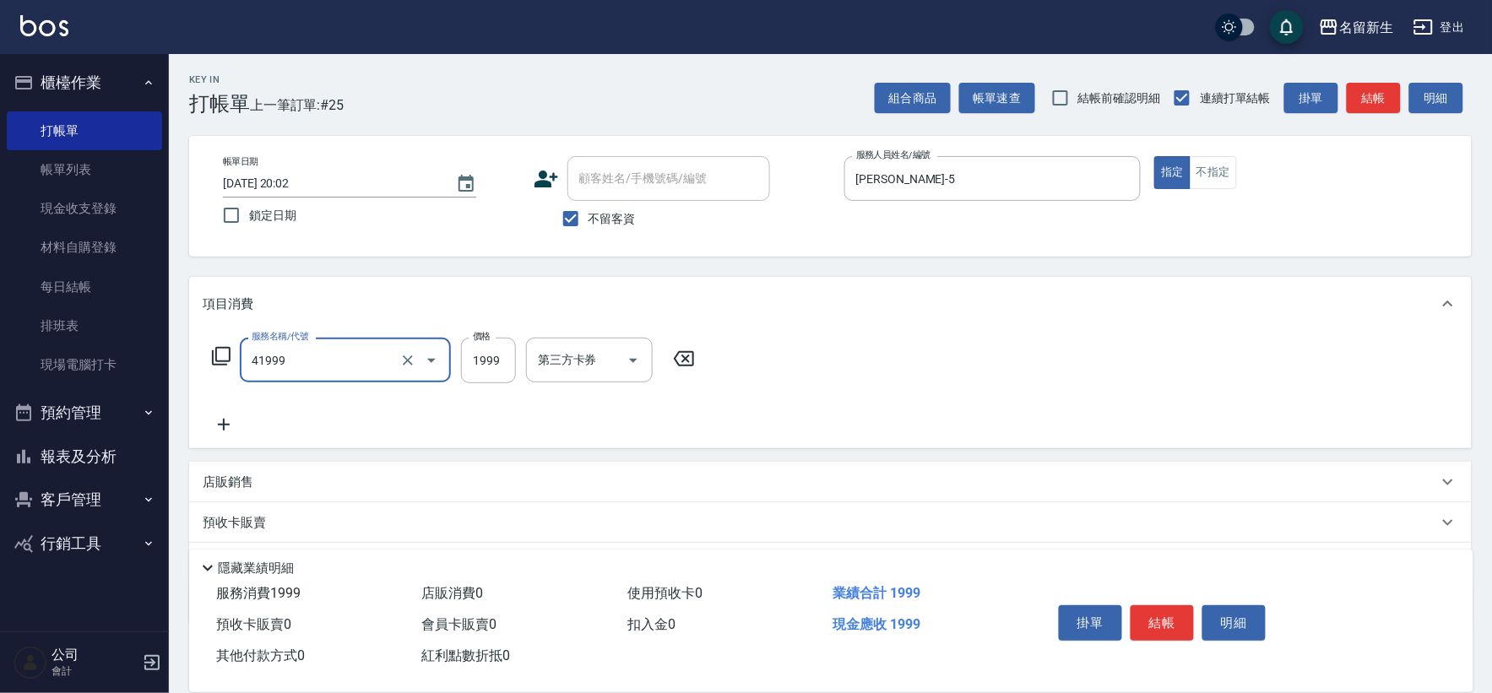
type input "1999以下染髮(41999)"
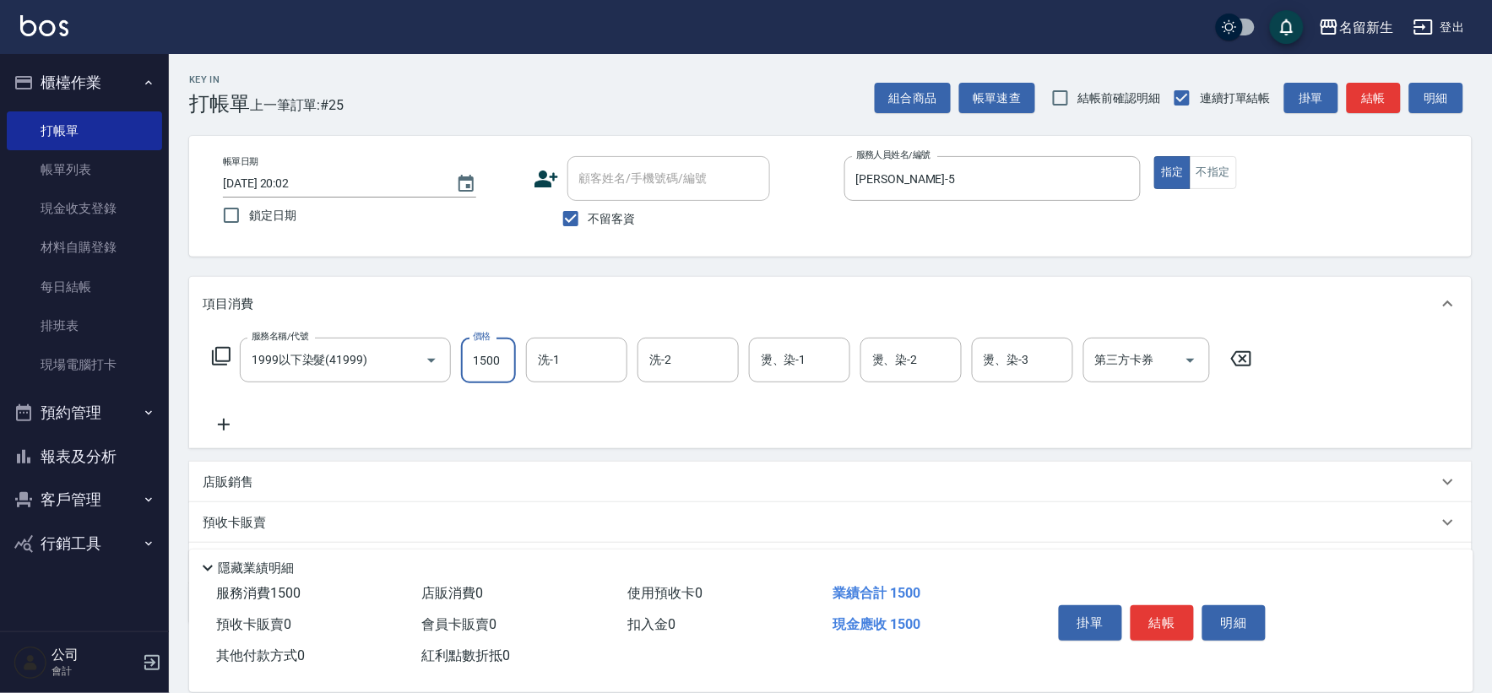
type input "1500"
type input "葉艾玟-5"
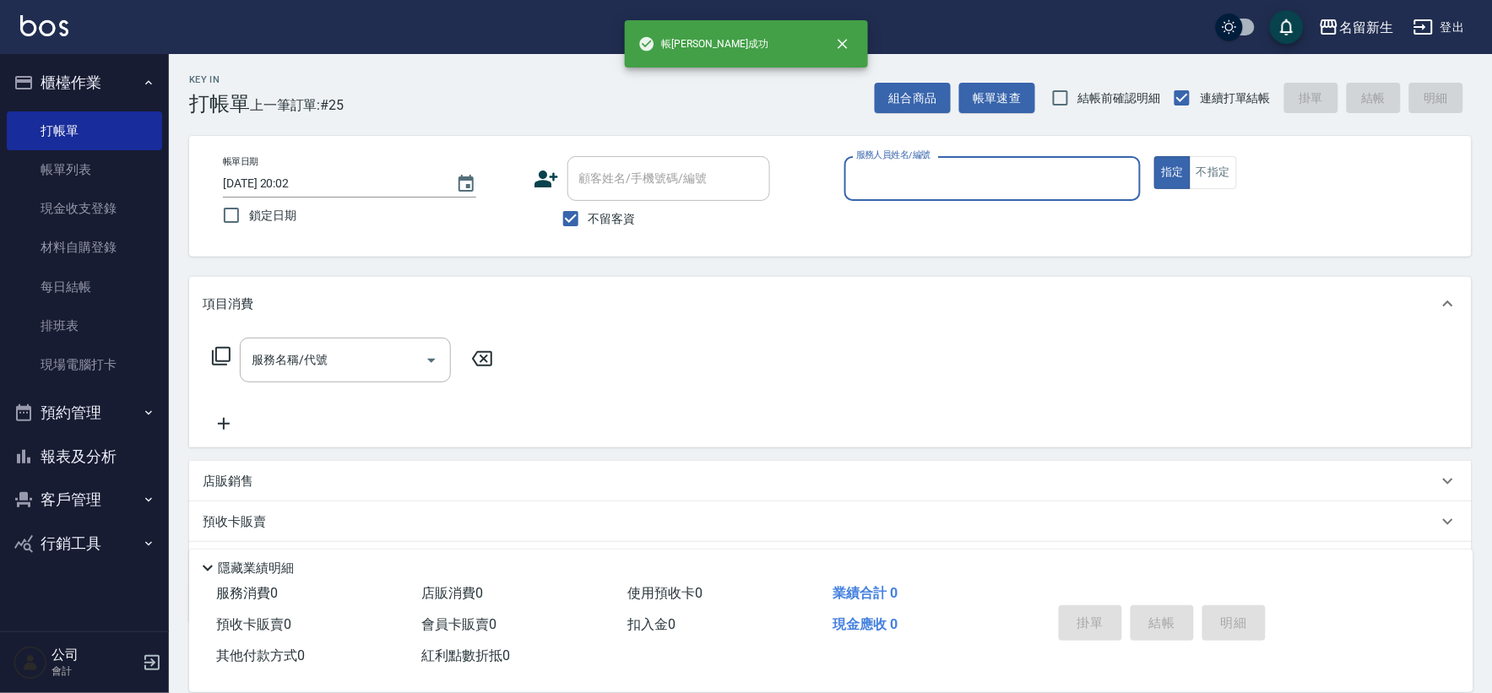
drag, startPoint x: 79, startPoint y: 471, endPoint x: 195, endPoint y: 461, distance: 117.0
click at [79, 473] on button "報表及分析" at bounding box center [84, 457] width 155 height 44
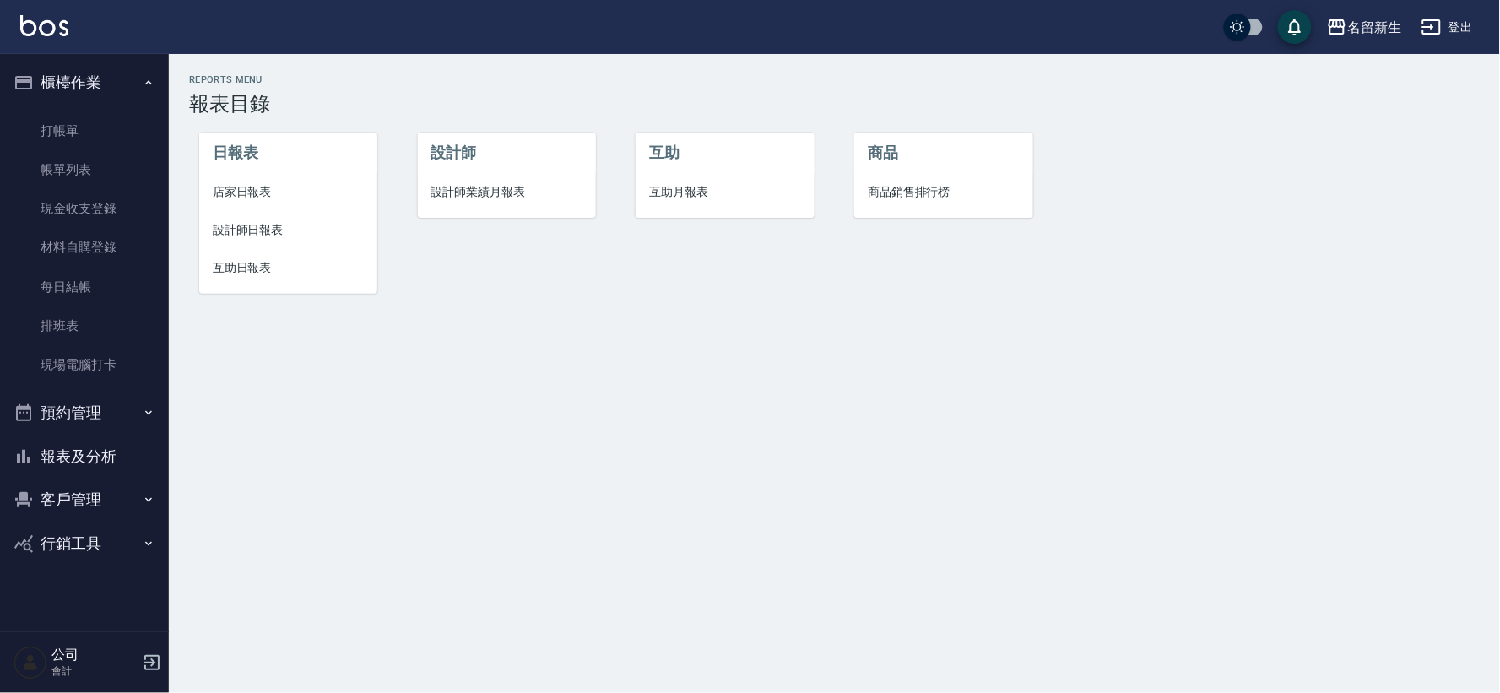
click at [456, 187] on span "設計師業績月報表" at bounding box center [506, 192] width 151 height 18
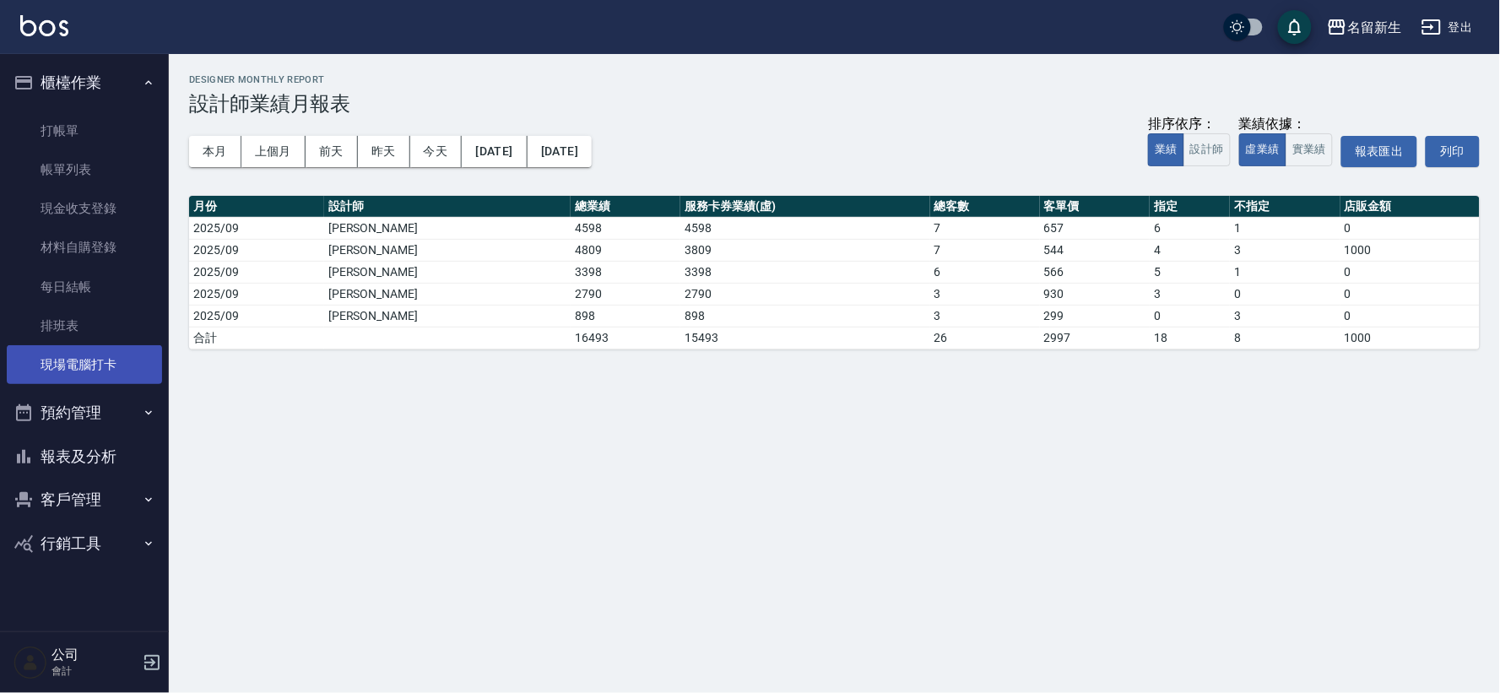
click at [115, 370] on link "現場電腦打卡" at bounding box center [84, 364] width 155 height 39
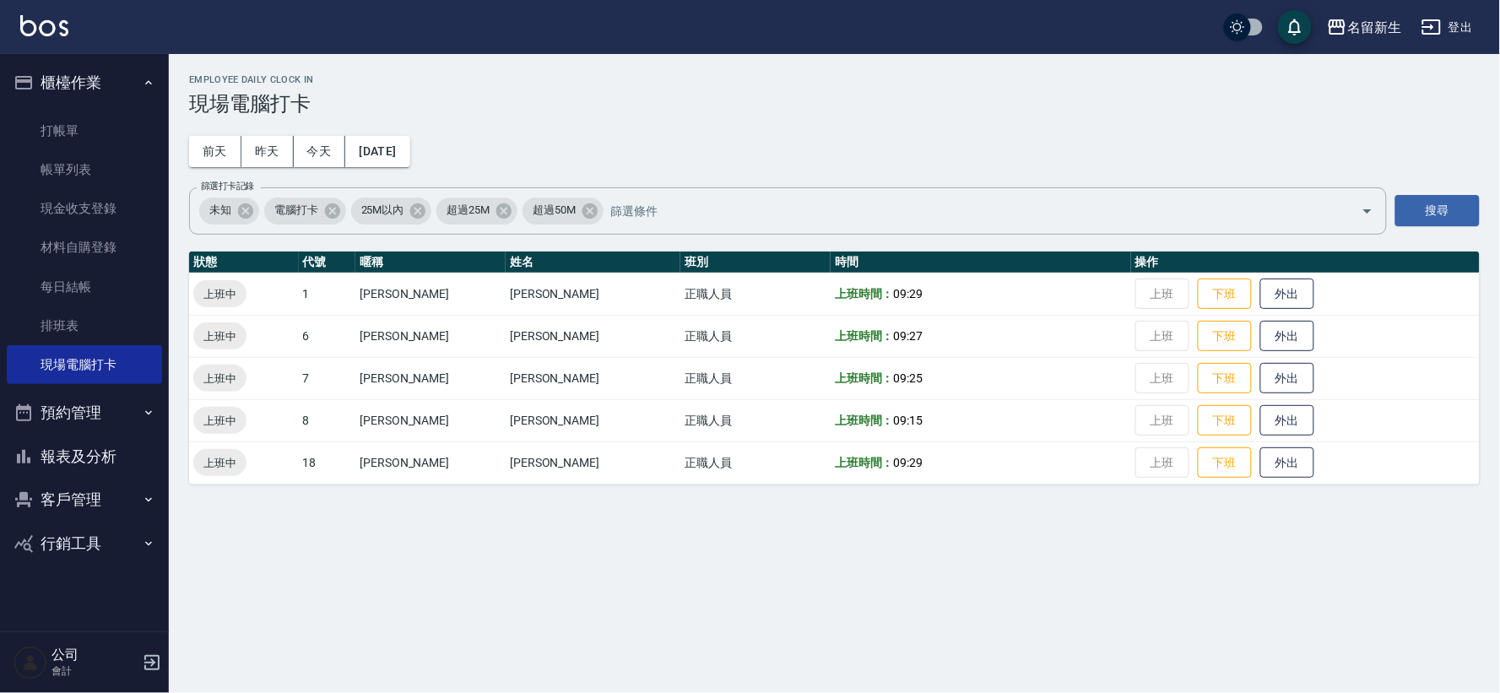
click at [117, 435] on button "報表及分析" at bounding box center [84, 457] width 155 height 44
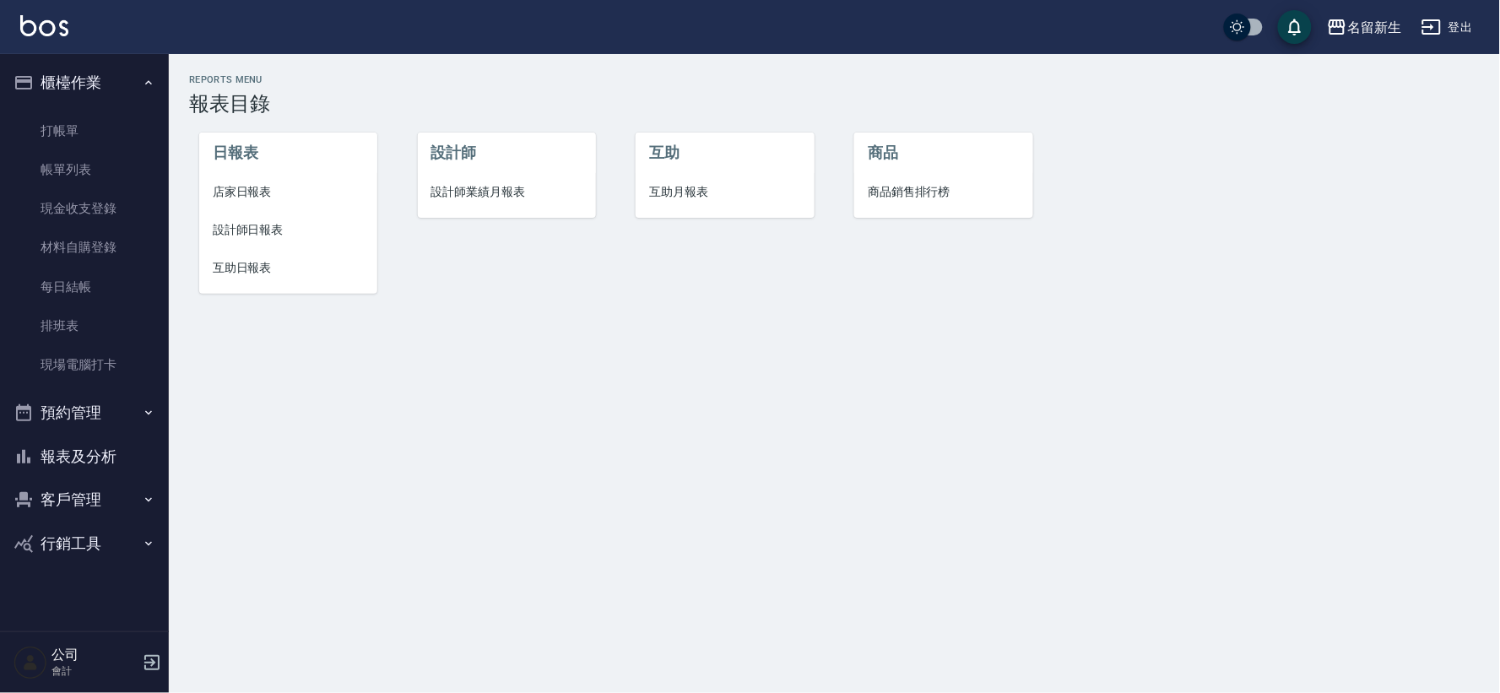
click at [699, 205] on li "互助月報表" at bounding box center [725, 192] width 178 height 38
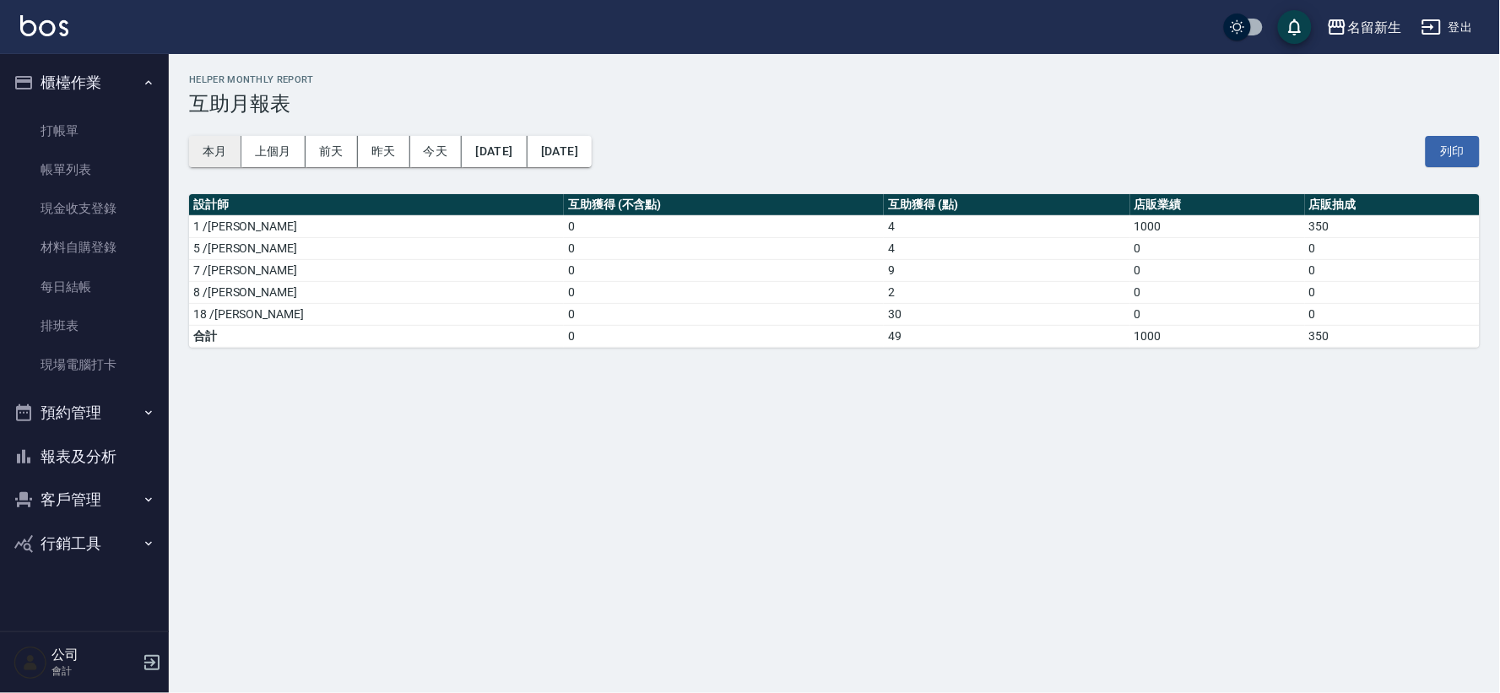
click at [209, 159] on button "本月" at bounding box center [215, 151] width 52 height 31
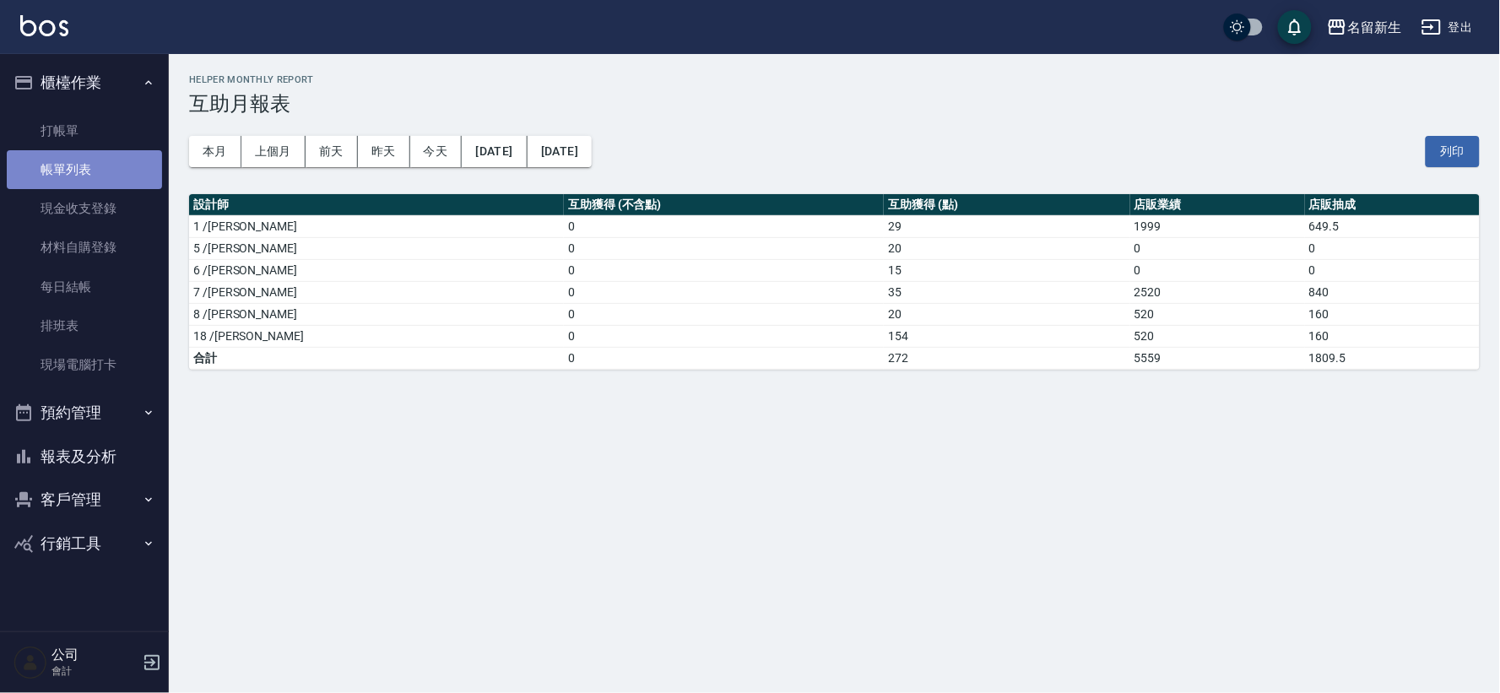
click at [104, 160] on link "帳單列表" at bounding box center [84, 169] width 155 height 39
click at [104, 161] on link "帳單列表" at bounding box center [84, 169] width 155 height 39
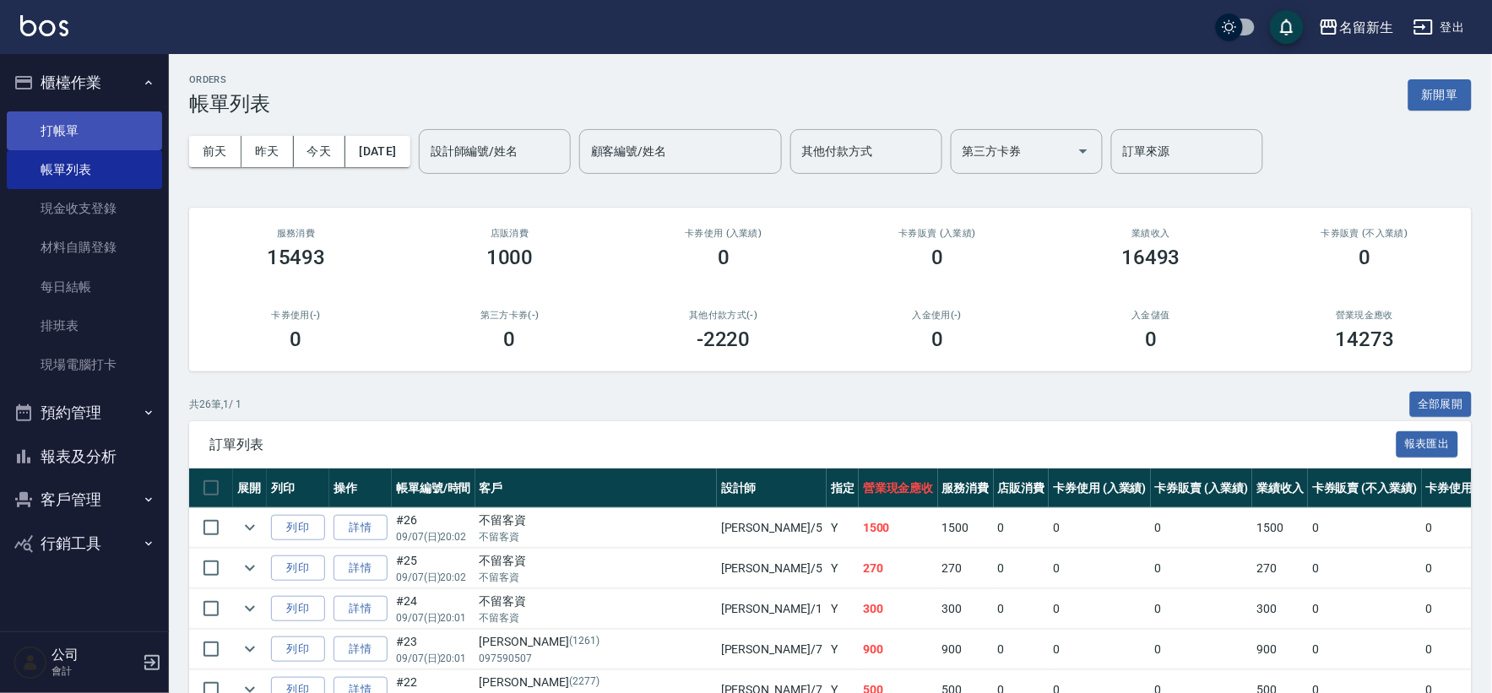
click at [69, 140] on link "打帳單" at bounding box center [84, 130] width 155 height 39
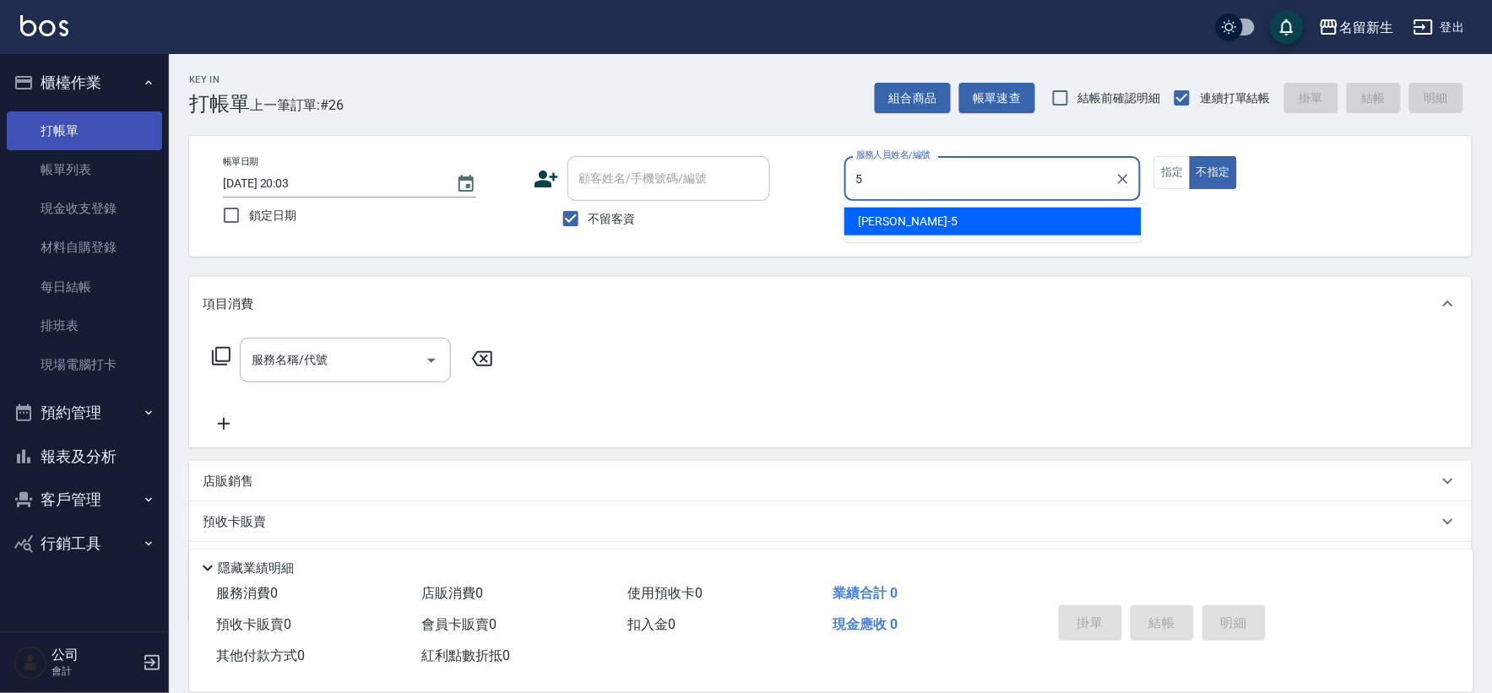
type input "葉艾玟-5"
type button "false"
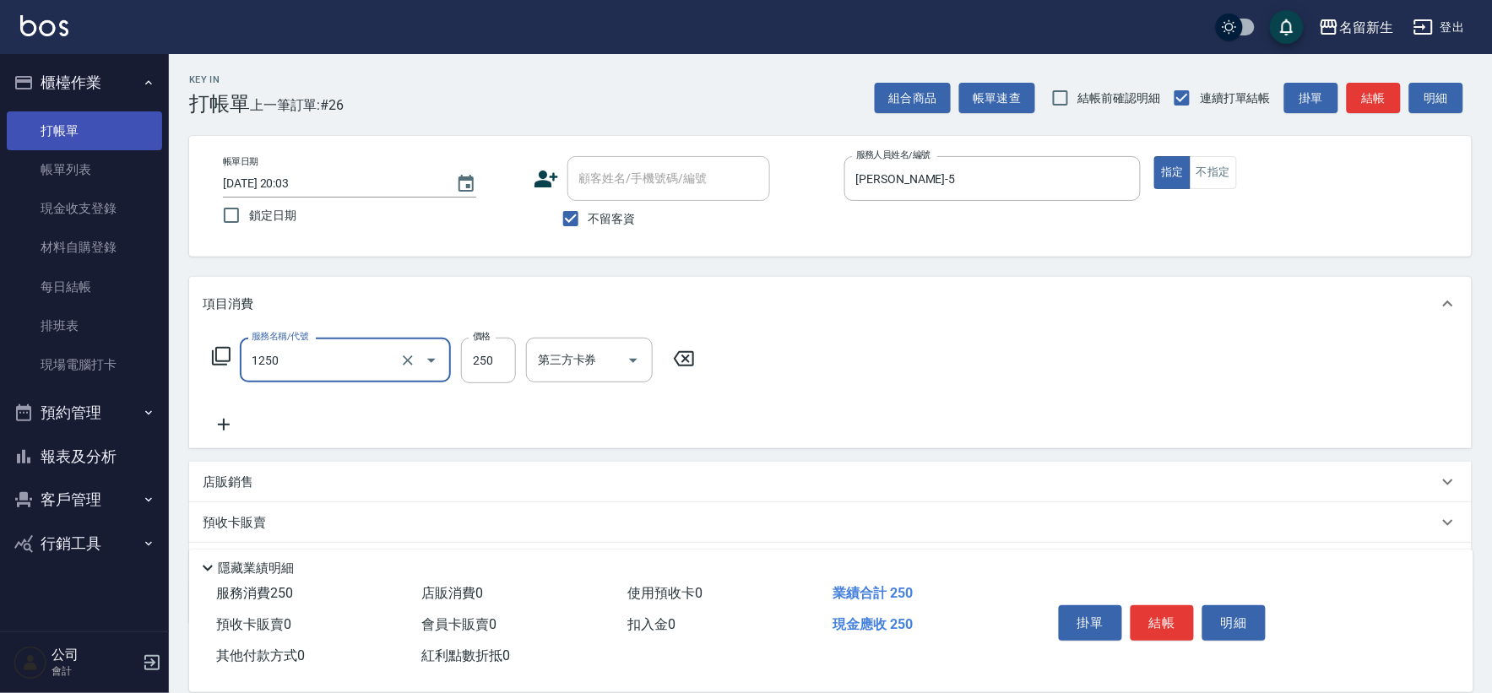
type input "洗髮250(1250)"
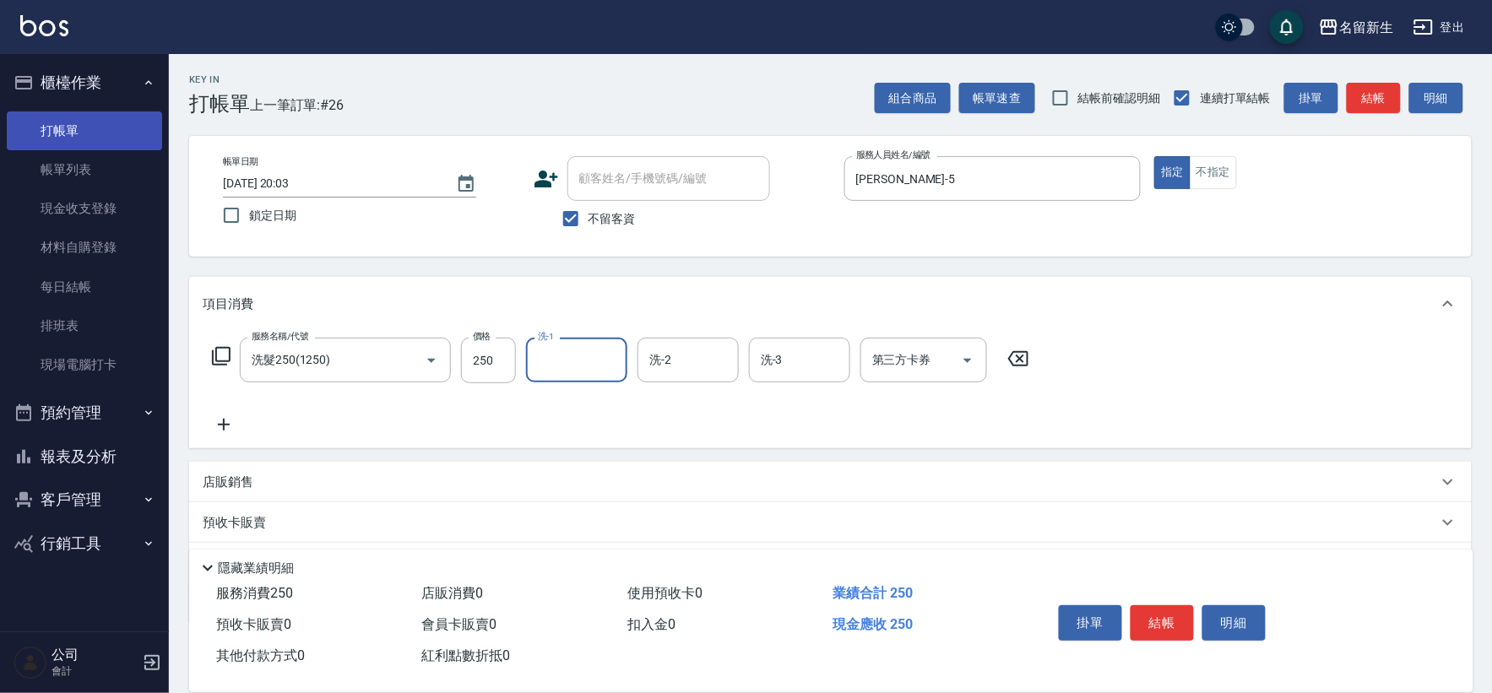
type input "1"
type input "葉艾玟-5"
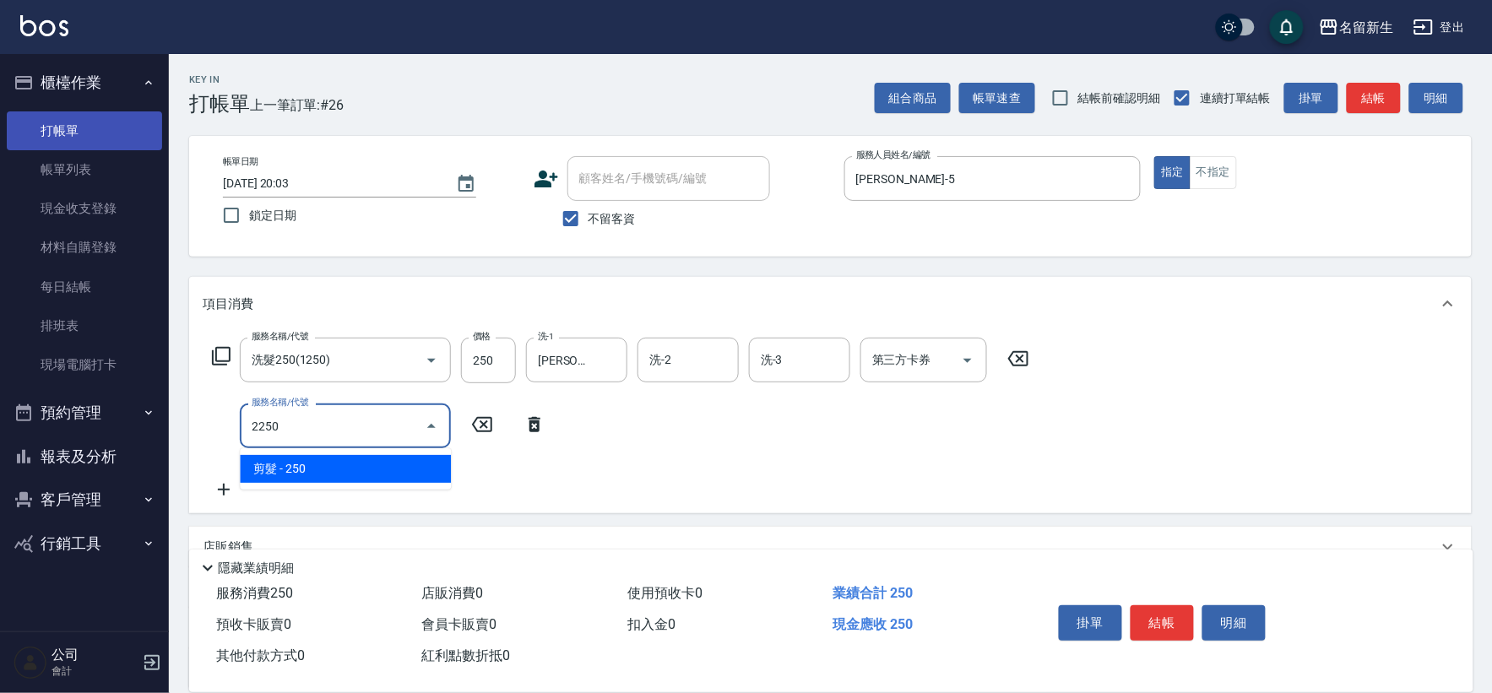
type input "剪髮(2250)"
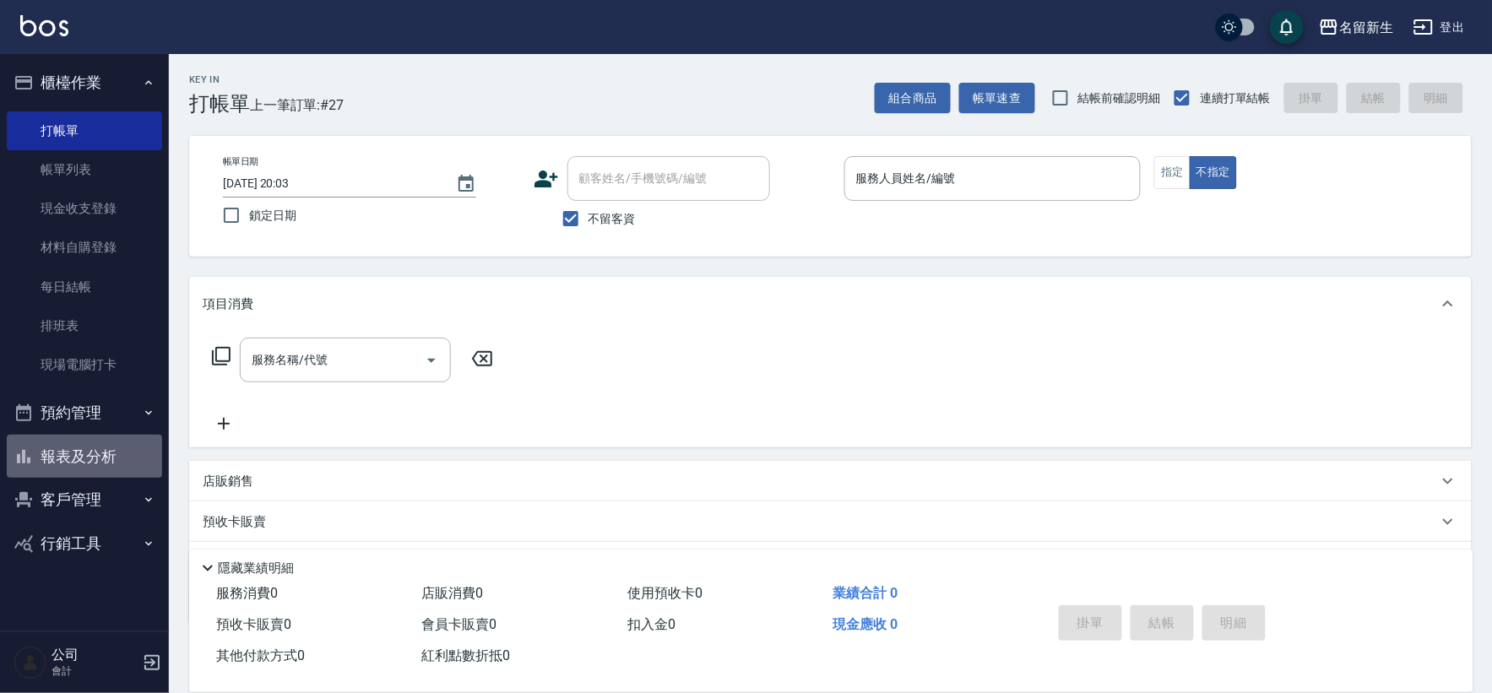
click at [89, 469] on button "報表及分析" at bounding box center [84, 457] width 155 height 44
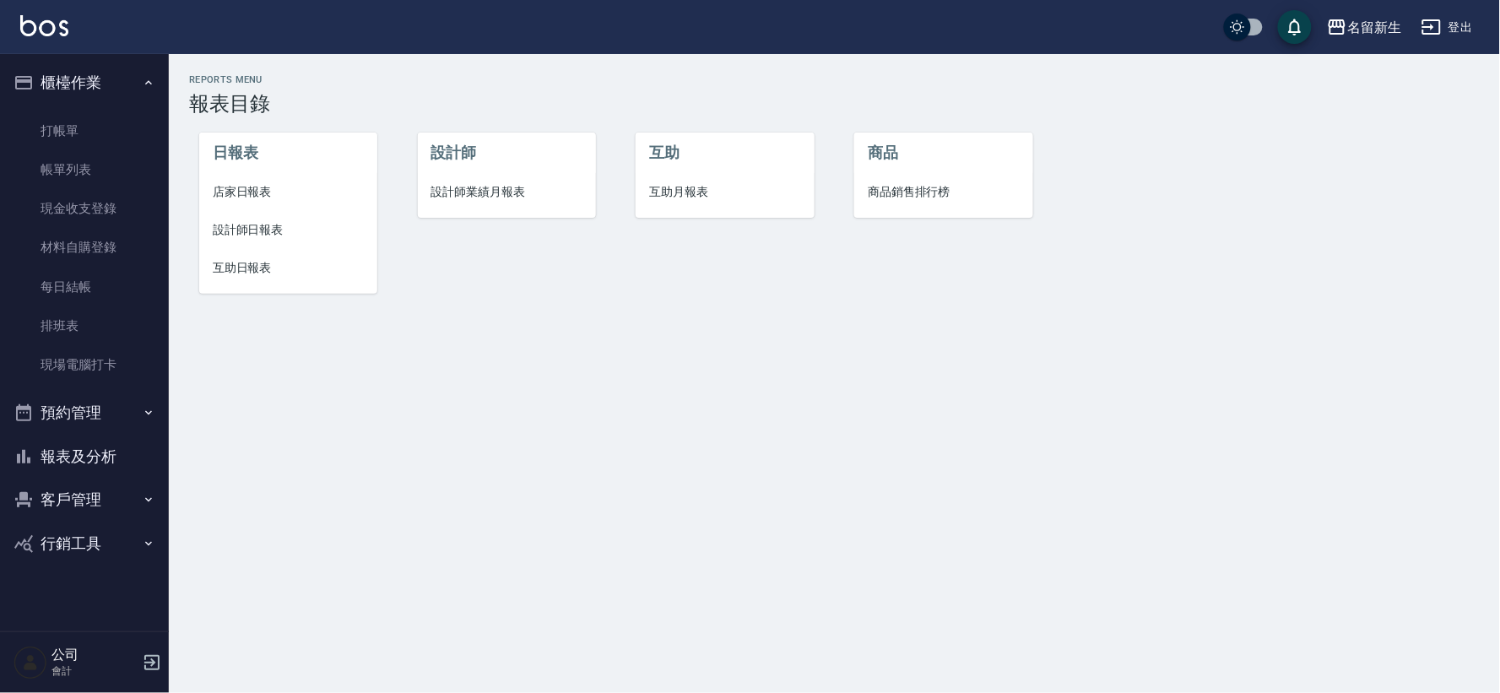
click at [262, 195] on span "店家日報表" at bounding box center [288, 192] width 151 height 18
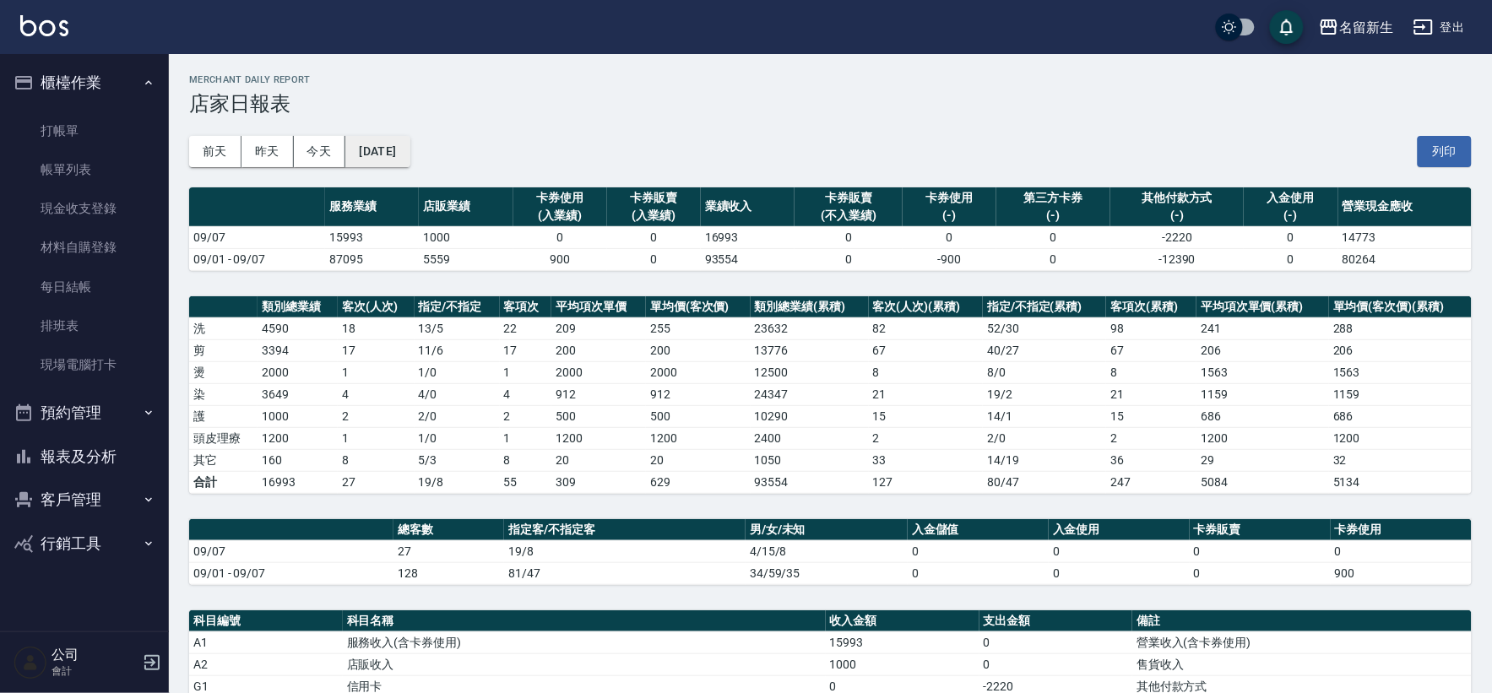
click at [410, 150] on button "[DATE]" at bounding box center [377, 151] width 64 height 31
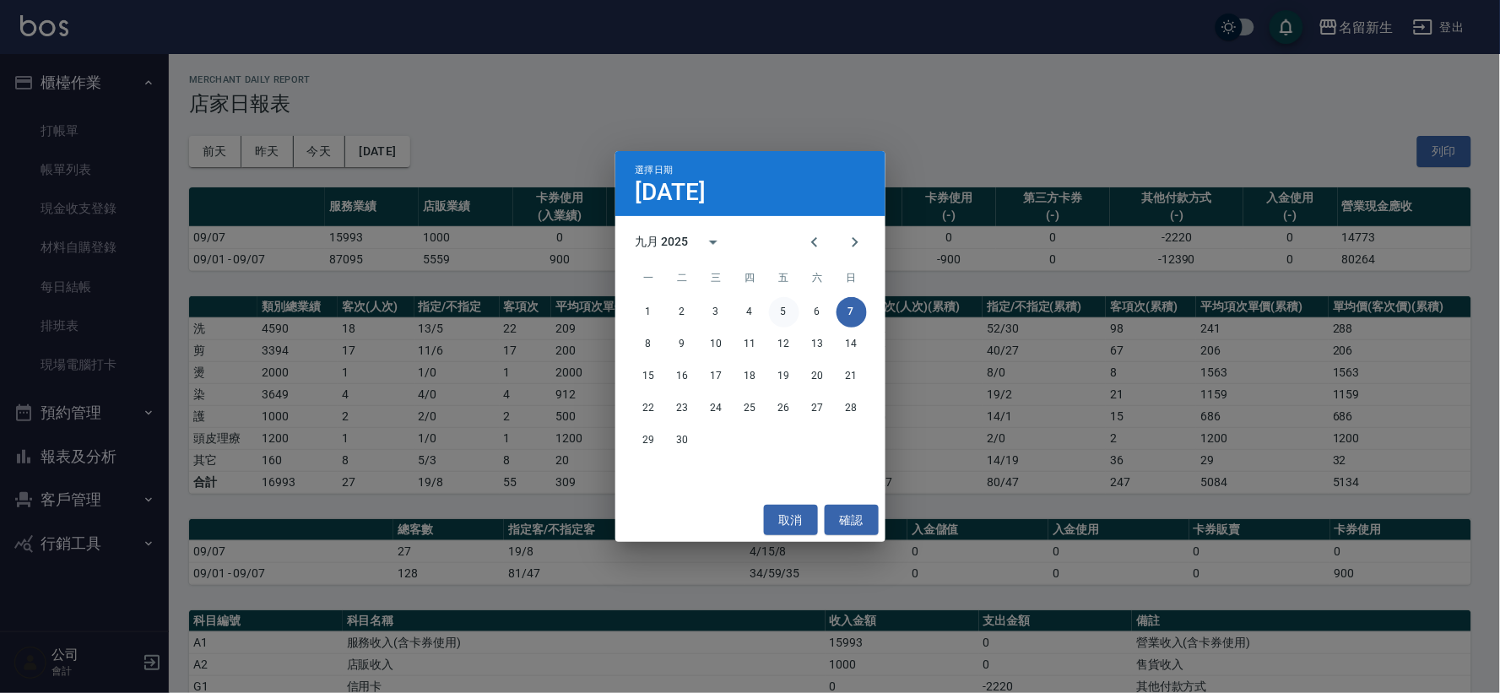
click at [794, 305] on button "5" at bounding box center [784, 312] width 30 height 30
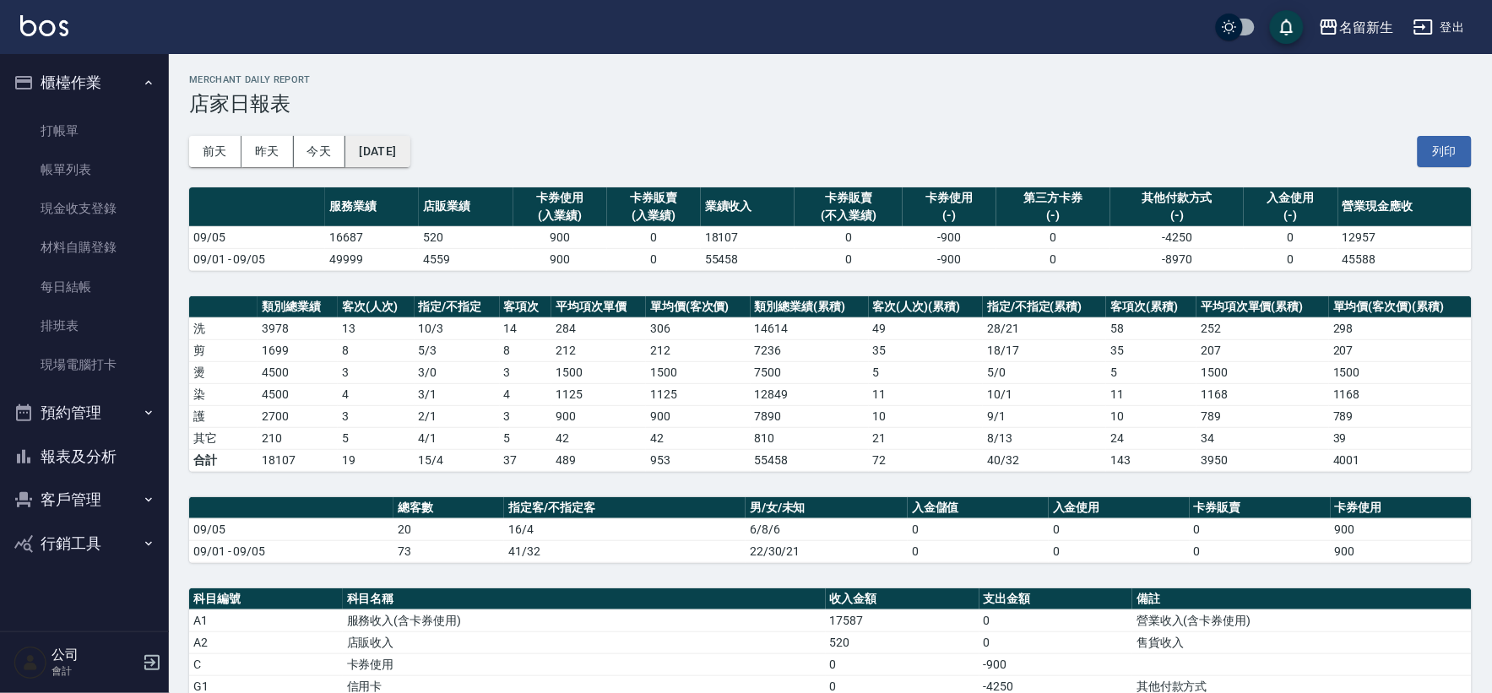
click at [410, 155] on button "[DATE]" at bounding box center [377, 151] width 64 height 31
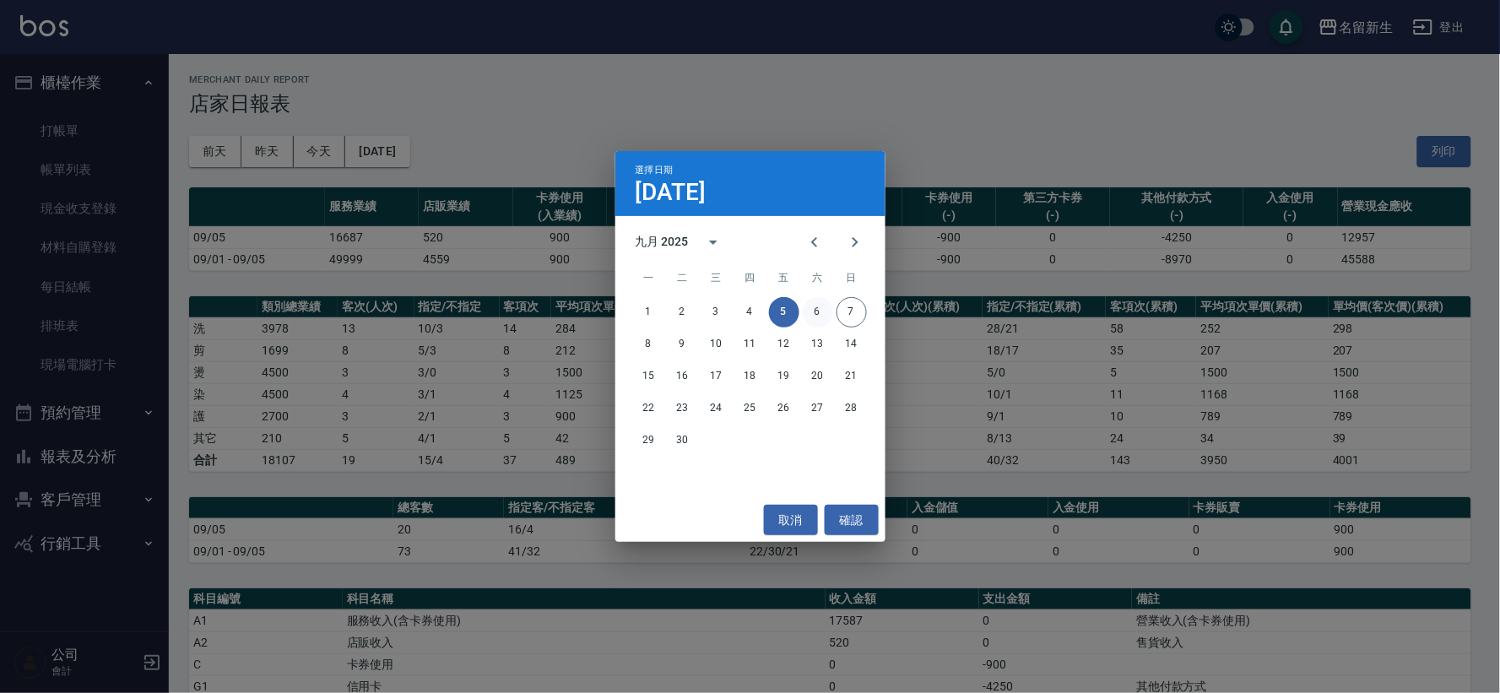
click at [824, 316] on button "6" at bounding box center [818, 312] width 30 height 30
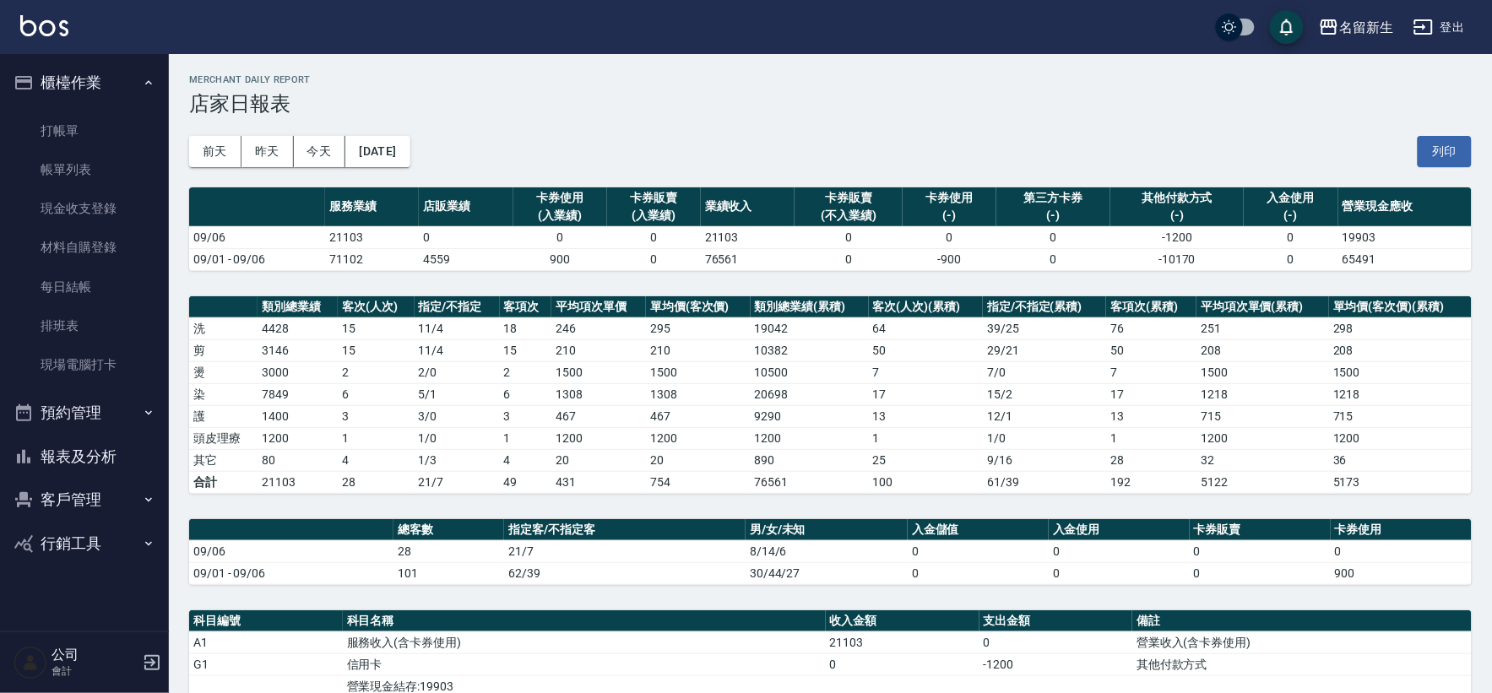
click at [415, 167] on div "前天 昨天 今天 2025/09/06 列印" at bounding box center [830, 152] width 1283 height 72
click at [401, 160] on button "[DATE]" at bounding box center [377, 151] width 64 height 31
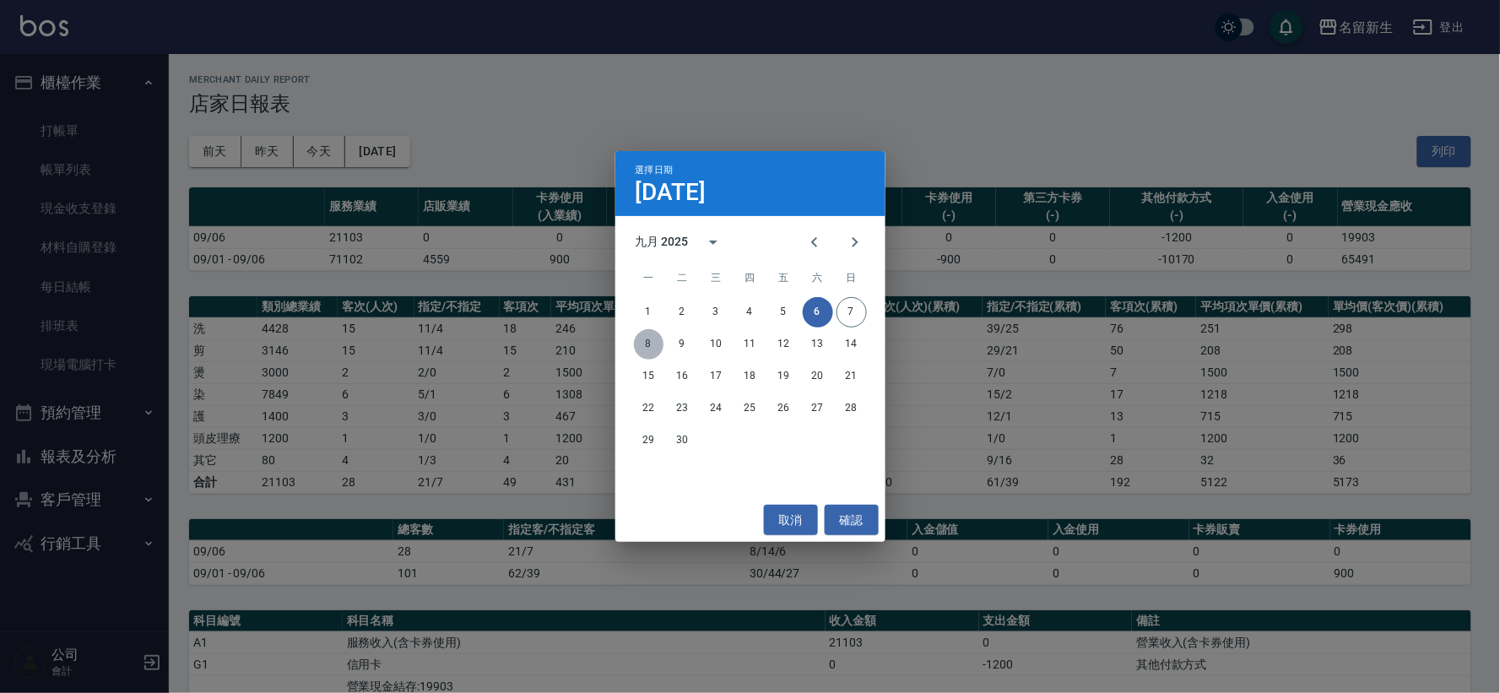
click at [644, 343] on button "8" at bounding box center [649, 344] width 30 height 30
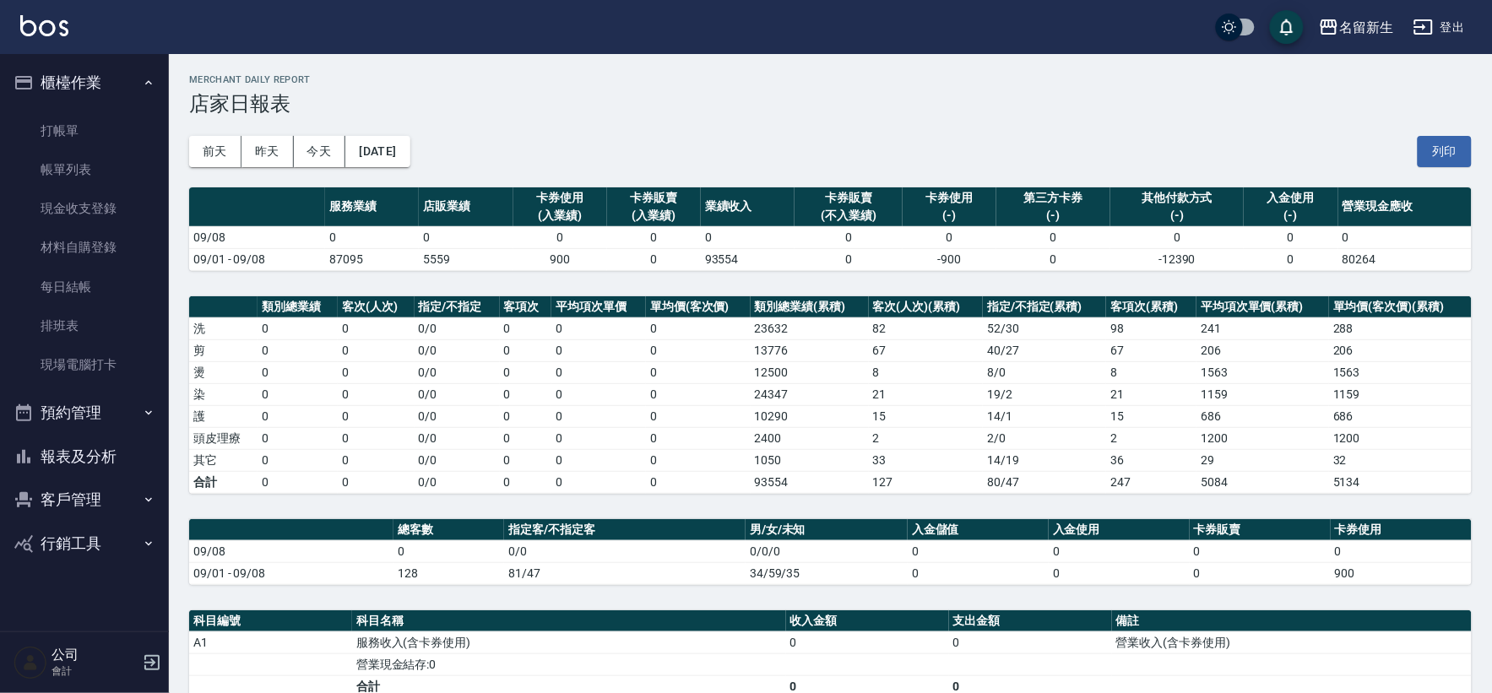
click at [443, 132] on div "前天 昨天 今天 2025/09/08 列印" at bounding box center [830, 152] width 1283 height 72
click at [410, 150] on button "2025/09/08" at bounding box center [377, 151] width 64 height 31
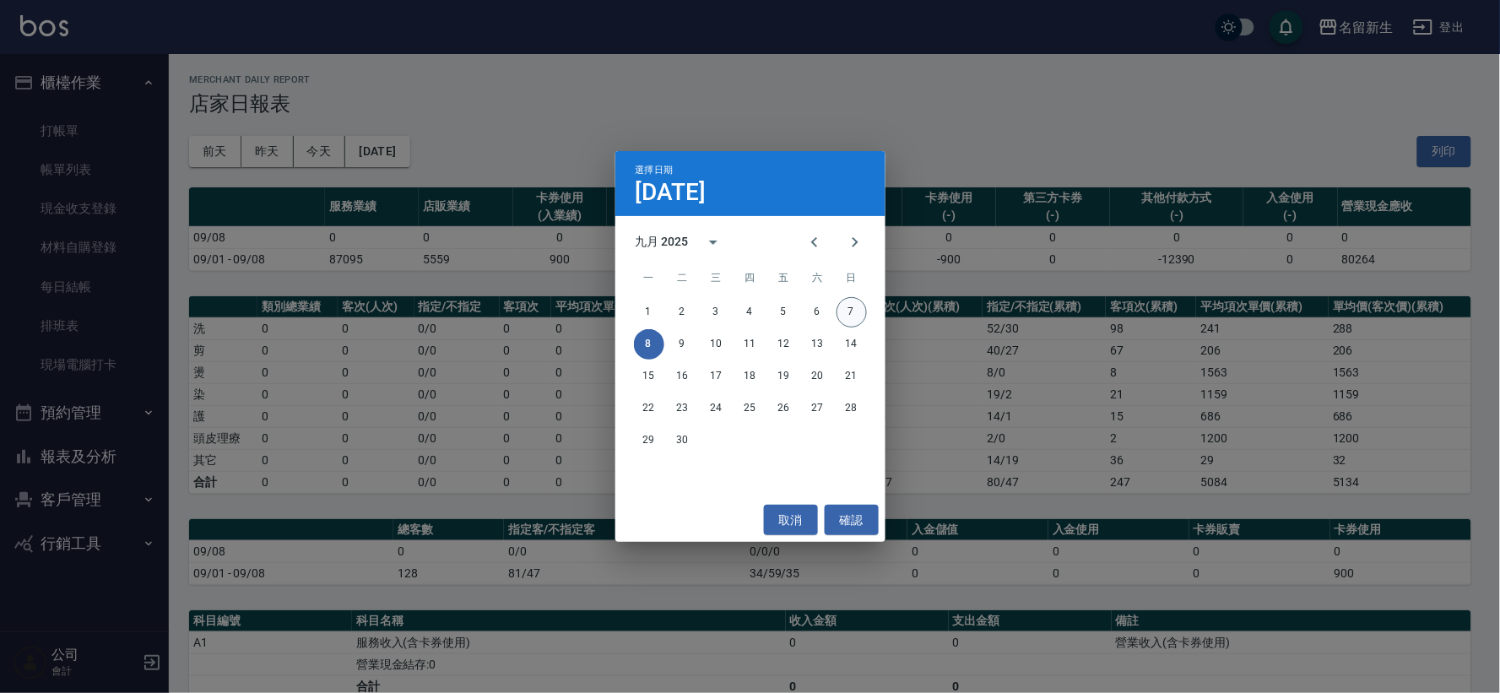
click at [843, 302] on button "7" at bounding box center [852, 312] width 30 height 30
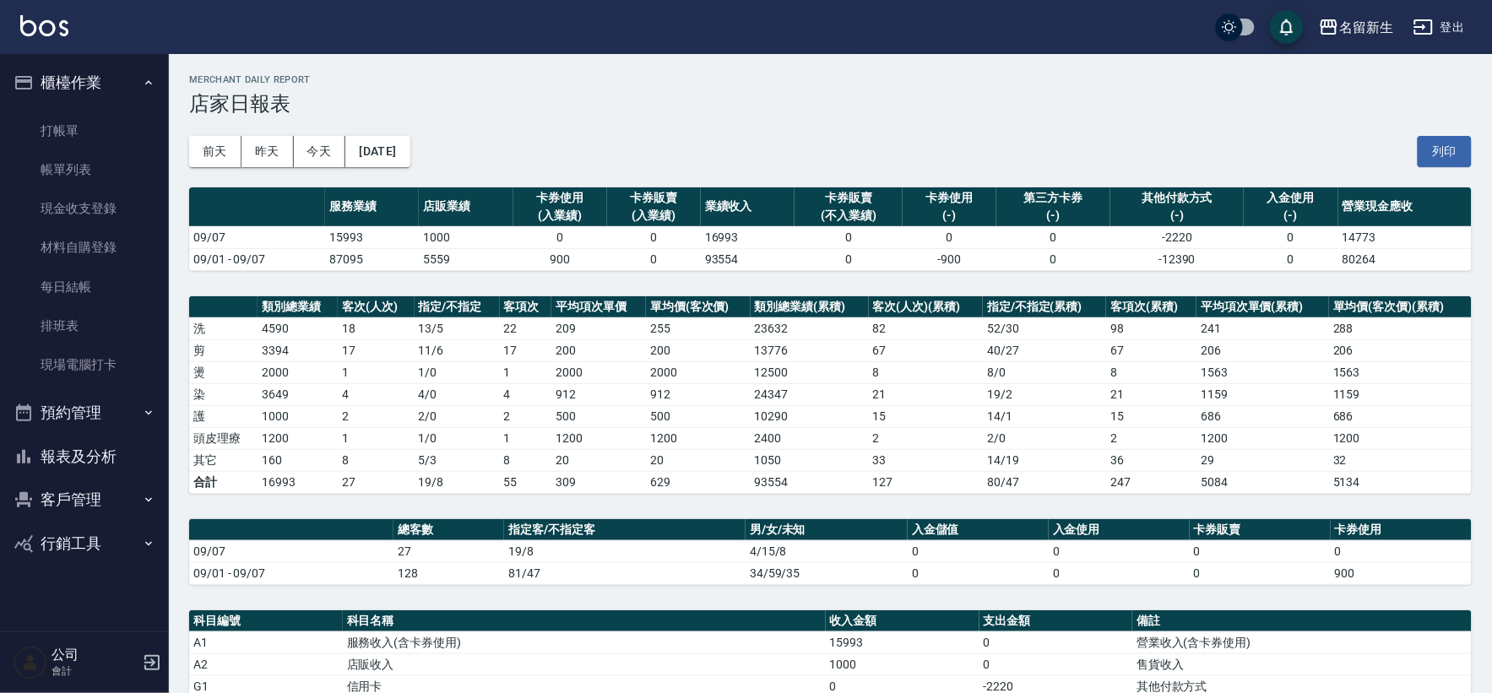
click at [131, 456] on button "報表及分析" at bounding box center [84, 457] width 155 height 44
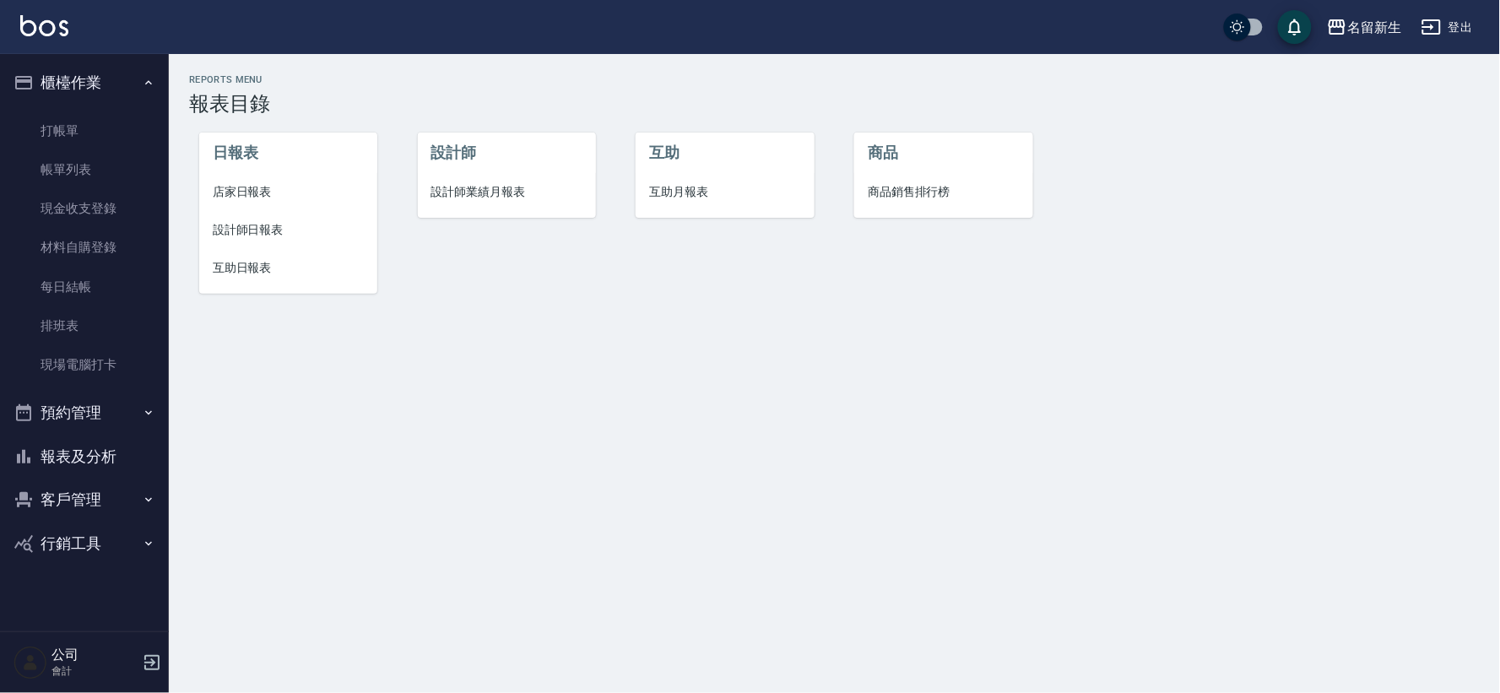
click at [452, 203] on li "設計師業績月報表" at bounding box center [507, 192] width 178 height 38
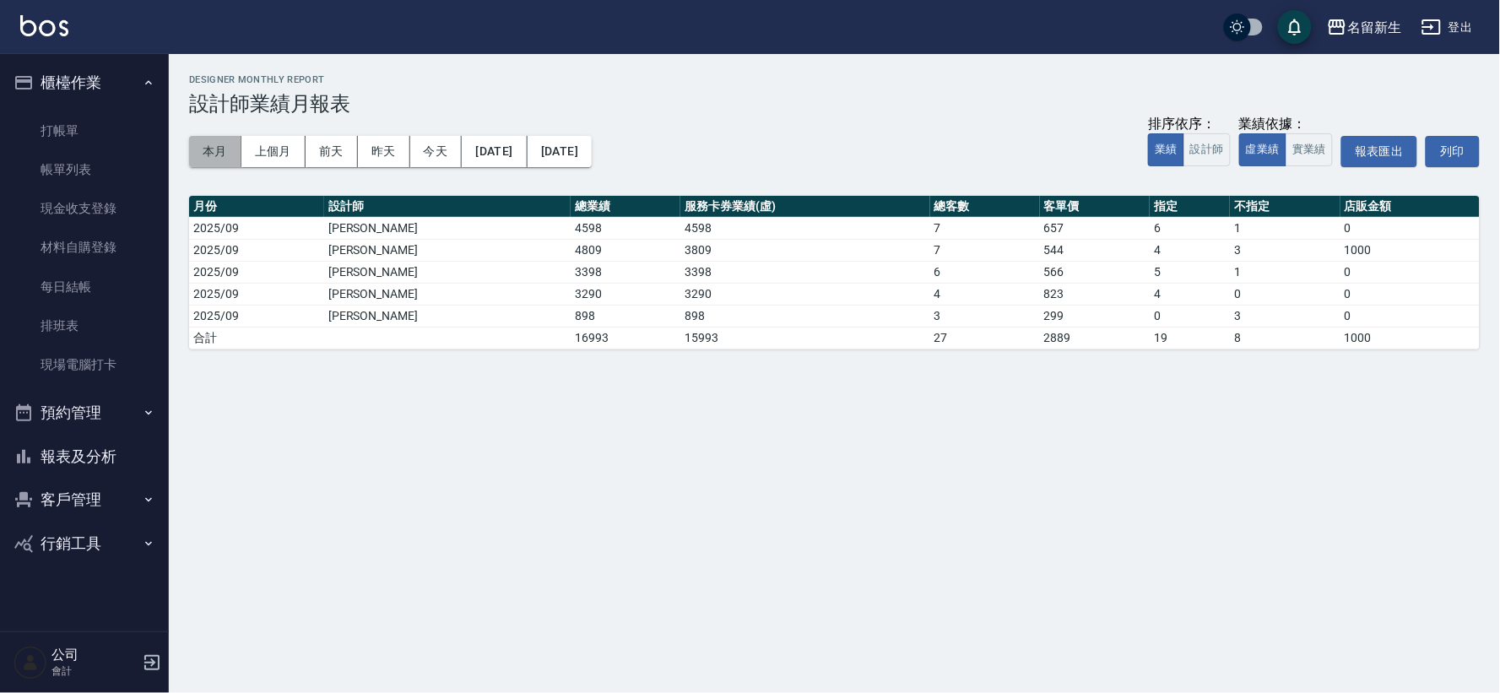
click at [225, 149] on button "本月" at bounding box center [215, 151] width 52 height 31
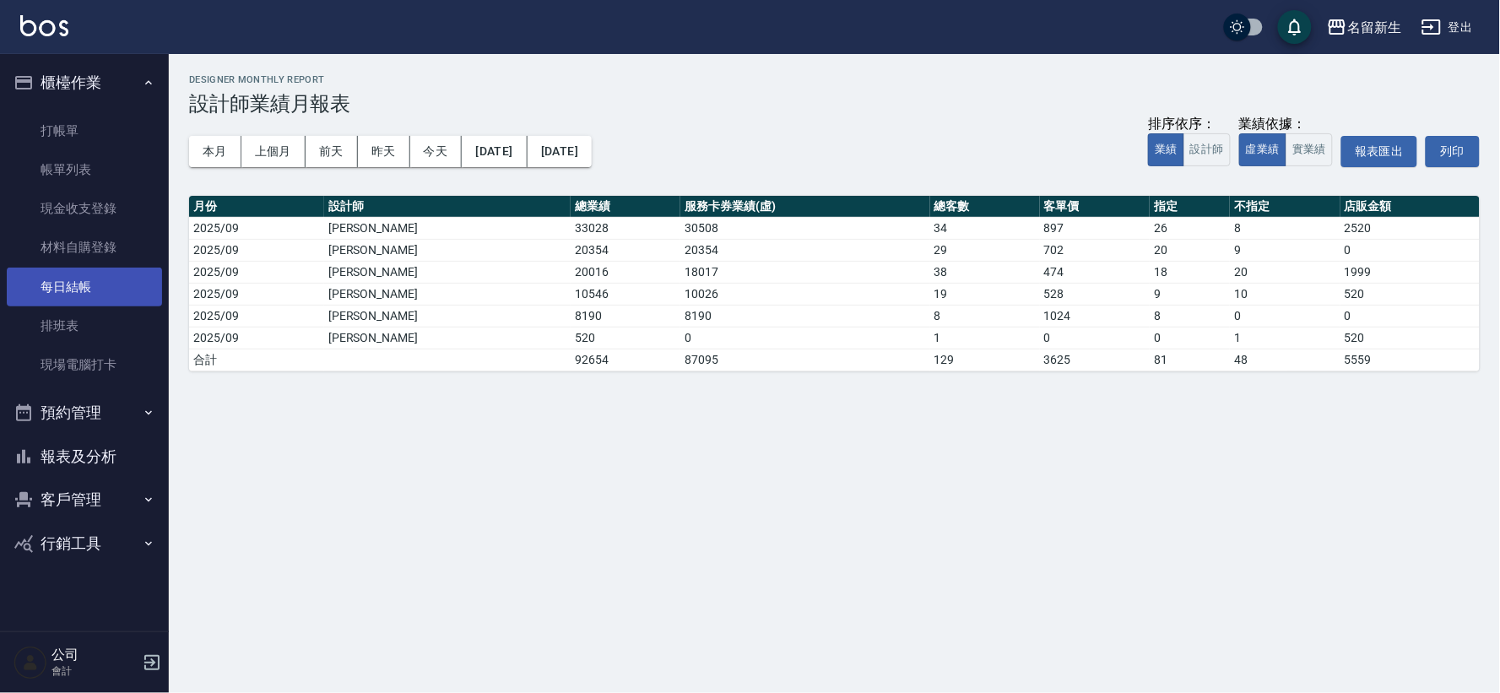
click at [80, 276] on link "每日結帳" at bounding box center [84, 287] width 155 height 39
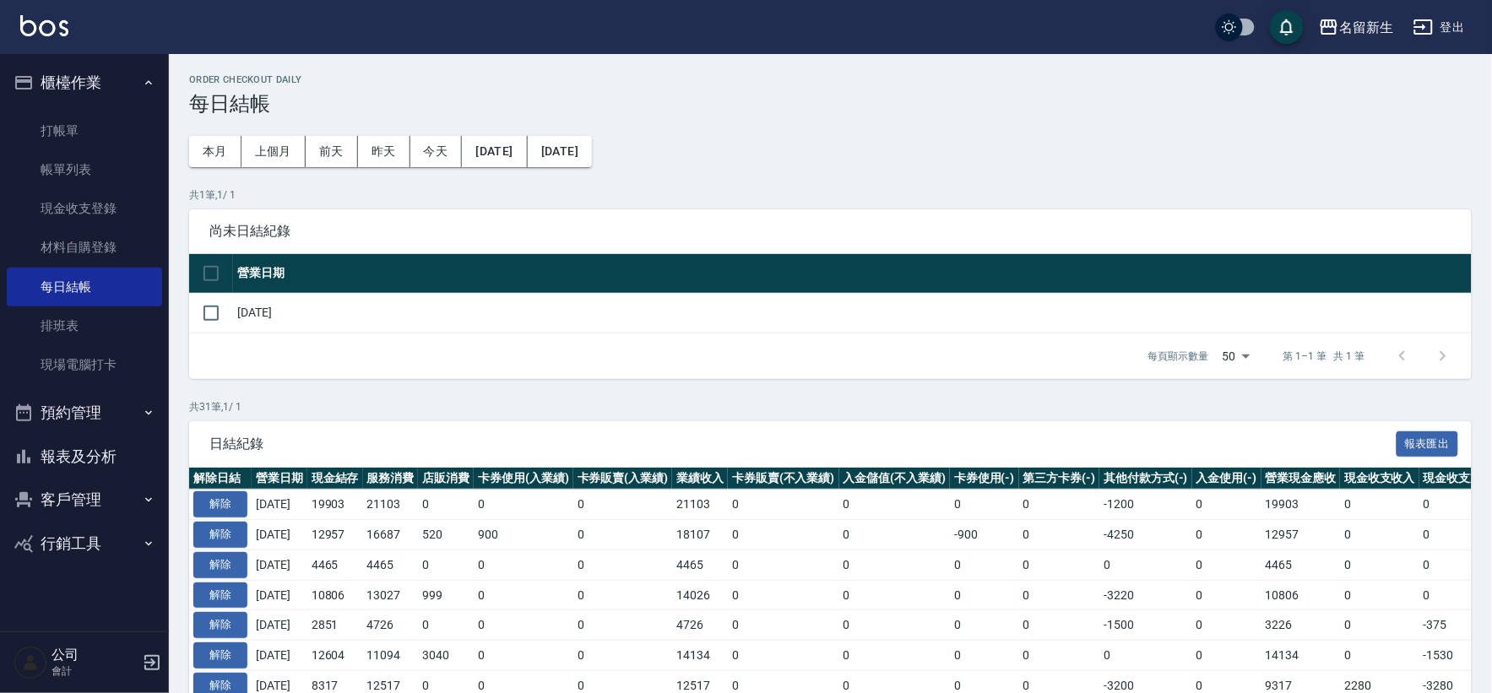
click at [216, 262] on input "checkbox" at bounding box center [210, 273] width 35 height 35
checkbox input "true"
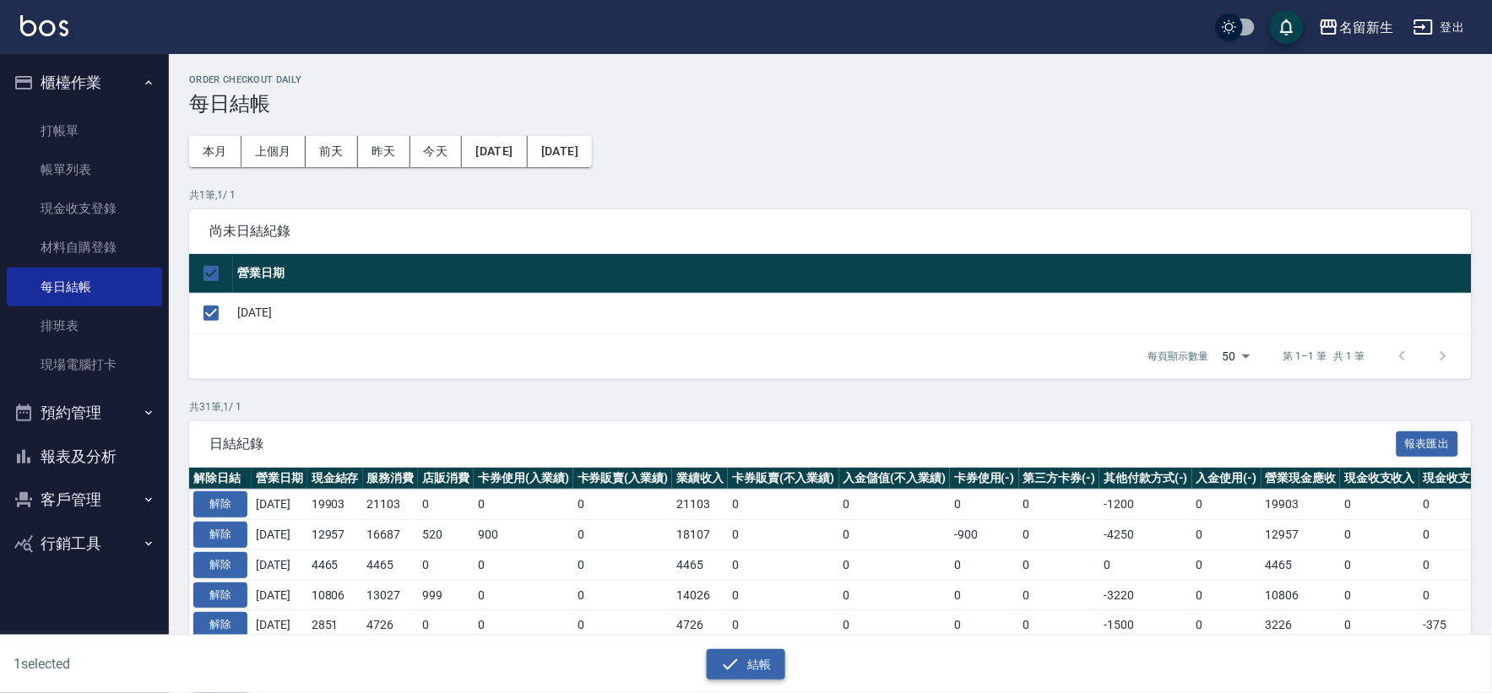
click at [747, 670] on button "結帳" at bounding box center [746, 664] width 79 height 31
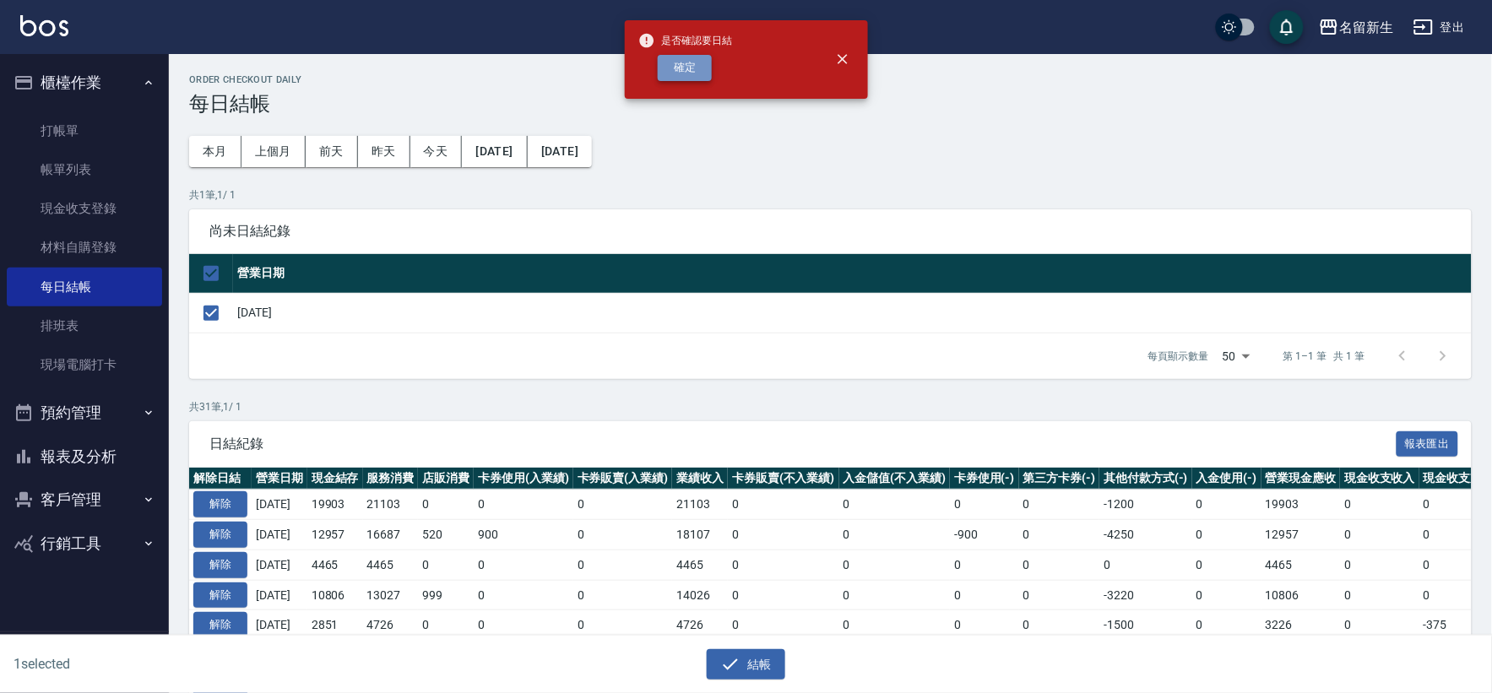
click at [670, 80] on button "確定" at bounding box center [685, 68] width 54 height 26
checkbox input "false"
